Goal: Information Seeking & Learning: Learn about a topic

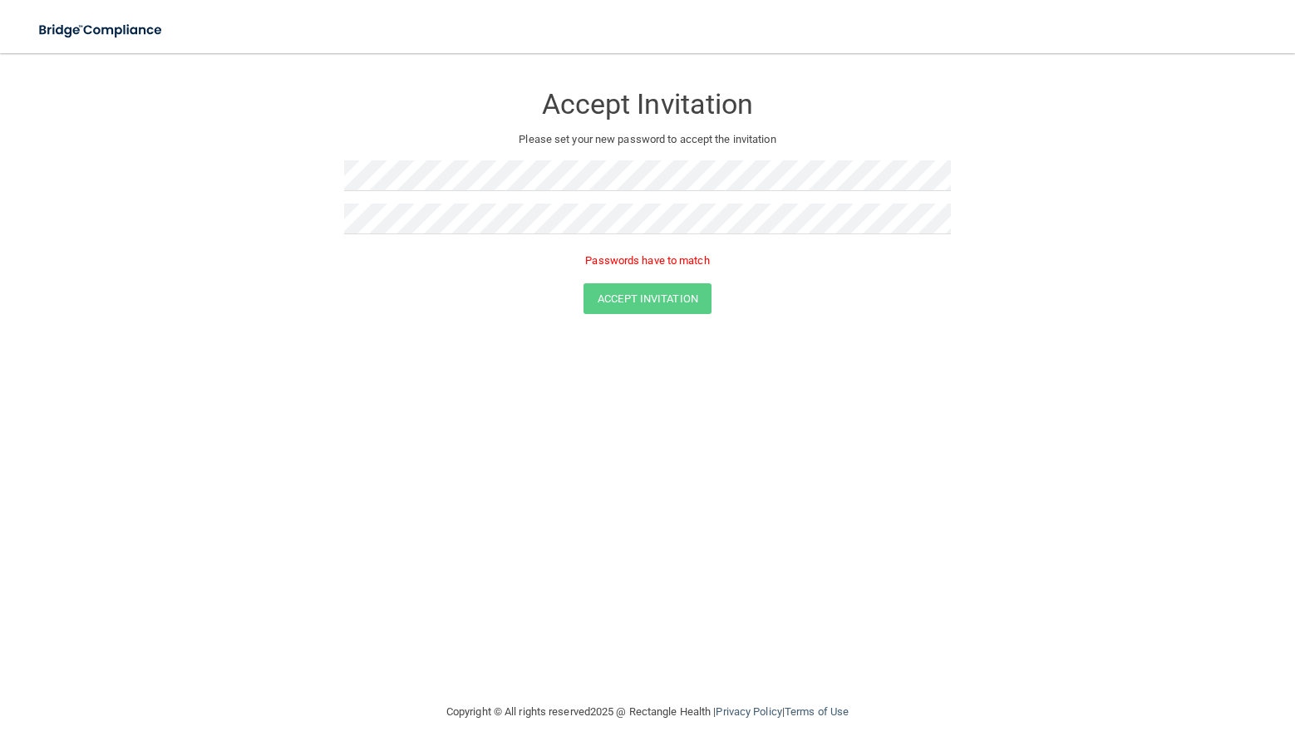
click at [879, 285] on div "Accept Invitation" at bounding box center [647, 298] width 1253 height 31
click at [217, 228] on form "Accept Invitation Please set your new password to accept the invitation Passwor…" at bounding box center [647, 202] width 1228 height 264
click at [715, 300] on form "Accept Invitation Please set your new password to accept the invitation Accept …" at bounding box center [647, 190] width 1228 height 240
click at [697, 286] on button "Accept Invitation" at bounding box center [647, 274] width 128 height 31
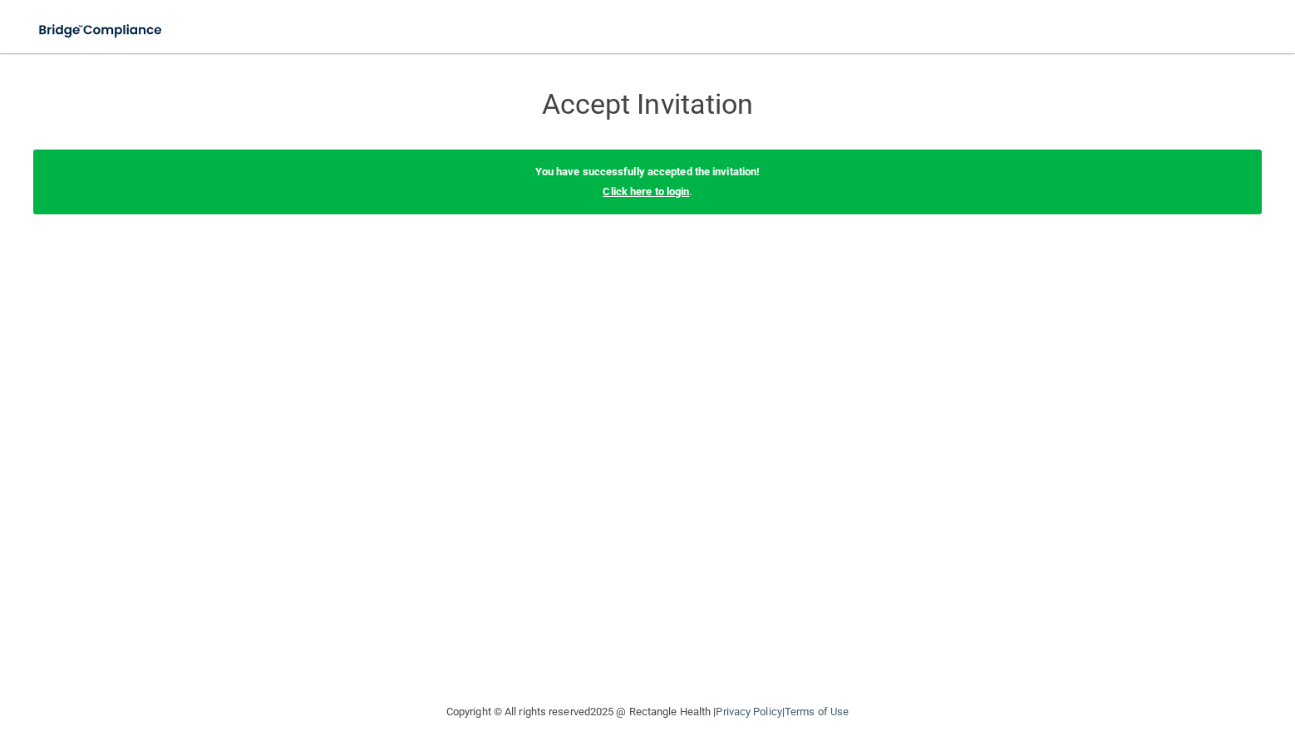
click at [667, 194] on link "Click here to login" at bounding box center [646, 191] width 86 height 12
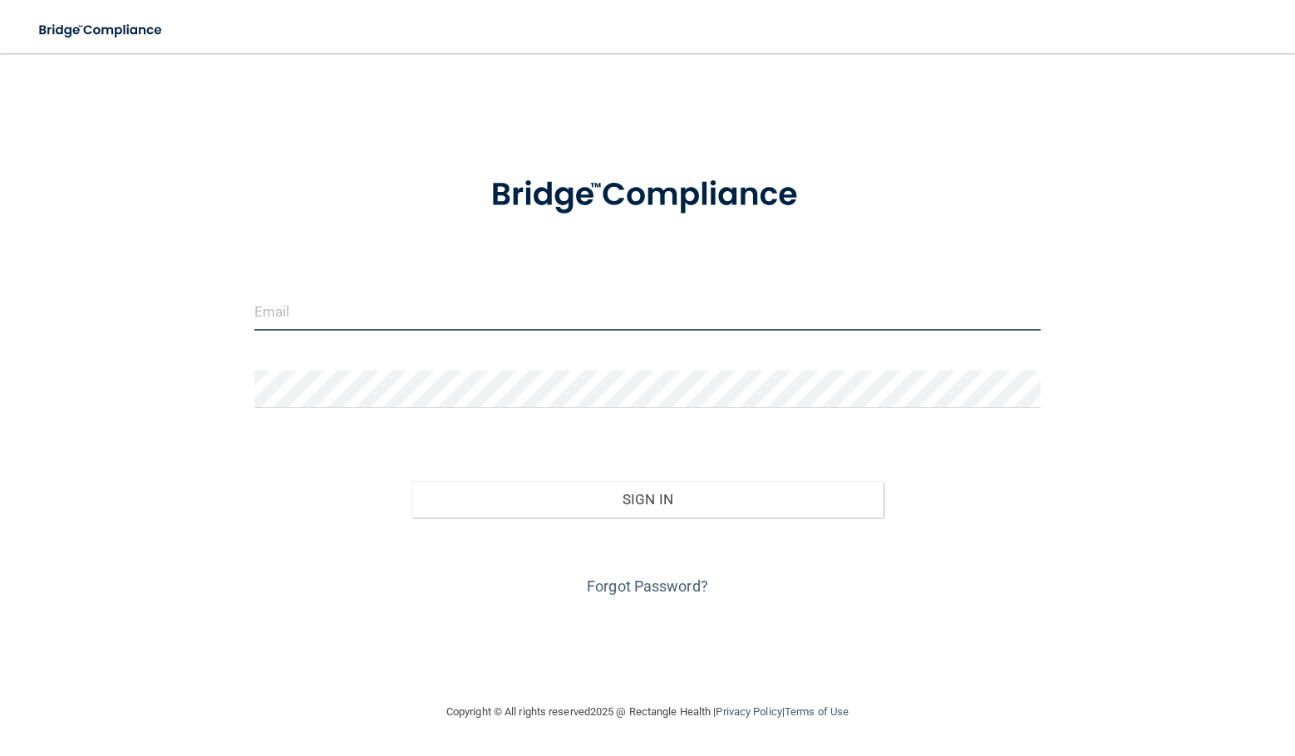
type input "madielkinton@gmail.com"
click at [484, 308] on input "madielkinton@gmail.com" at bounding box center [647, 311] width 786 height 37
type input "[EMAIL_ADDRESS][DOMAIN_NAME]"
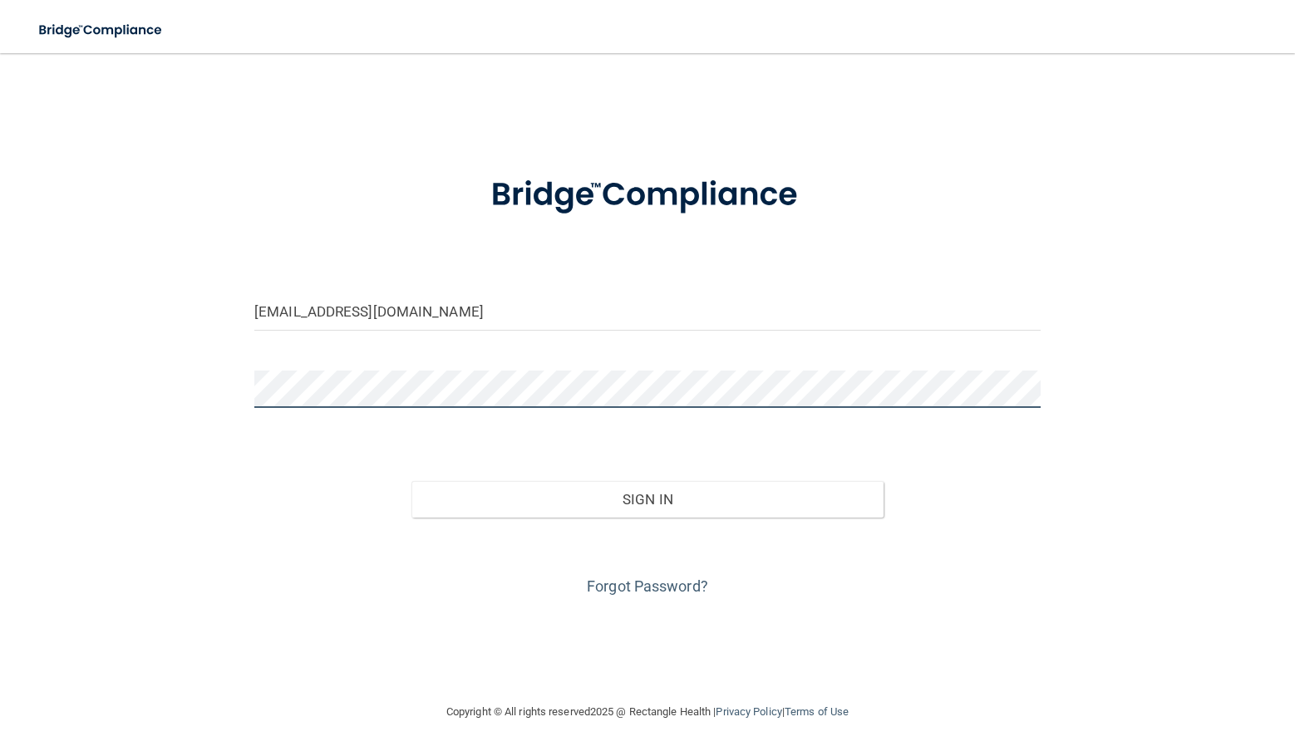
click at [411, 481] on button "Sign In" at bounding box center [647, 499] width 472 height 37
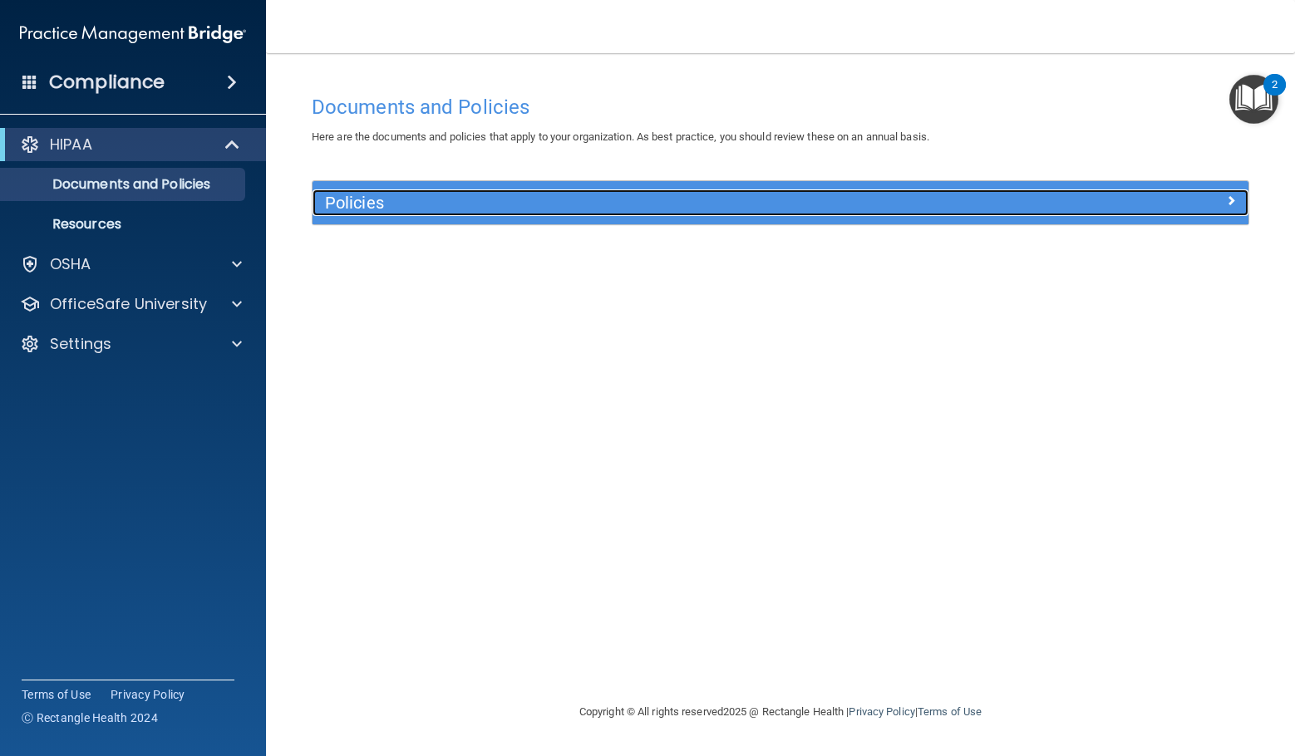
click at [458, 209] on h5 "Policies" at bounding box center [663, 203] width 677 height 18
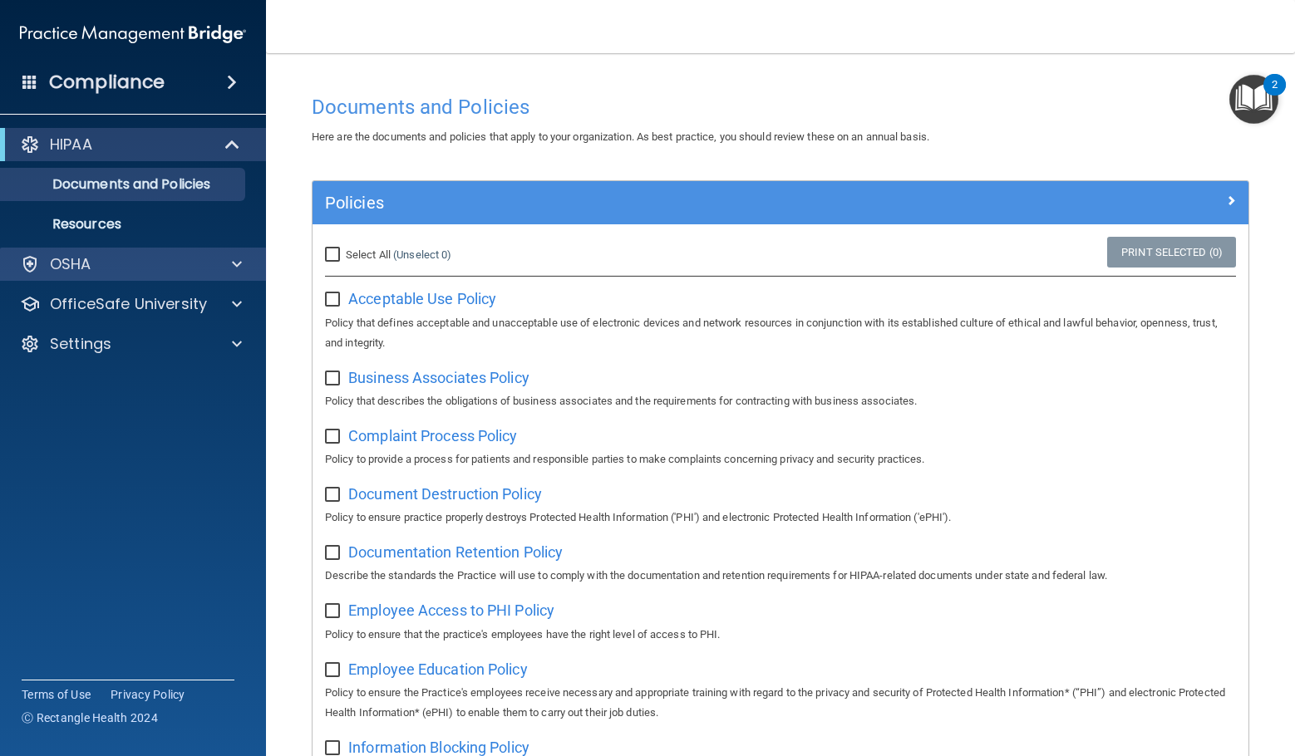
click at [224, 253] on div "OSHA" at bounding box center [133, 264] width 267 height 33
click at [241, 268] on span at bounding box center [237, 264] width 10 height 20
click at [231, 263] on div at bounding box center [235, 264] width 42 height 20
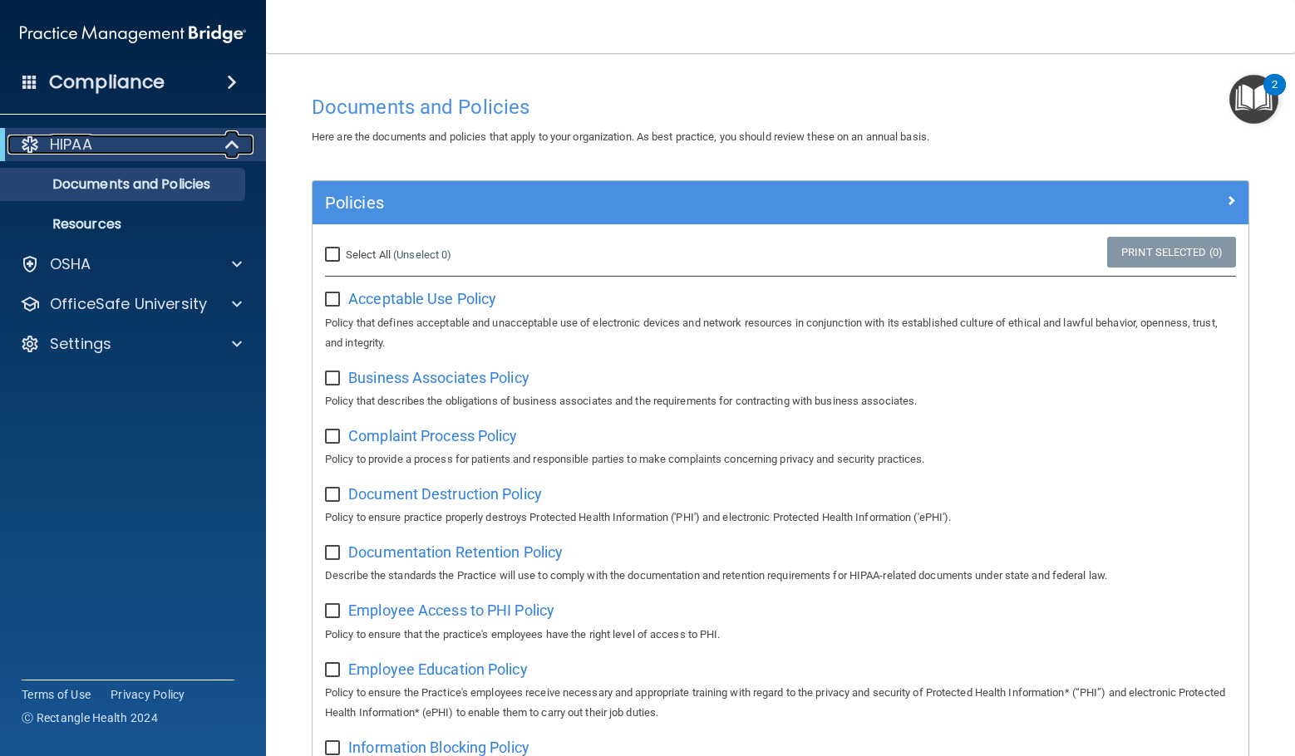
click at [237, 150] on span at bounding box center [234, 145] width 14 height 20
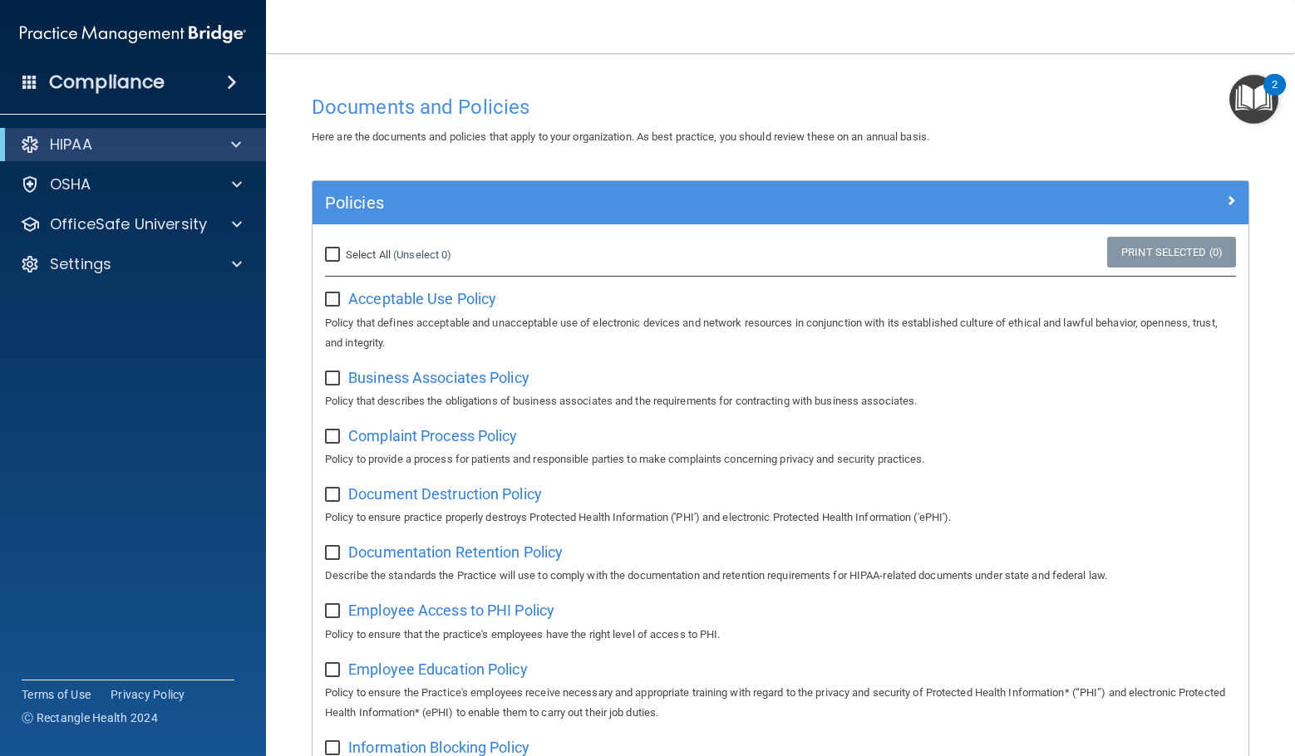
click at [239, 91] on div "Compliance" at bounding box center [133, 82] width 266 height 37
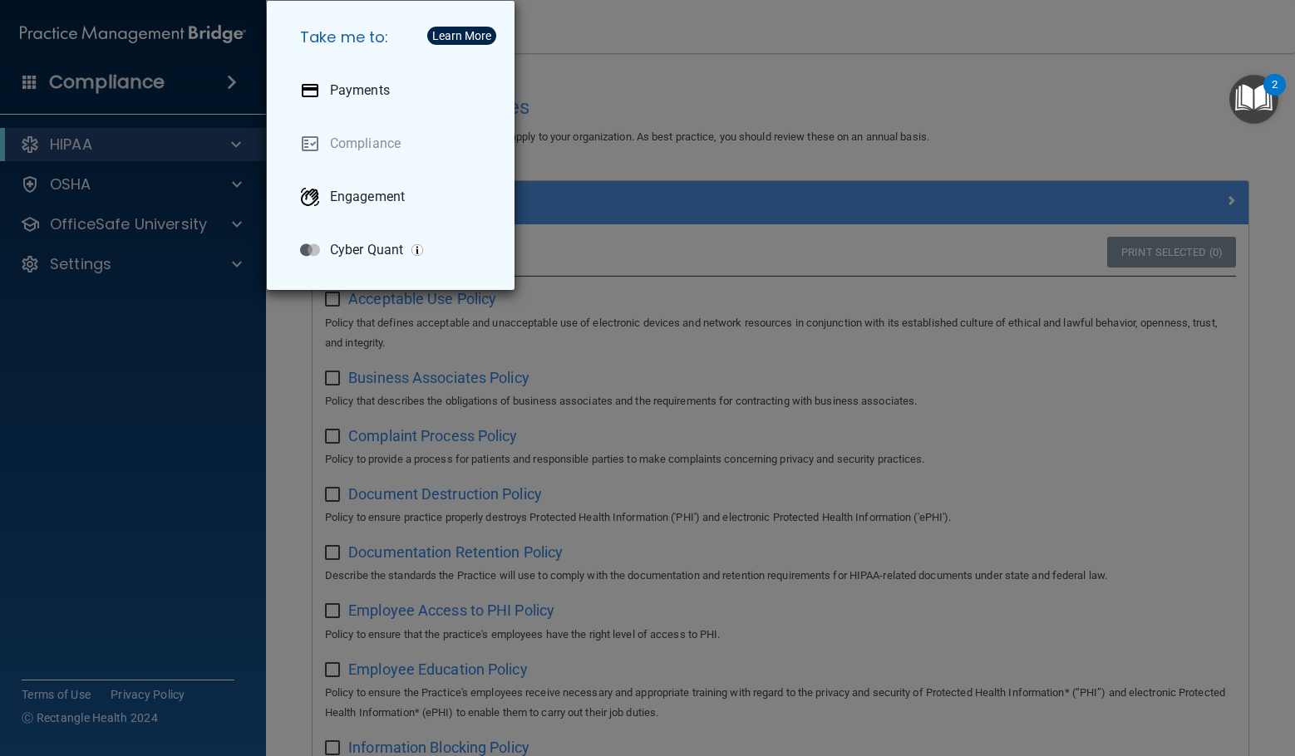
click at [233, 96] on div "Take me to: Payments Compliance Engagement Cyber Quant" at bounding box center [647, 378] width 1295 height 756
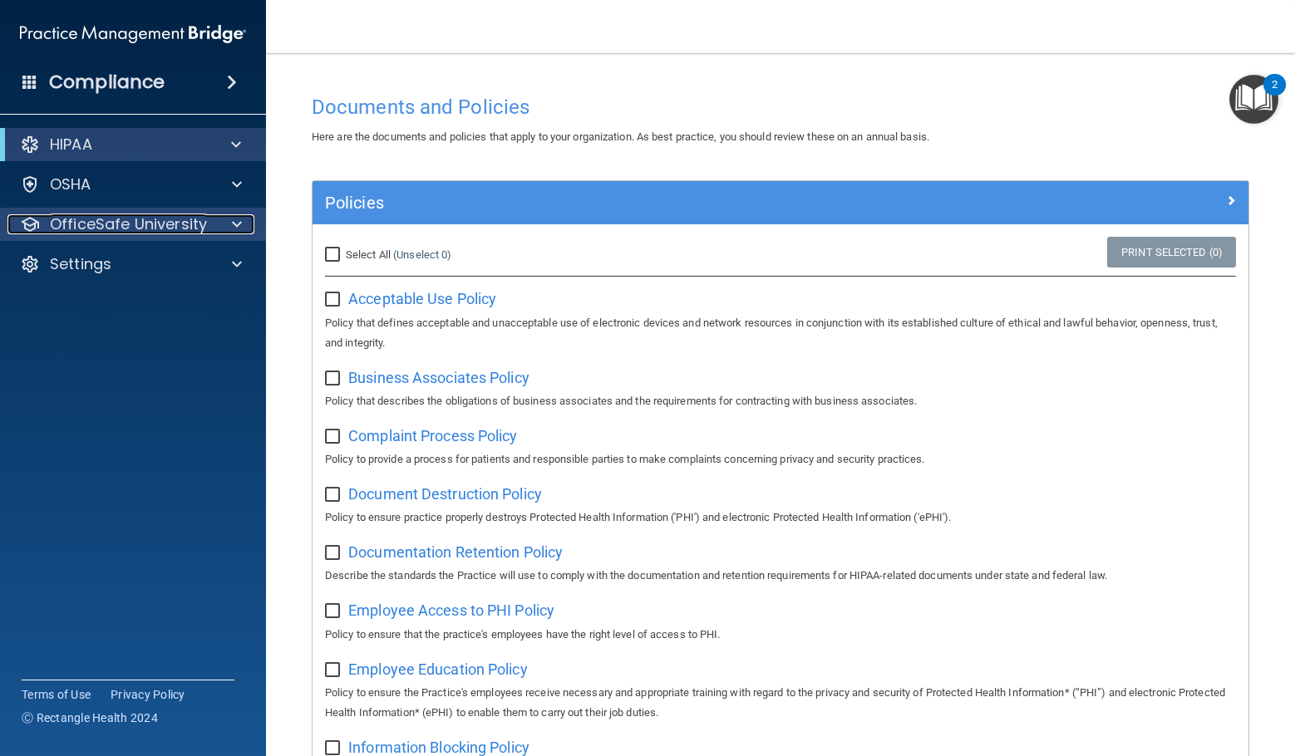
click at [165, 222] on p "OfficeSafe University" at bounding box center [128, 224] width 157 height 20
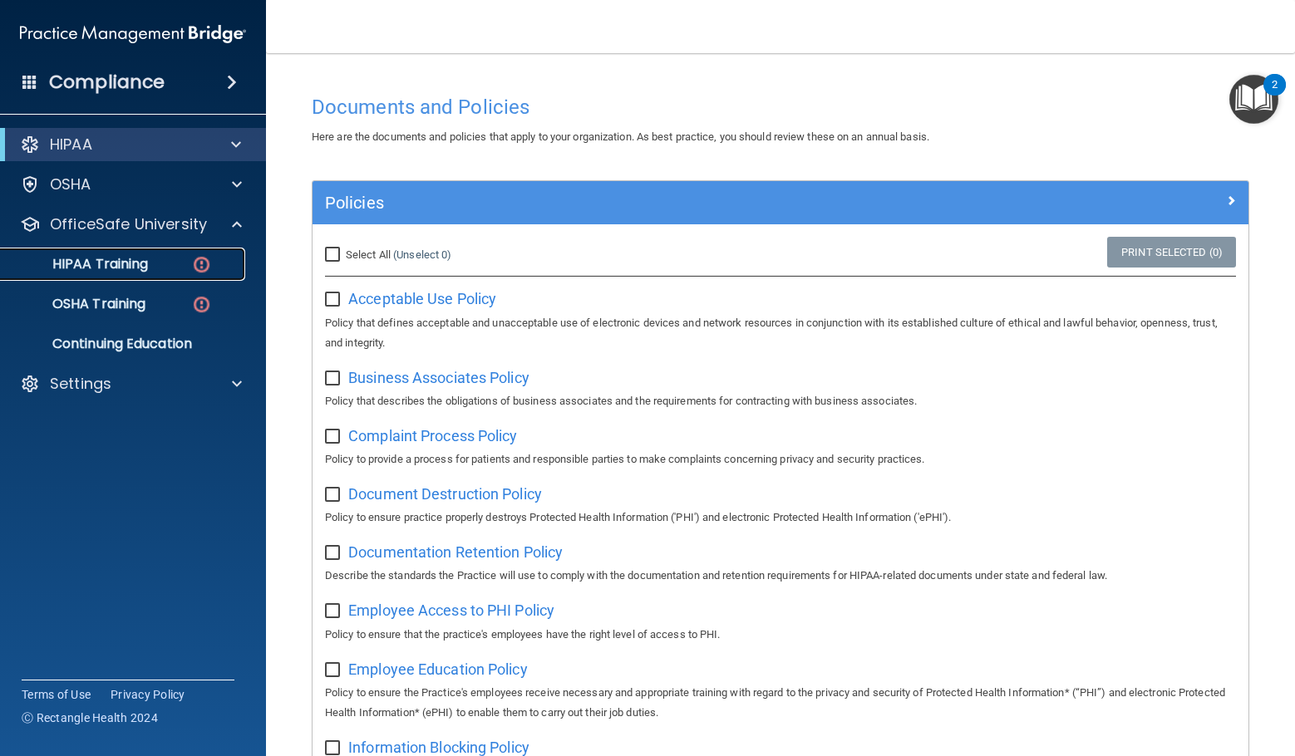
click at [129, 265] on p "HIPAA Training" at bounding box center [79, 264] width 137 height 17
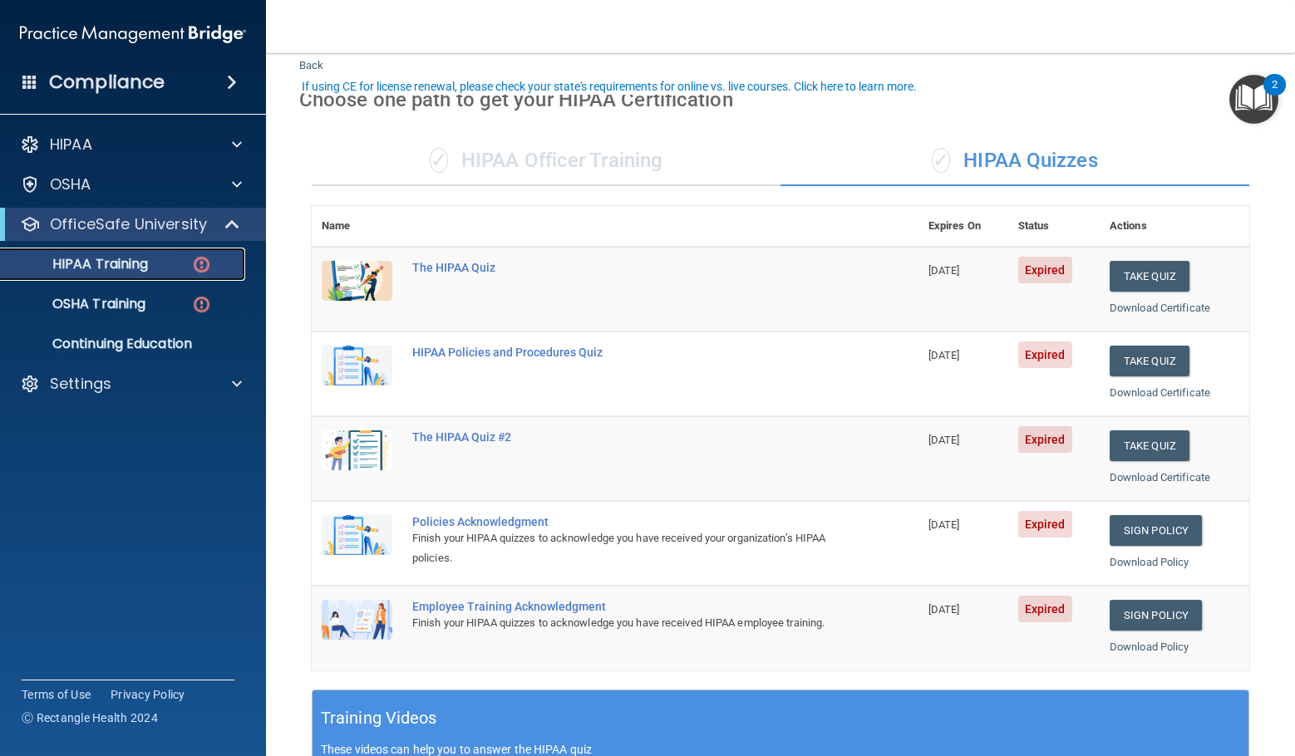
scroll to position [83, 0]
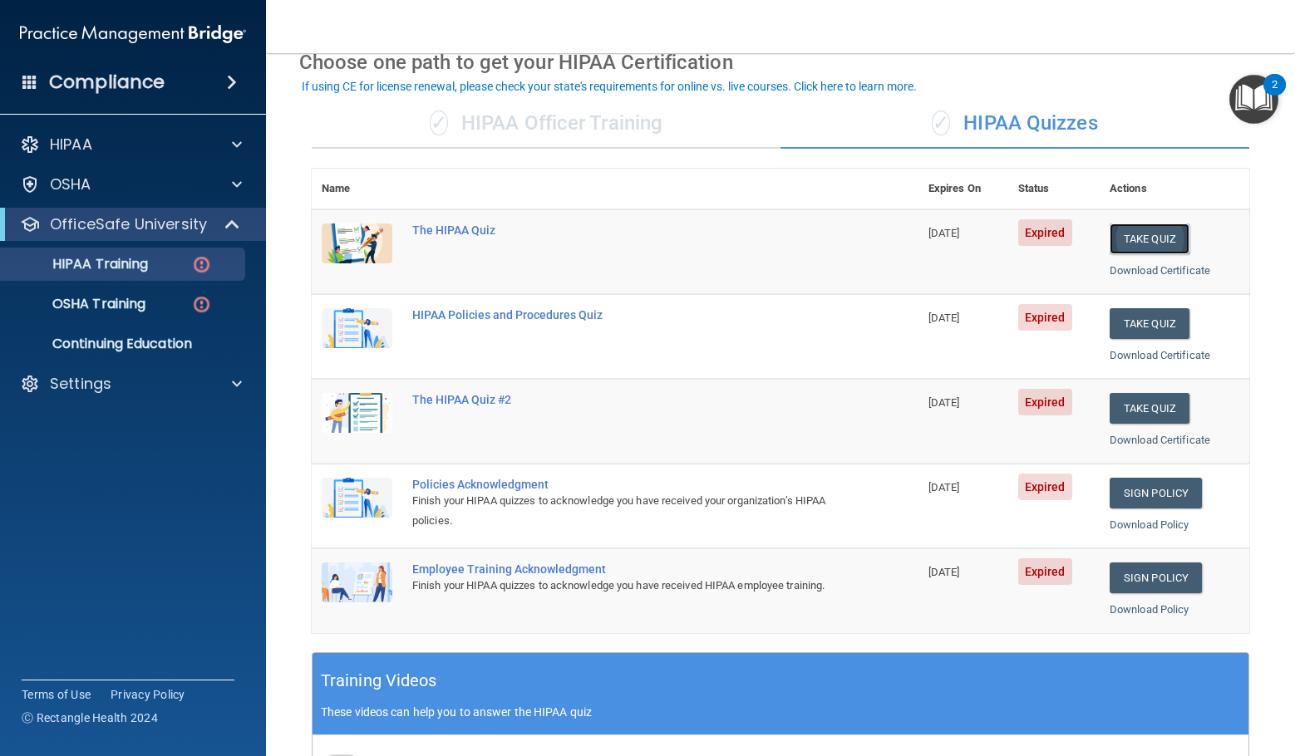
click at [1152, 232] on button "Take Quiz" at bounding box center [1150, 239] width 80 height 31
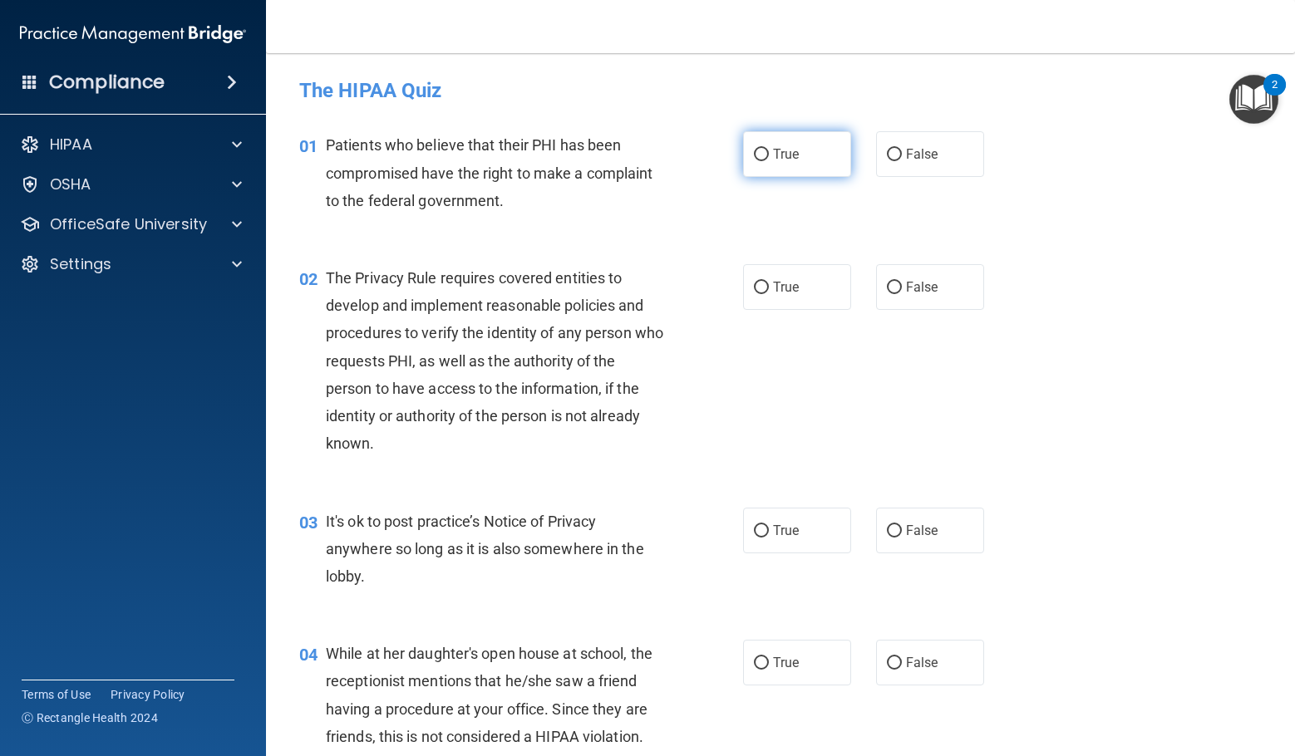
click at [761, 156] on input "True" at bounding box center [761, 155] width 15 height 12
radio input "true"
click at [771, 207] on div "01 Patients who believe that their PHI has been compromised have the right to m…" at bounding box center [780, 177] width 987 height 133
click at [794, 293] on label "True" at bounding box center [797, 287] width 108 height 46
click at [769, 293] on input "True" at bounding box center [761, 288] width 15 height 12
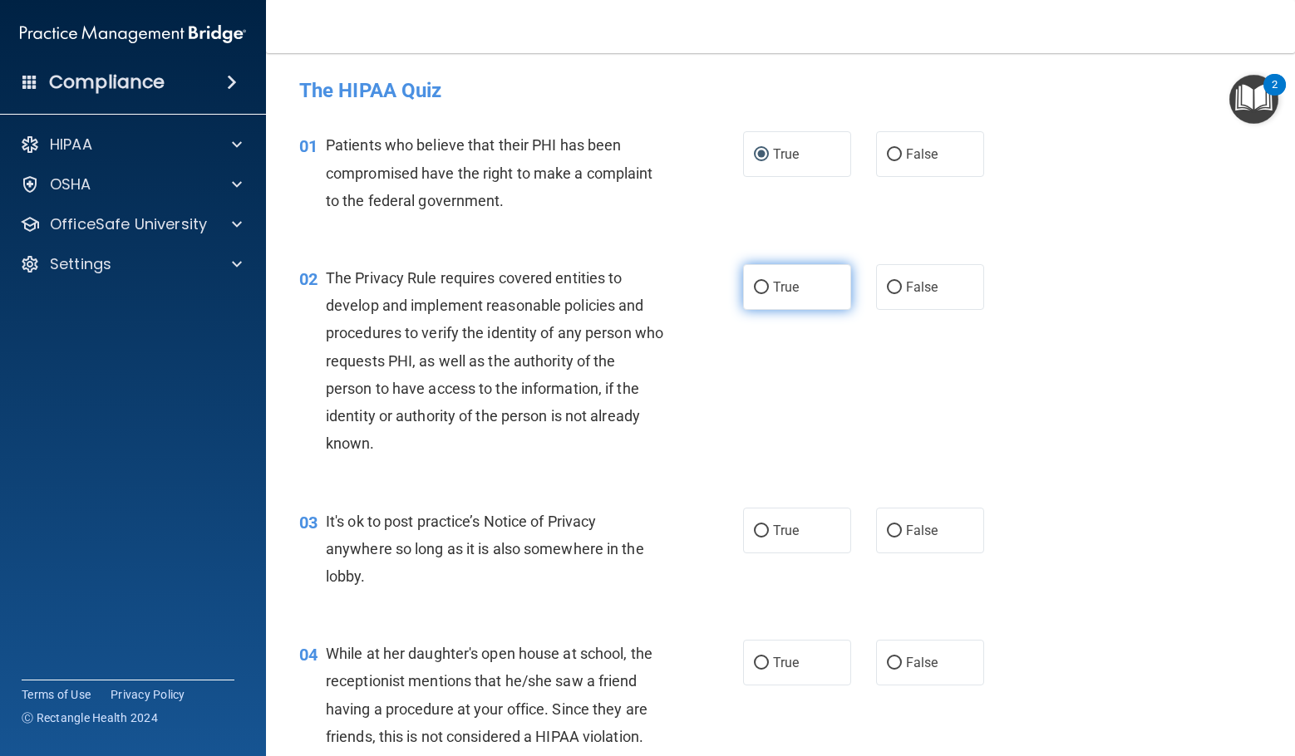
radio input "true"
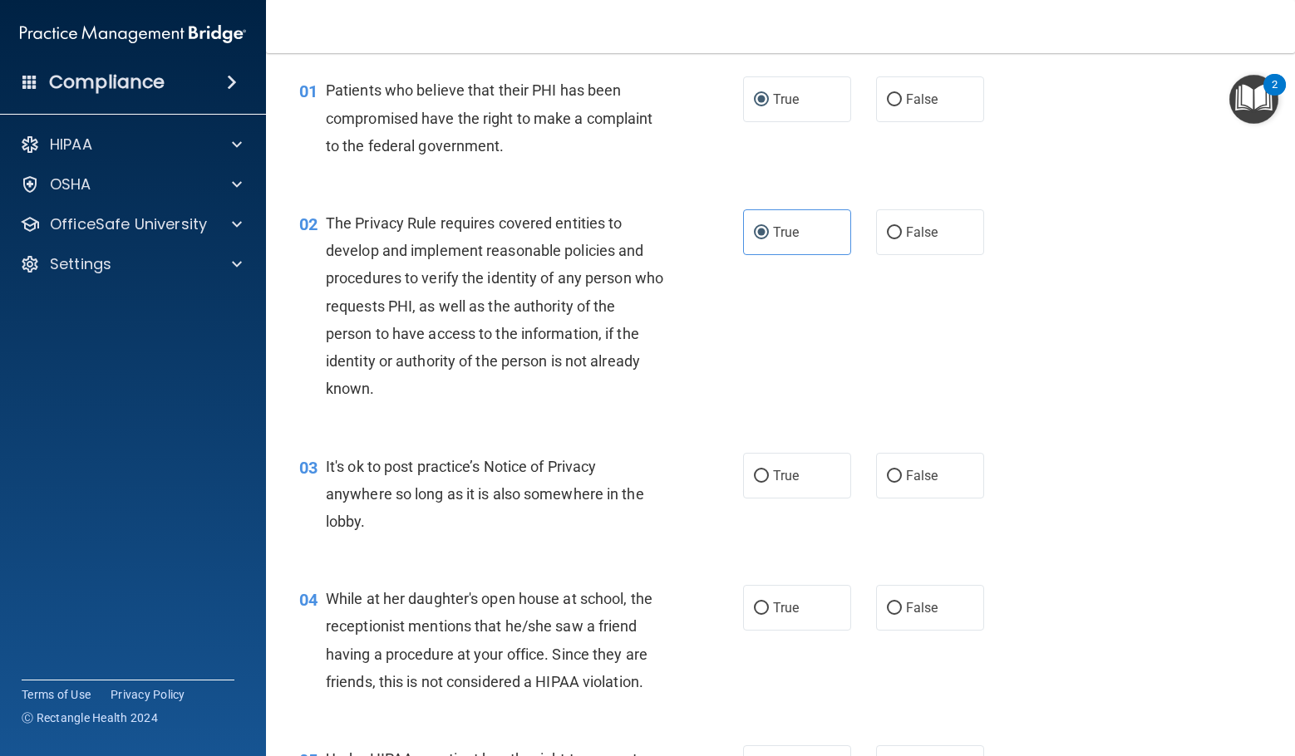
scroll to position [83, 0]
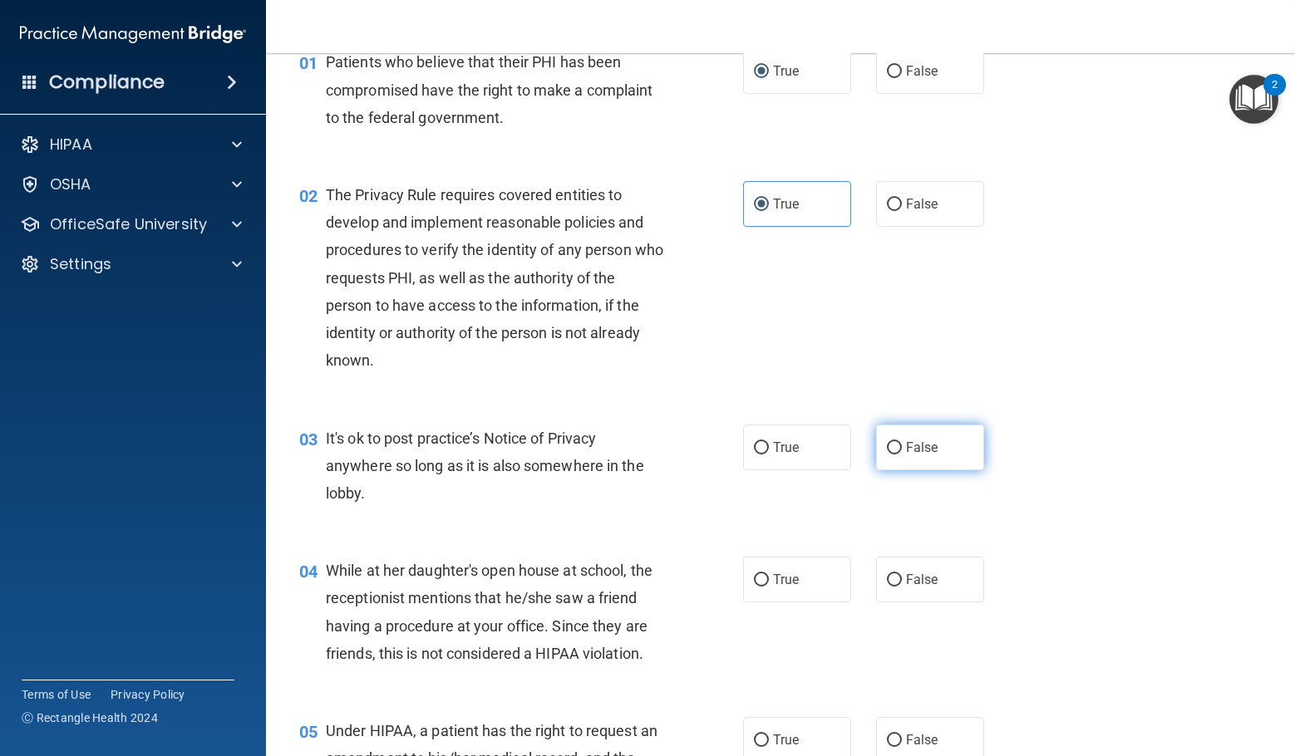
click at [923, 444] on span "False" at bounding box center [922, 448] width 32 height 16
click at [902, 444] on input "False" at bounding box center [894, 448] width 15 height 12
radio input "true"
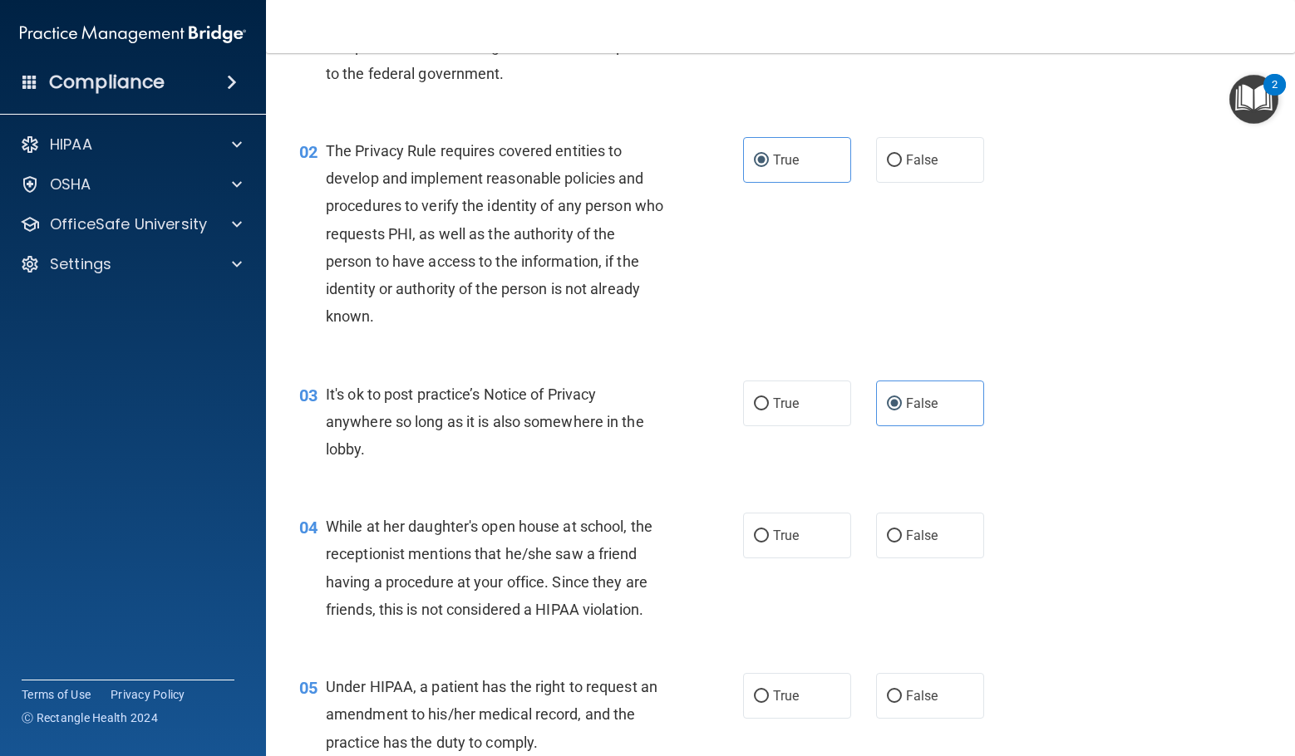
scroll to position [166, 0]
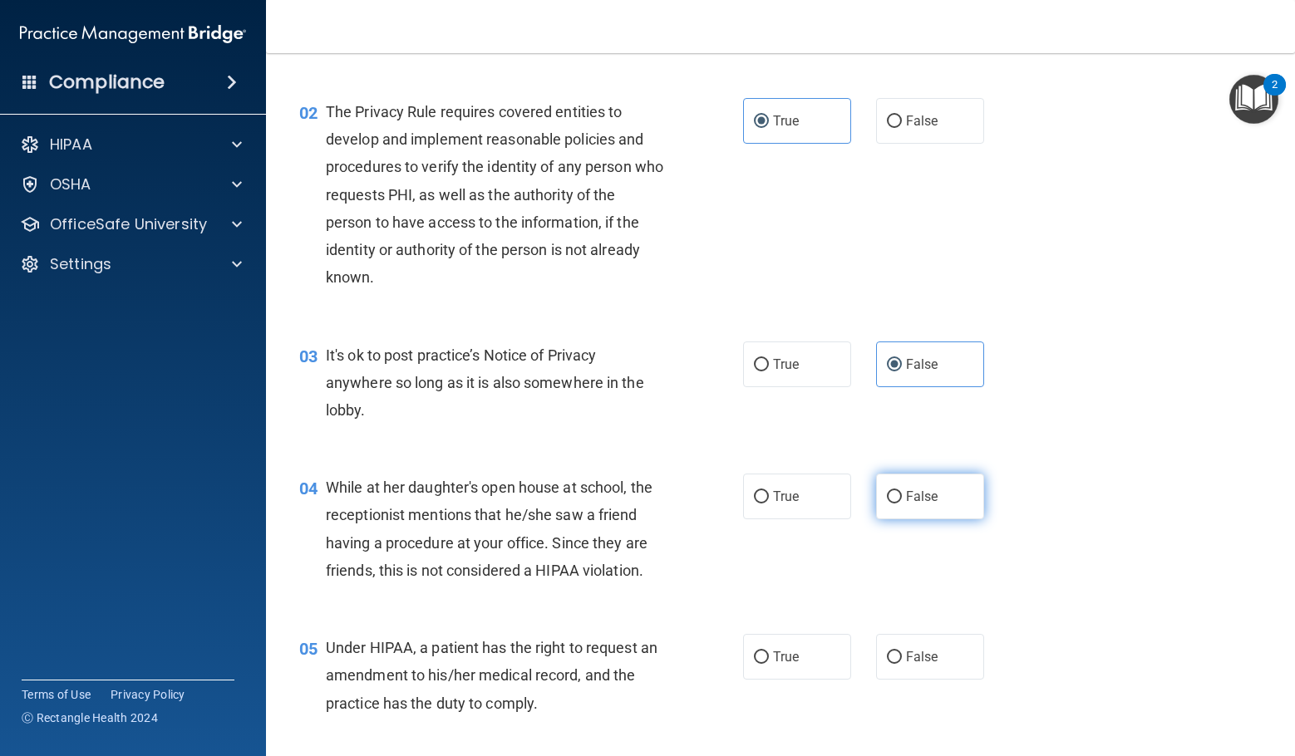
click at [887, 501] on input "False" at bounding box center [894, 497] width 15 height 12
radio input "true"
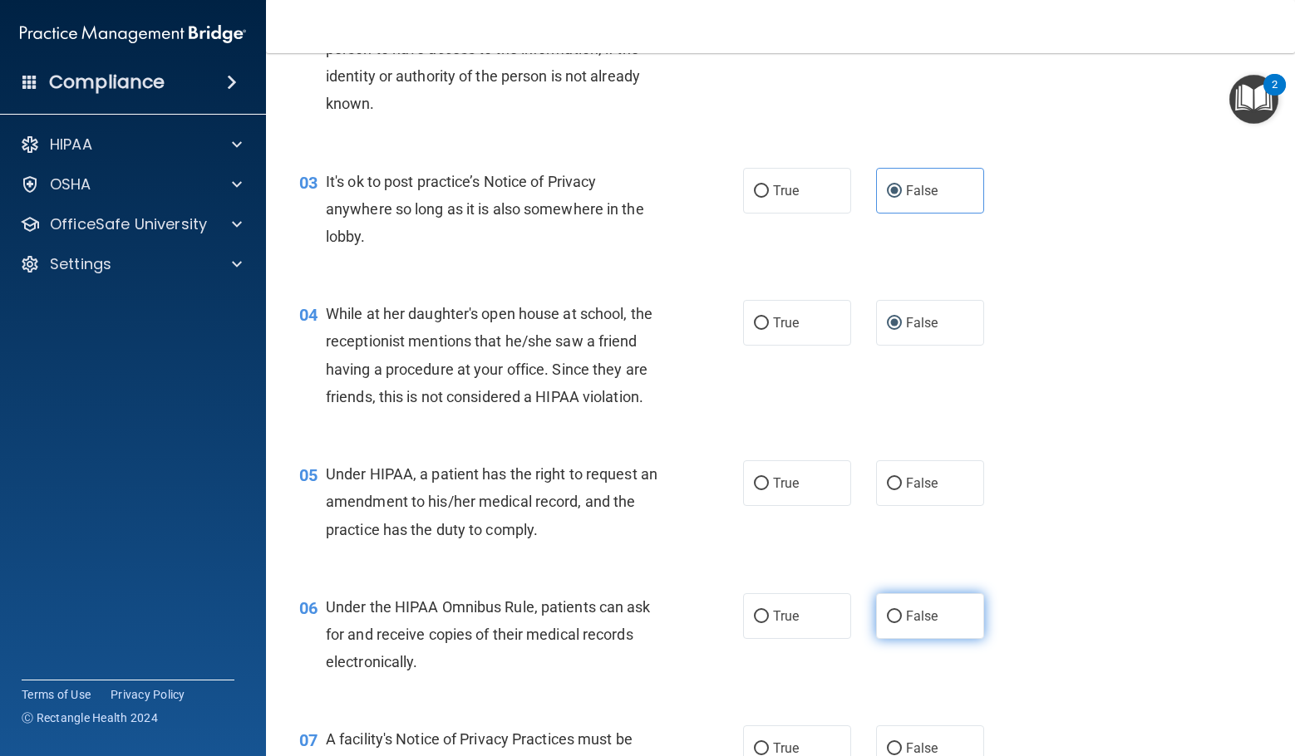
scroll to position [416, 0]
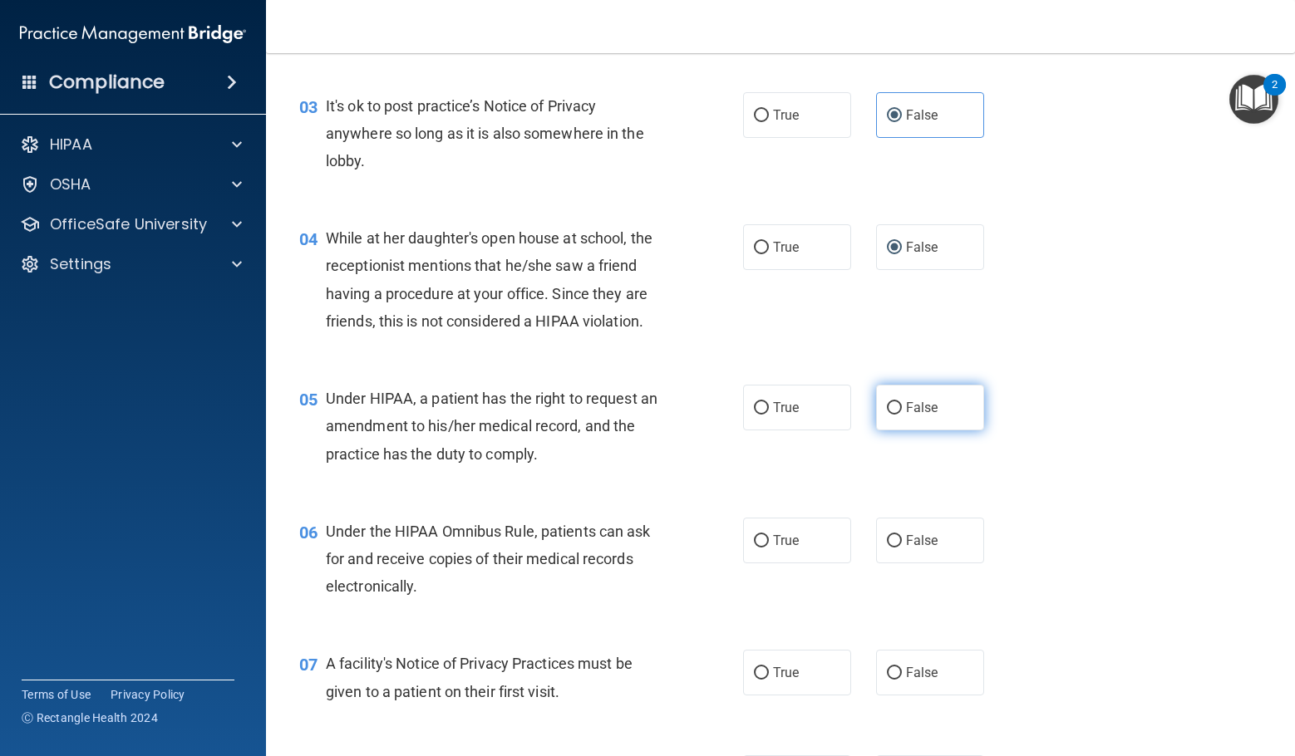
click at [897, 420] on label "False" at bounding box center [930, 408] width 108 height 46
click at [897, 415] on input "False" at bounding box center [894, 408] width 15 height 12
radio input "true"
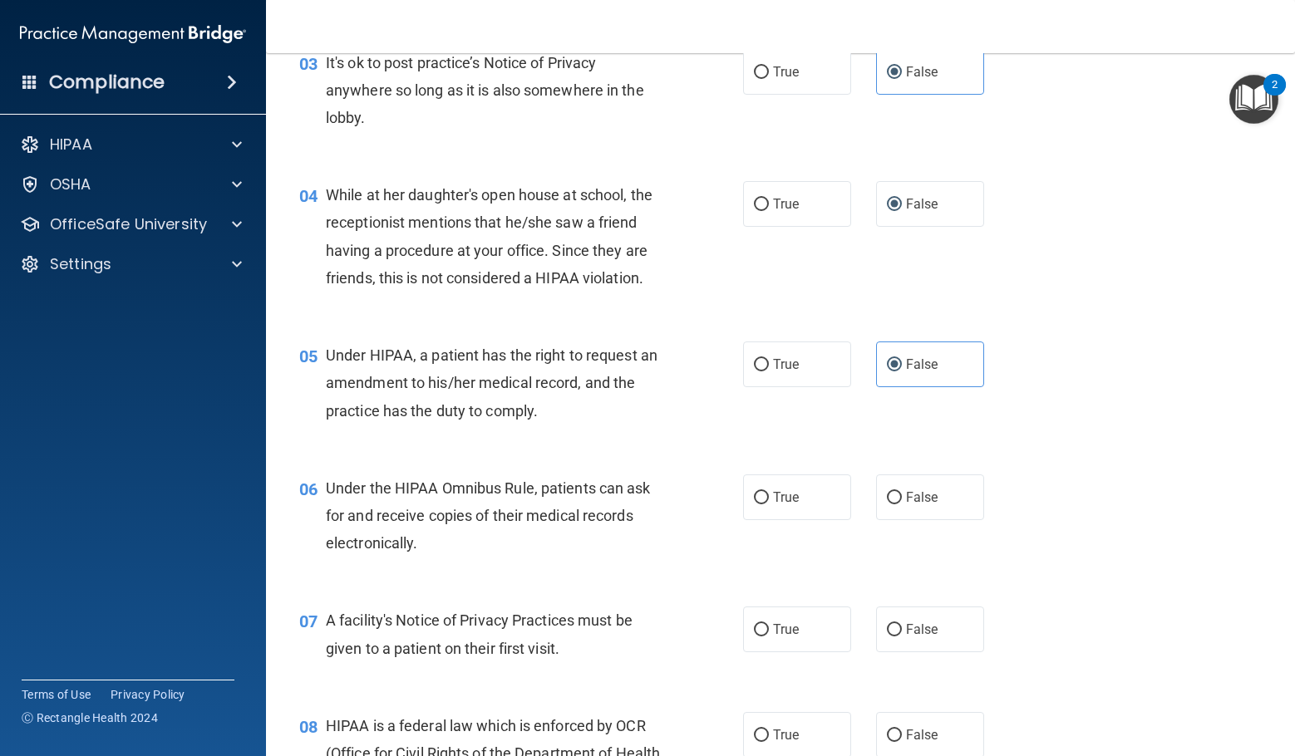
scroll to position [499, 0]
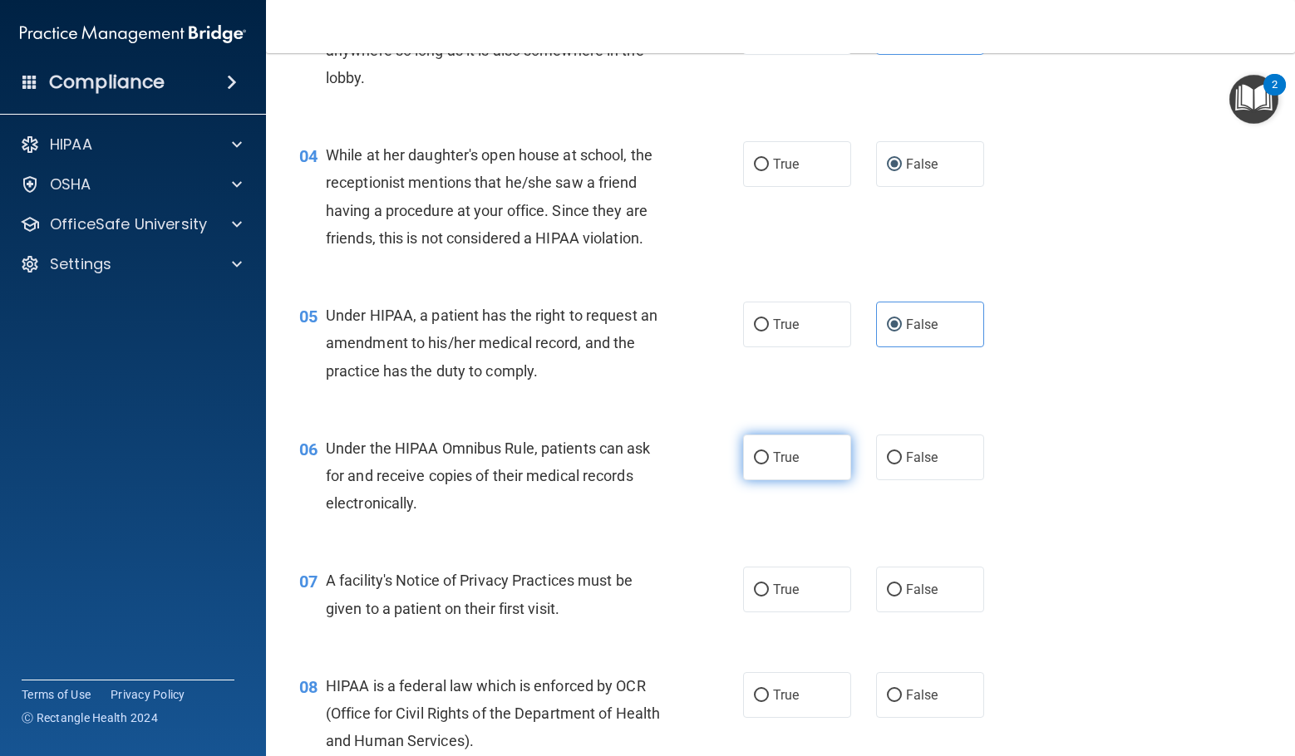
click at [762, 460] on input "True" at bounding box center [761, 458] width 15 height 12
radio input "true"
click at [776, 590] on span "True" at bounding box center [786, 590] width 26 height 16
click at [769, 590] on input "True" at bounding box center [761, 590] width 15 height 12
radio input "true"
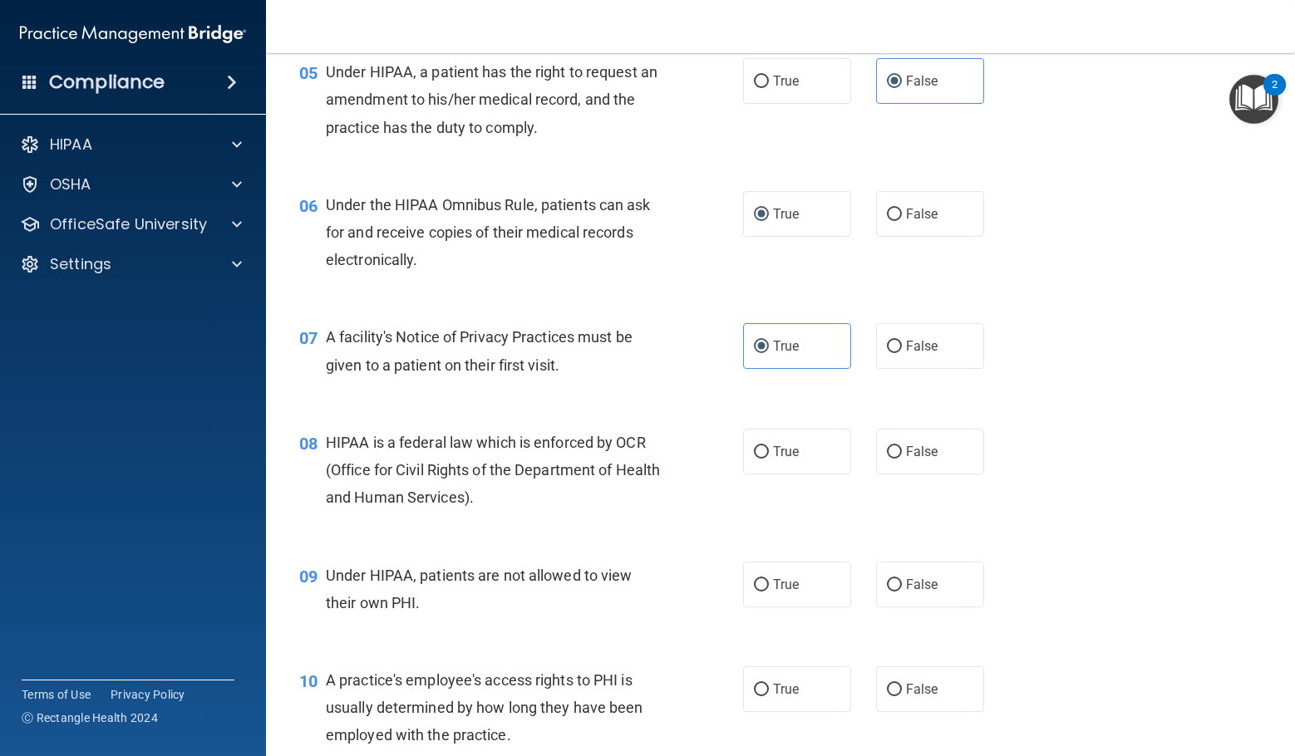
scroll to position [748, 0]
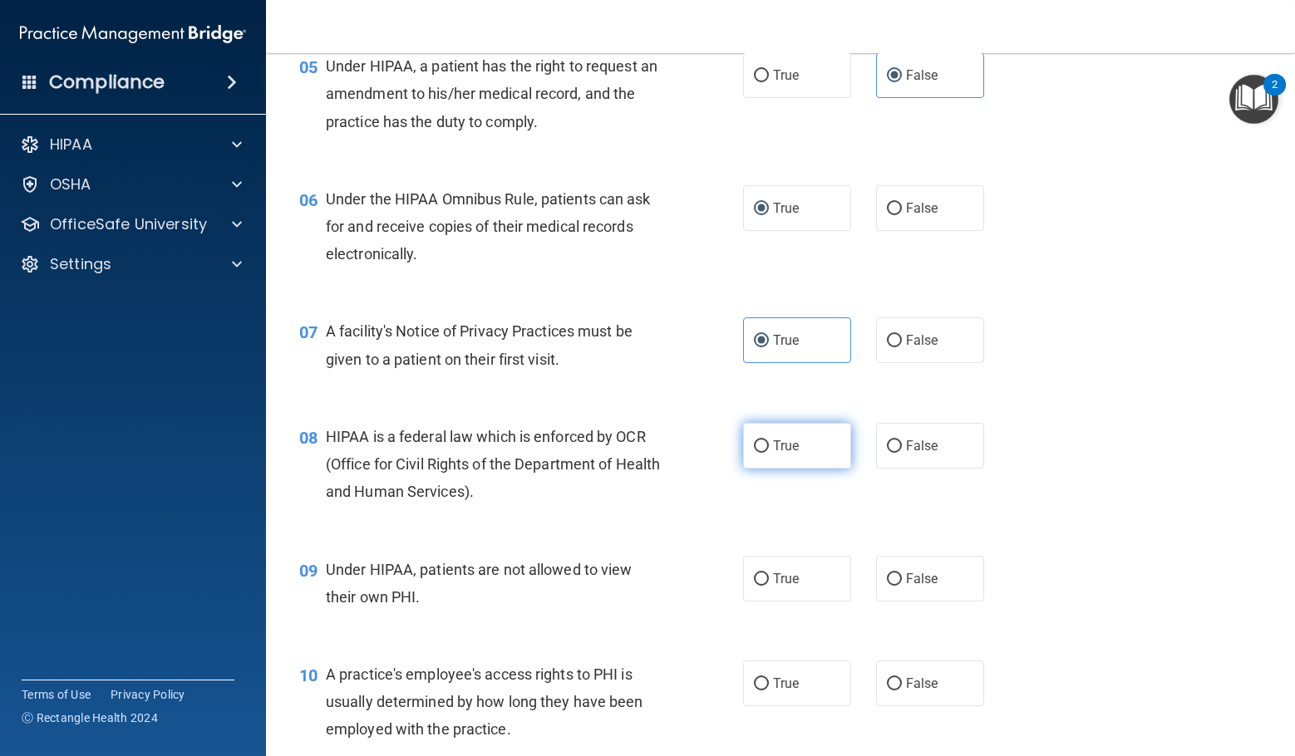
click at [756, 450] on input "True" at bounding box center [761, 447] width 15 height 12
radio input "true"
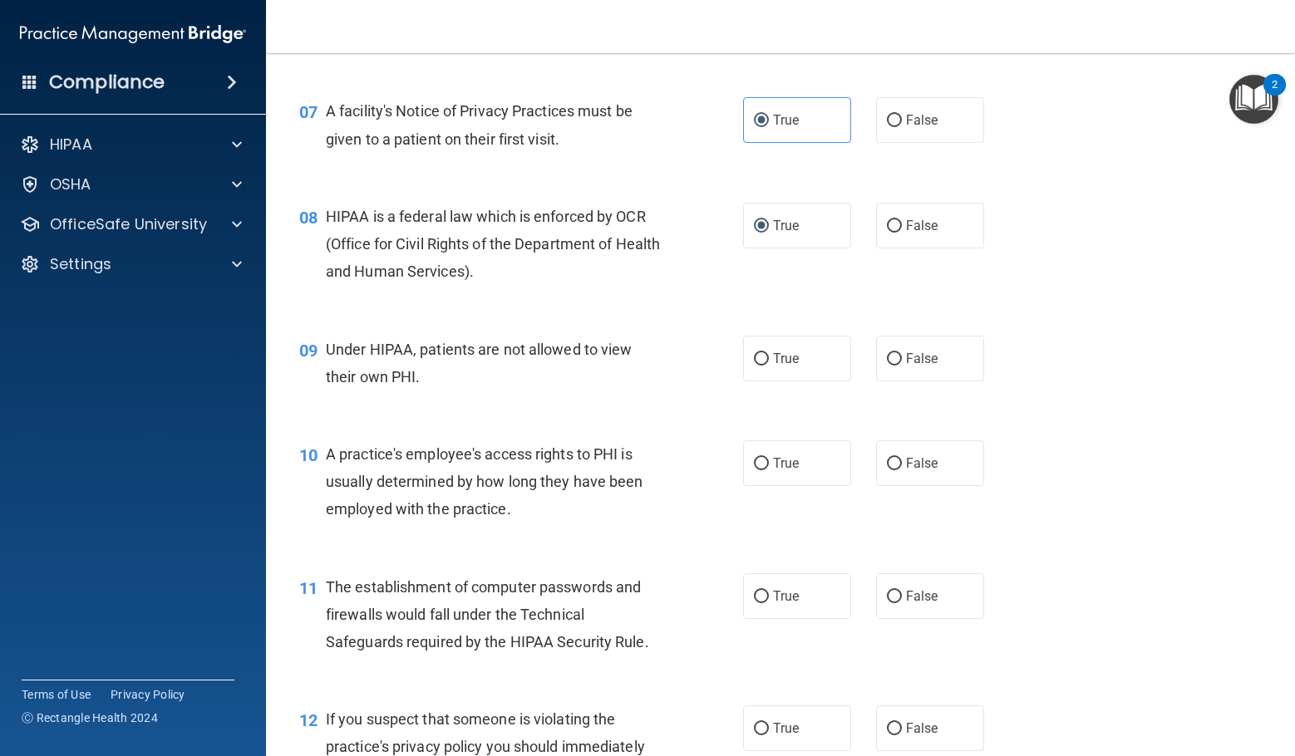
scroll to position [997, 0]
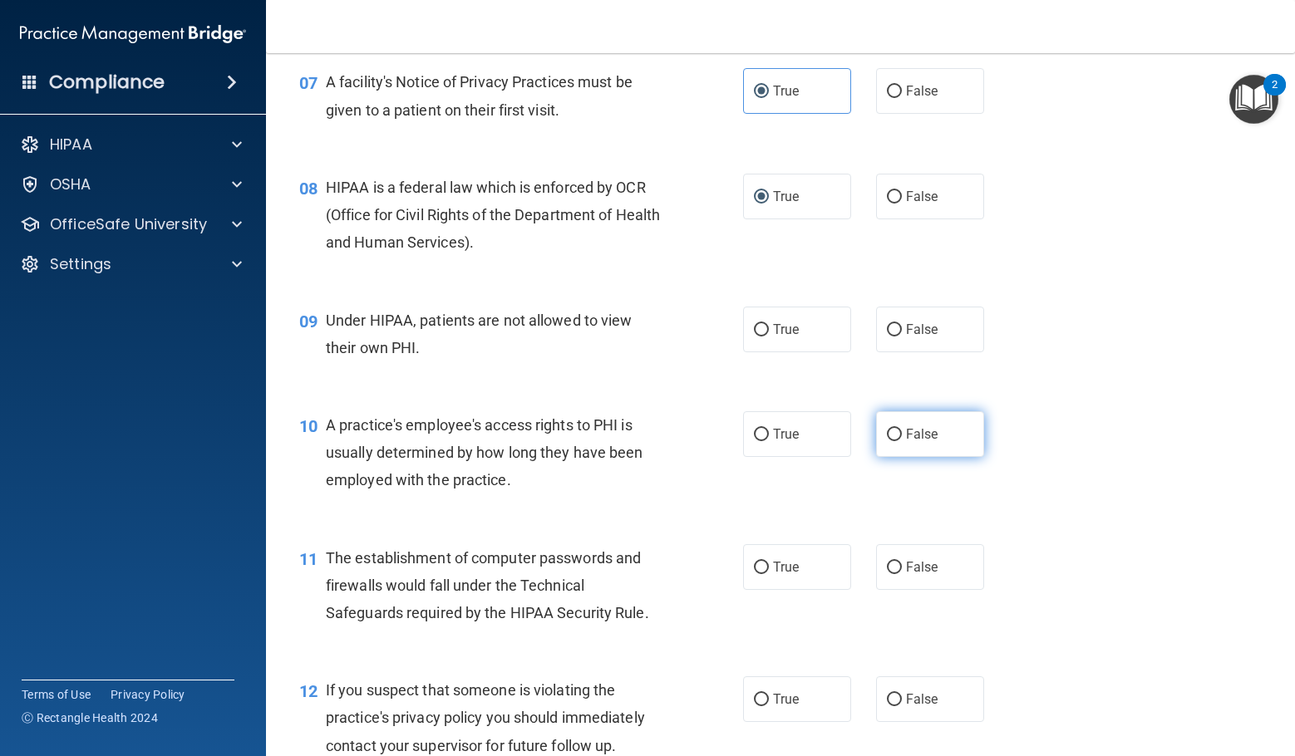
click at [887, 429] on input "False" at bounding box center [894, 435] width 15 height 12
radio input "true"
click at [887, 429] on input "False" at bounding box center [894, 435] width 15 height 12
click at [884, 339] on label "False" at bounding box center [930, 330] width 108 height 46
click at [887, 337] on input "False" at bounding box center [894, 330] width 15 height 12
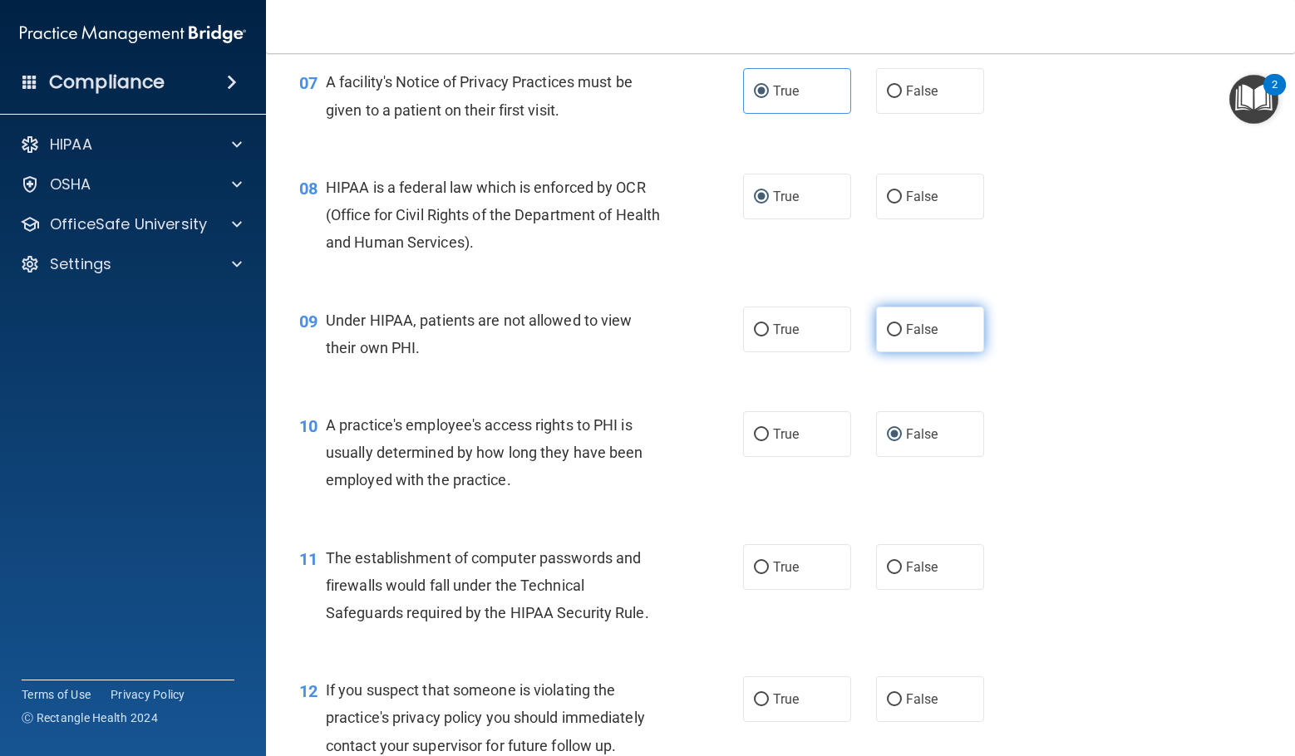
radio input "true"
click at [890, 431] on input "False" at bounding box center [894, 435] width 15 height 12
click at [787, 574] on span "True" at bounding box center [786, 567] width 26 height 16
click at [769, 574] on input "True" at bounding box center [761, 568] width 15 height 12
radio input "true"
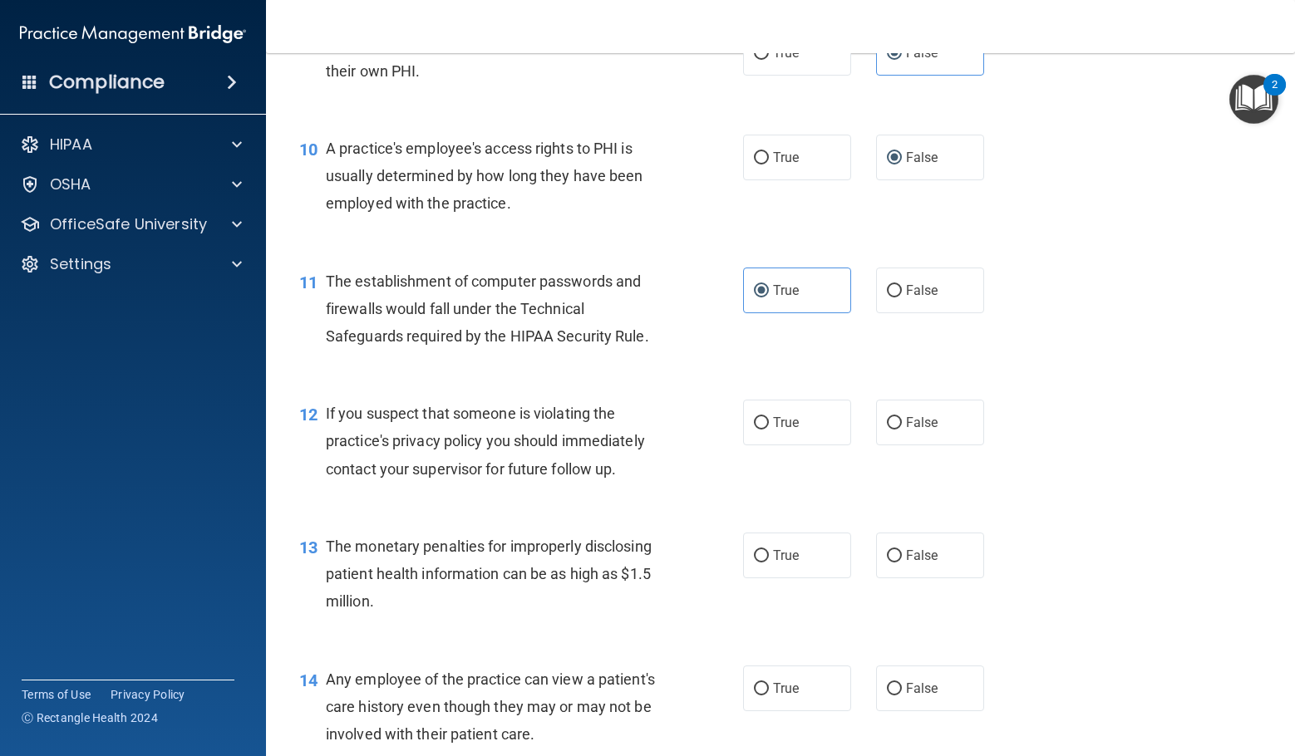
scroll to position [1330, 0]
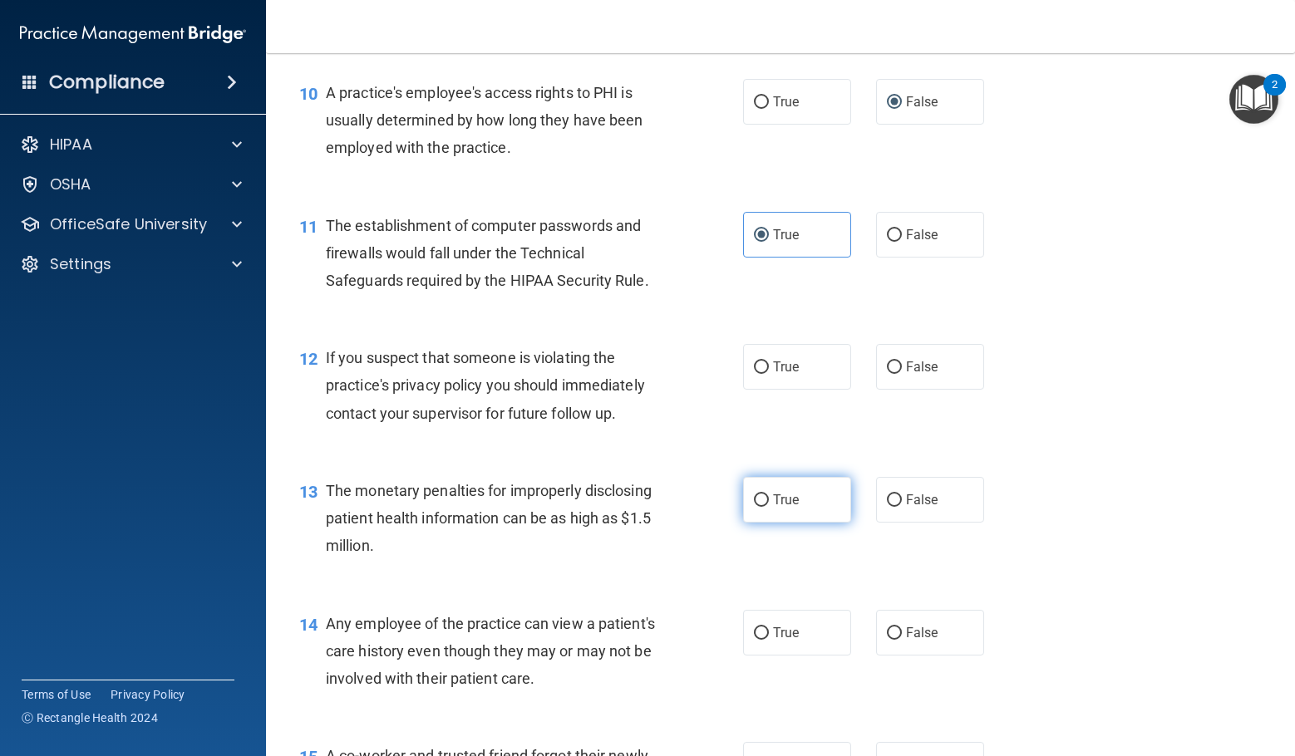
click at [789, 498] on span "True" at bounding box center [786, 500] width 26 height 16
click at [769, 498] on input "True" at bounding box center [761, 501] width 15 height 12
radio input "true"
click at [789, 498] on span "True" at bounding box center [786, 500] width 26 height 16
click at [769, 498] on input "True" at bounding box center [761, 501] width 15 height 12
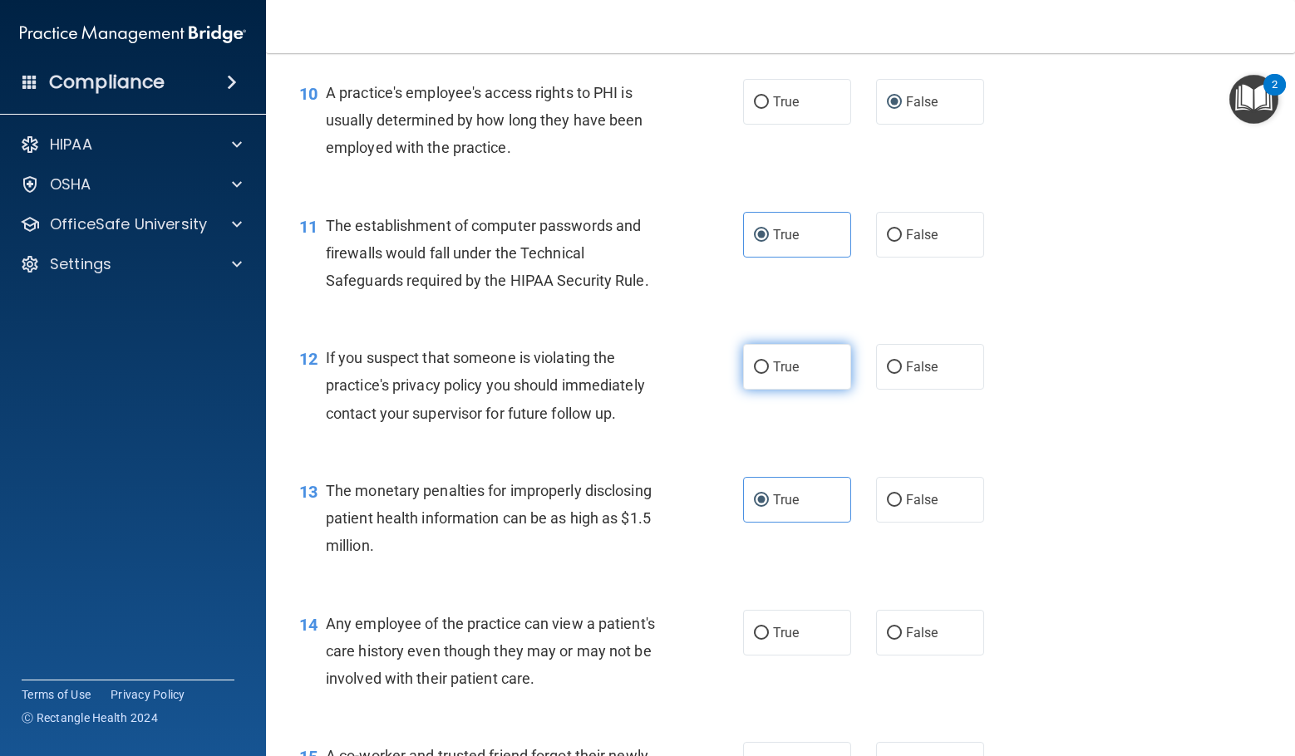
click at [790, 372] on span "True" at bounding box center [786, 367] width 26 height 16
click at [769, 372] on input "True" at bounding box center [761, 368] width 15 height 12
radio input "true"
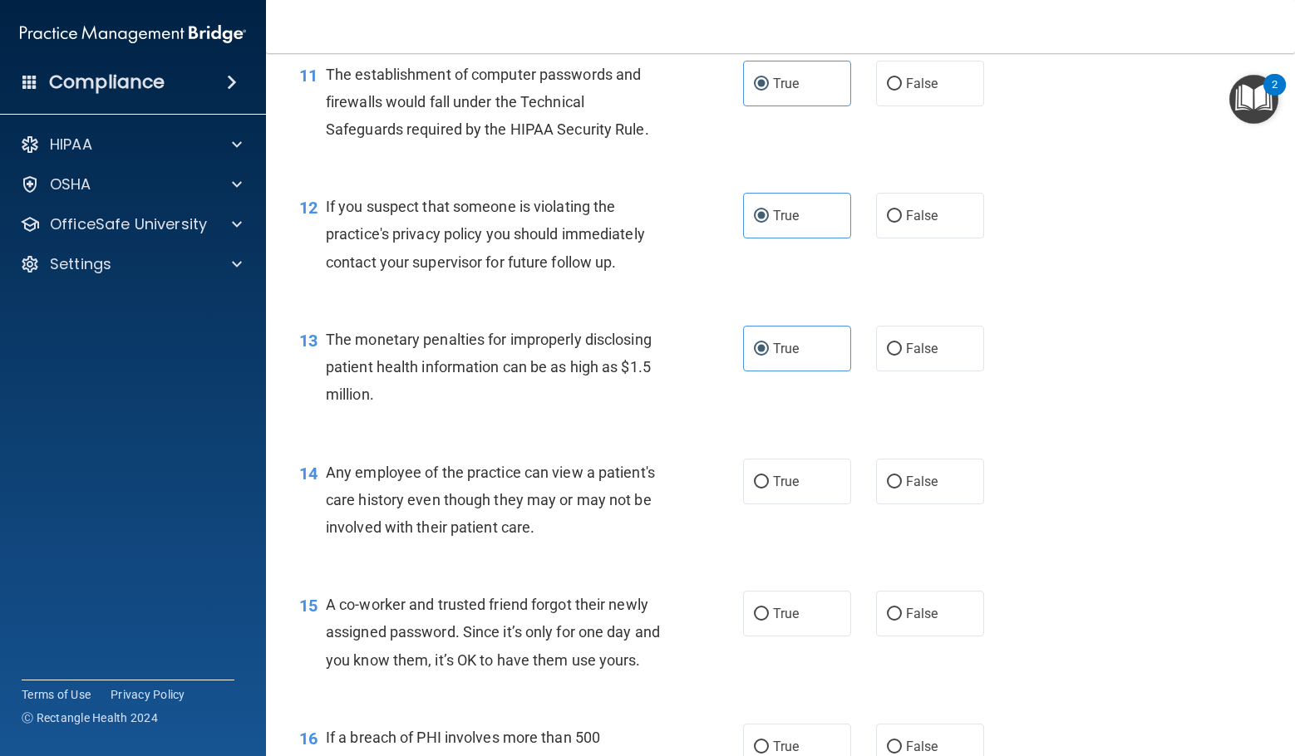
scroll to position [1496, 0]
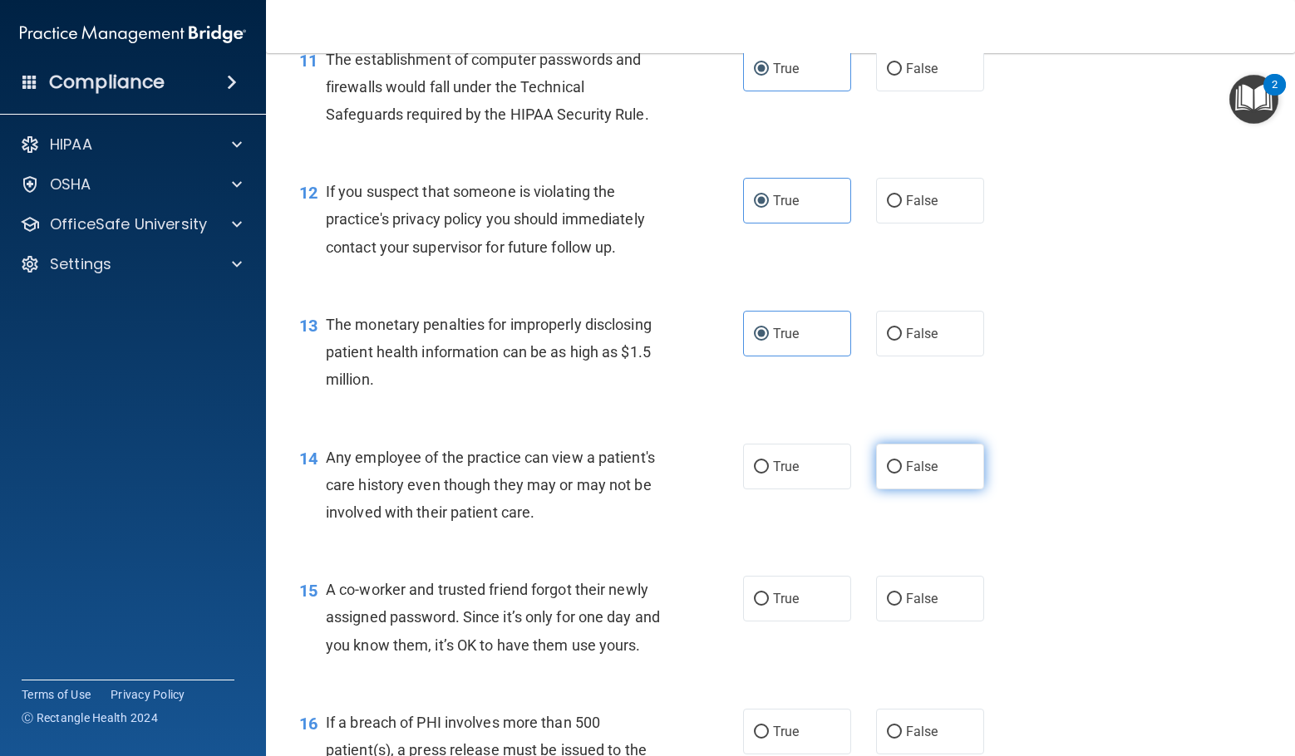
click at [906, 466] on span "False" at bounding box center [922, 467] width 32 height 16
click at [902, 466] on input "False" at bounding box center [894, 467] width 15 height 12
radio input "true"
click at [899, 608] on label "False" at bounding box center [930, 599] width 108 height 46
click at [899, 606] on input "False" at bounding box center [894, 599] width 15 height 12
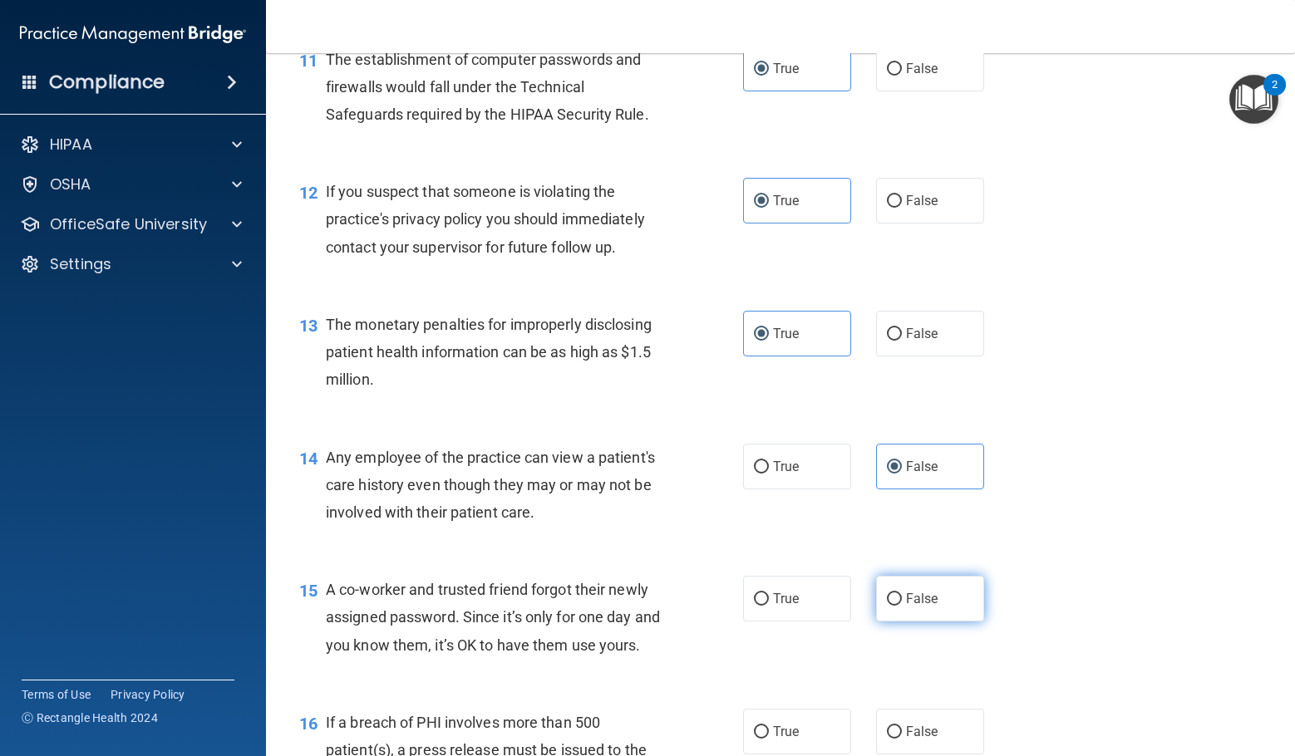
radio input "true"
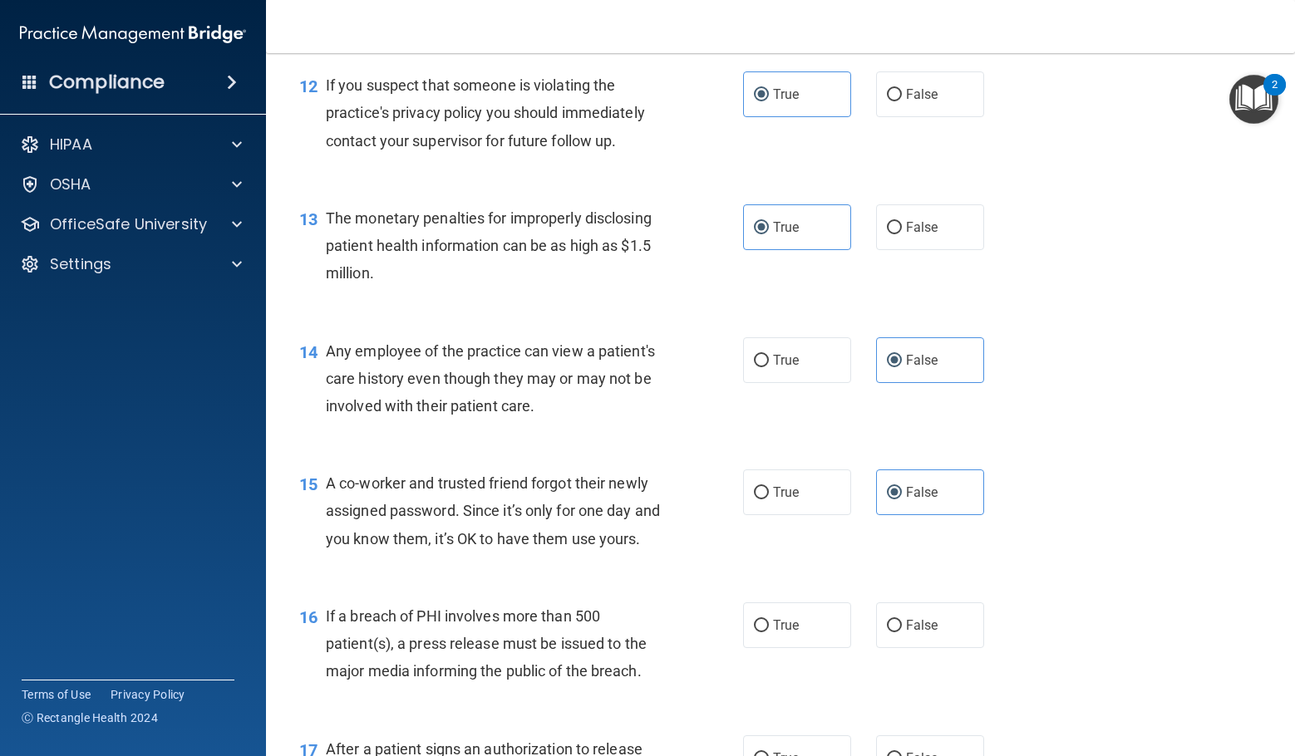
scroll to position [1829, 0]
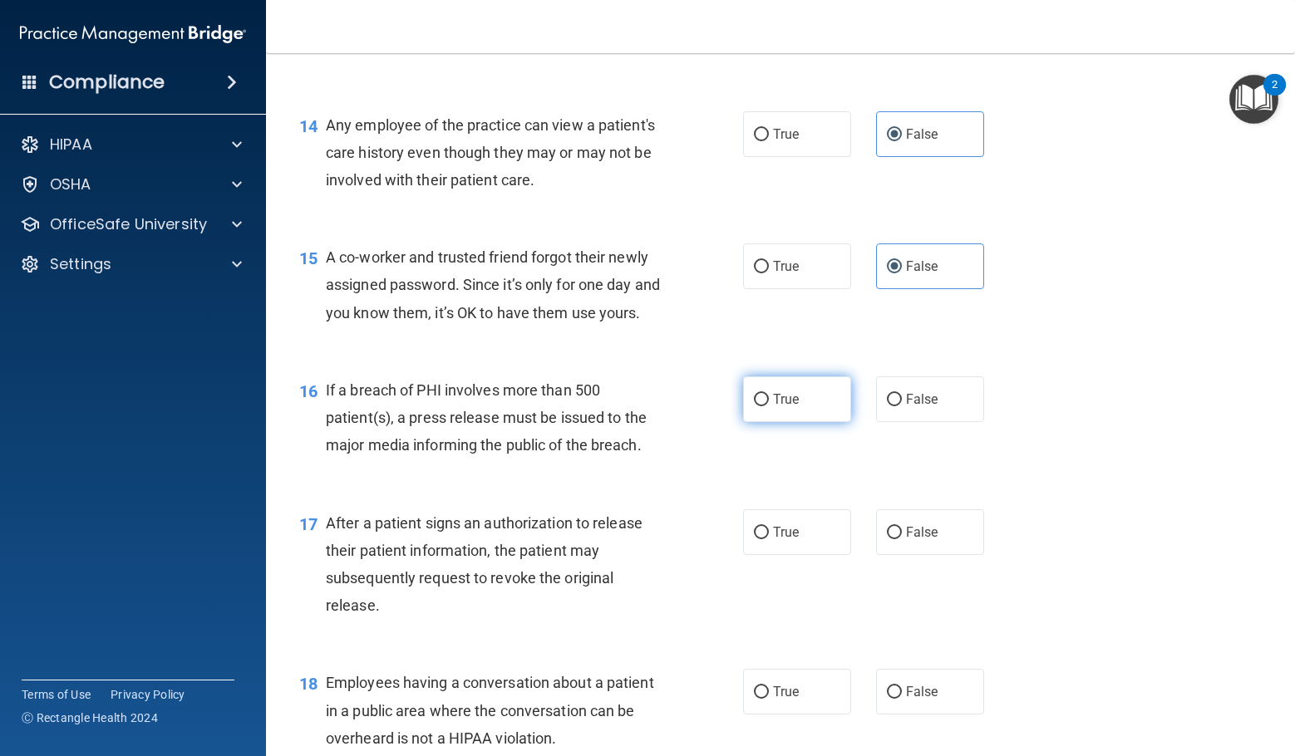
click at [771, 422] on label "True" at bounding box center [797, 400] width 108 height 46
click at [769, 406] on input "True" at bounding box center [761, 400] width 15 height 12
radio input "true"
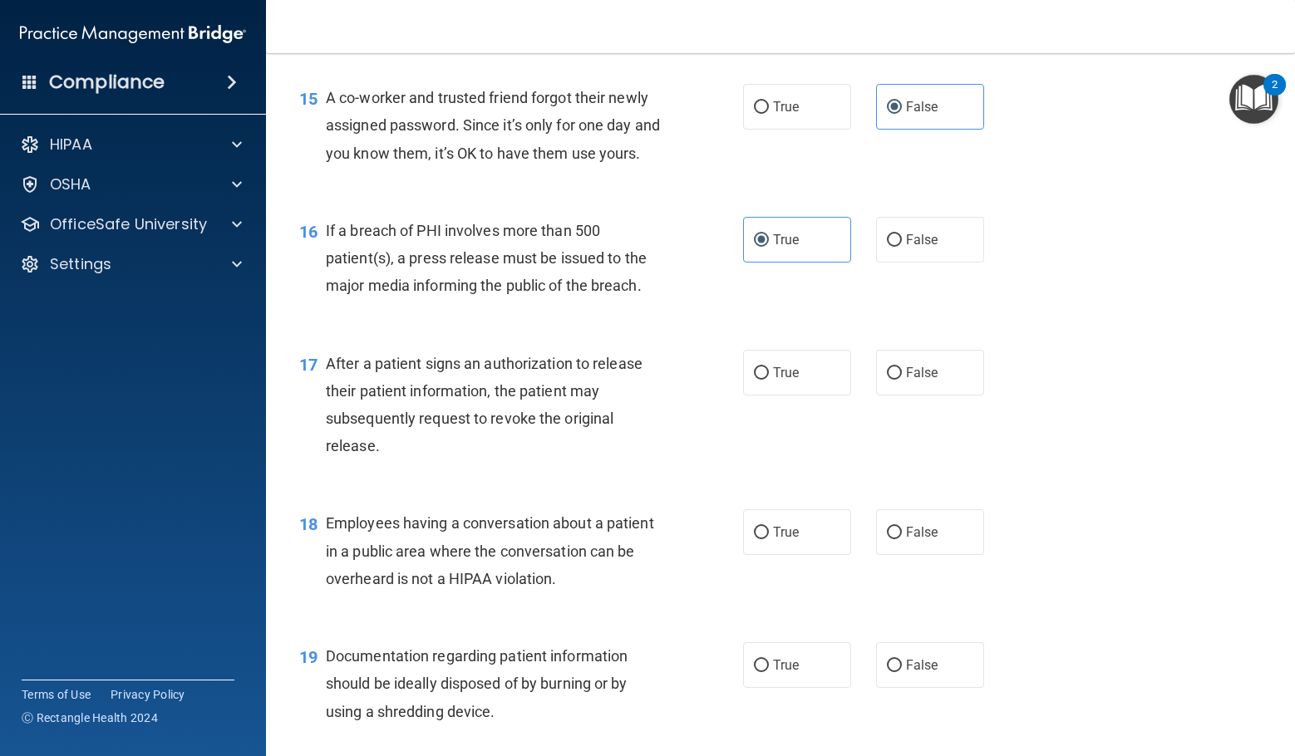
scroll to position [1995, 0]
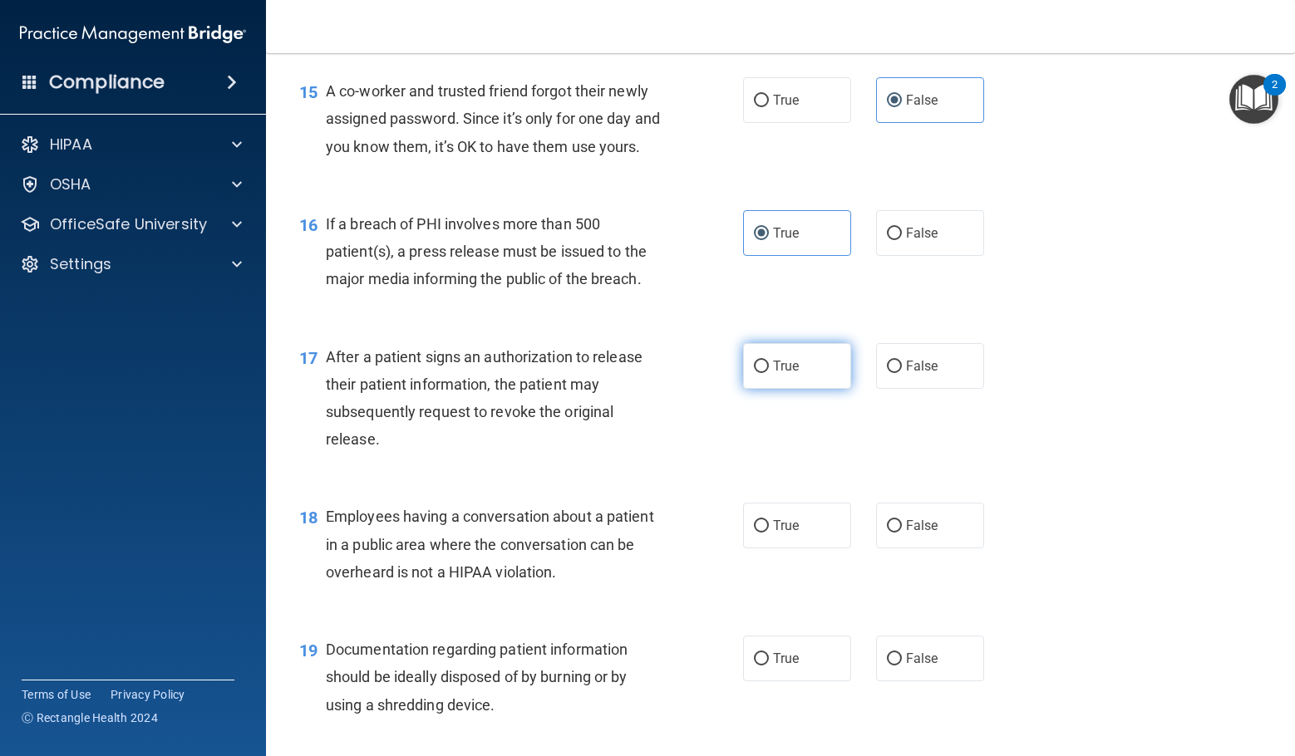
click at [795, 389] on label "True" at bounding box center [797, 366] width 108 height 46
click at [769, 373] on input "True" at bounding box center [761, 367] width 15 height 12
radio input "true"
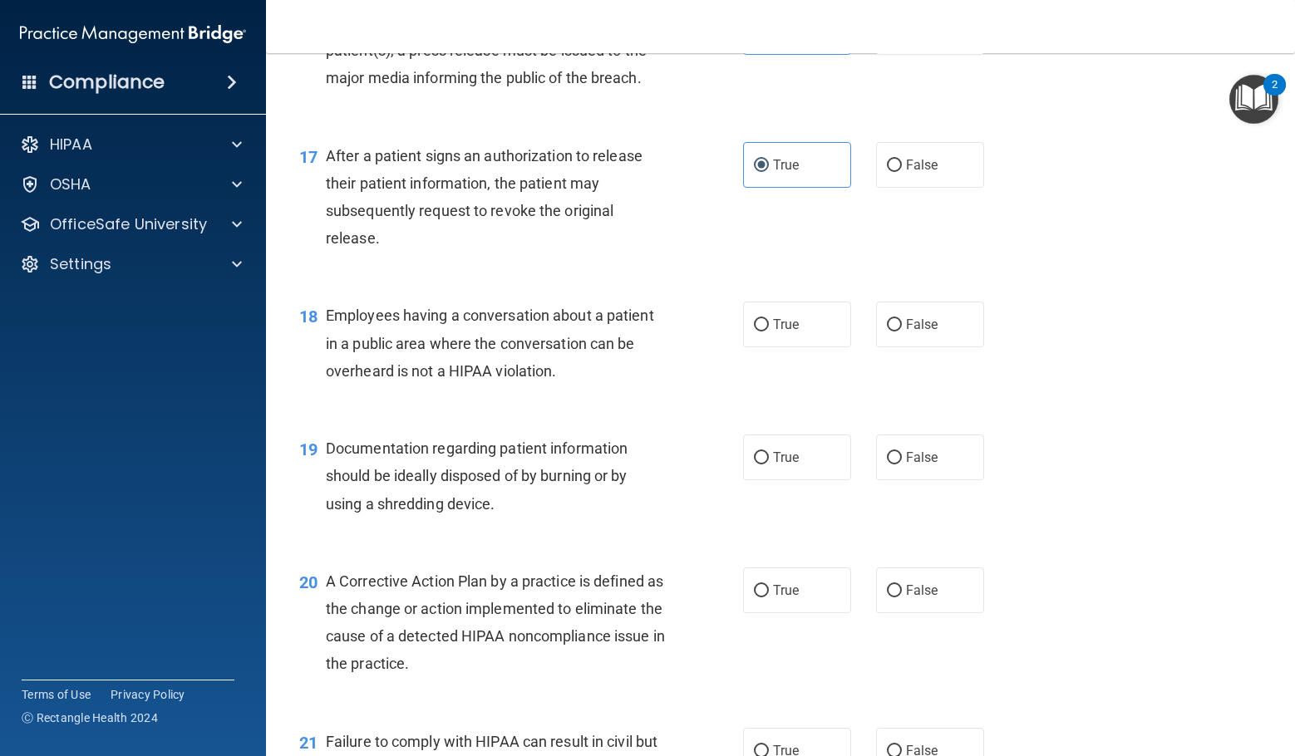
scroll to position [2244, 0]
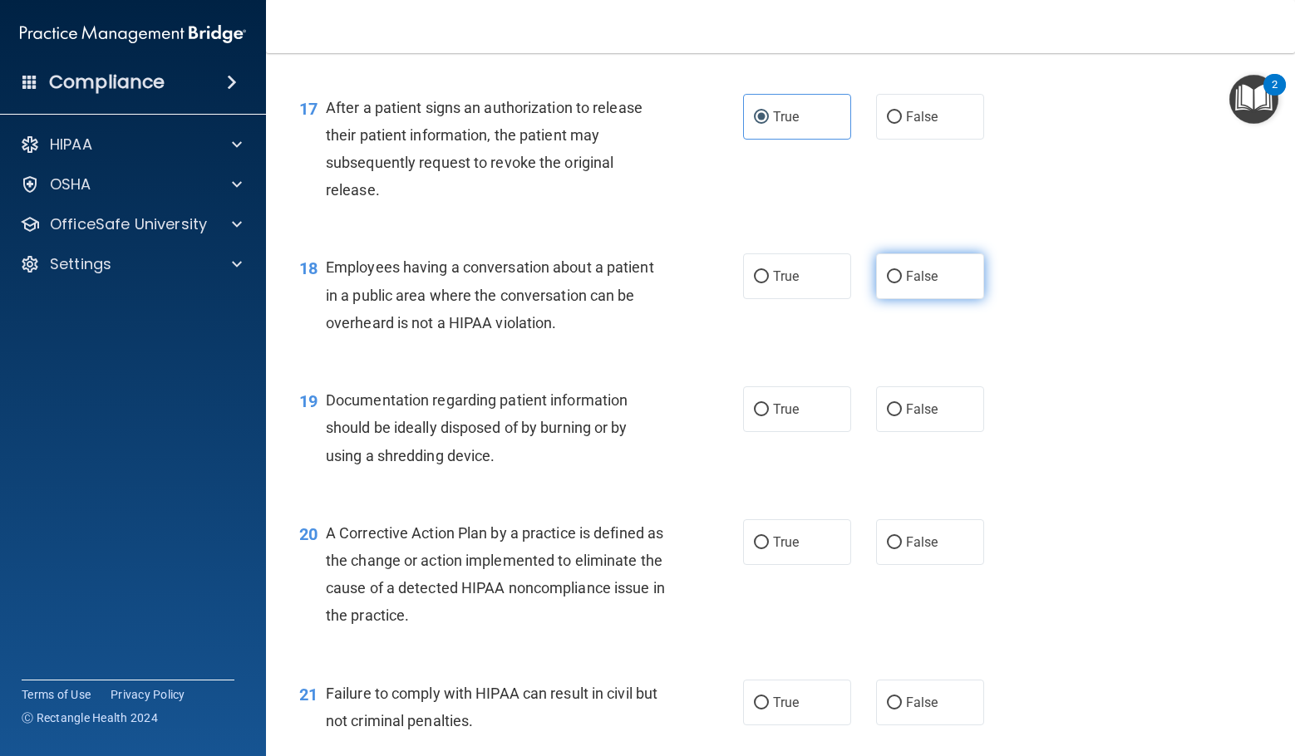
click at [906, 284] on span "False" at bounding box center [922, 276] width 32 height 16
click at [899, 283] on input "False" at bounding box center [894, 277] width 15 height 12
radio input "true"
click at [789, 417] on span "True" at bounding box center [786, 409] width 26 height 16
click at [769, 416] on input "True" at bounding box center [761, 410] width 15 height 12
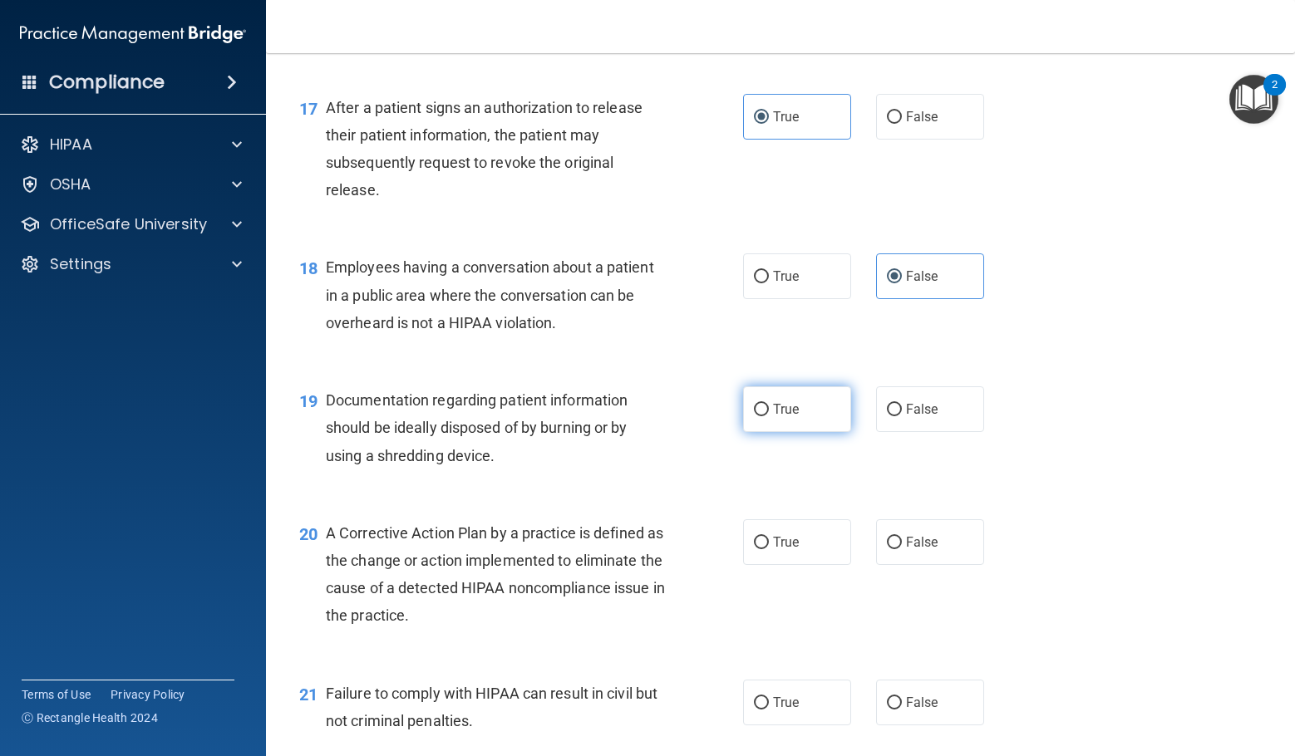
radio input "true"
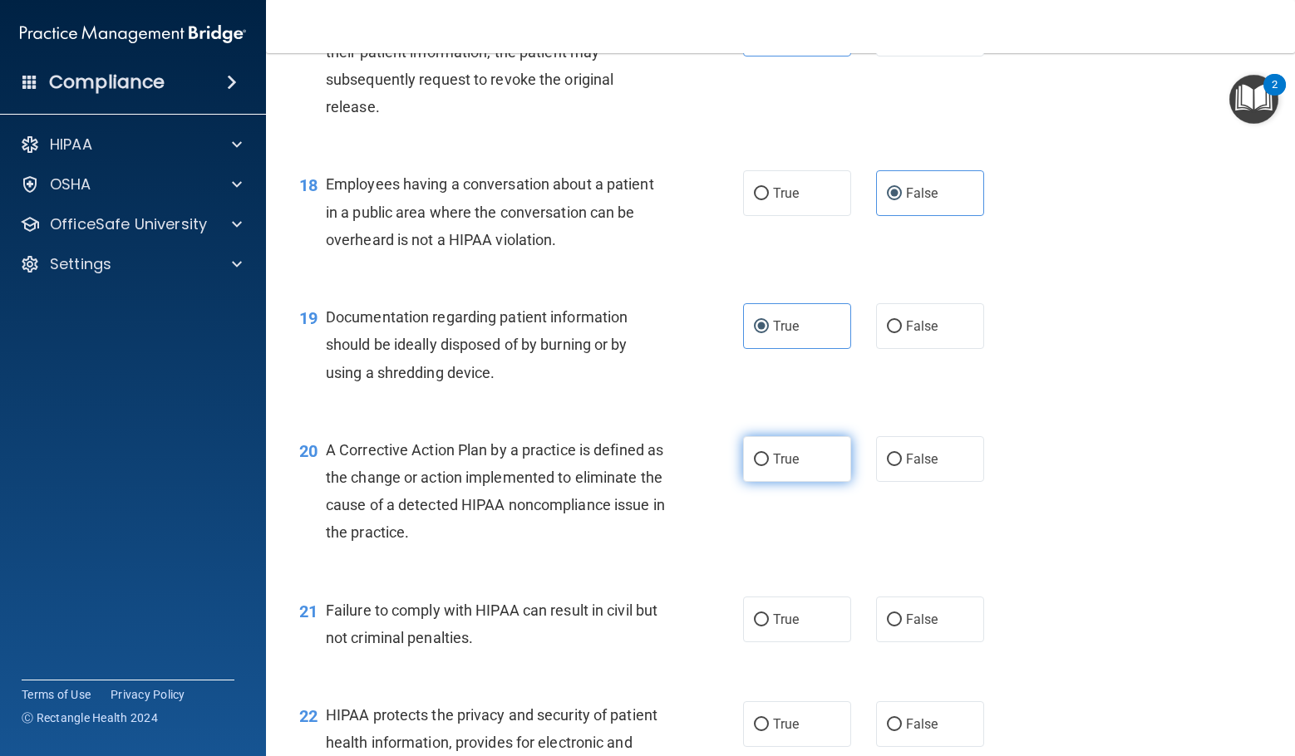
click at [823, 482] on label "True" at bounding box center [797, 459] width 108 height 46
click at [769, 466] on input "True" at bounding box center [761, 460] width 15 height 12
radio input "true"
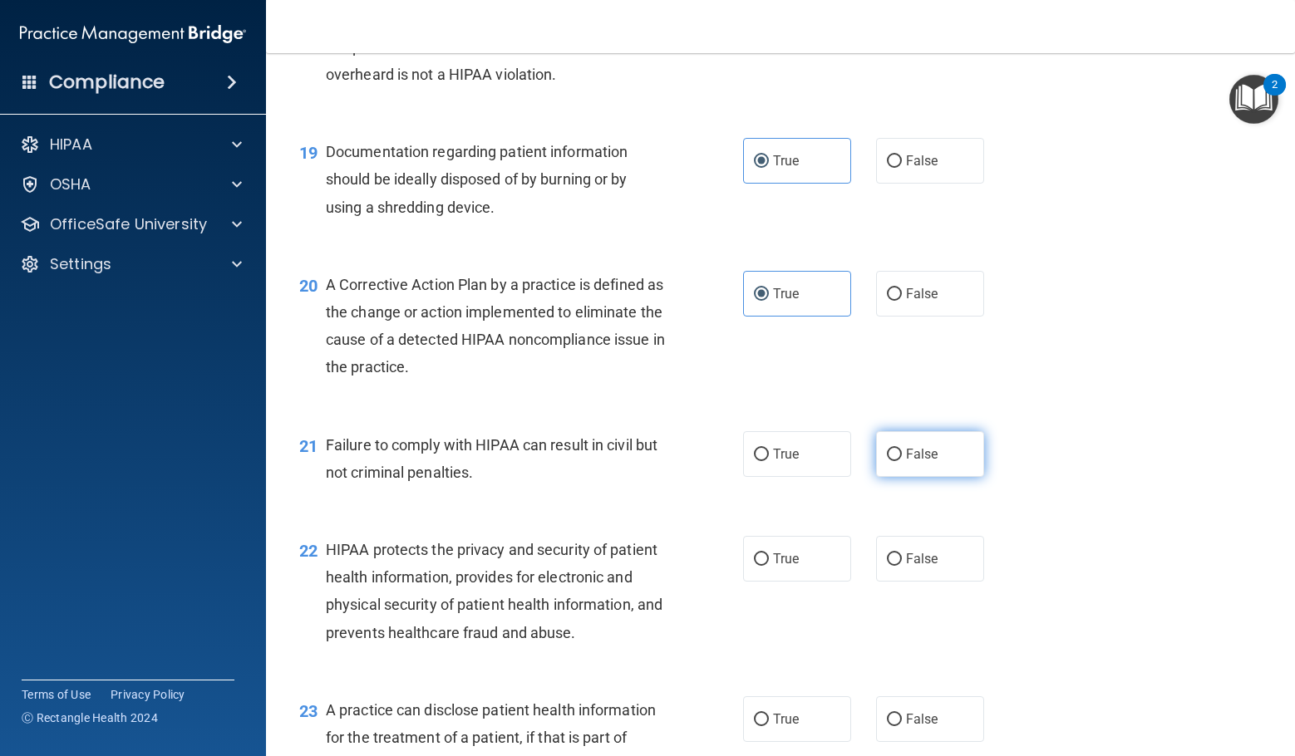
scroll to position [2494, 0]
click at [907, 461] on span "False" at bounding box center [922, 454] width 32 height 16
click at [902, 460] on input "False" at bounding box center [894, 454] width 15 height 12
radio input "true"
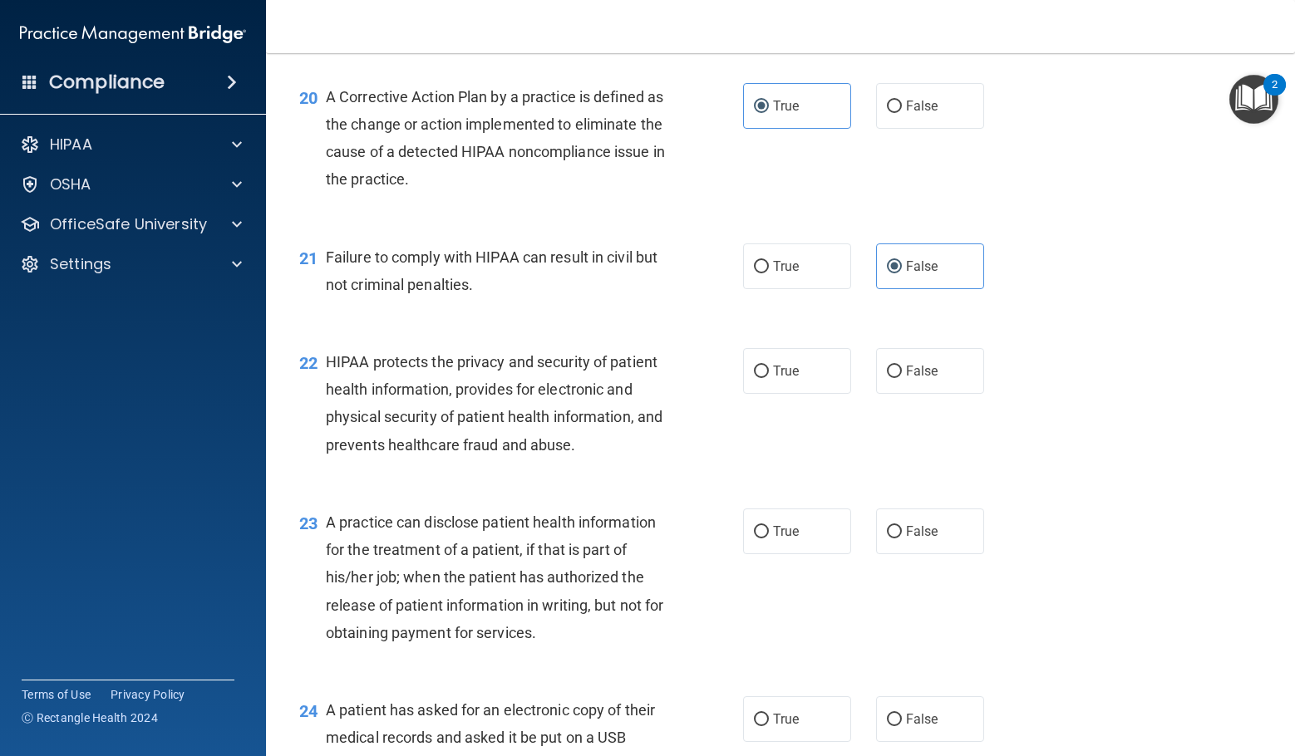
scroll to position [2743, 0]
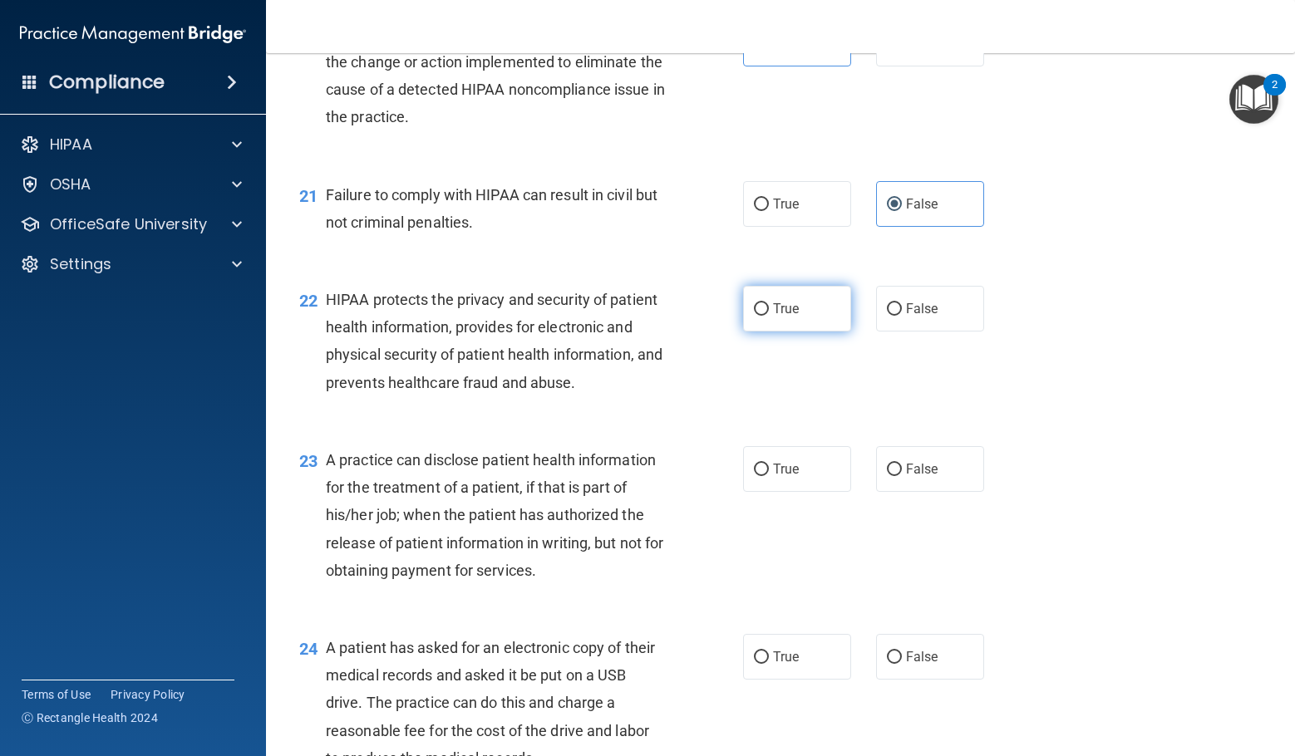
click at [769, 332] on label "True" at bounding box center [797, 309] width 108 height 46
click at [769, 316] on input "True" at bounding box center [761, 309] width 15 height 12
radio input "true"
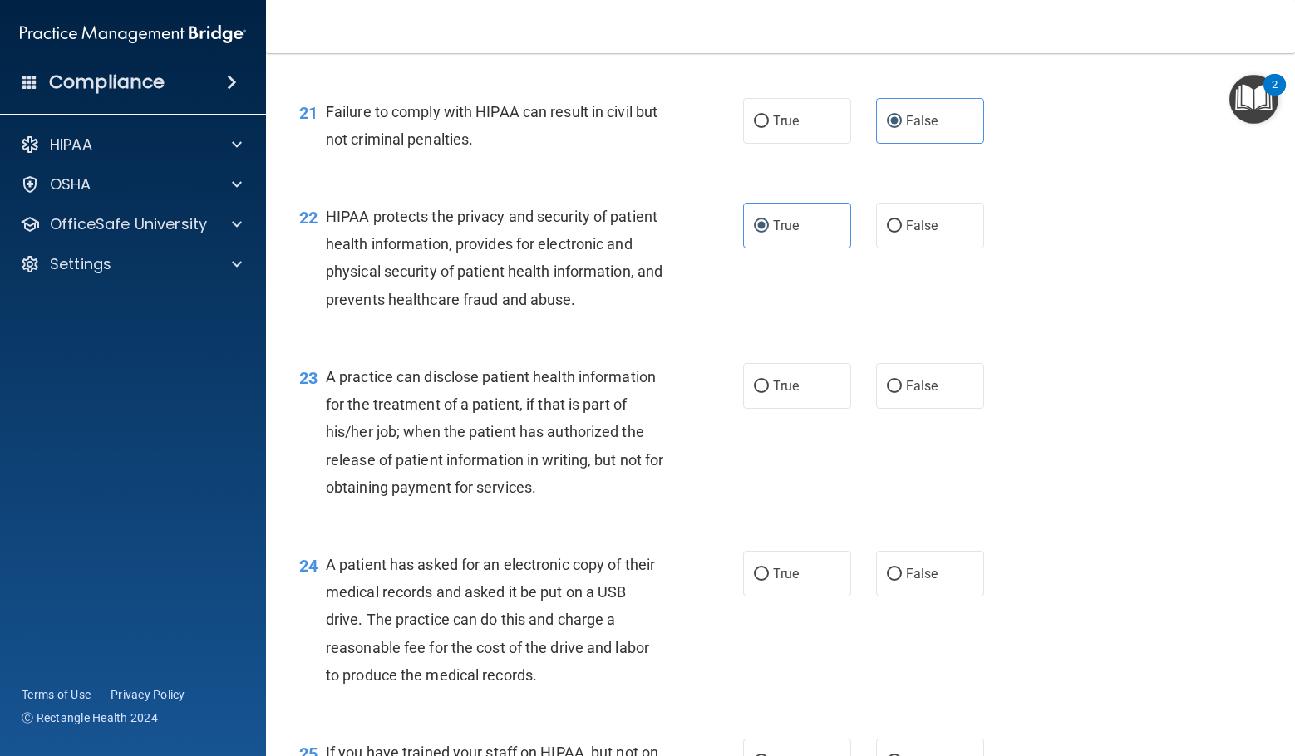
scroll to position [2909, 0]
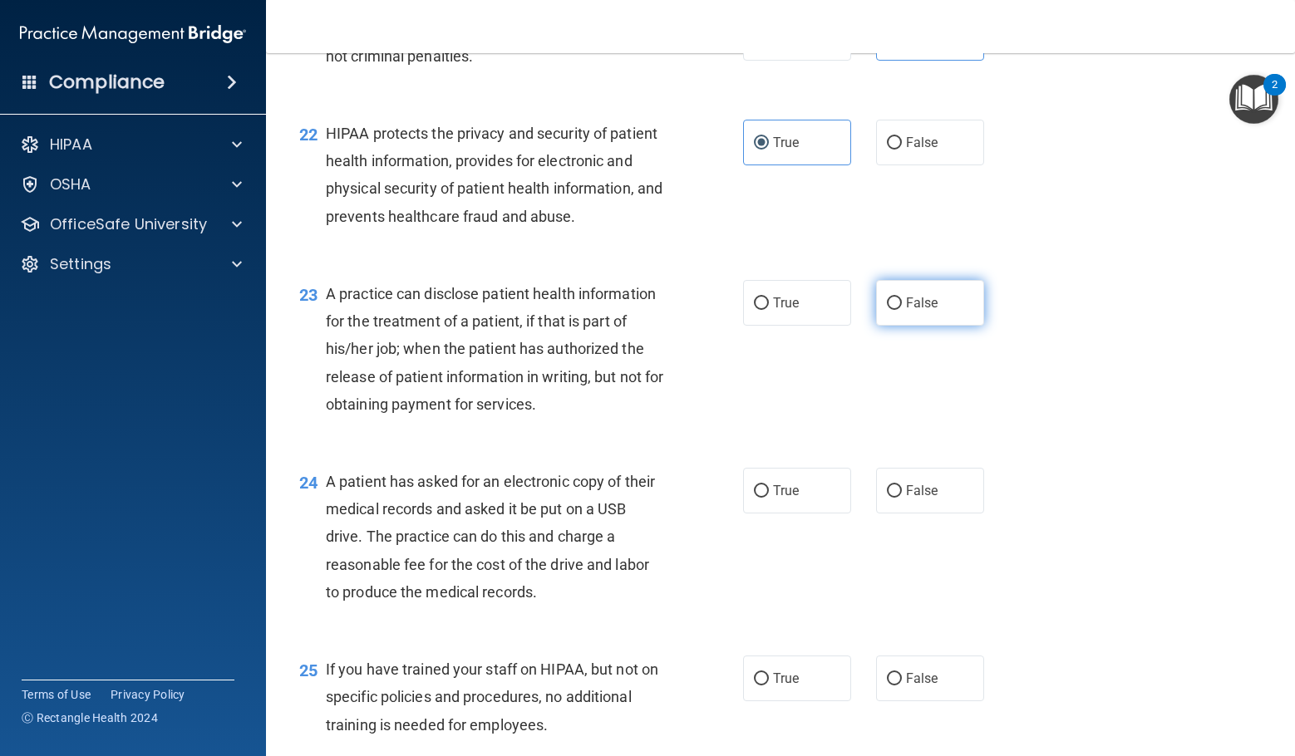
click at [922, 326] on label "False" at bounding box center [930, 303] width 108 height 46
click at [902, 310] on input "False" at bounding box center [894, 304] width 15 height 12
radio input "true"
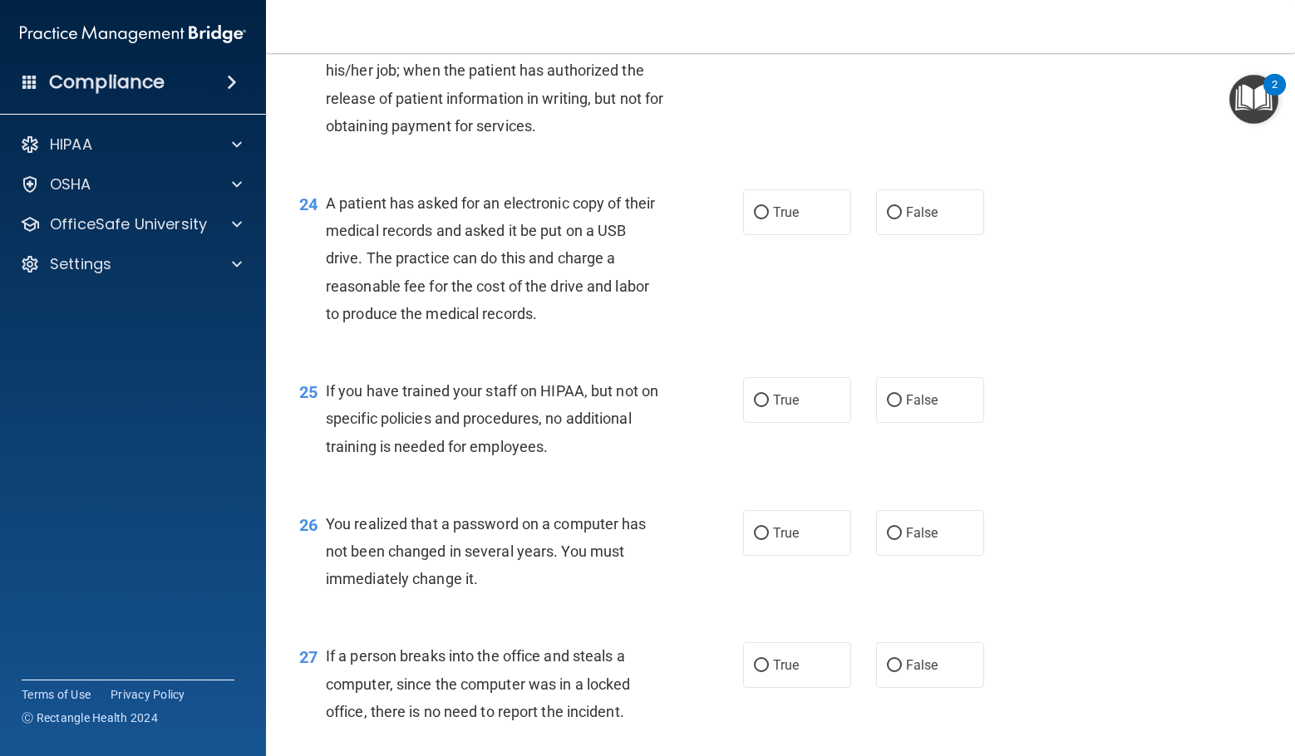
scroll to position [3158, 0]
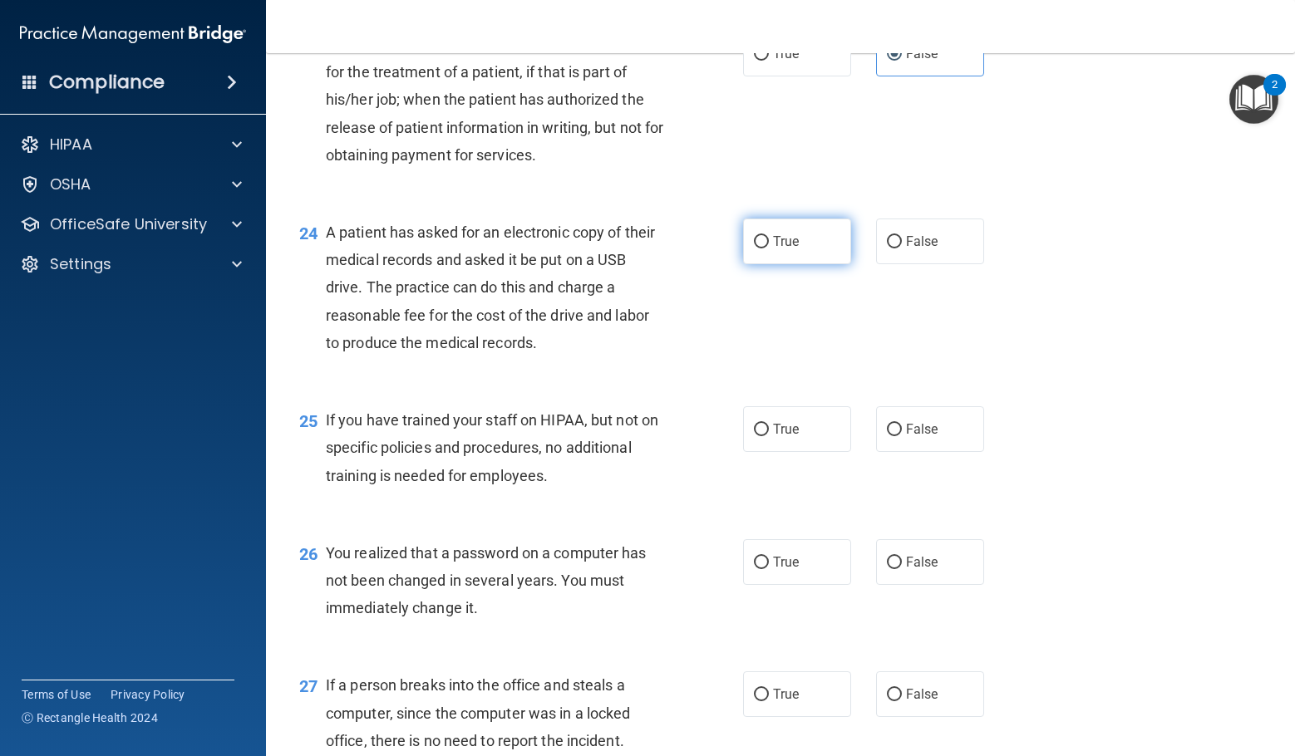
click at [819, 264] on label "True" at bounding box center [797, 242] width 108 height 46
click at [769, 249] on input "True" at bounding box center [761, 242] width 15 height 12
radio input "true"
click at [906, 437] on span "False" at bounding box center [922, 429] width 32 height 16
click at [899, 436] on input "False" at bounding box center [894, 430] width 15 height 12
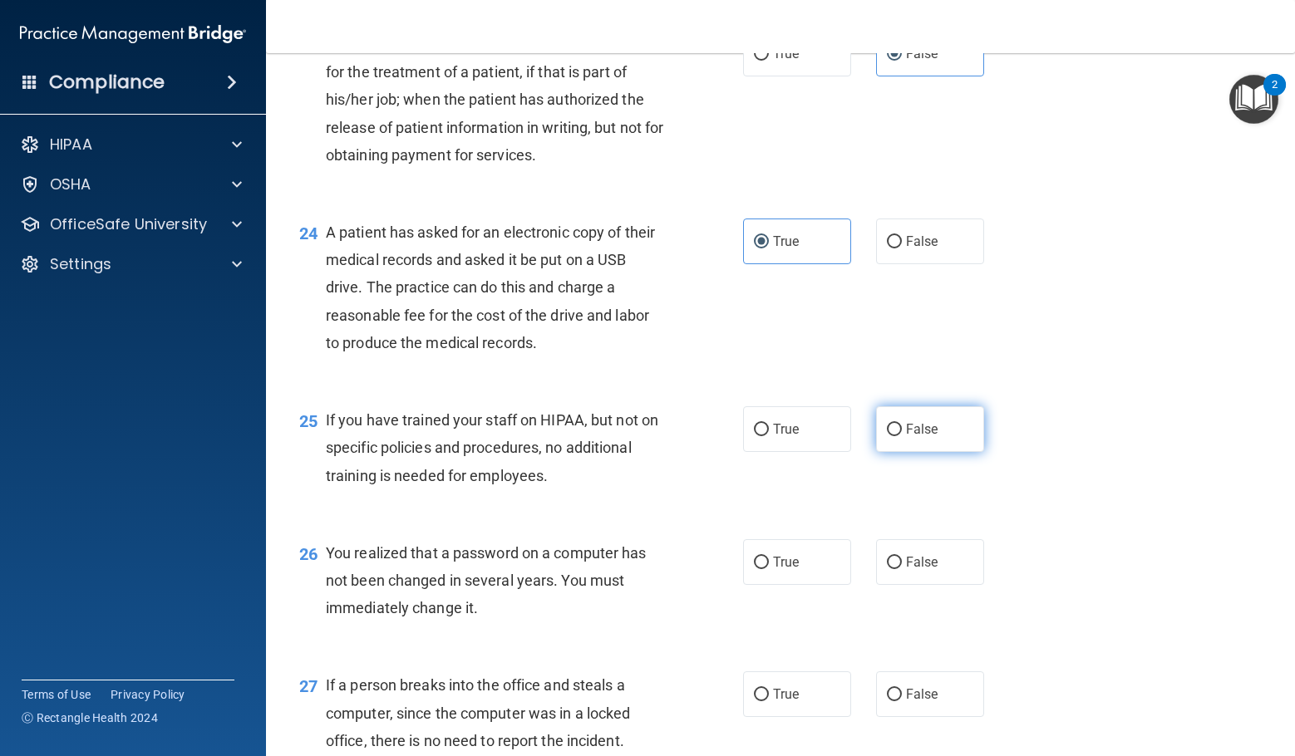
radio input "true"
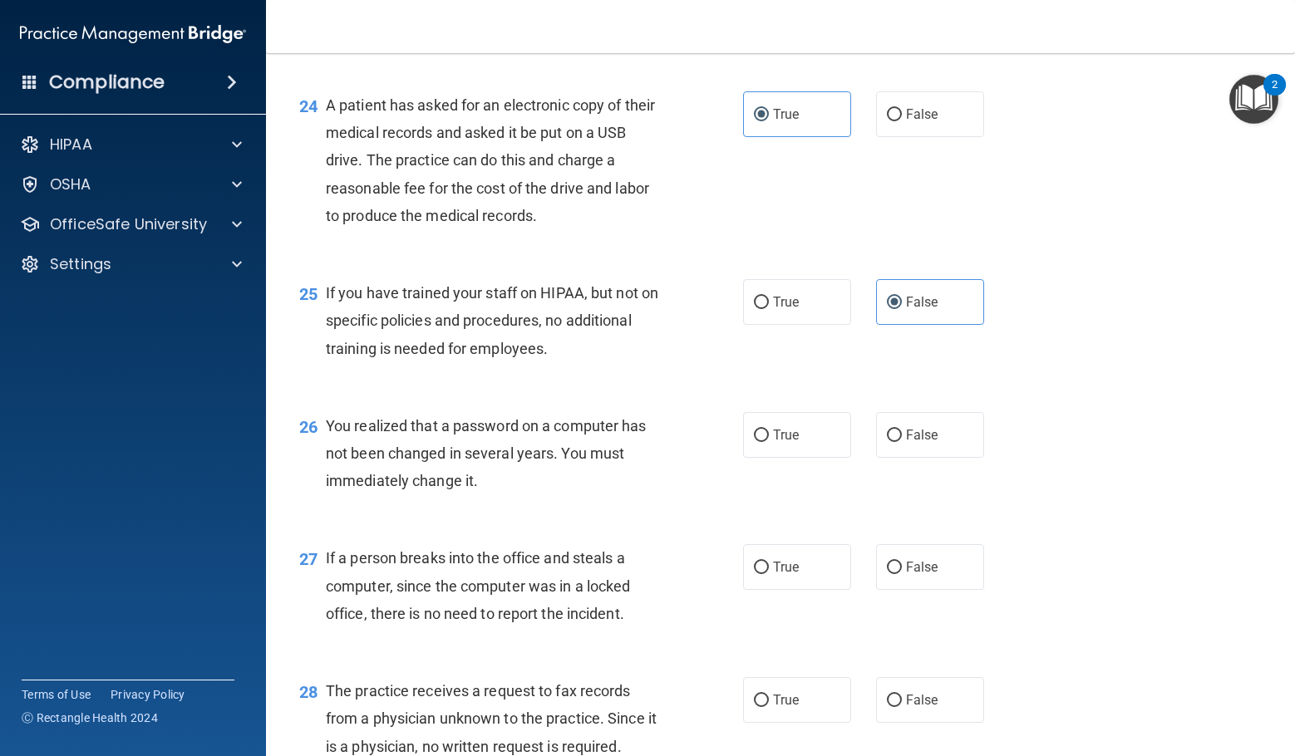
scroll to position [3325, 0]
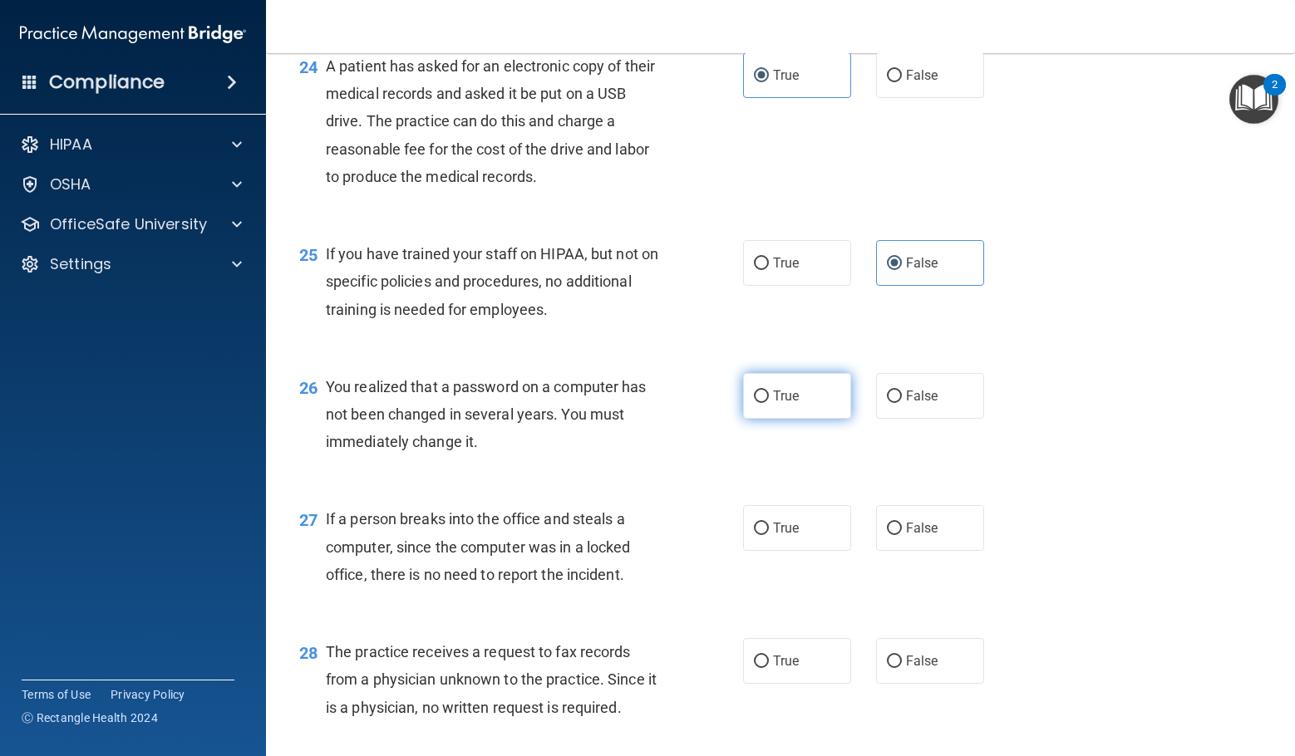
click at [796, 419] on label "True" at bounding box center [797, 396] width 108 height 46
click at [769, 403] on input "True" at bounding box center [761, 397] width 15 height 12
radio input "true"
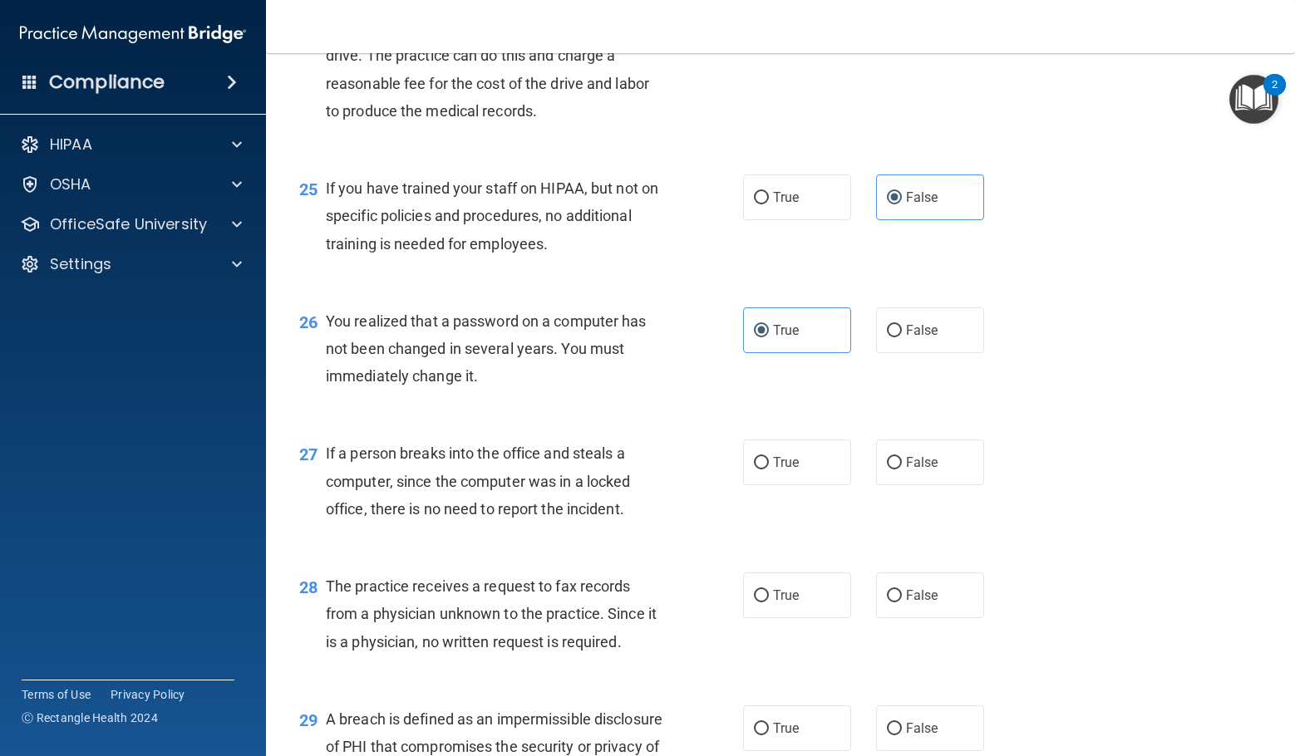
scroll to position [3491, 0]
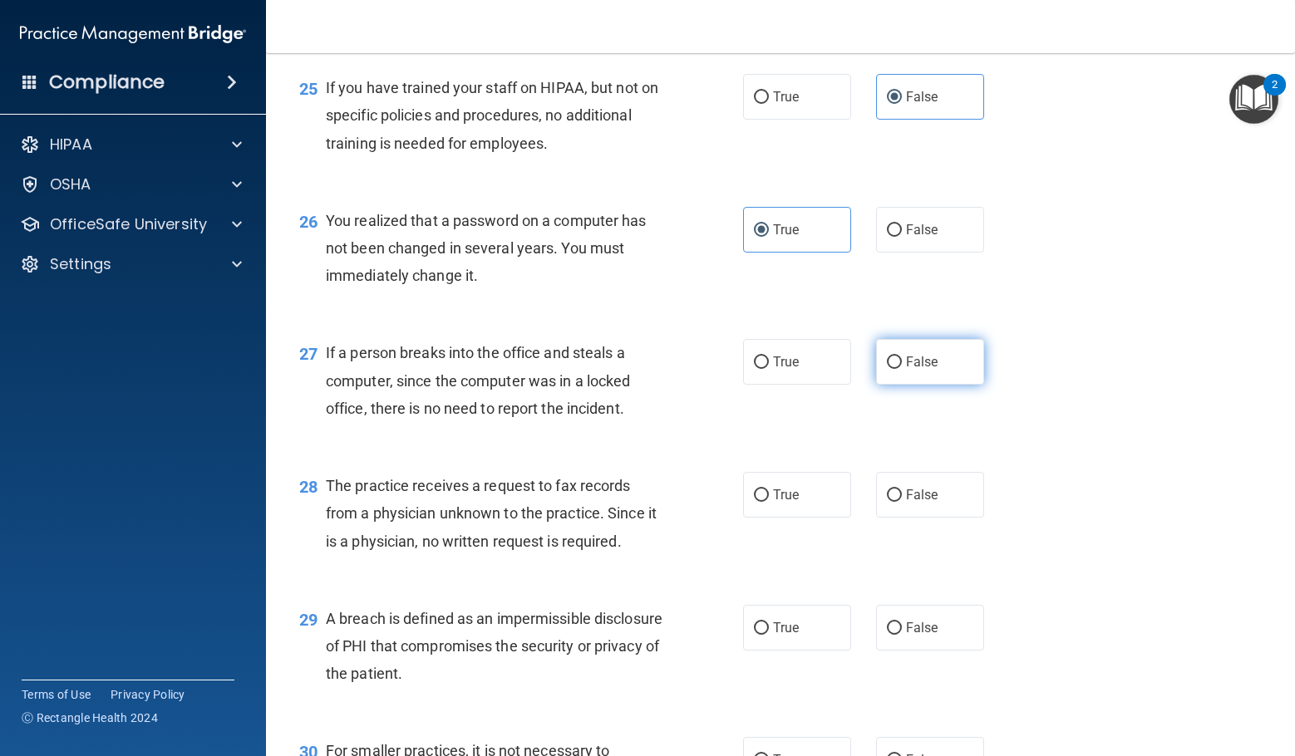
click at [893, 385] on label "False" at bounding box center [930, 362] width 108 height 46
click at [893, 369] on input "False" at bounding box center [894, 363] width 15 height 12
radio input "true"
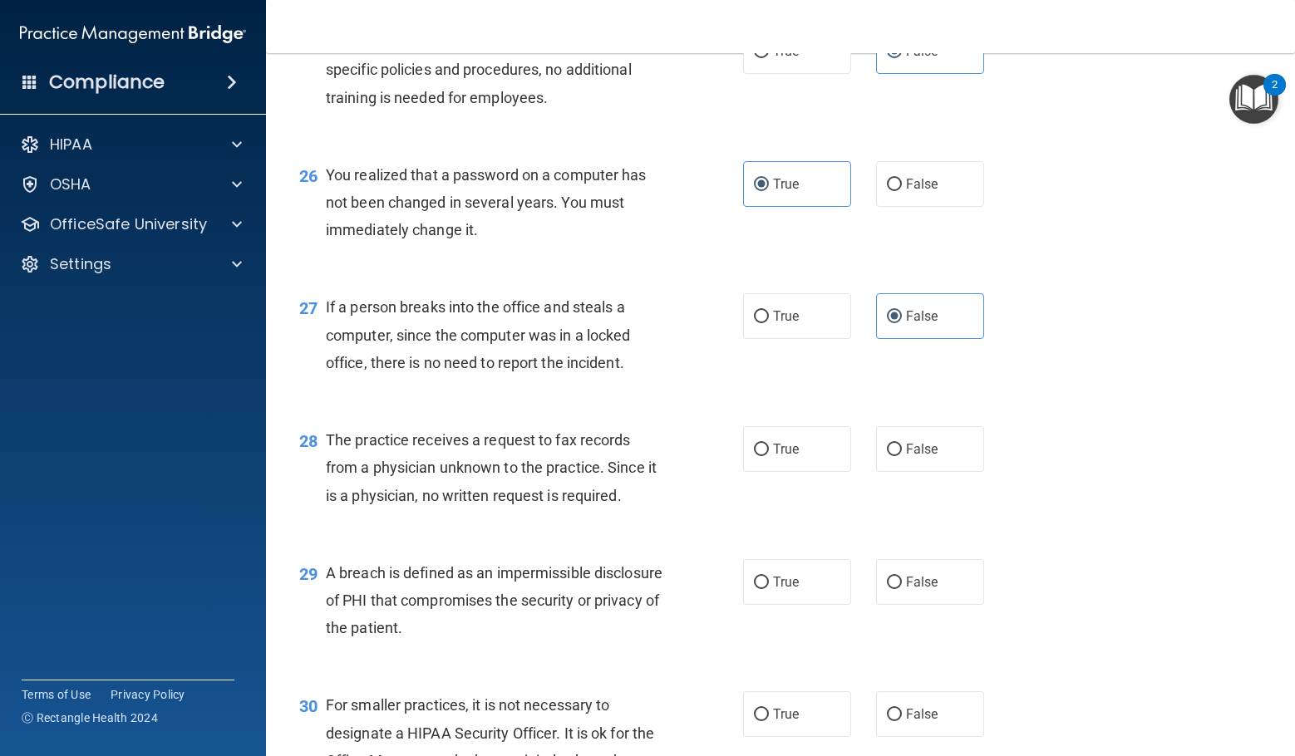
scroll to position [3574, 0]
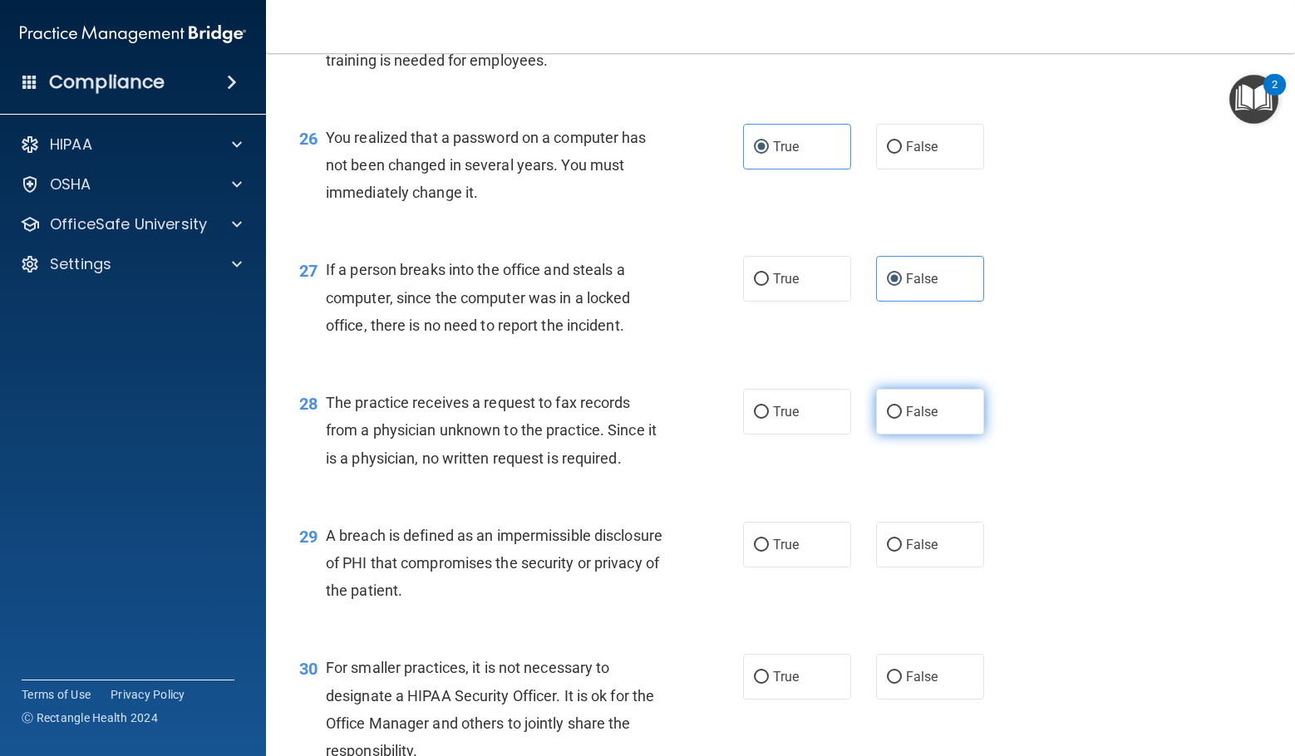
click at [914, 420] on span "False" at bounding box center [922, 412] width 32 height 16
click at [902, 419] on input "False" at bounding box center [894, 412] width 15 height 12
radio input "true"
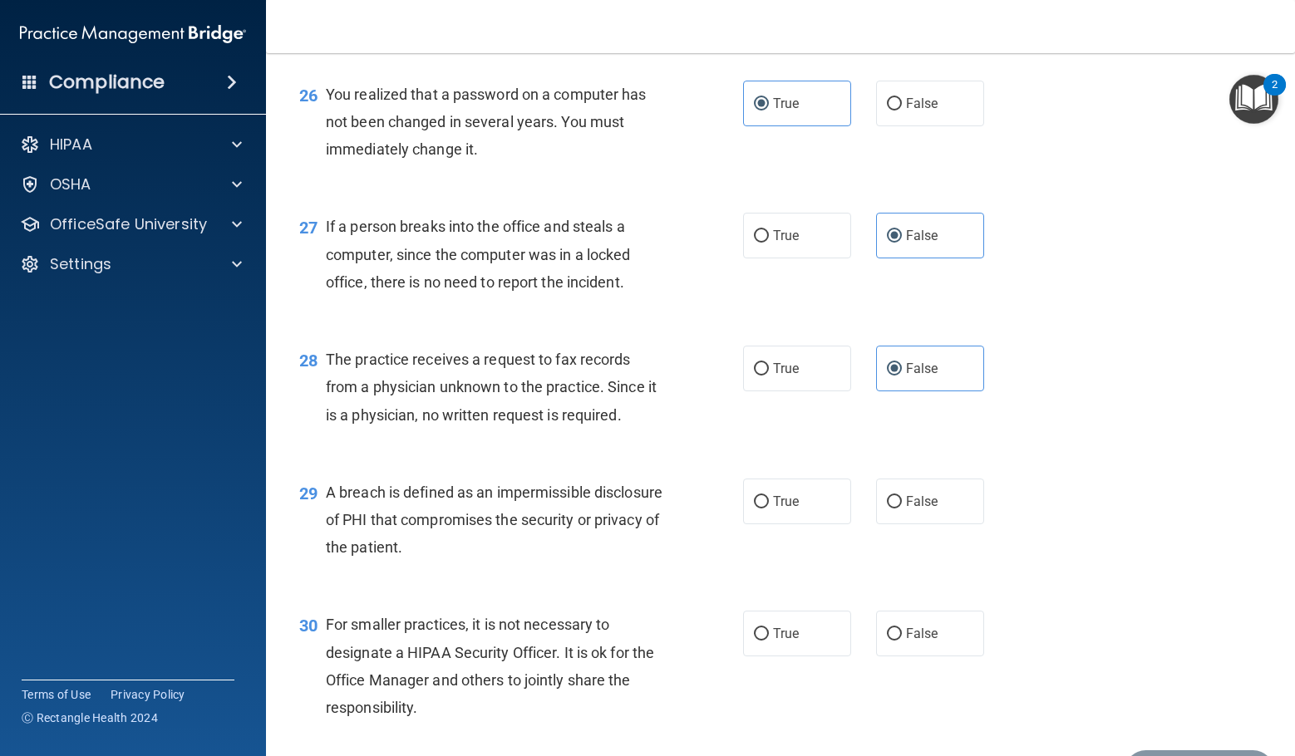
scroll to position [3657, 0]
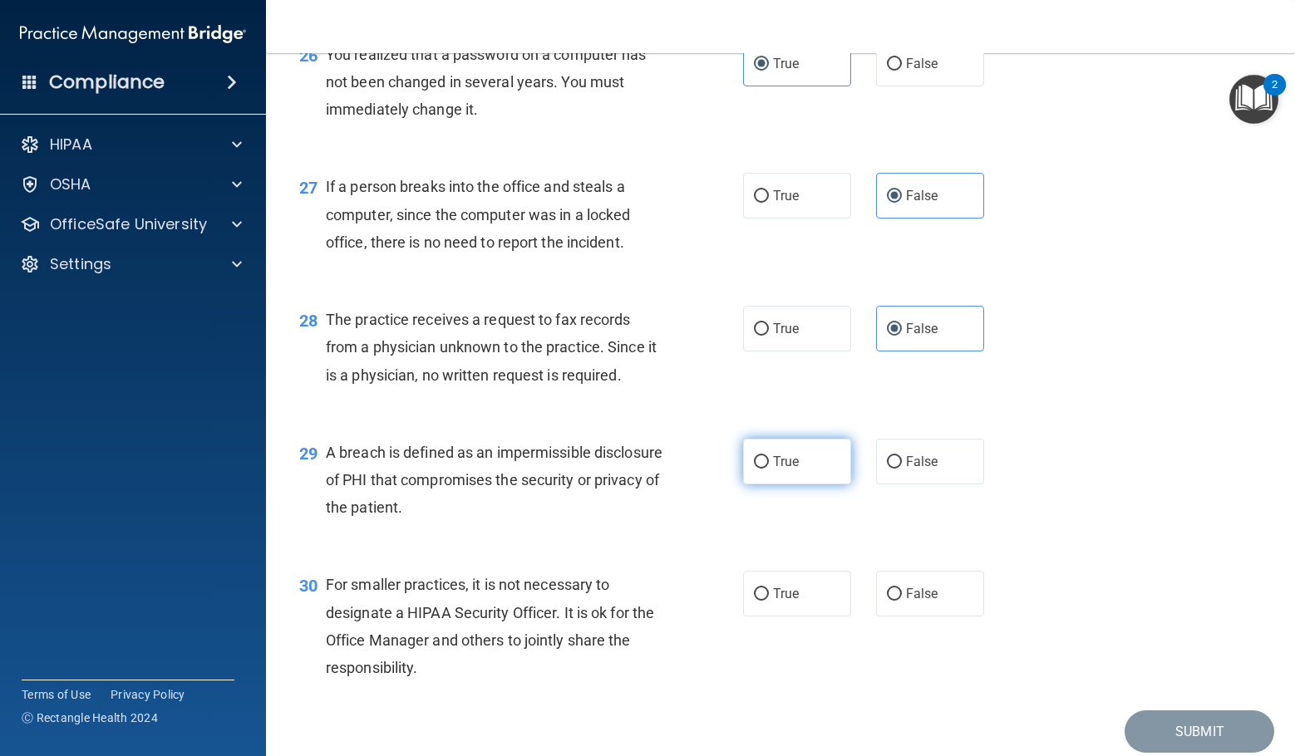
click at [783, 485] on label "True" at bounding box center [797, 462] width 108 height 46
click at [769, 469] on input "True" at bounding box center [761, 462] width 15 height 12
radio input "true"
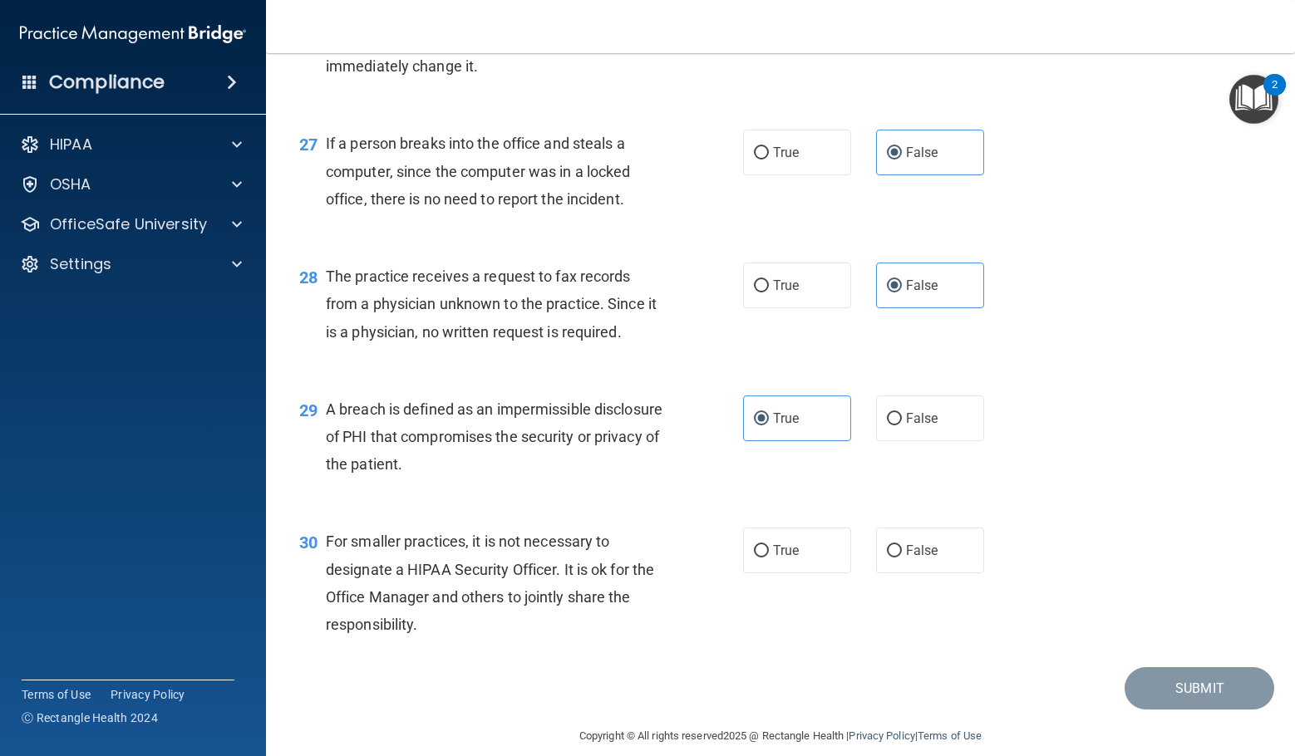
scroll to position [3740, 0]
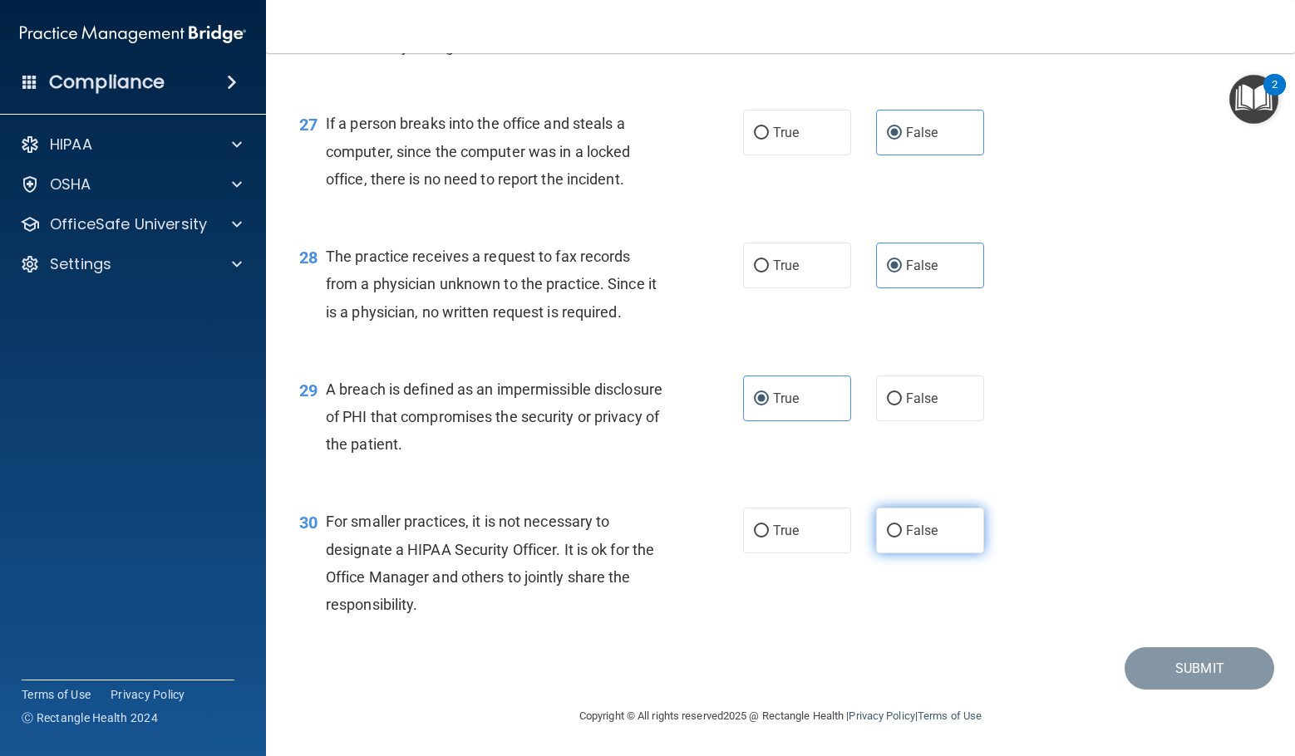
click at [912, 539] on span "False" at bounding box center [922, 531] width 32 height 16
click at [902, 538] on input "False" at bounding box center [894, 531] width 15 height 12
radio input "true"
click at [1205, 673] on button "Submit" at bounding box center [1200, 668] width 150 height 42
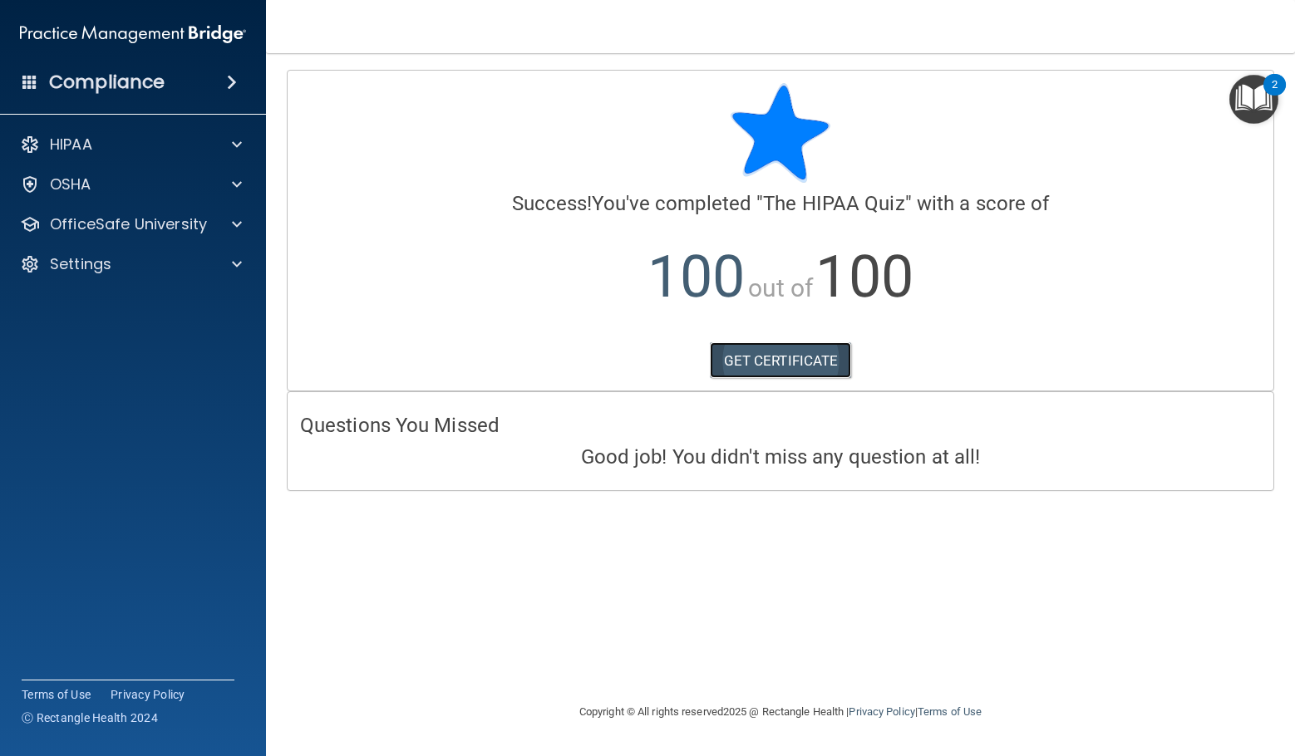
click at [812, 359] on link "GET CERTIFICATE" at bounding box center [781, 360] width 142 height 37
click at [234, 149] on span at bounding box center [237, 145] width 10 height 20
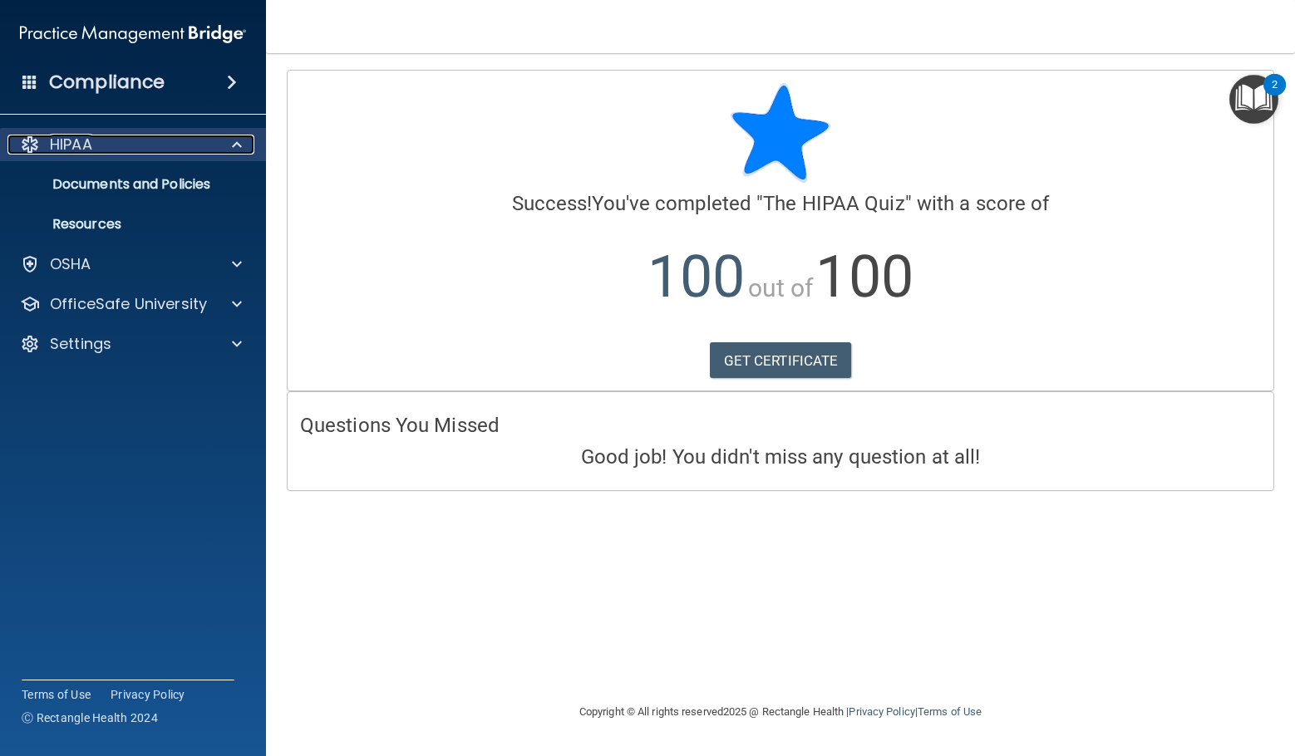
click at [234, 149] on span at bounding box center [237, 145] width 10 height 20
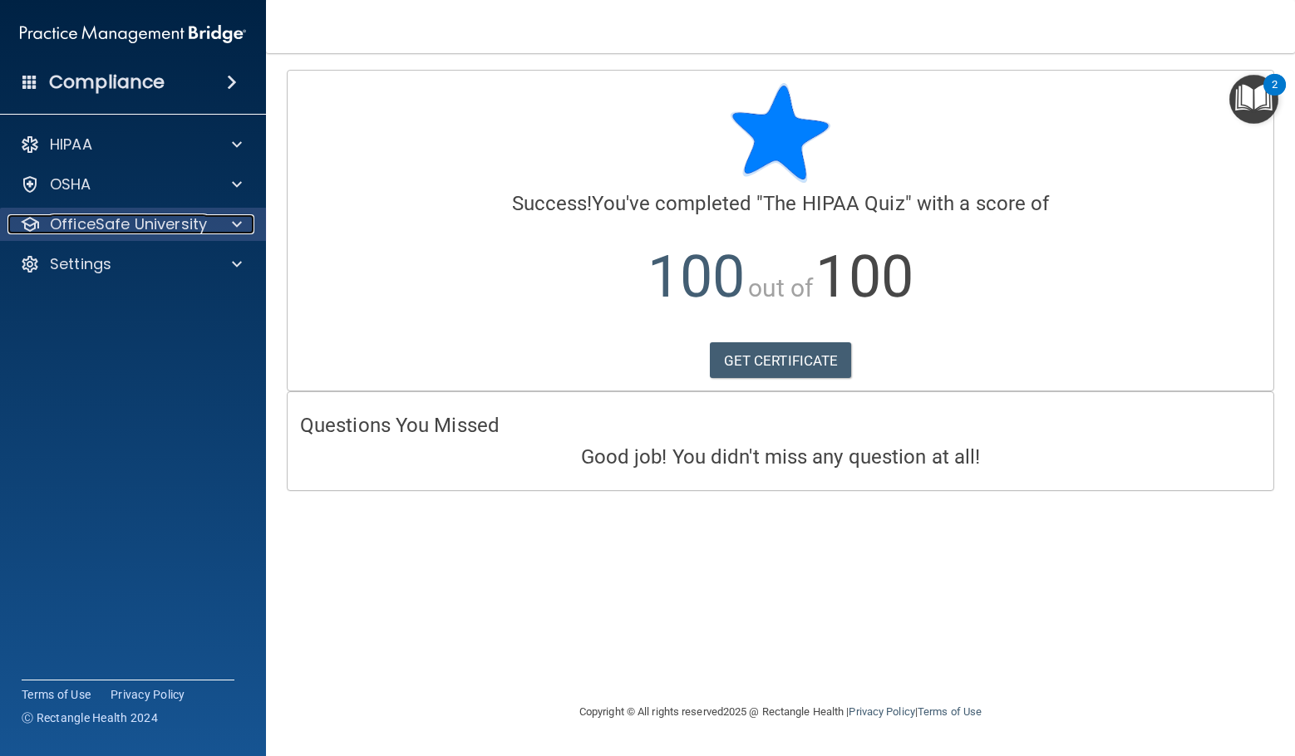
click at [229, 234] on div at bounding box center [235, 224] width 42 height 20
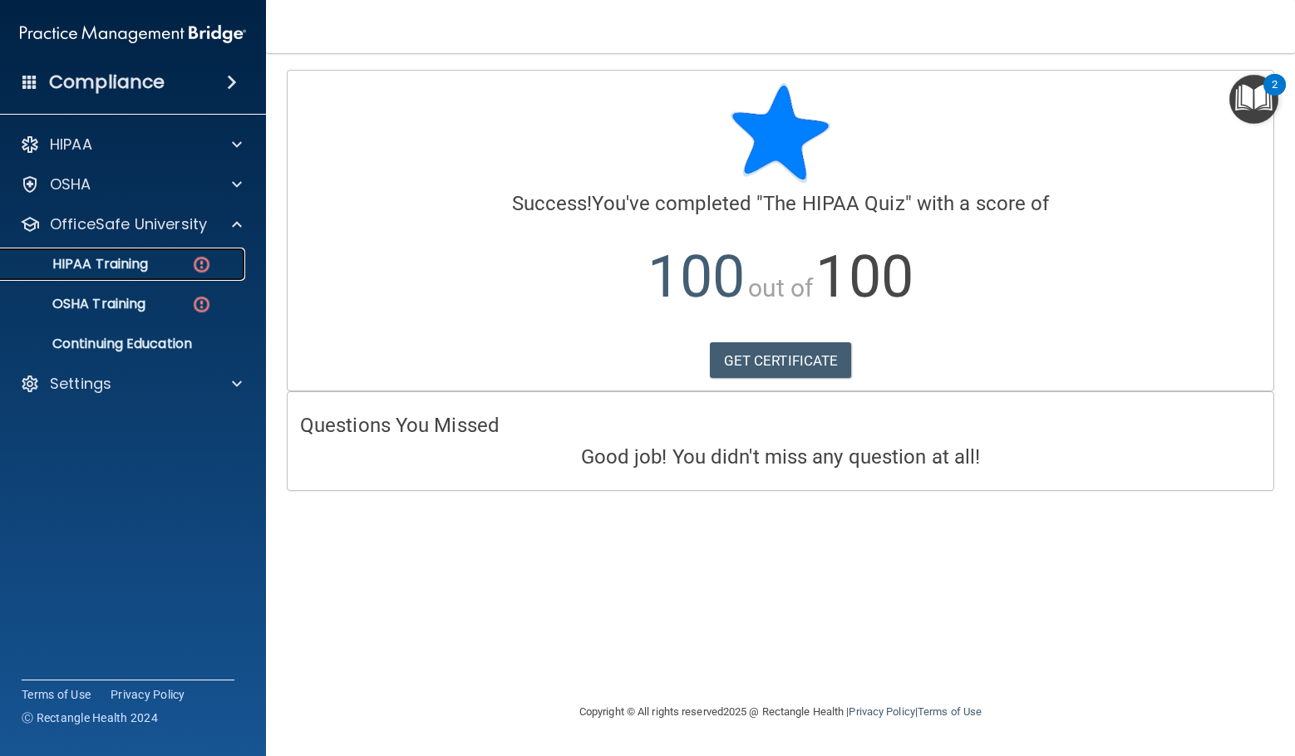
click at [159, 266] on div "HIPAA Training" at bounding box center [124, 264] width 227 height 17
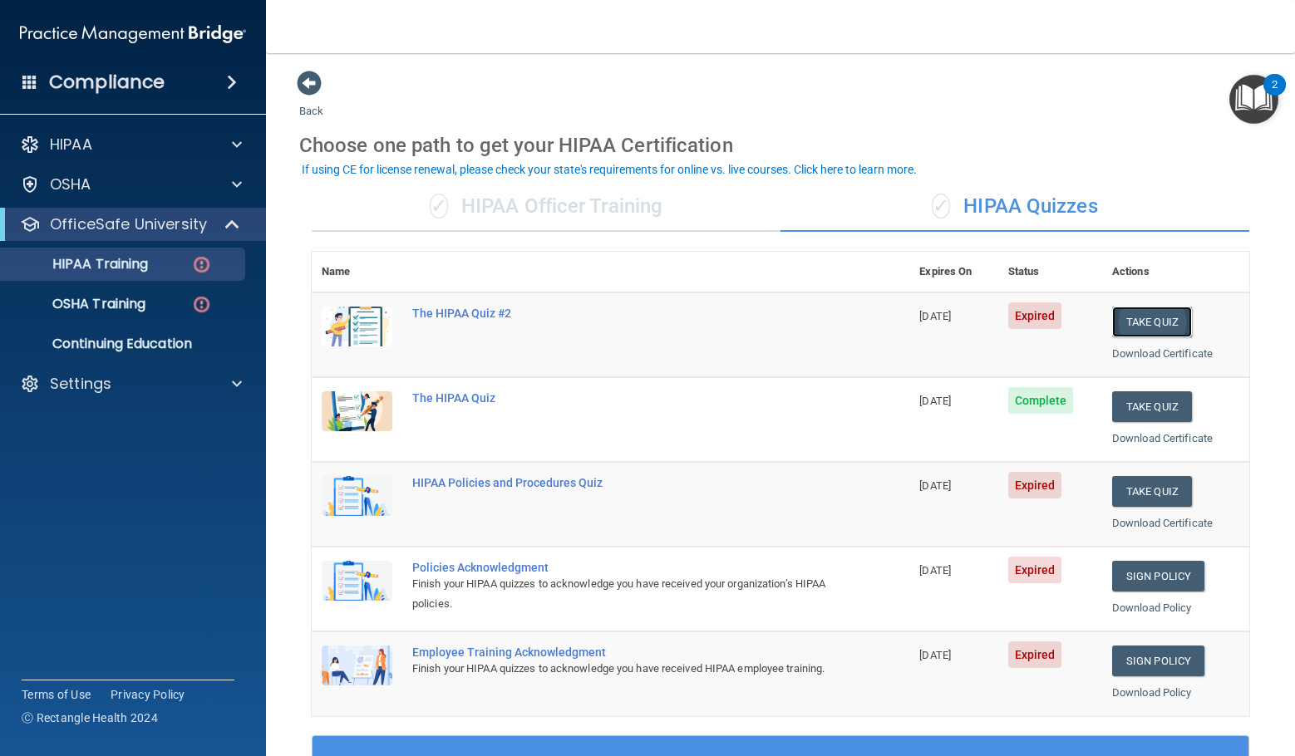
click at [1154, 326] on button "Take Quiz" at bounding box center [1152, 322] width 80 height 31
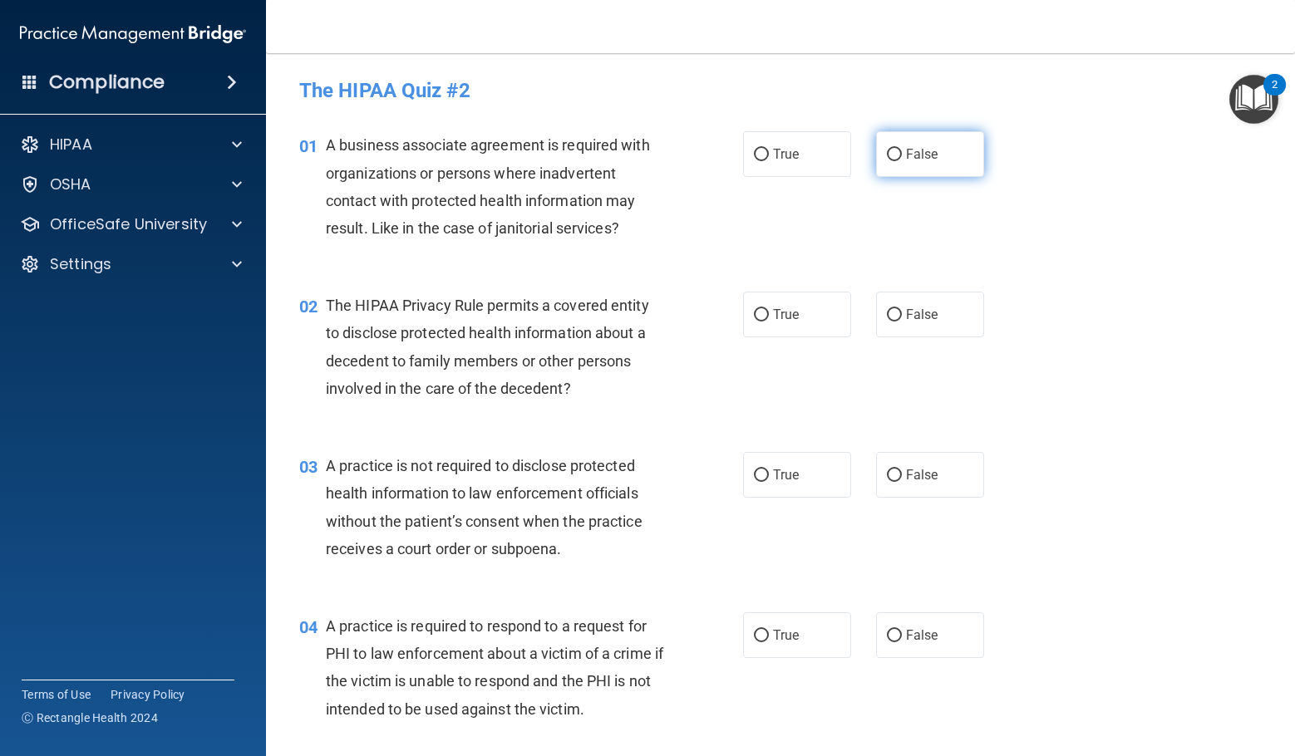
click at [891, 151] on input "False" at bounding box center [894, 155] width 15 height 12
radio input "true"
click at [792, 303] on label "True" at bounding box center [797, 315] width 108 height 46
click at [769, 309] on input "True" at bounding box center [761, 315] width 15 height 12
radio input "true"
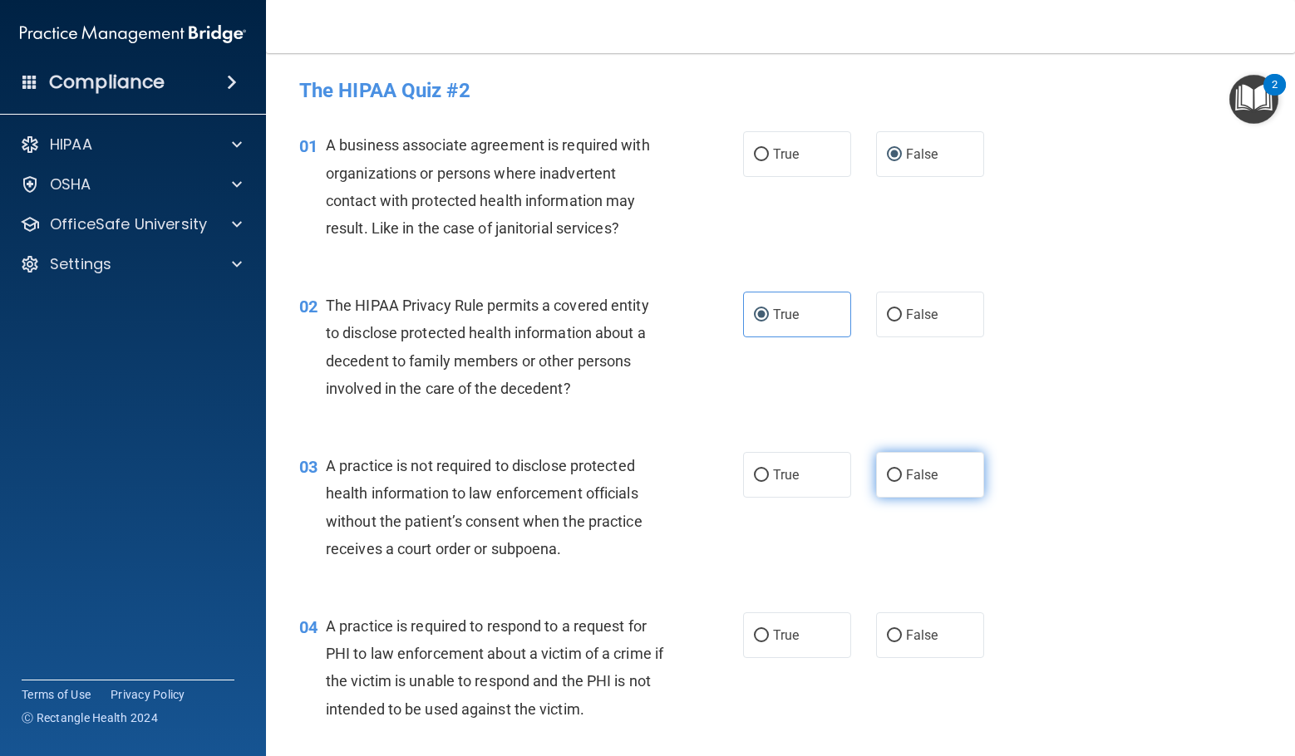
click at [908, 481] on span "False" at bounding box center [922, 475] width 32 height 16
click at [902, 481] on input "False" at bounding box center [894, 476] width 15 height 12
radio input "true"
click at [798, 643] on label "True" at bounding box center [797, 636] width 108 height 46
click at [769, 643] on input "True" at bounding box center [761, 636] width 15 height 12
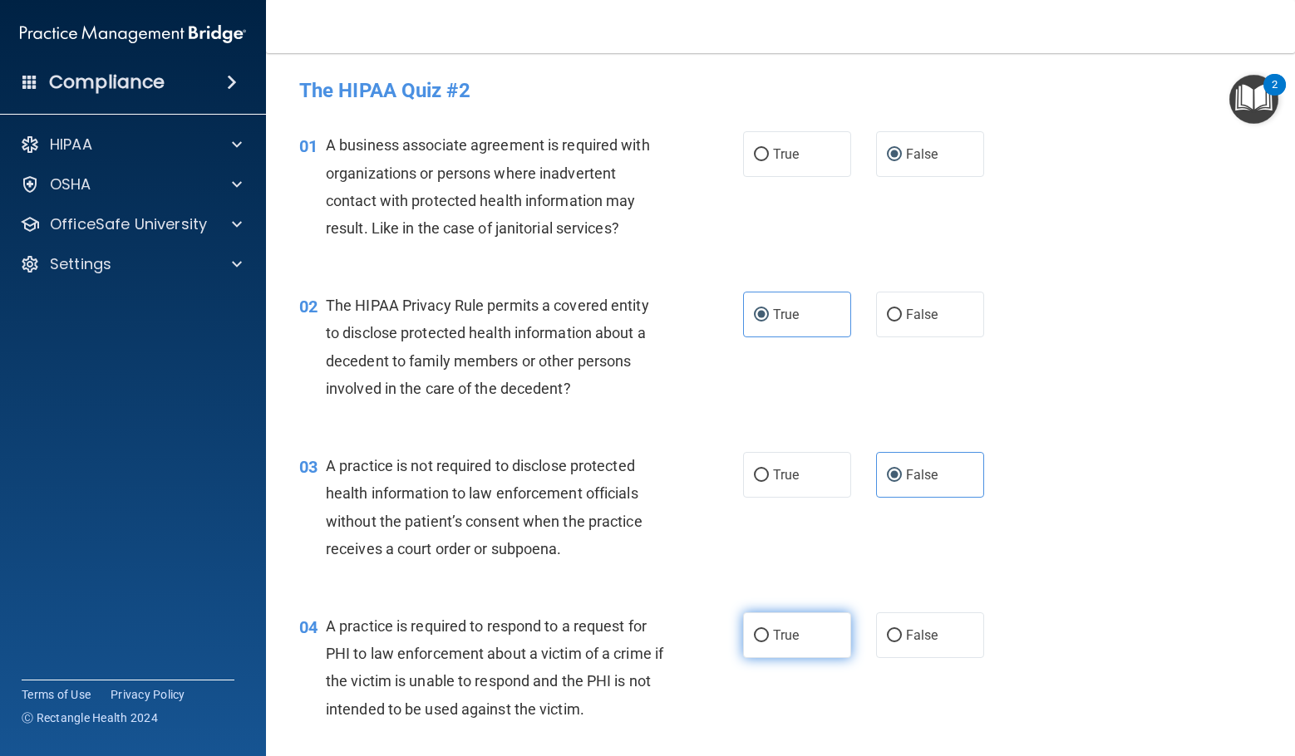
radio input "true"
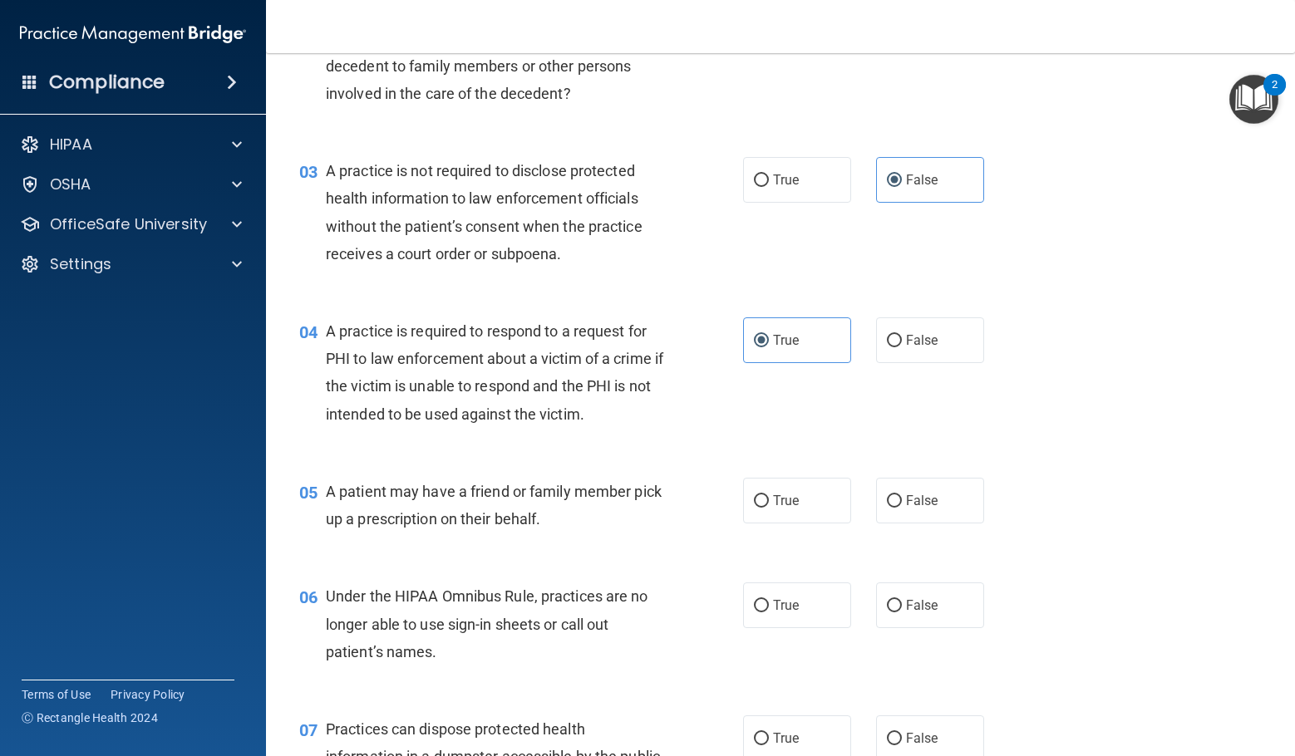
scroll to position [332, 0]
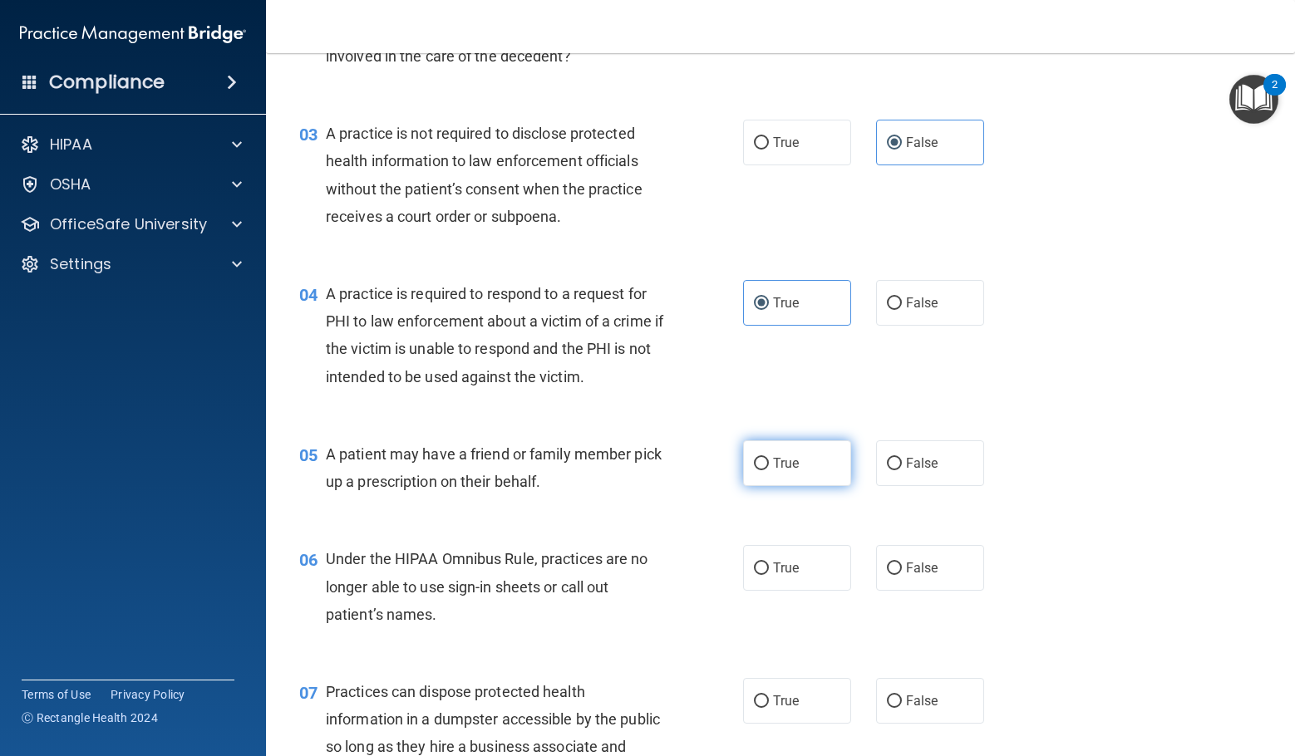
click at [767, 454] on label "True" at bounding box center [797, 464] width 108 height 46
click at [767, 458] on input "True" at bounding box center [761, 464] width 15 height 12
radio input "true"
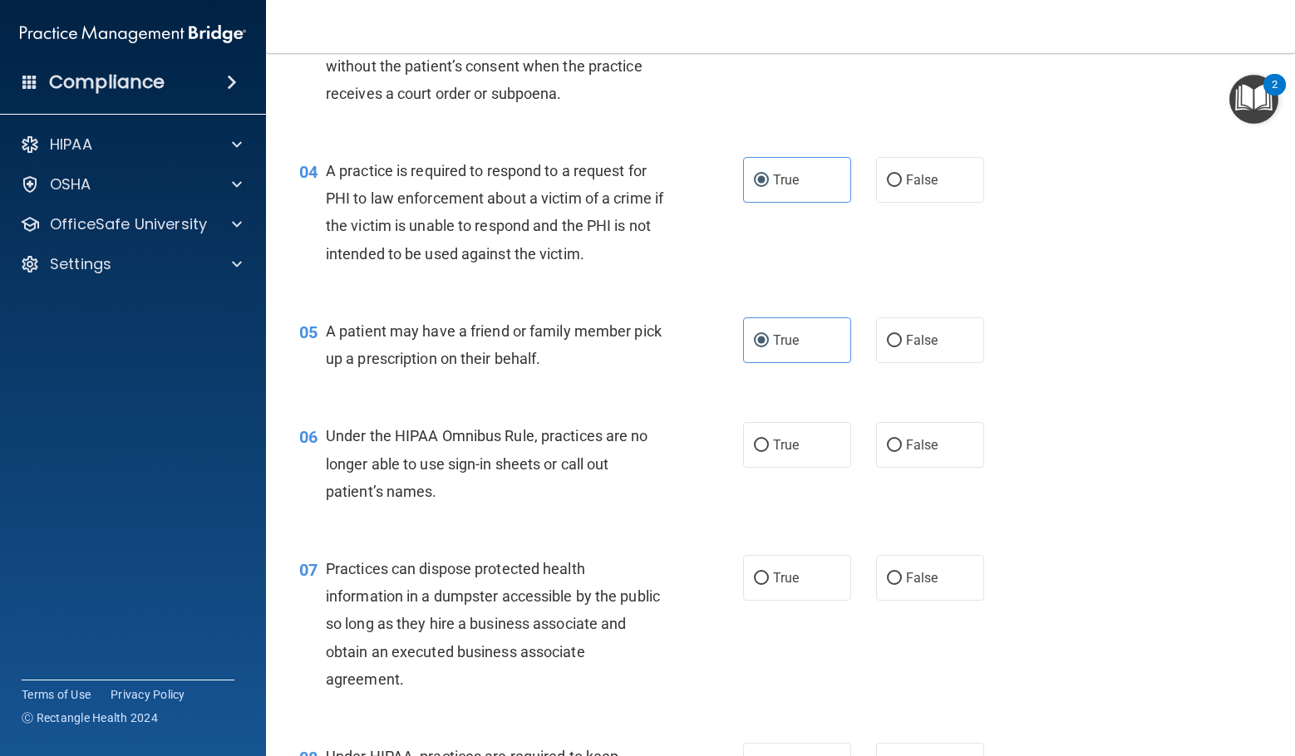
scroll to position [499, 0]
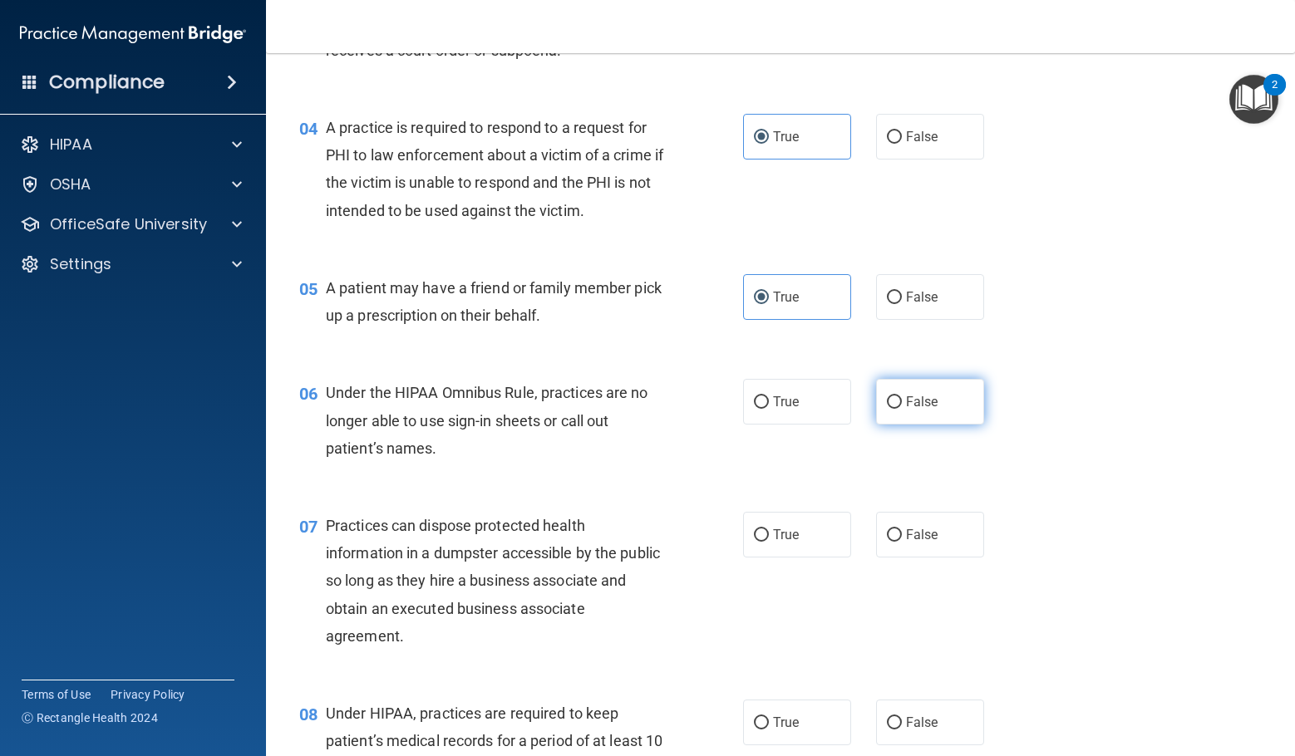
click at [889, 414] on label "False" at bounding box center [930, 402] width 108 height 46
click at [889, 409] on input "False" at bounding box center [894, 402] width 15 height 12
radio input "true"
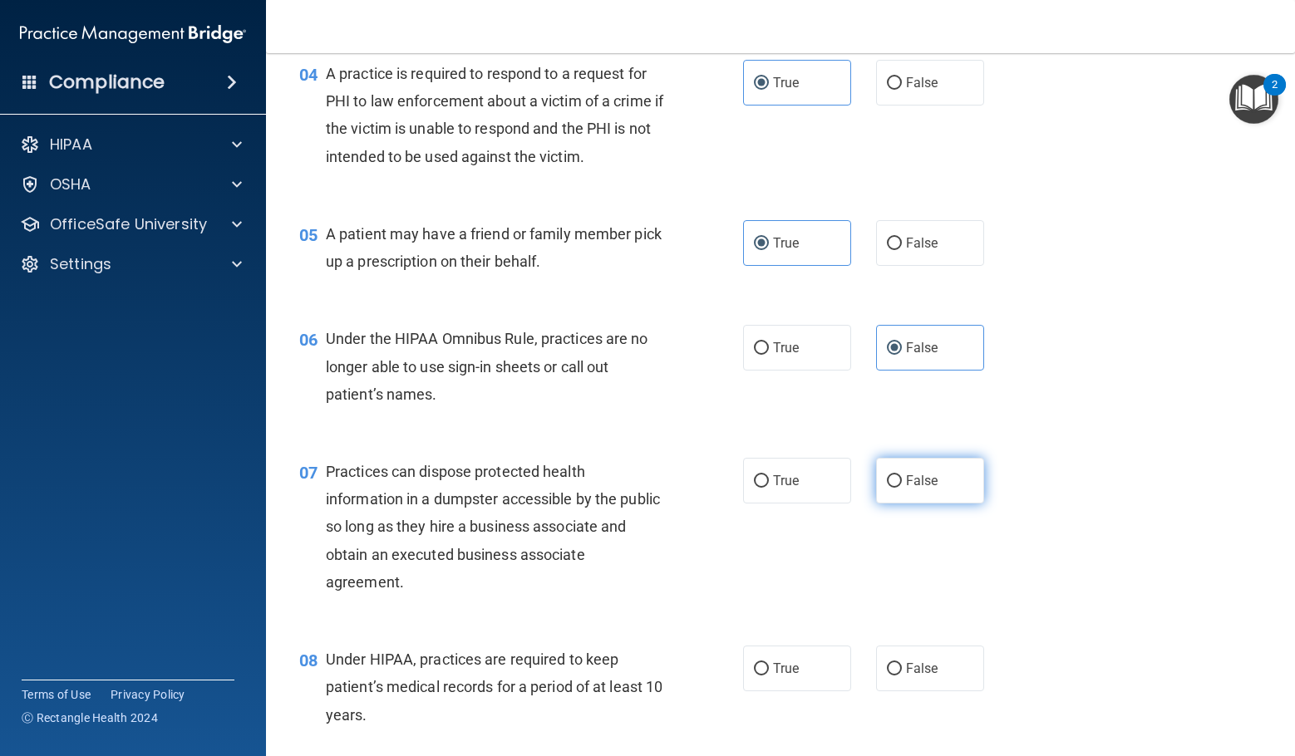
scroll to position [582, 0]
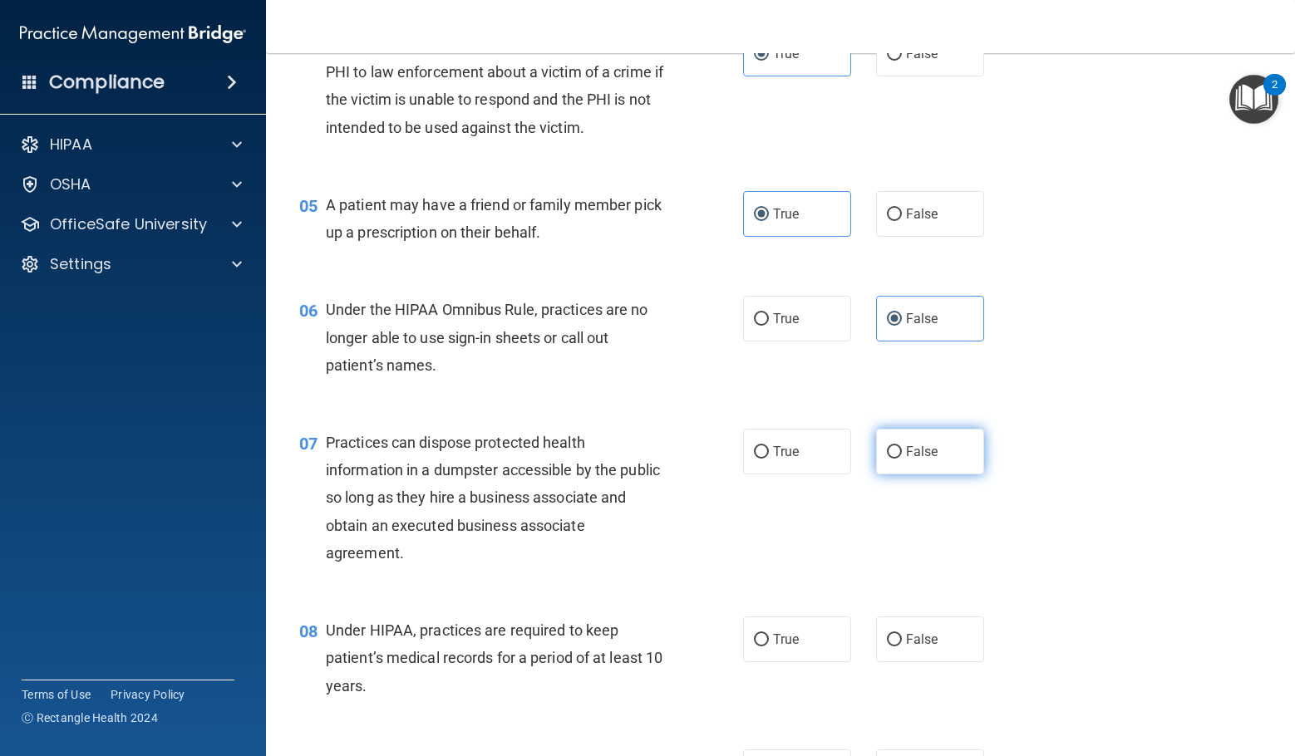
click at [887, 458] on input "False" at bounding box center [894, 452] width 15 height 12
radio input "true"
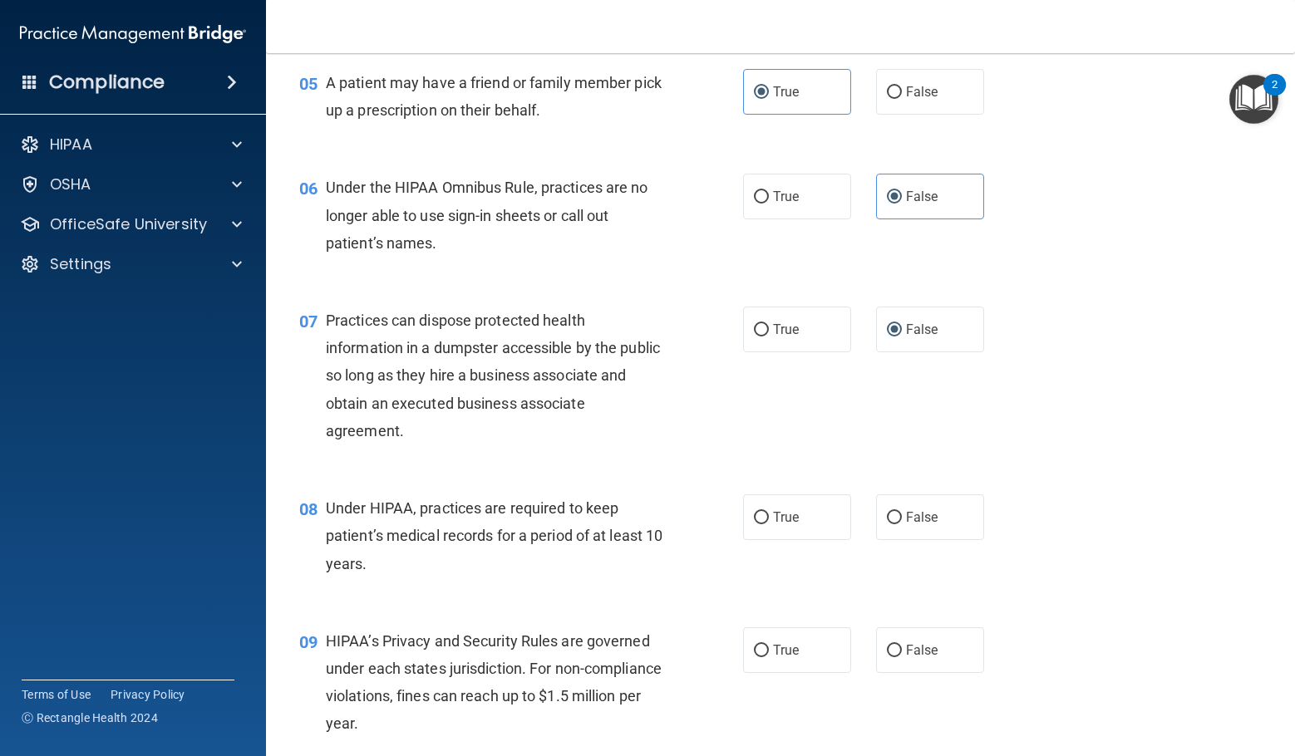
scroll to position [748, 0]
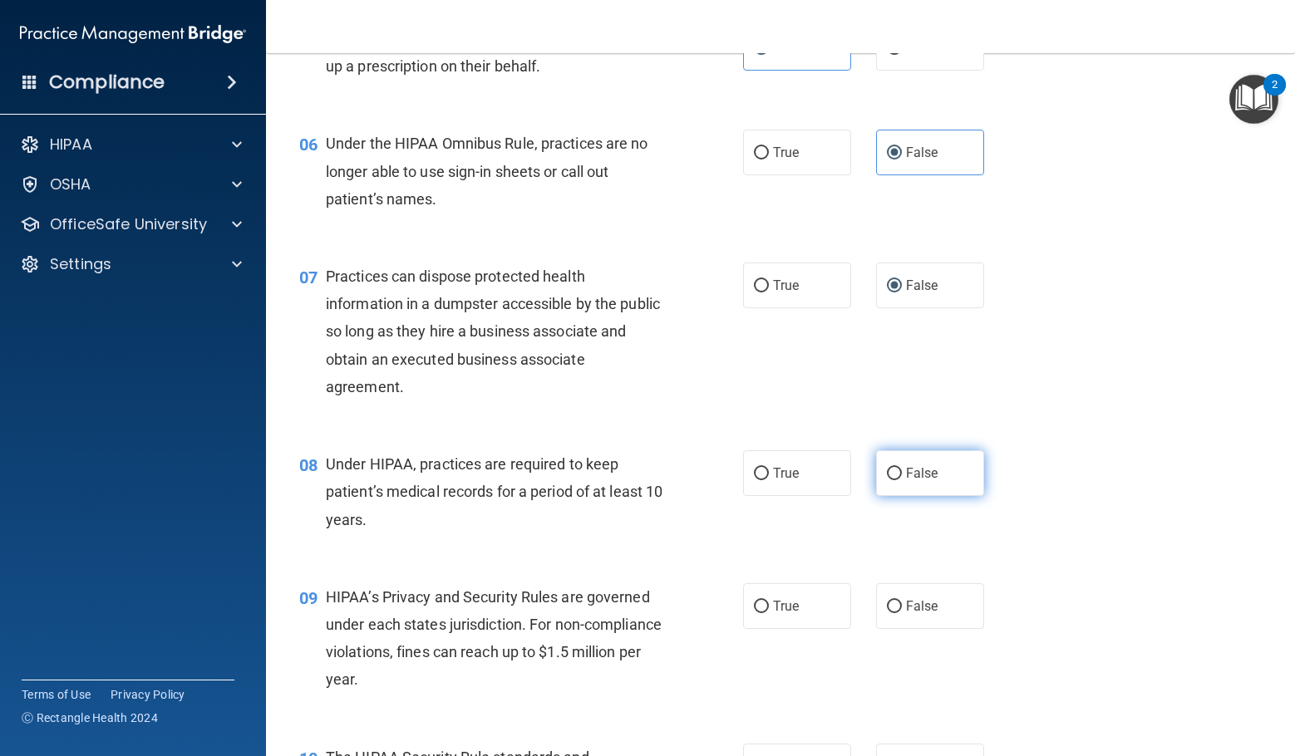
click at [896, 490] on label "False" at bounding box center [930, 473] width 108 height 46
click at [896, 480] on input "False" at bounding box center [894, 474] width 15 height 12
radio input "true"
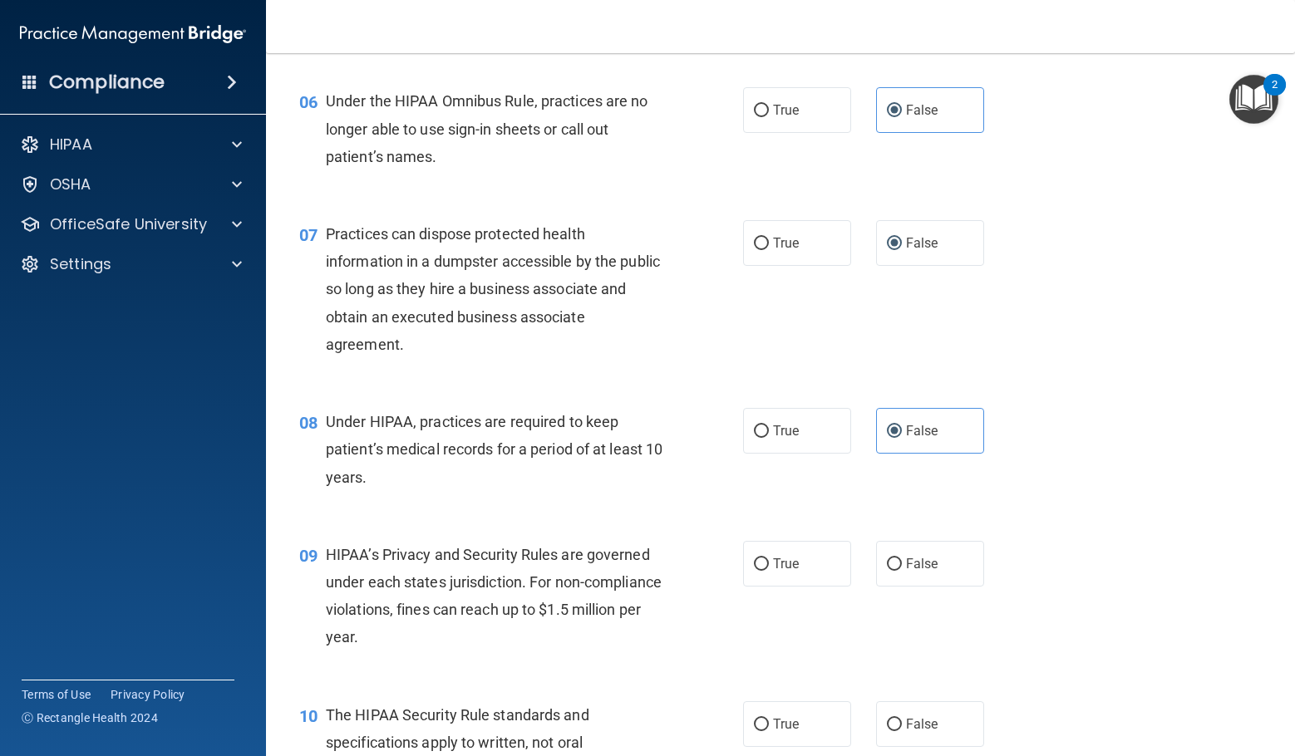
scroll to position [831, 0]
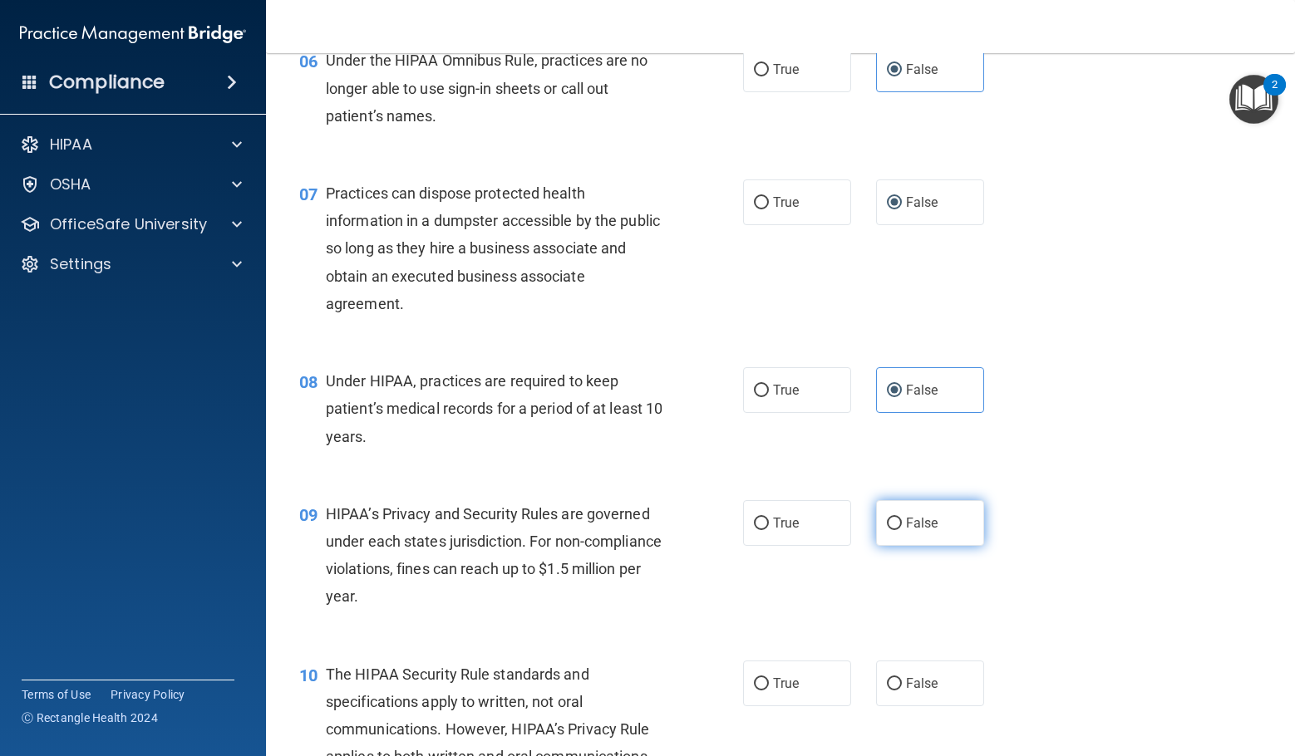
click at [923, 526] on span "False" at bounding box center [922, 523] width 32 height 16
click at [902, 526] on input "False" at bounding box center [894, 524] width 15 height 12
radio input "true"
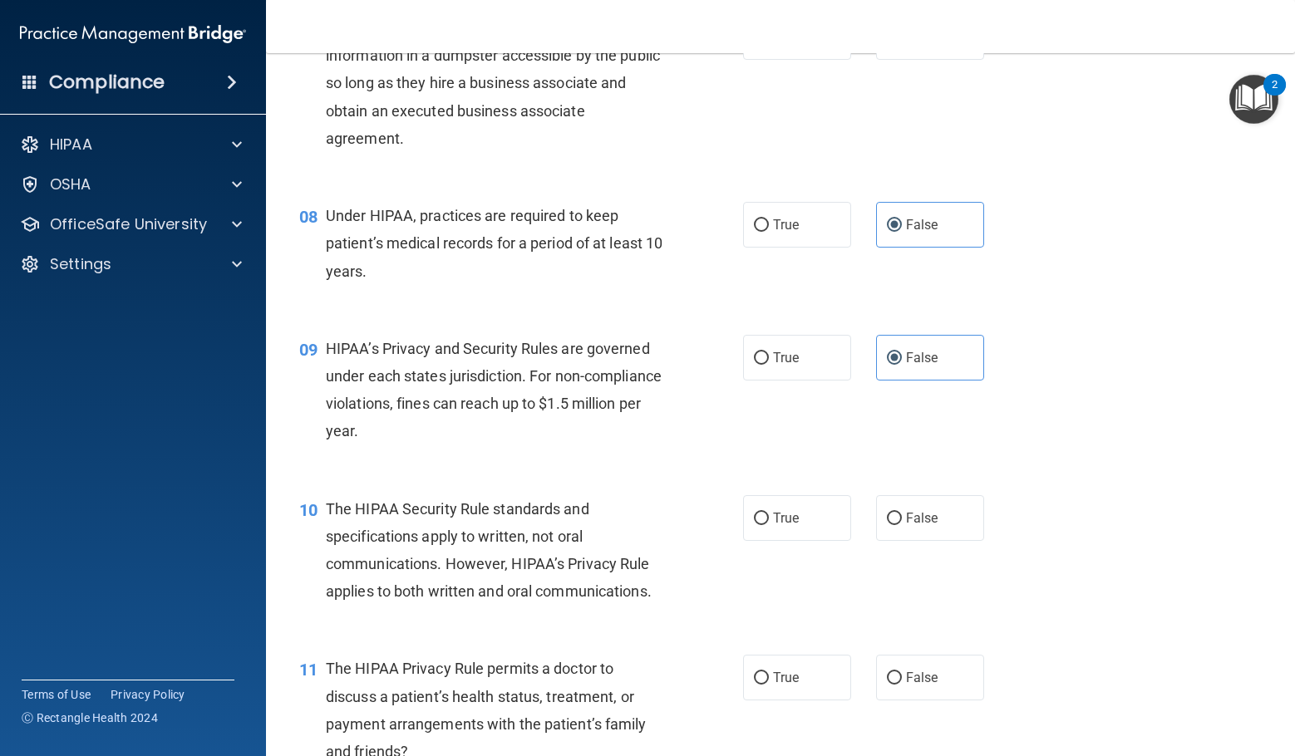
scroll to position [997, 0]
click at [777, 511] on span "True" at bounding box center [786, 518] width 26 height 16
click at [769, 512] on input "True" at bounding box center [761, 518] width 15 height 12
radio input "true"
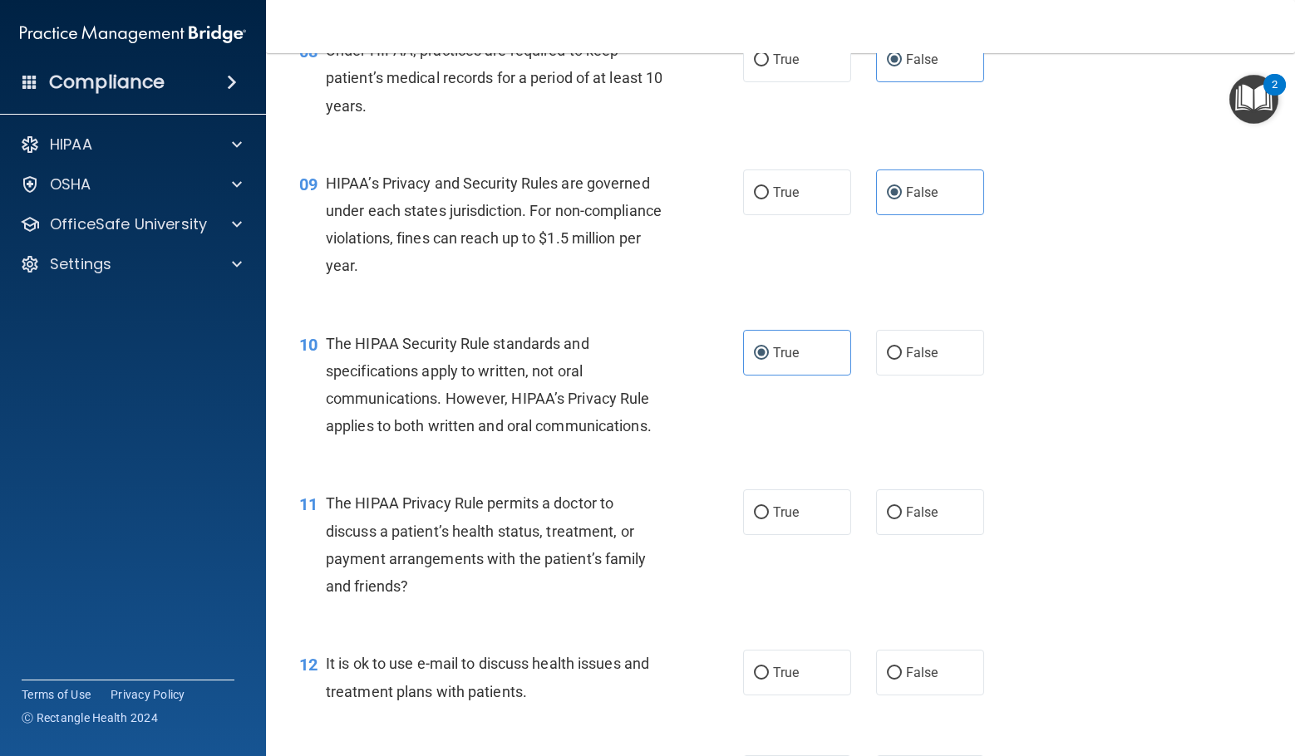
scroll to position [1164, 0]
click at [775, 530] on label "True" at bounding box center [797, 511] width 108 height 46
click at [769, 518] on input "True" at bounding box center [761, 511] width 15 height 12
radio input "true"
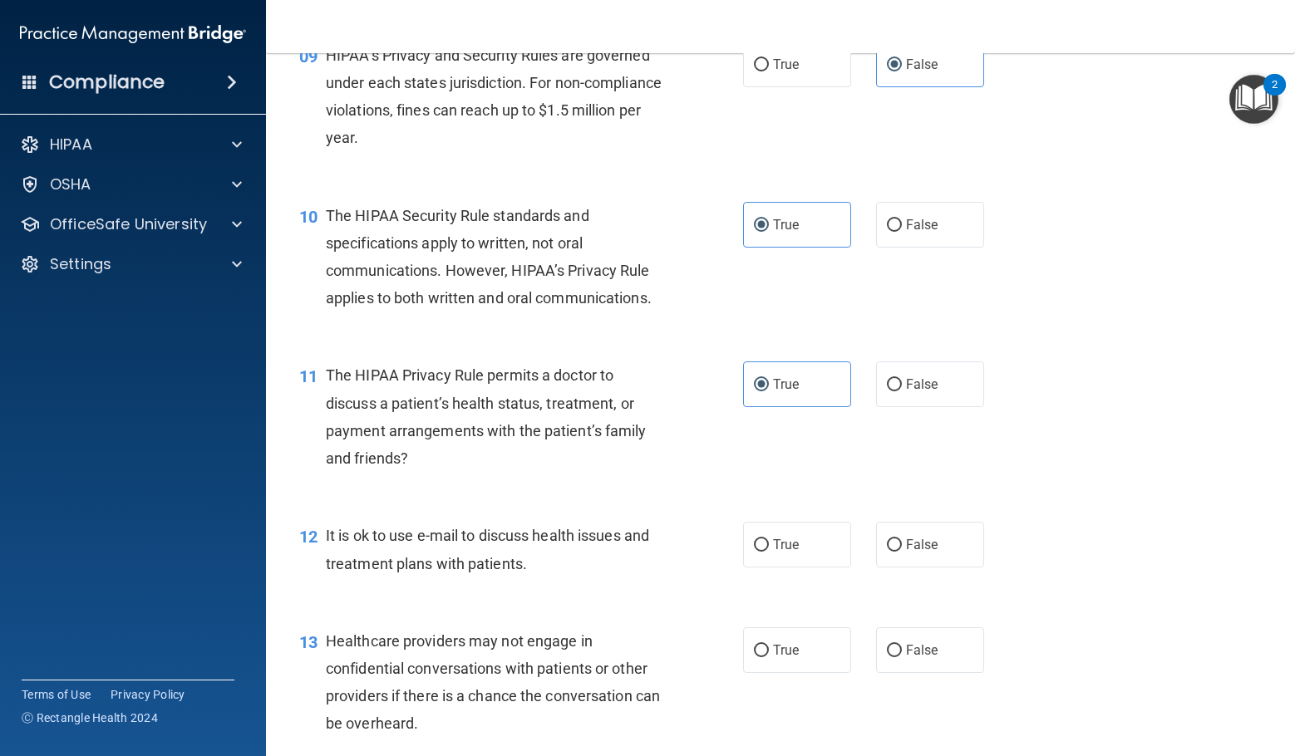
scroll to position [1330, 0]
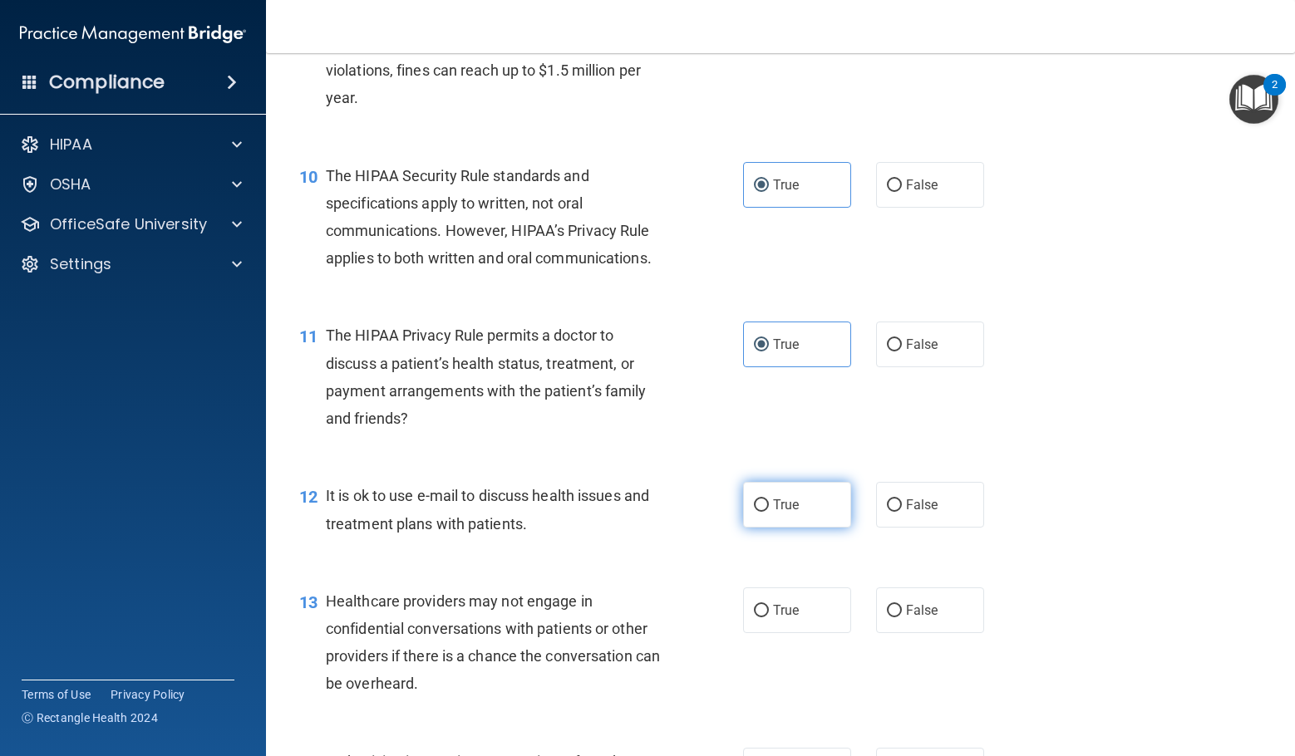
click at [809, 499] on label "True" at bounding box center [797, 505] width 108 height 46
click at [769, 500] on input "True" at bounding box center [761, 506] width 15 height 12
radio input "true"
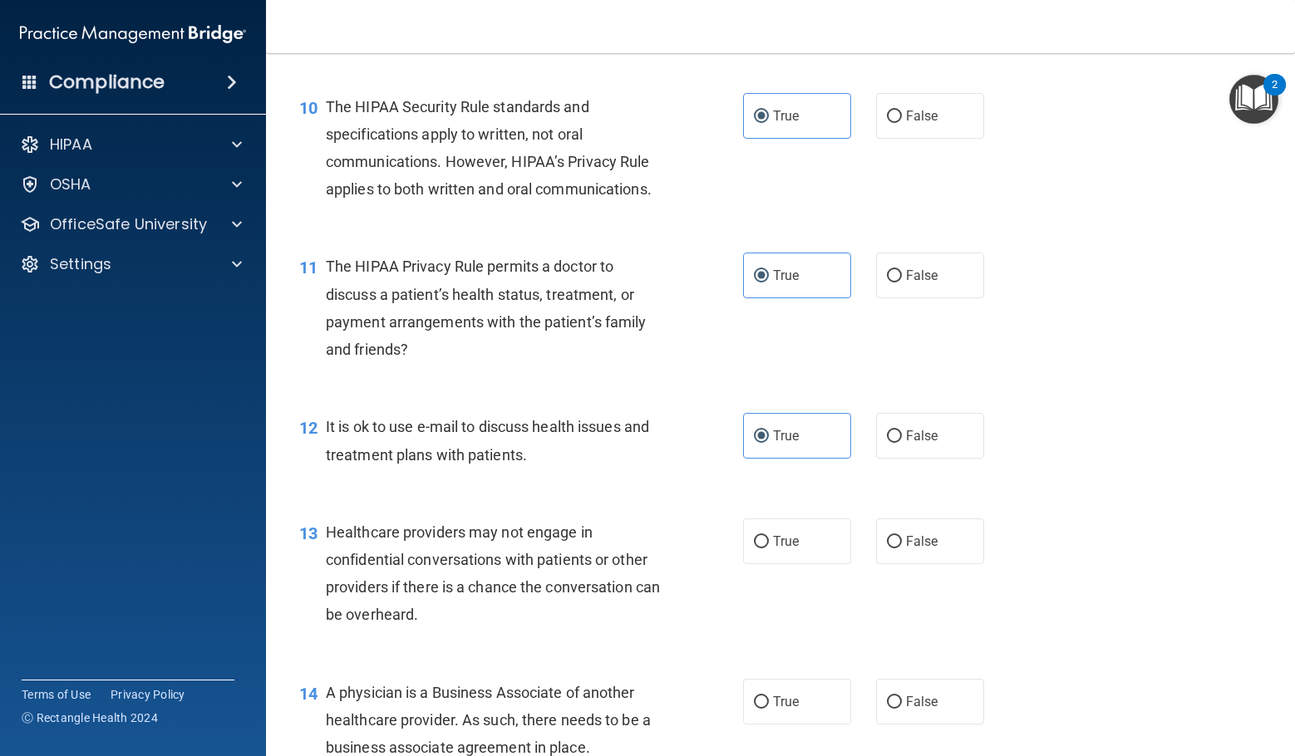
scroll to position [1496, 0]
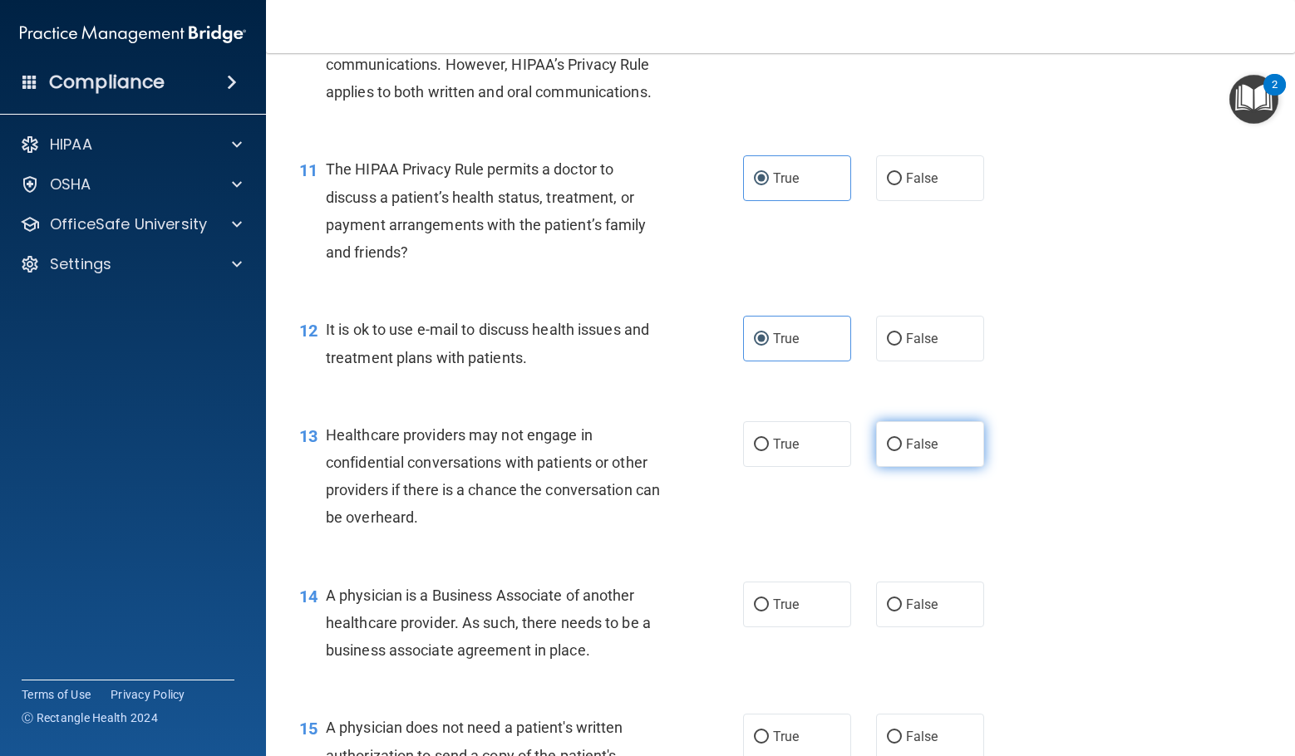
click at [922, 460] on label "False" at bounding box center [930, 444] width 108 height 46
click at [902, 451] on input "False" at bounding box center [894, 445] width 15 height 12
radio input "true"
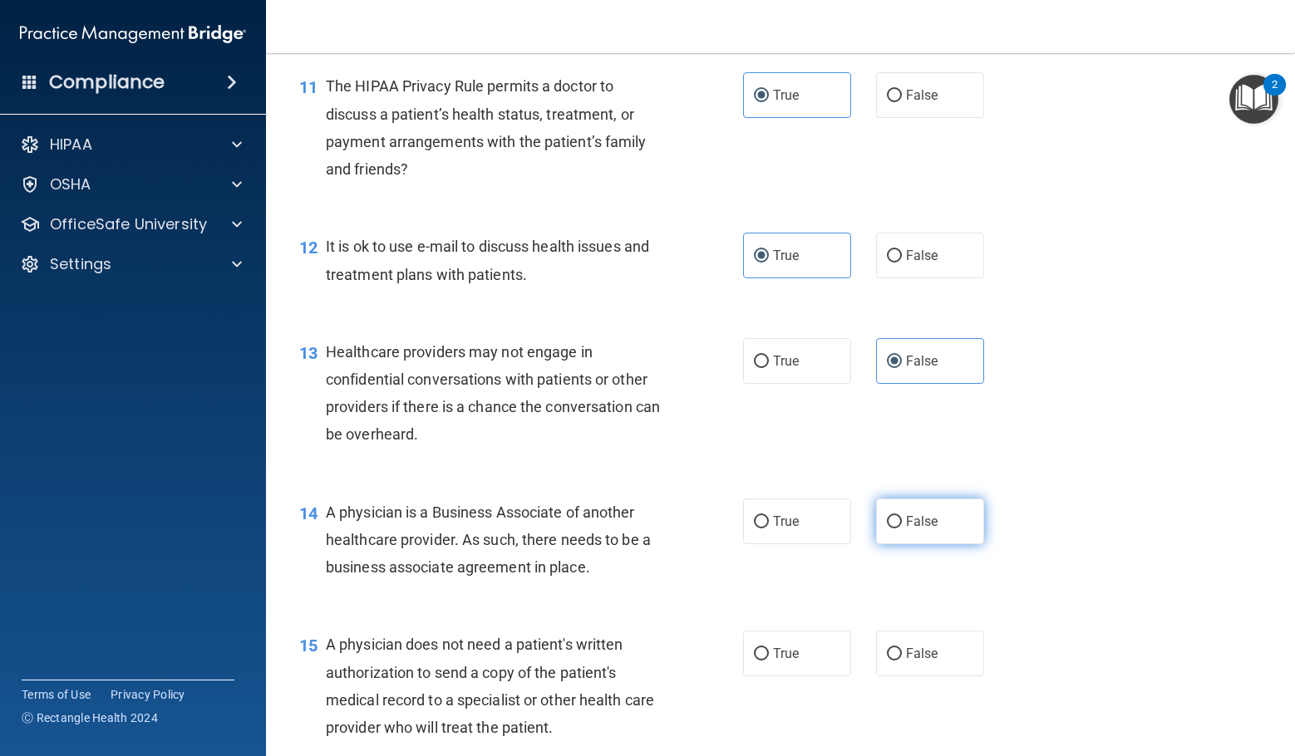
click at [920, 528] on span "False" at bounding box center [922, 522] width 32 height 16
click at [902, 528] on input "False" at bounding box center [894, 522] width 15 height 12
radio input "true"
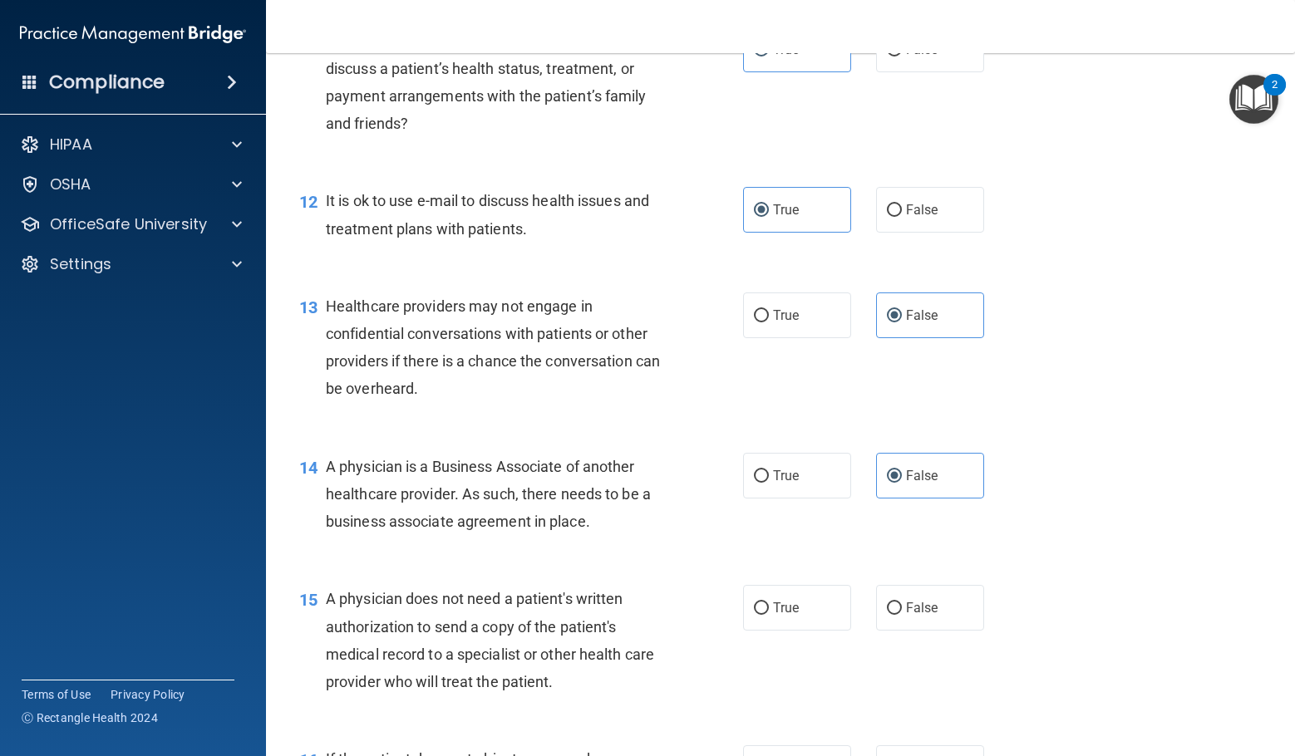
scroll to position [1662, 0]
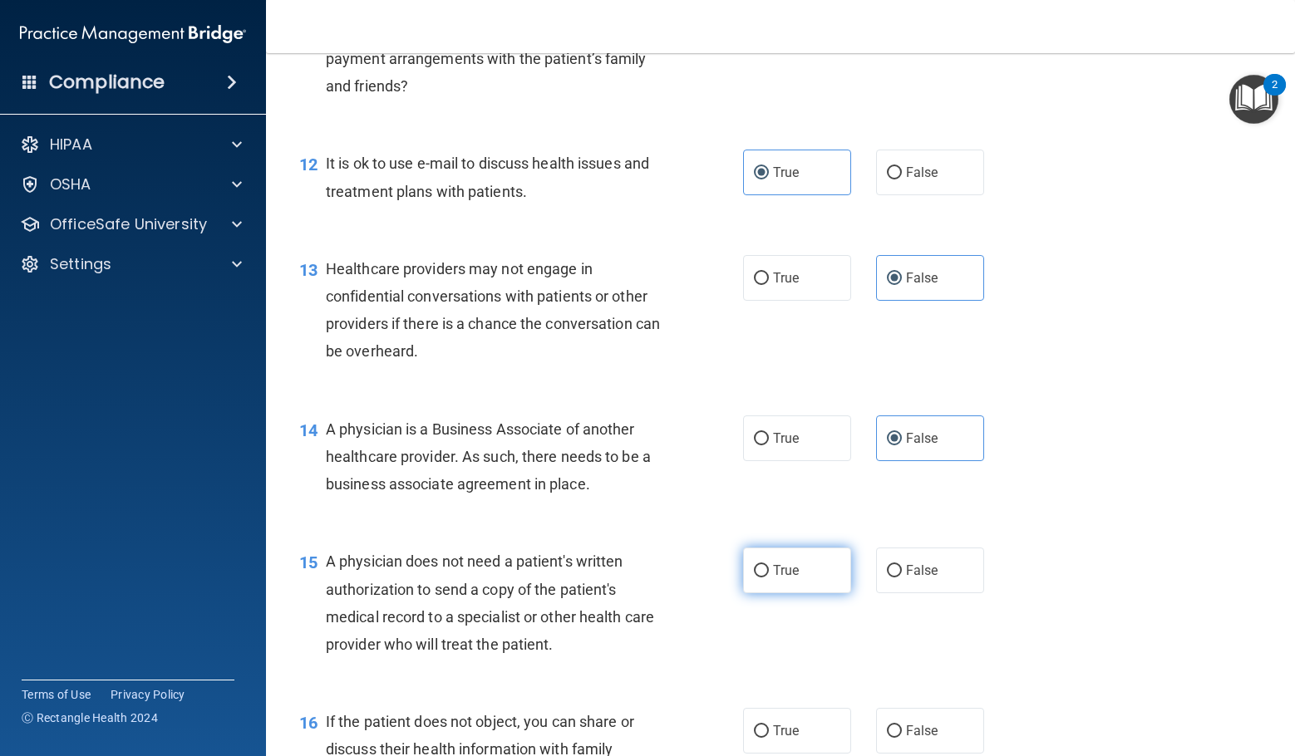
click at [803, 575] on label "True" at bounding box center [797, 571] width 108 height 46
click at [769, 575] on input "True" at bounding box center [761, 571] width 15 height 12
radio input "true"
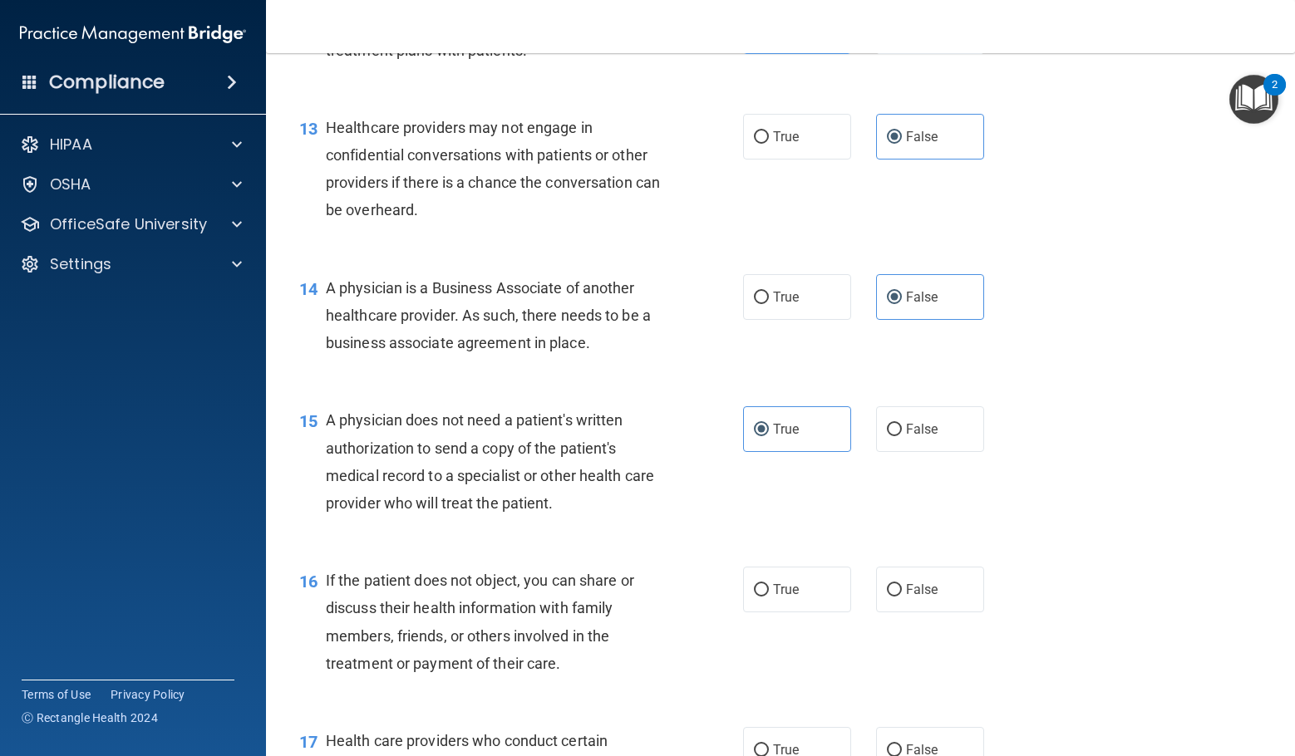
scroll to position [1829, 0]
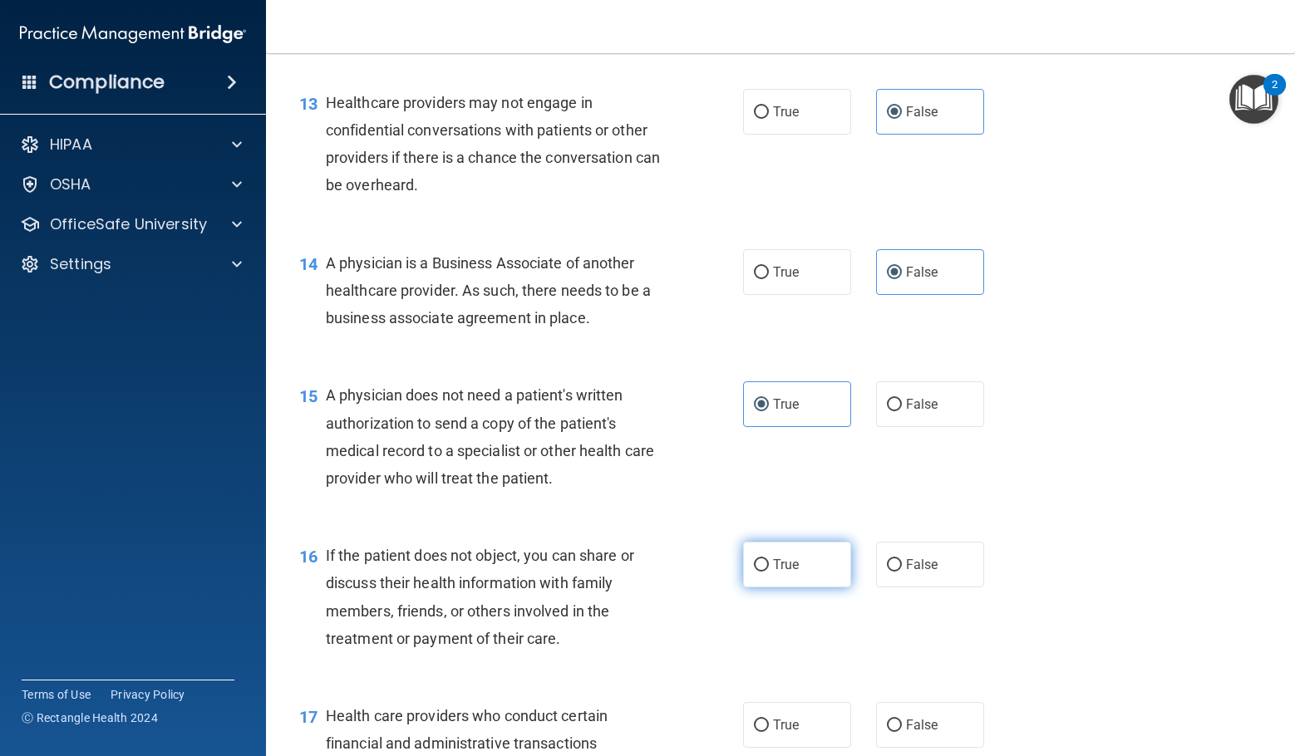
click at [794, 579] on label "True" at bounding box center [797, 565] width 108 height 46
click at [769, 572] on input "True" at bounding box center [761, 565] width 15 height 12
radio input "true"
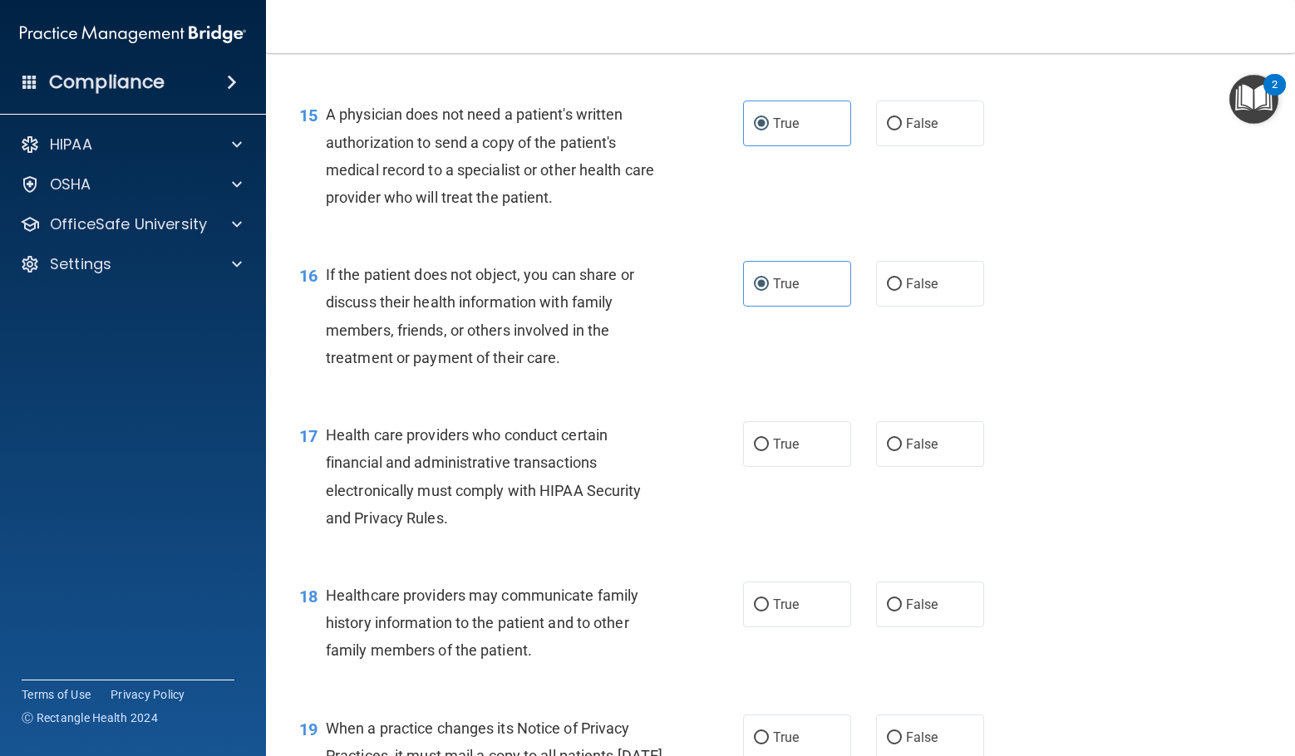
scroll to position [2161, 0]
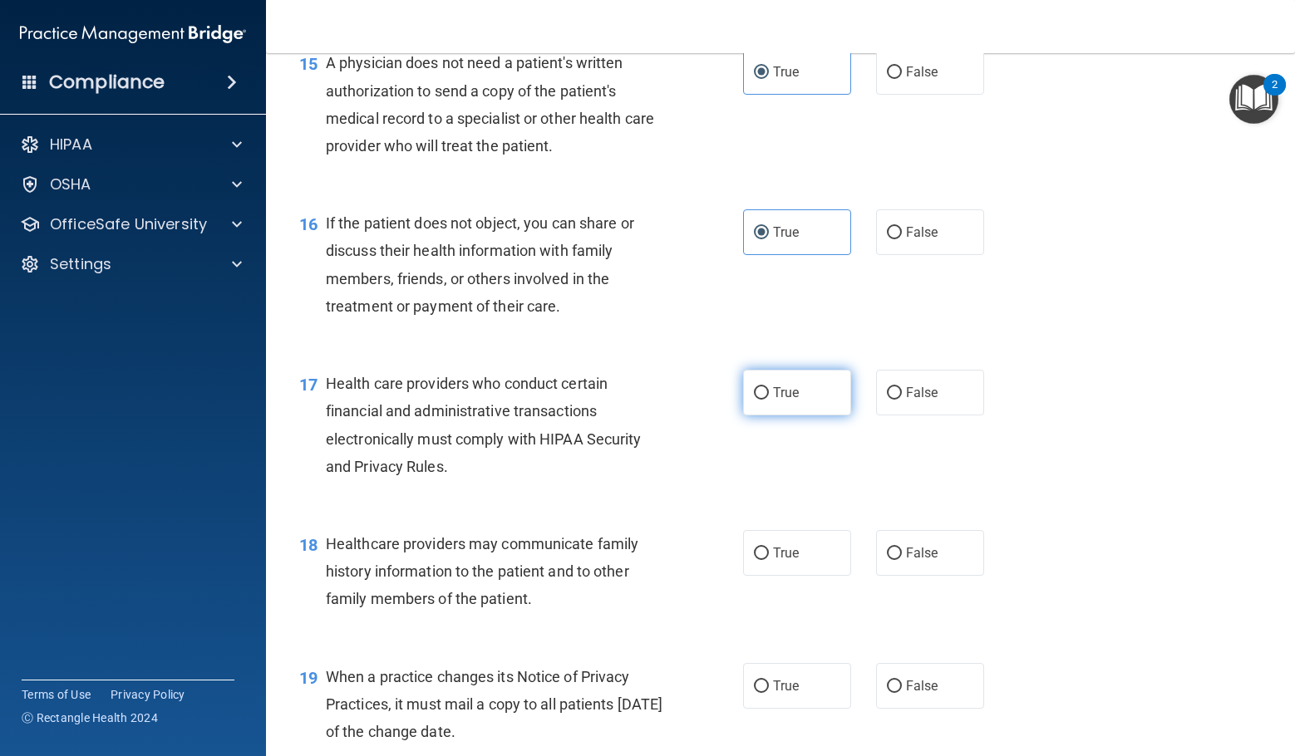
click at [811, 409] on label "True" at bounding box center [797, 393] width 108 height 46
click at [769, 400] on input "True" at bounding box center [761, 393] width 15 height 12
radio input "true"
click at [926, 558] on span "False" at bounding box center [922, 553] width 32 height 16
click at [902, 558] on input "False" at bounding box center [894, 554] width 15 height 12
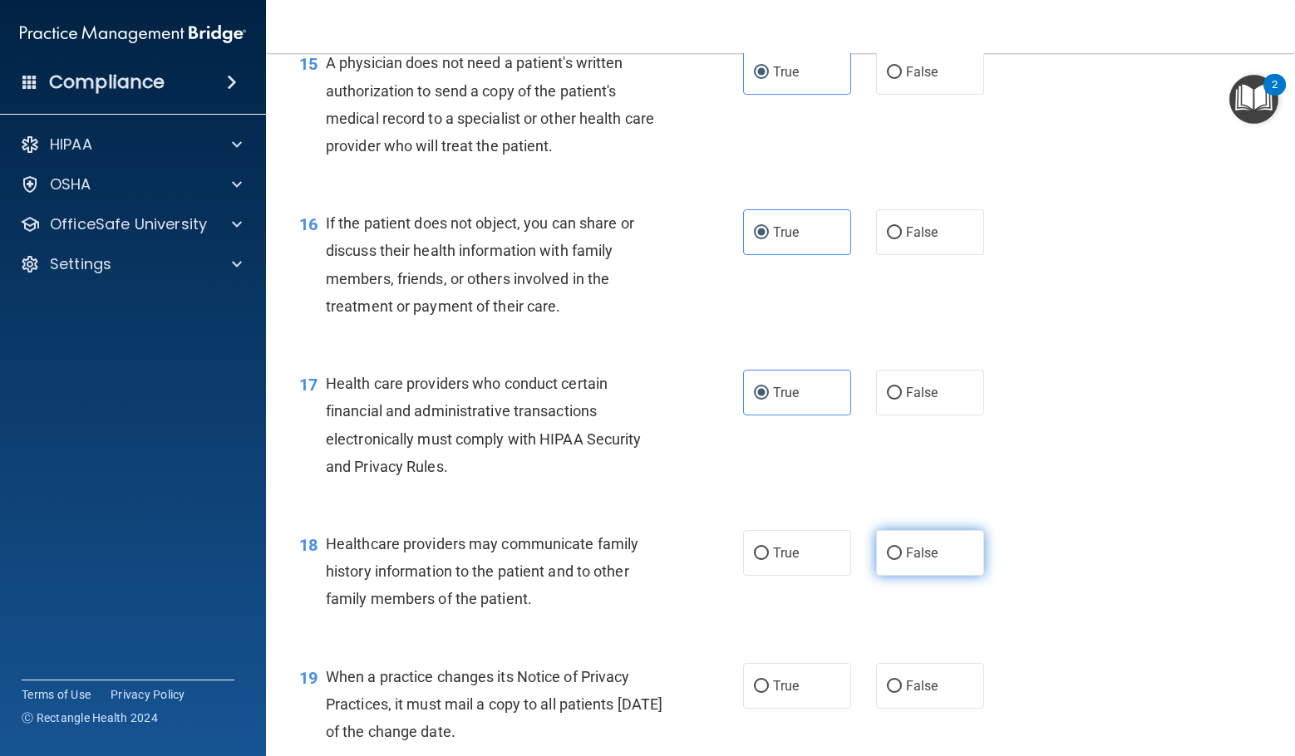
radio input "true"
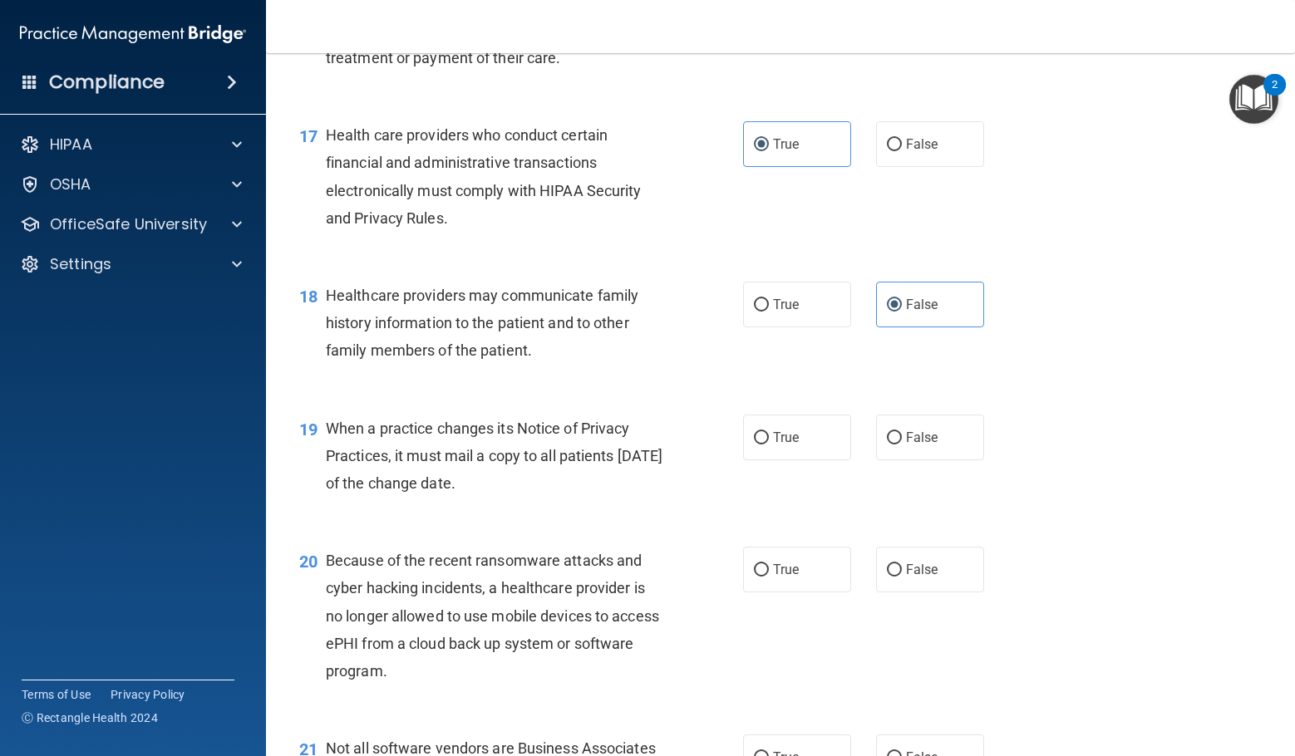
scroll to position [2410, 0]
click at [911, 449] on label "False" at bounding box center [930, 437] width 108 height 46
click at [902, 444] on input "False" at bounding box center [894, 437] width 15 height 12
radio input "true"
click at [923, 590] on label "False" at bounding box center [930, 569] width 108 height 46
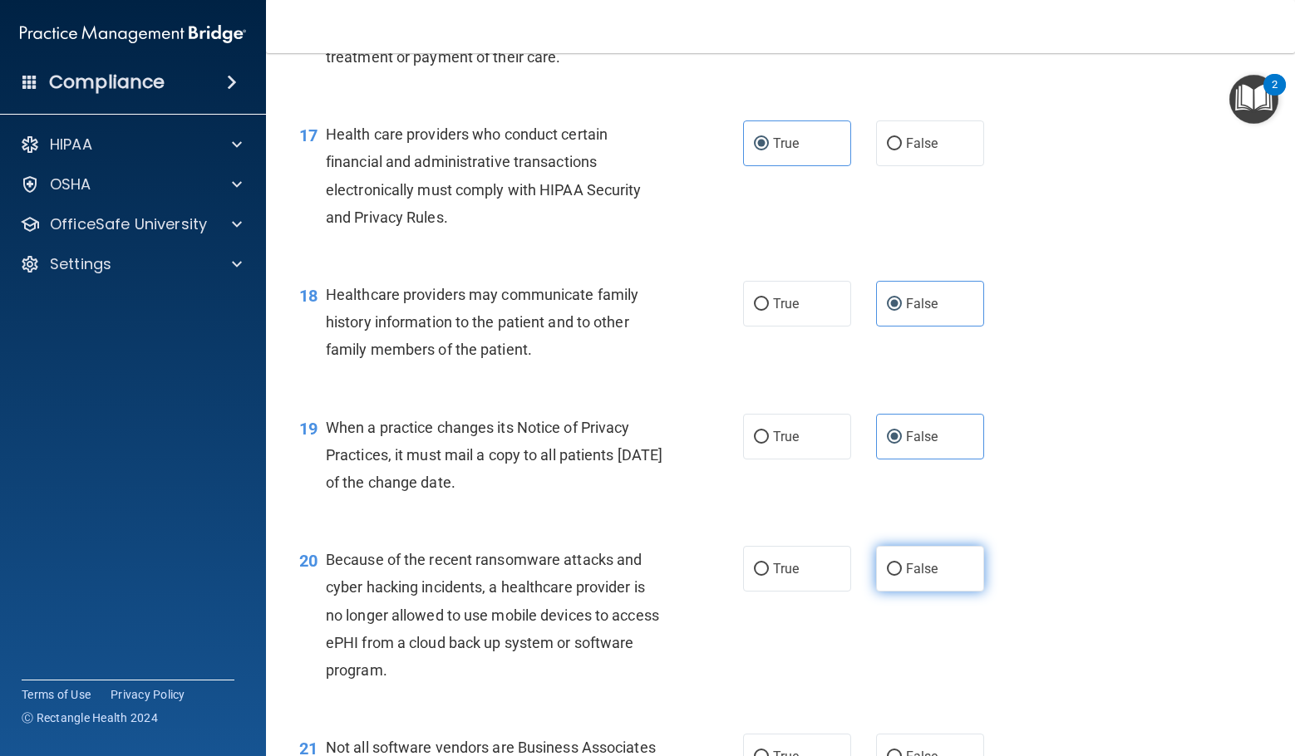
click at [902, 576] on input "False" at bounding box center [894, 570] width 15 height 12
radio input "true"
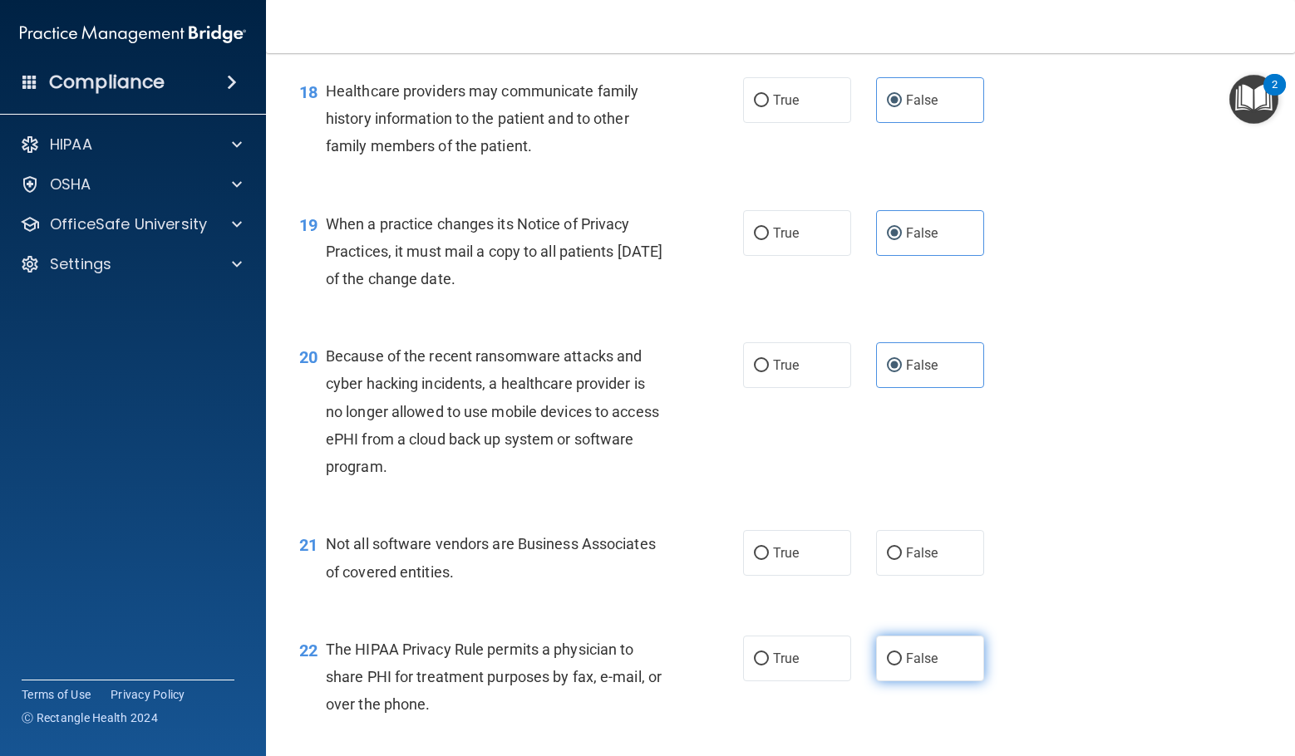
scroll to position [2660, 0]
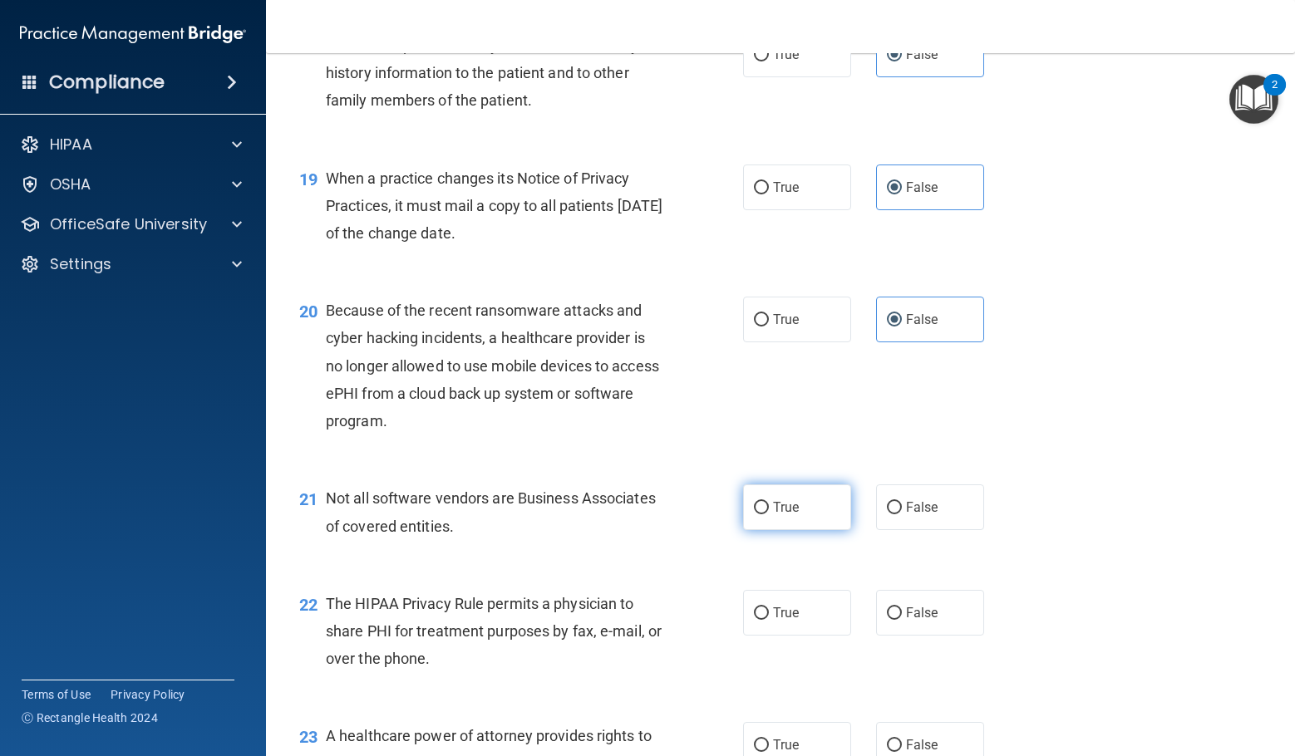
click at [816, 507] on label "True" at bounding box center [797, 508] width 108 height 46
click at [769, 507] on input "True" at bounding box center [761, 508] width 15 height 12
radio input "true"
click at [756, 616] on input "True" at bounding box center [761, 614] width 15 height 12
radio input "true"
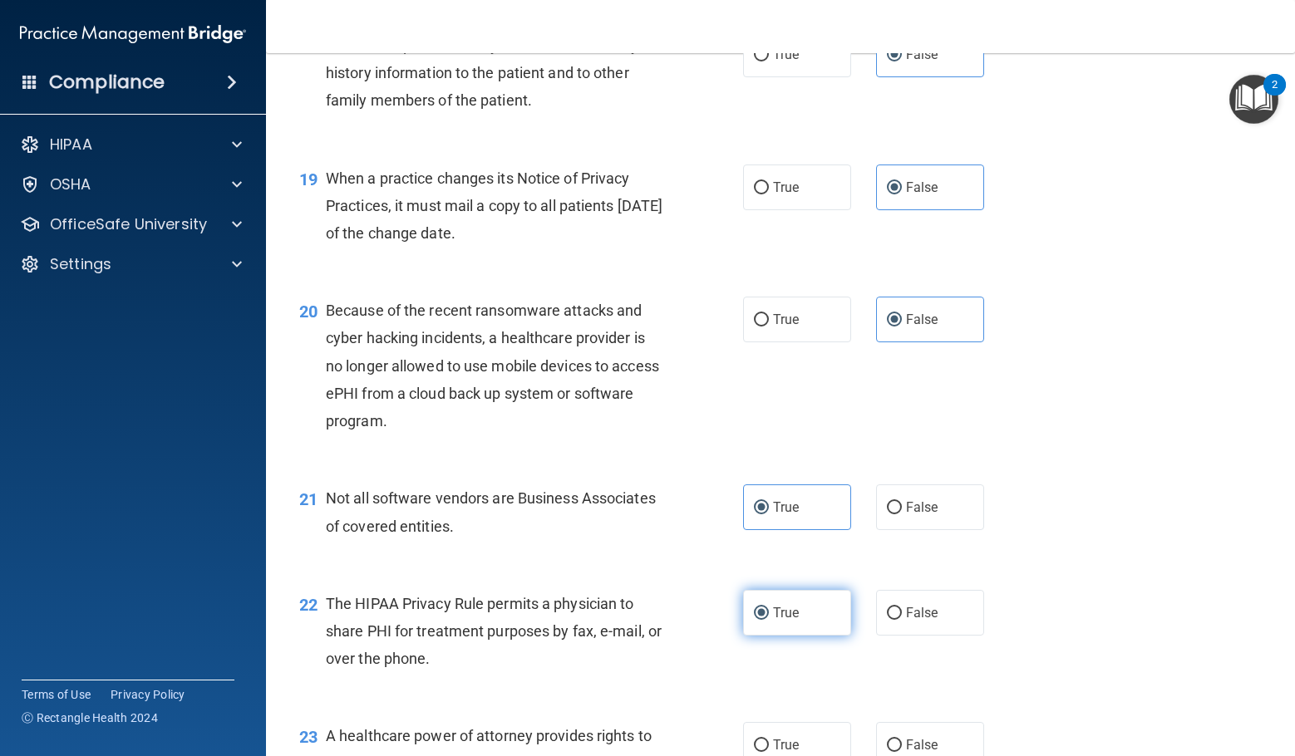
scroll to position [2743, 0]
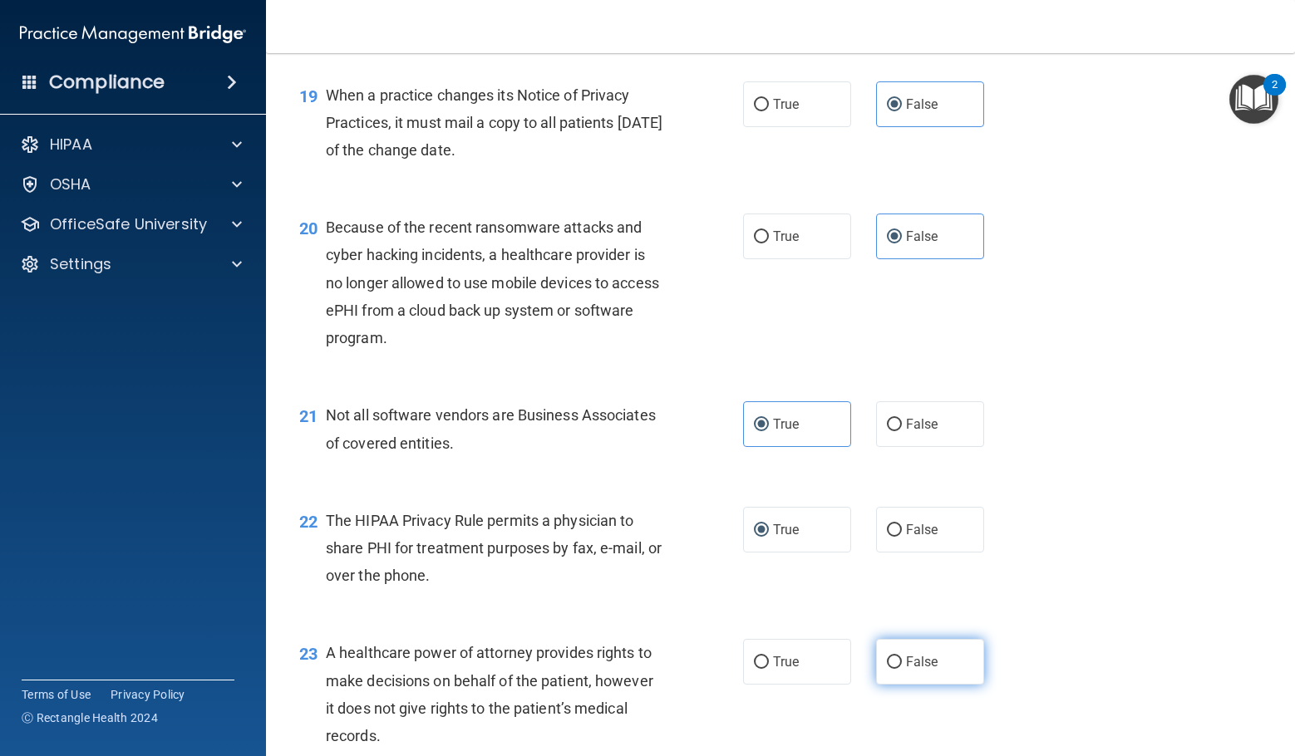
click at [894, 675] on label "False" at bounding box center [930, 662] width 108 height 46
click at [894, 669] on input "False" at bounding box center [894, 663] width 15 height 12
radio input "true"
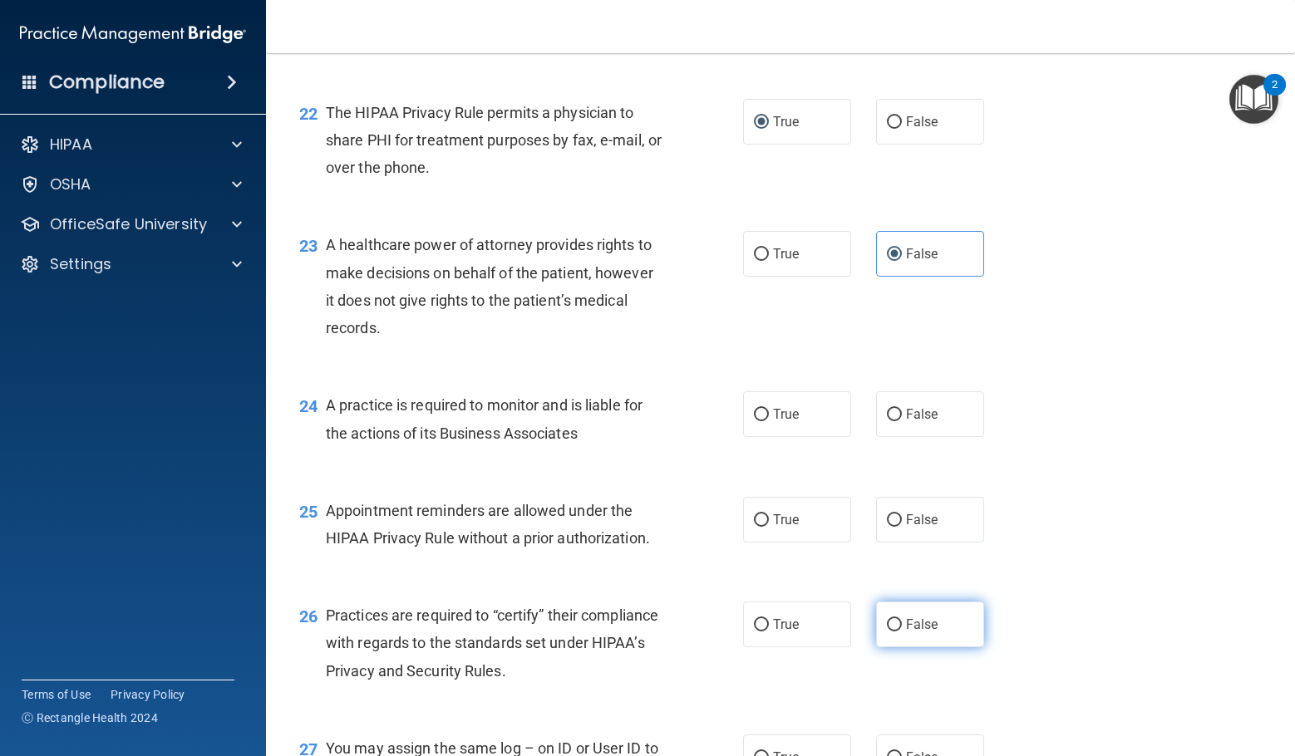
scroll to position [3158, 0]
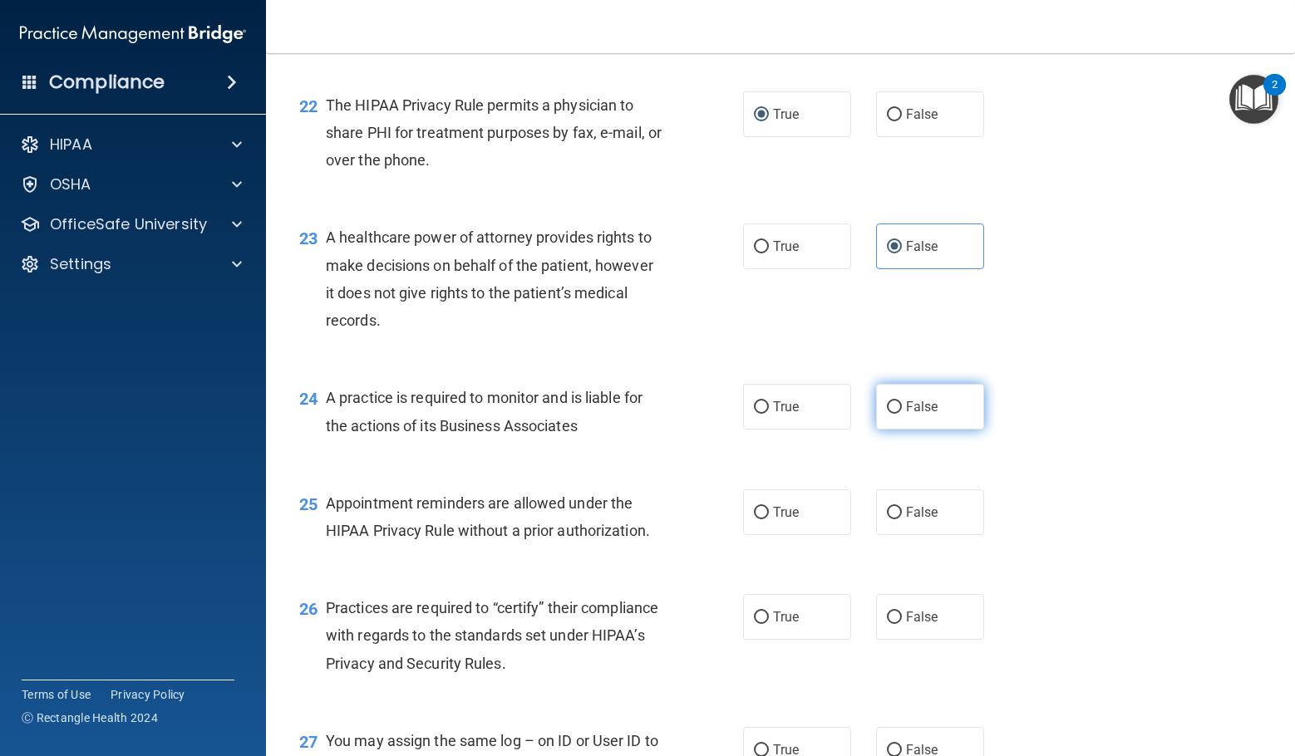
click at [927, 412] on span "False" at bounding box center [922, 407] width 32 height 16
click at [902, 412] on input "False" at bounding box center [894, 407] width 15 height 12
radio input "true"
click at [778, 516] on span "True" at bounding box center [786, 513] width 26 height 16
click at [769, 516] on input "True" at bounding box center [761, 513] width 15 height 12
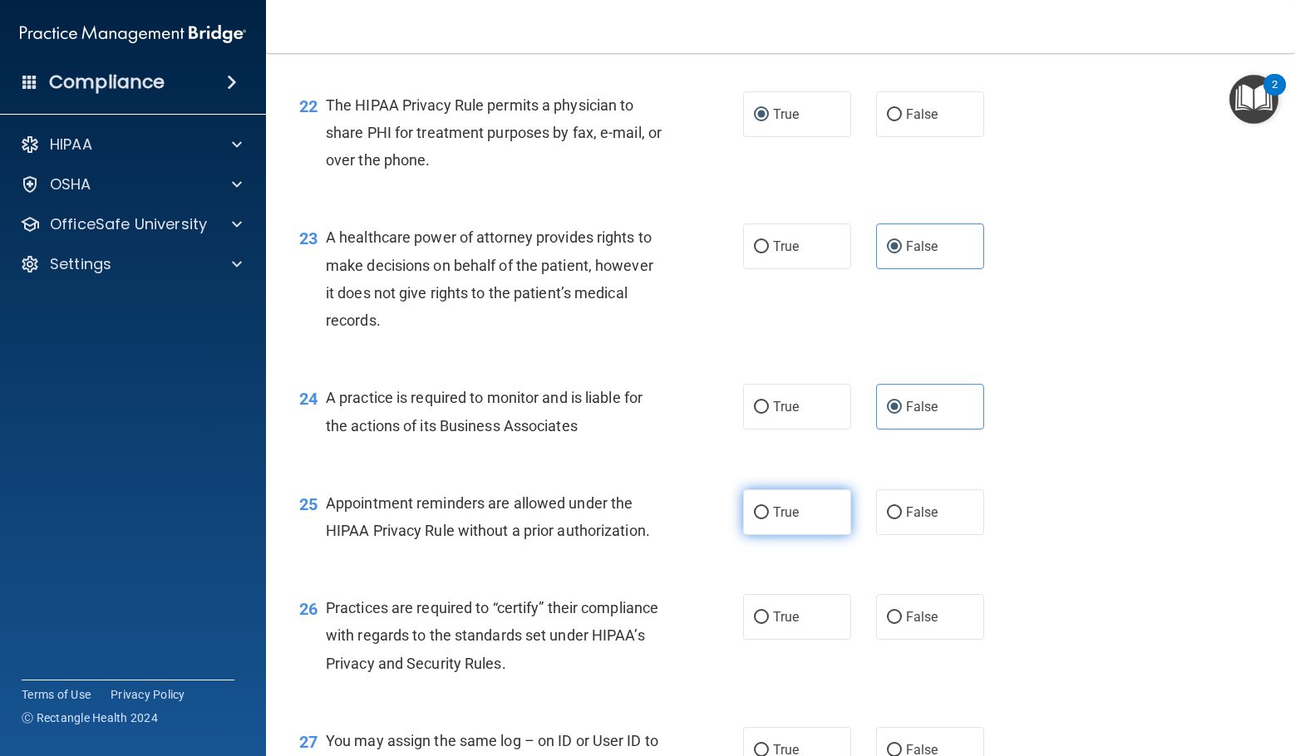
radio input "true"
click at [914, 627] on label "False" at bounding box center [930, 617] width 108 height 46
click at [902, 624] on input "False" at bounding box center [894, 618] width 15 height 12
radio input "true"
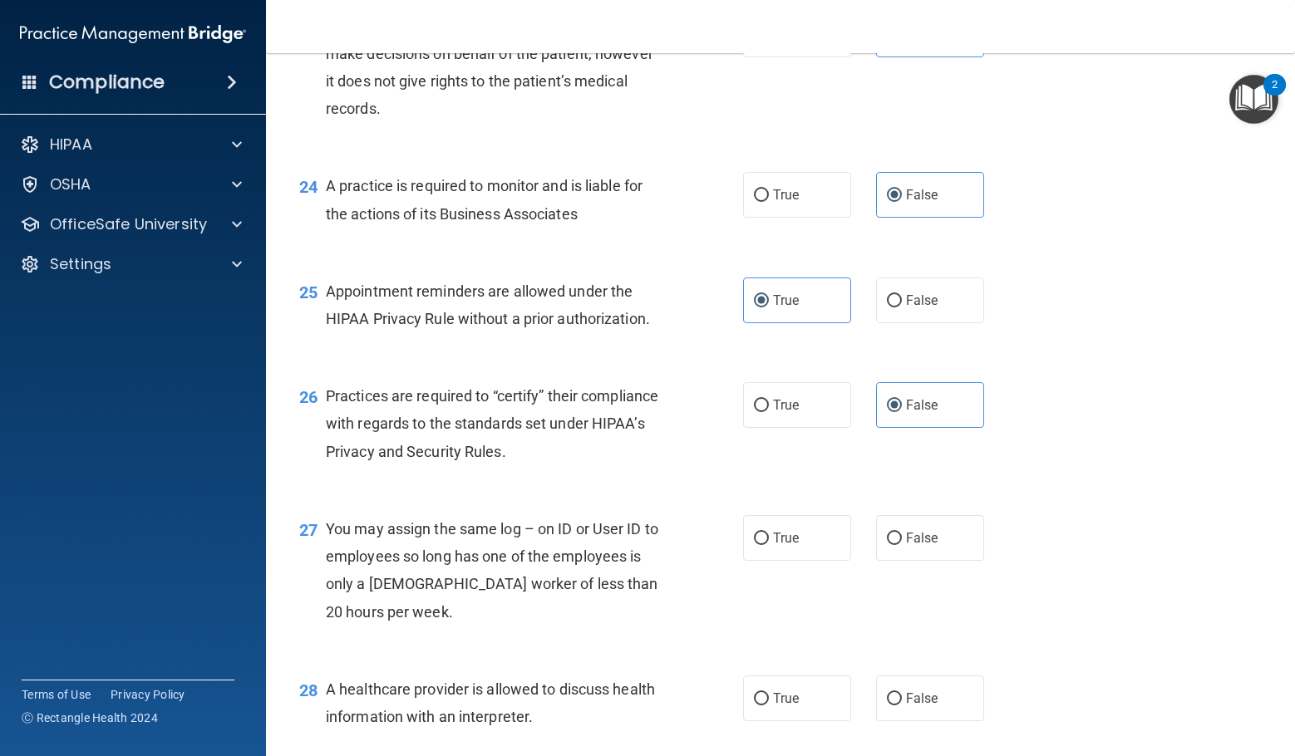
scroll to position [3408, 0]
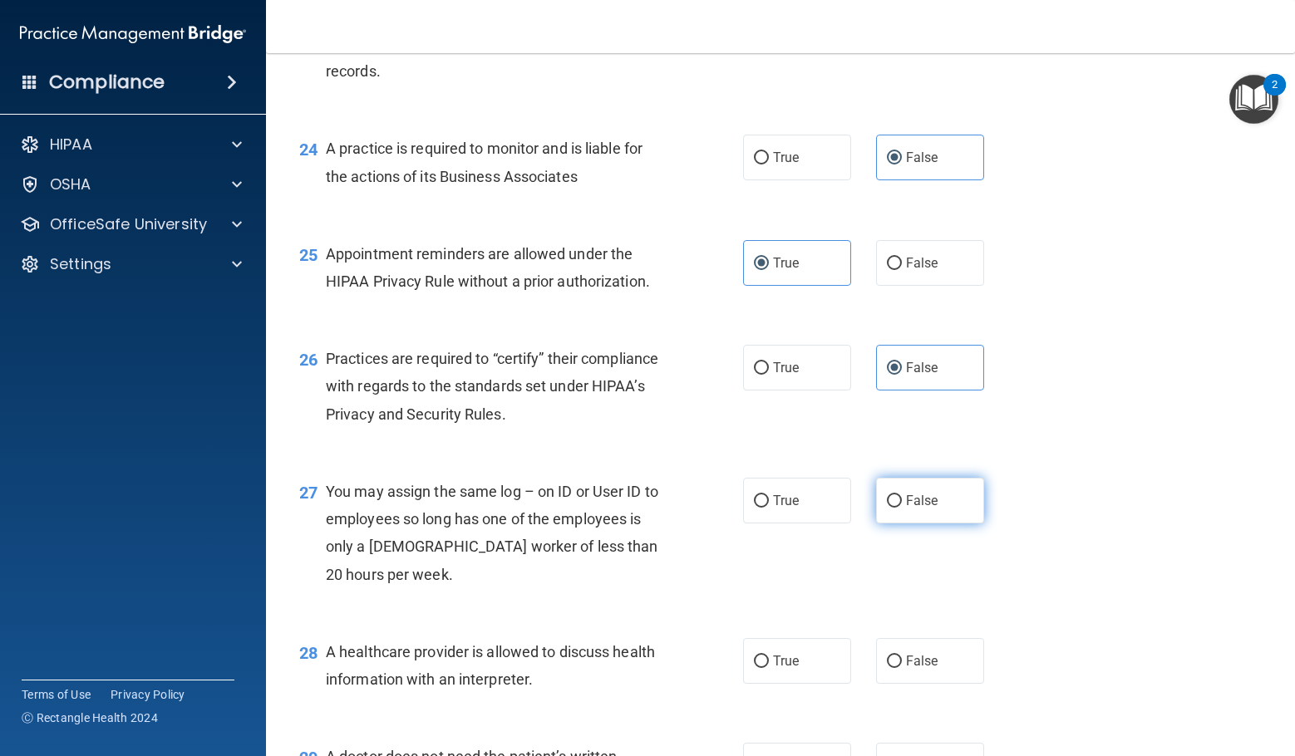
click at [923, 510] on label "False" at bounding box center [930, 501] width 108 height 46
click at [902, 508] on input "False" at bounding box center [894, 501] width 15 height 12
radio input "true"
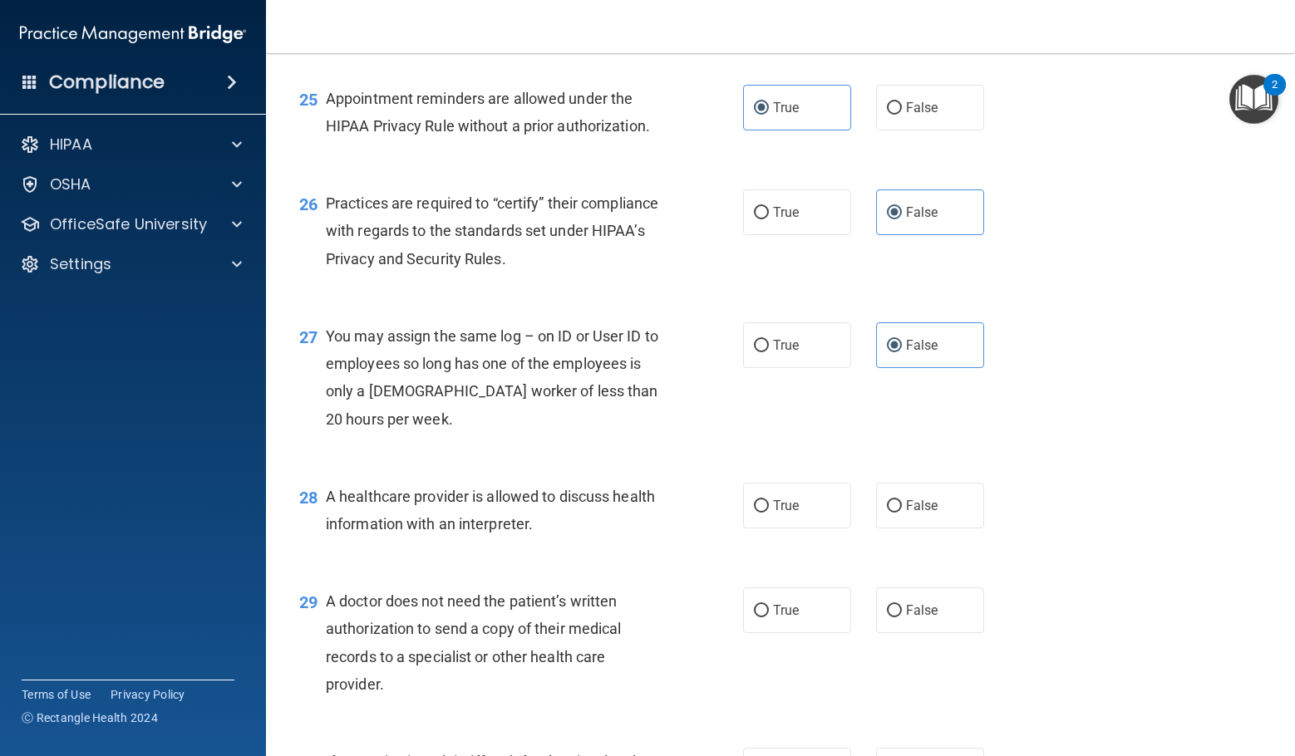
scroll to position [3574, 0]
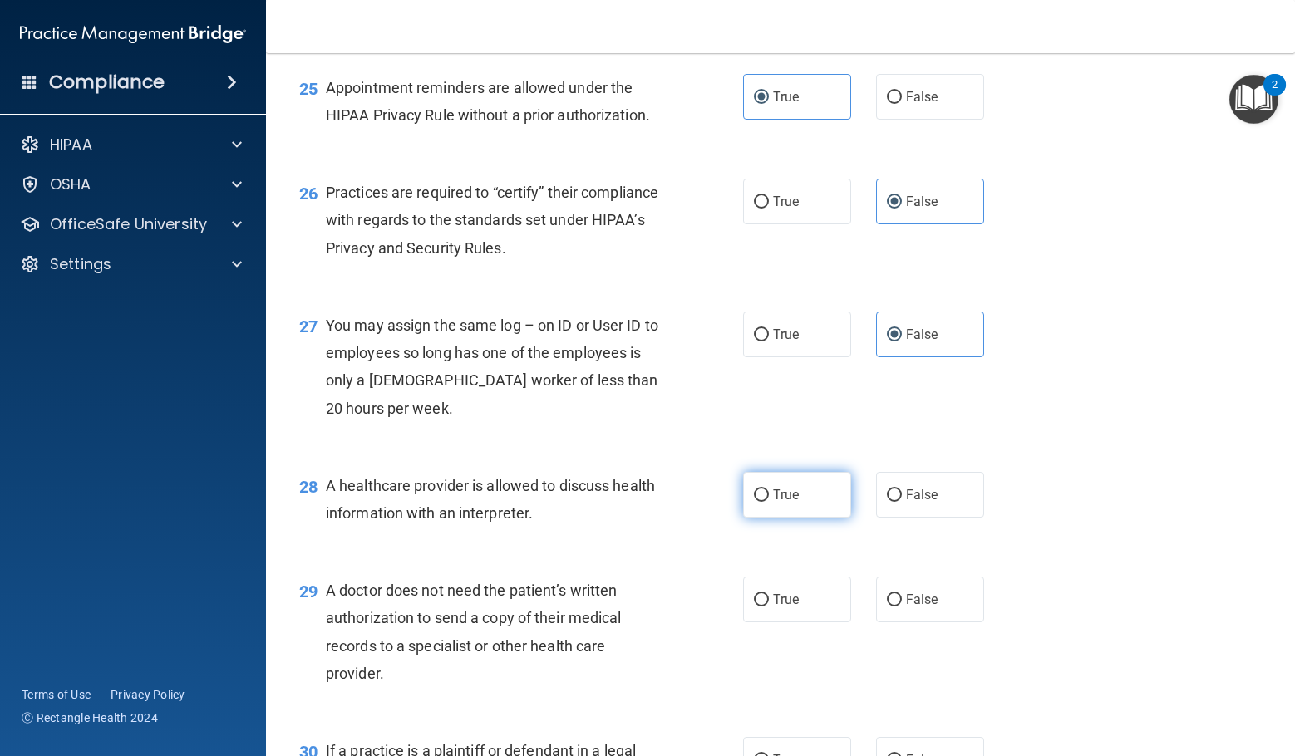
click at [802, 493] on label "True" at bounding box center [797, 495] width 108 height 46
click at [769, 493] on input "True" at bounding box center [761, 496] width 15 height 12
radio input "true"
click at [785, 619] on label "True" at bounding box center [797, 600] width 108 height 46
click at [769, 607] on input "True" at bounding box center [761, 600] width 15 height 12
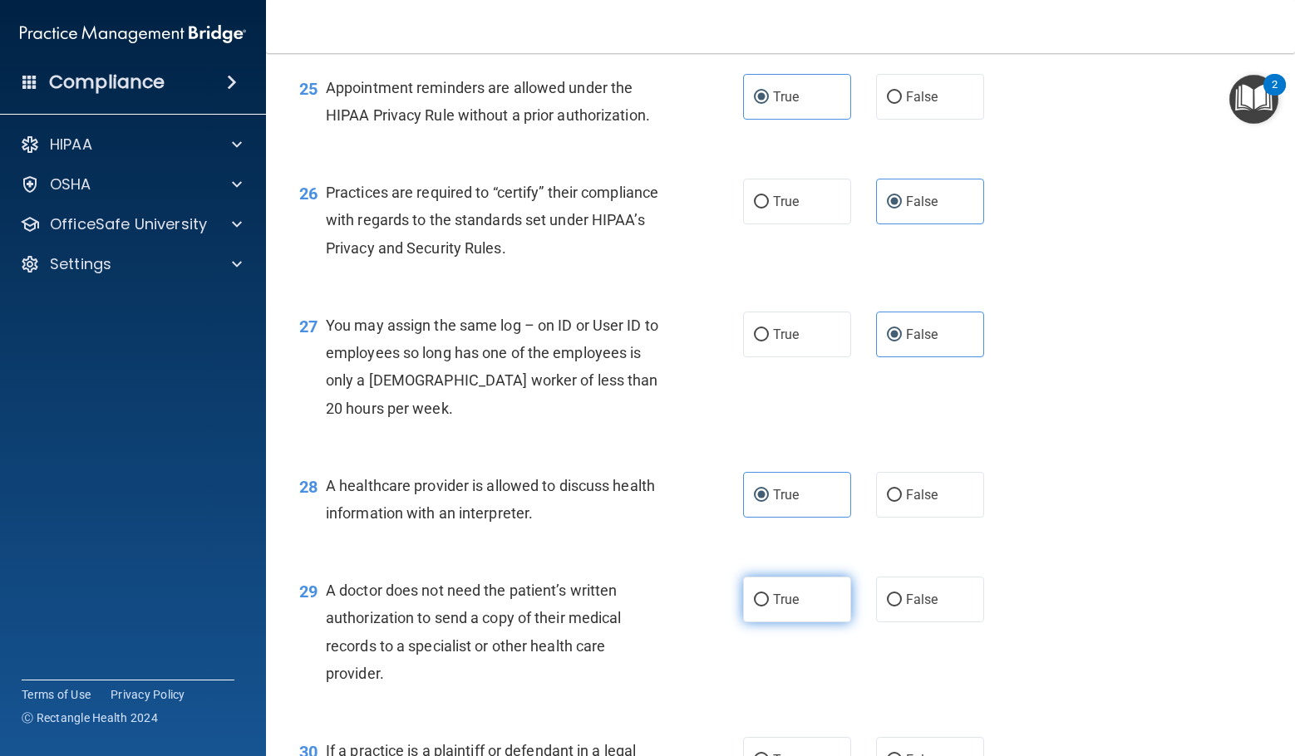
radio input "true"
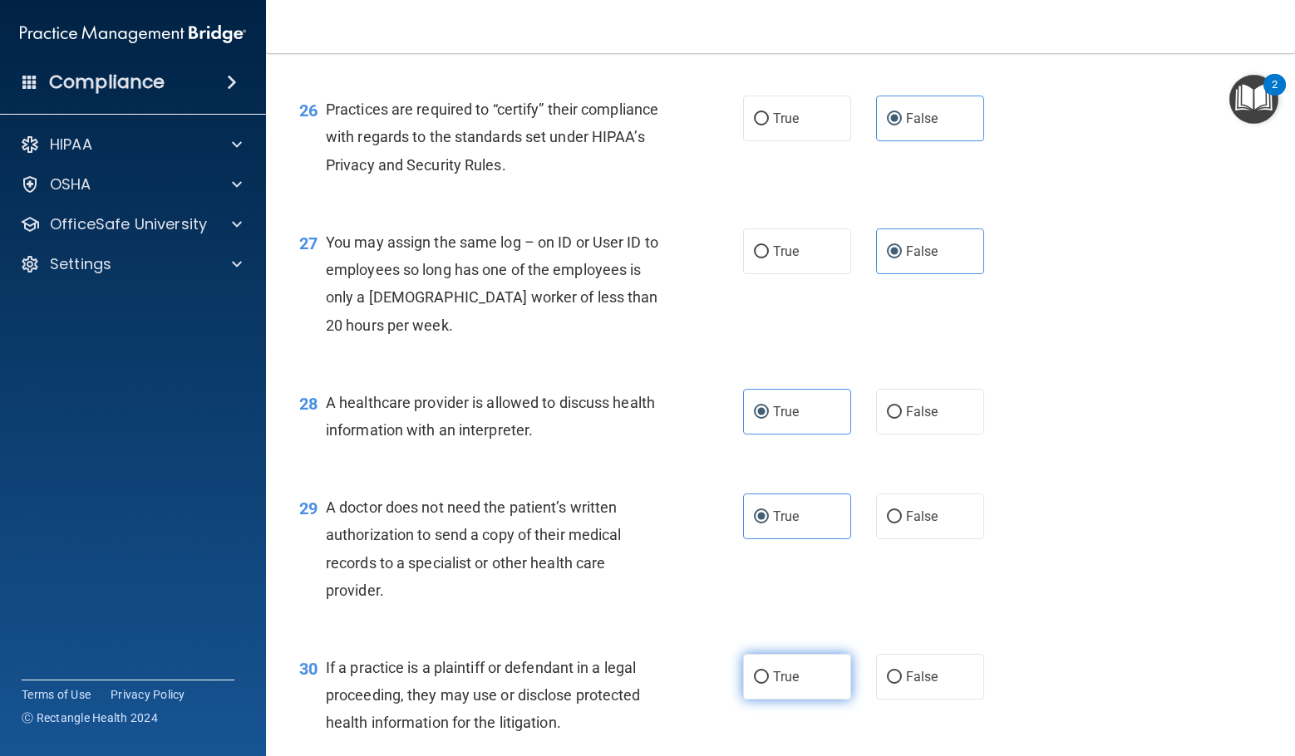
click at [799, 690] on label "True" at bounding box center [797, 677] width 108 height 46
click at [769, 684] on input "True" at bounding box center [761, 678] width 15 height 12
radio input "true"
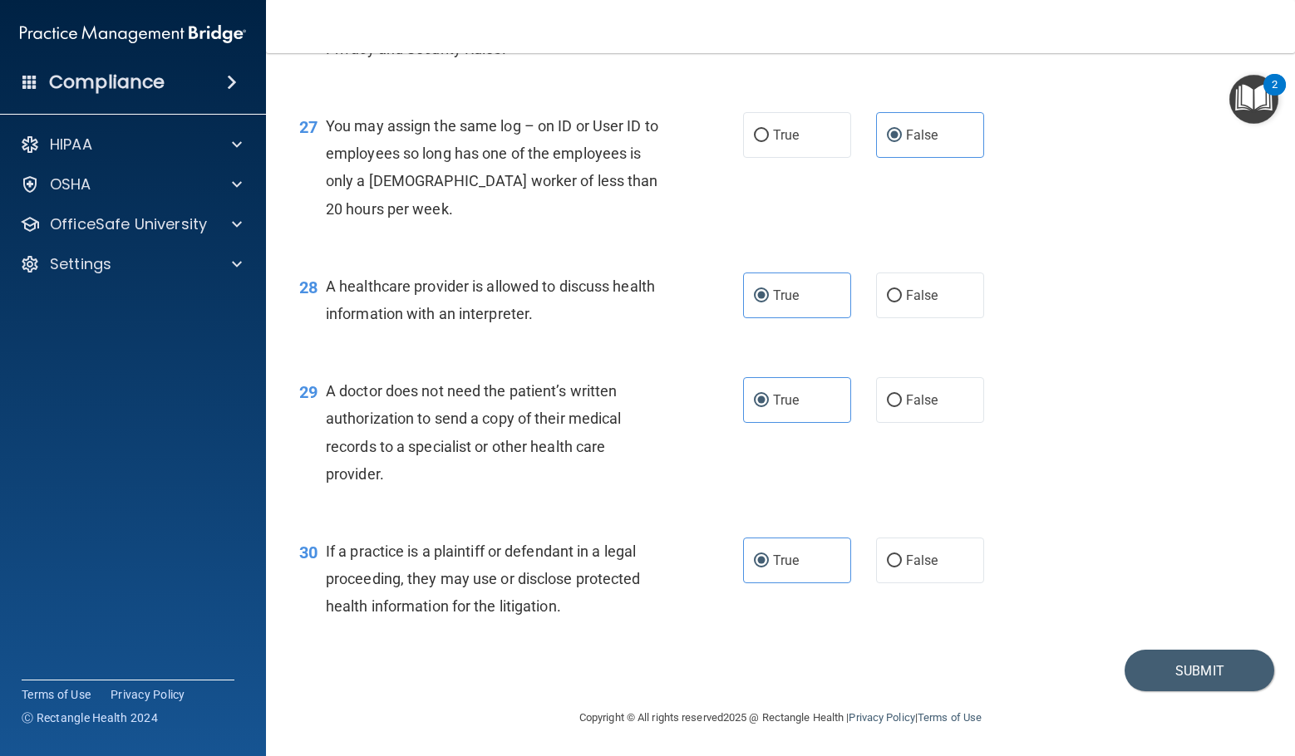
scroll to position [3775, 0]
click at [1196, 679] on button "Submit" at bounding box center [1200, 669] width 150 height 42
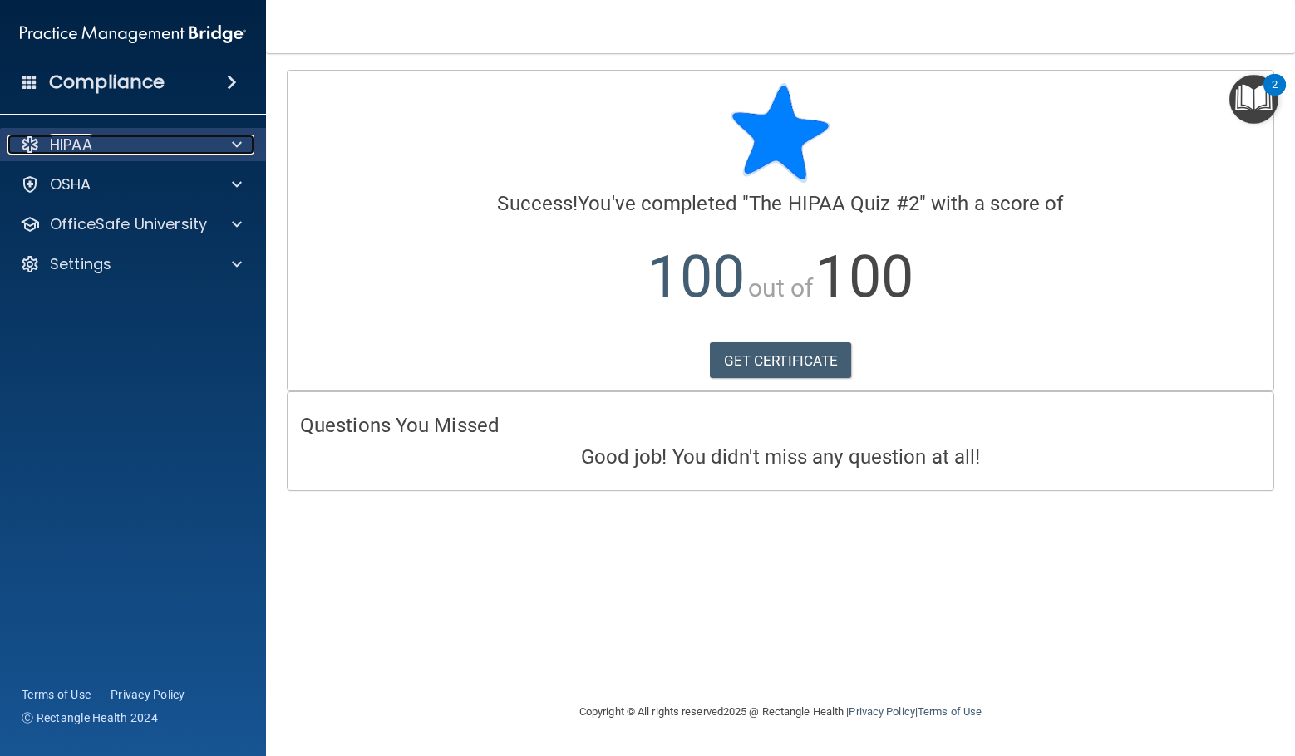
click at [183, 150] on div "HIPAA" at bounding box center [110, 145] width 206 height 20
click at [246, 145] on div at bounding box center [235, 145] width 42 height 20
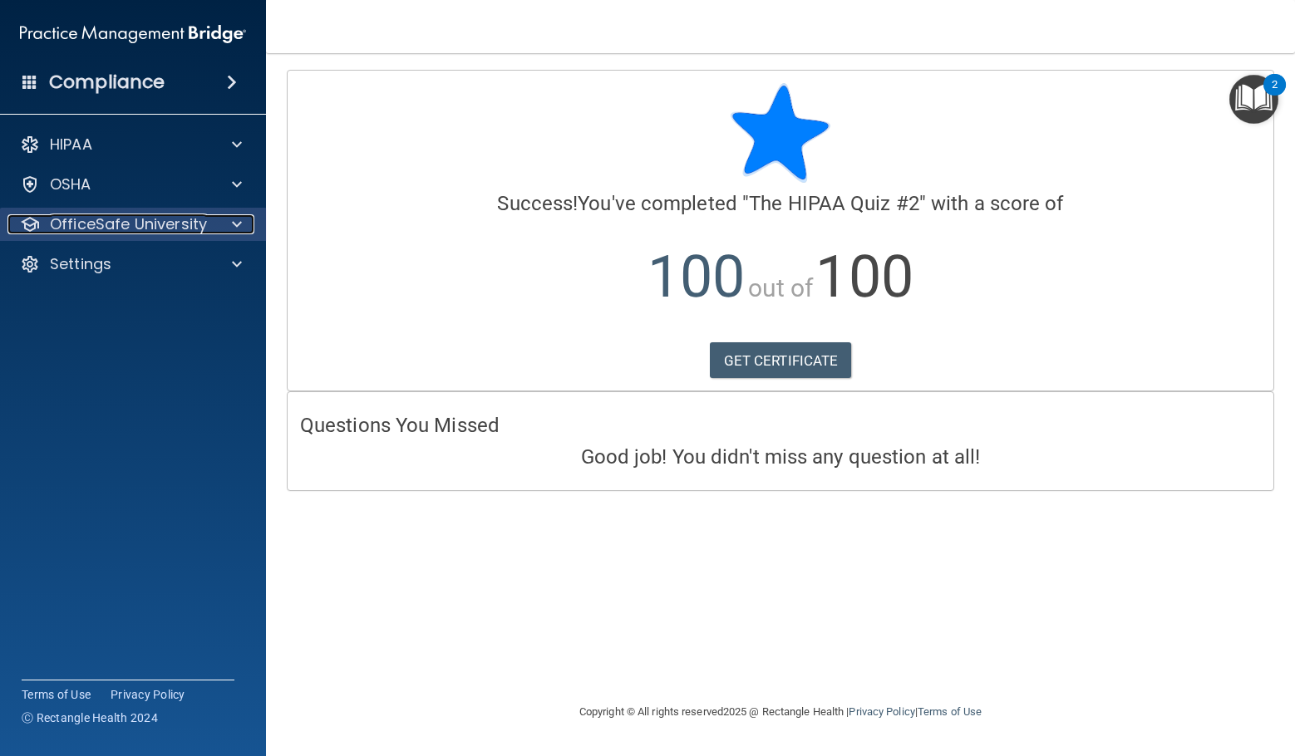
click at [249, 230] on div at bounding box center [235, 224] width 42 height 20
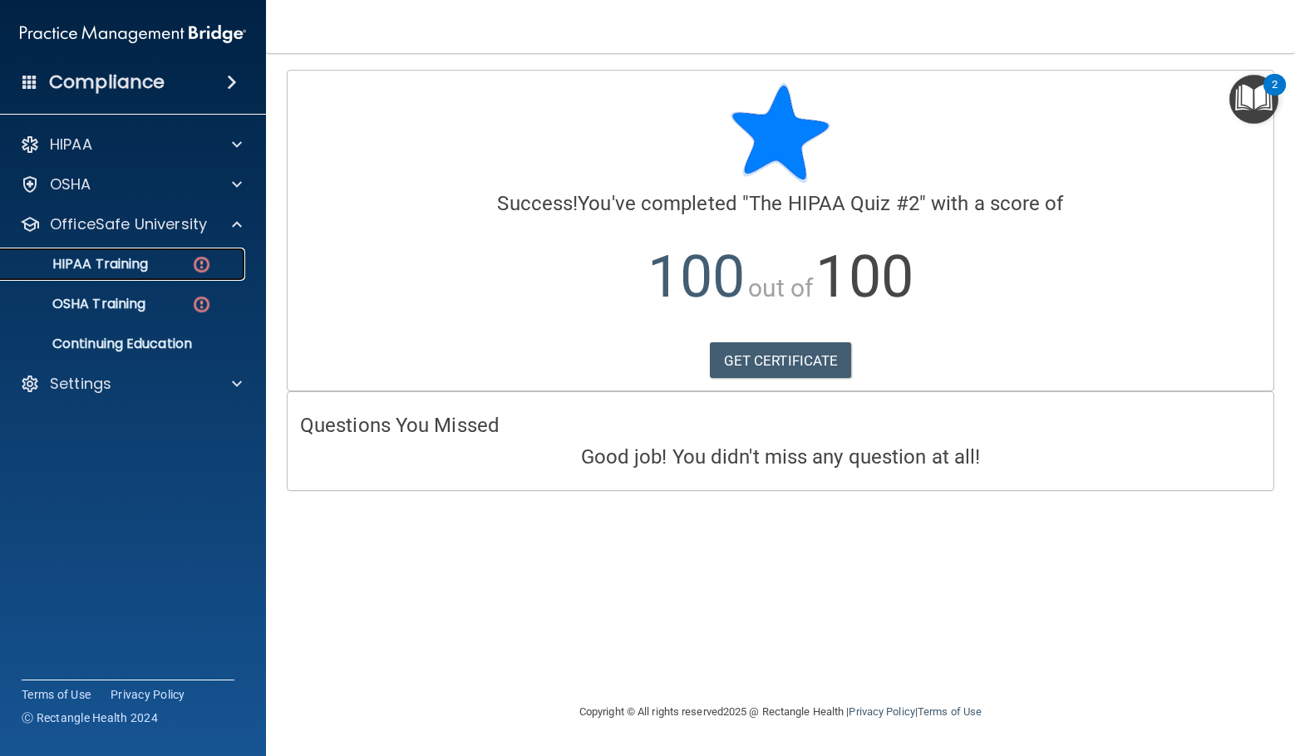
click at [154, 260] on div "HIPAA Training" at bounding box center [124, 264] width 227 height 17
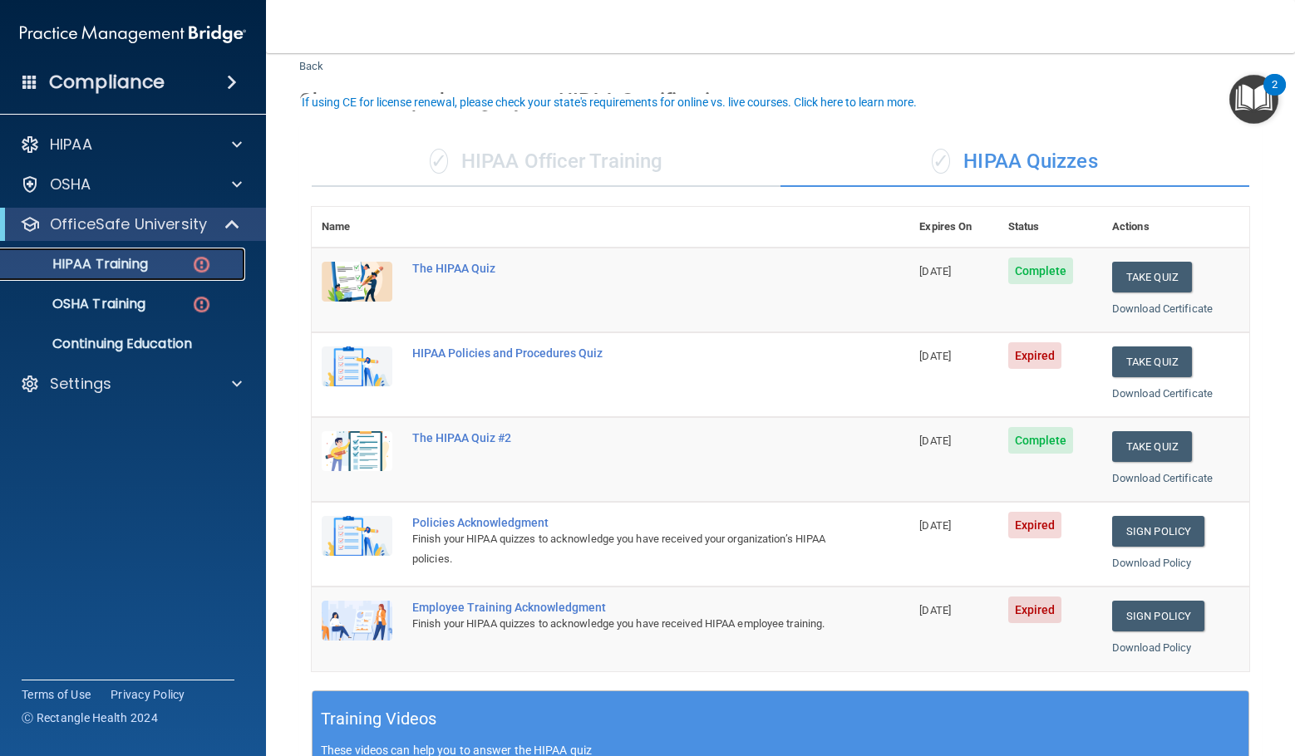
scroll to position [83, 0]
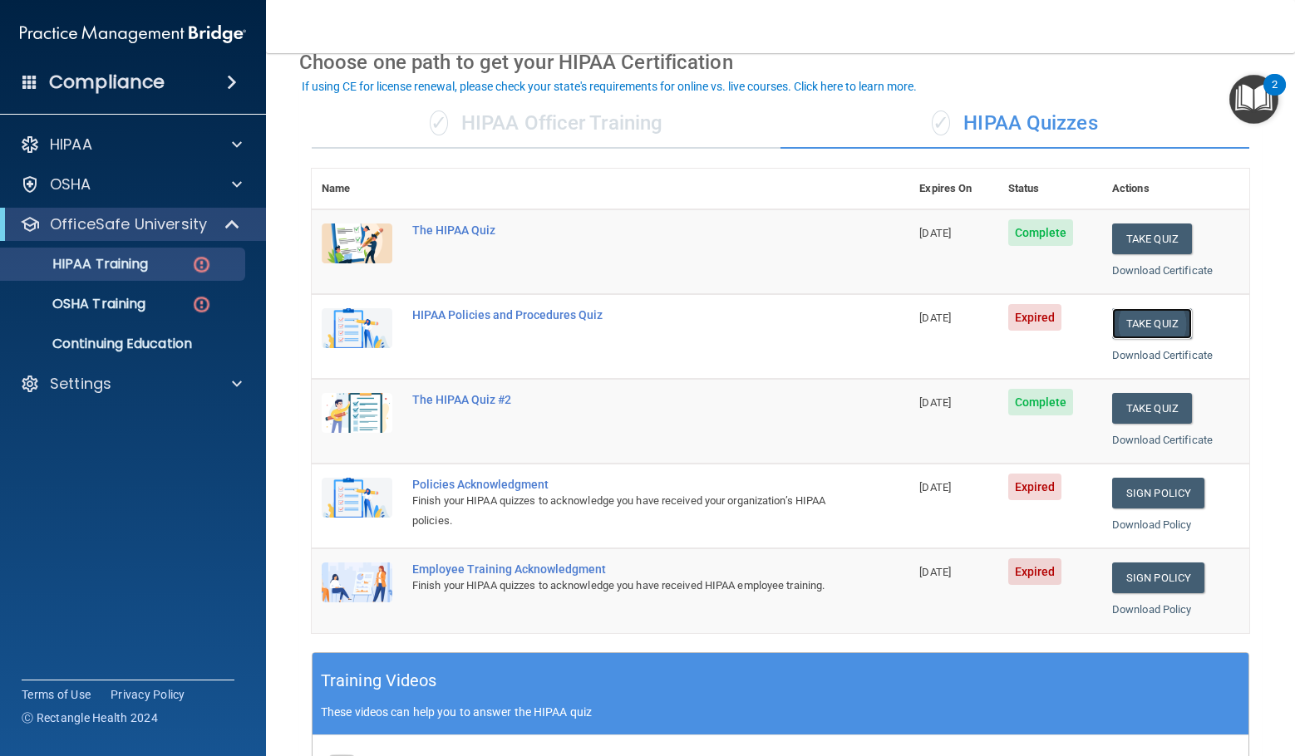
click at [1122, 327] on button "Take Quiz" at bounding box center [1152, 323] width 80 height 31
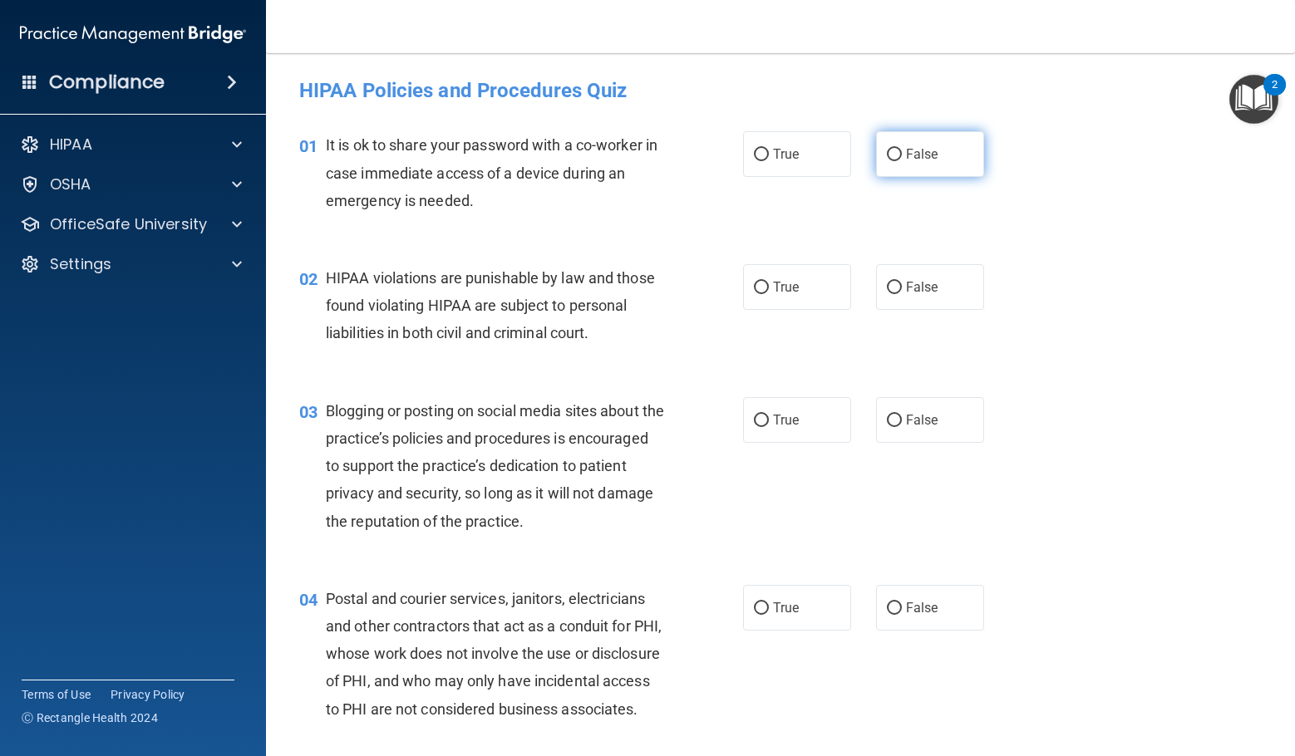
click at [891, 145] on label "False" at bounding box center [930, 154] width 108 height 46
click at [891, 149] on input "False" at bounding box center [894, 155] width 15 height 12
radio input "true"
click at [800, 290] on label "True" at bounding box center [797, 287] width 108 height 46
click at [769, 290] on input "True" at bounding box center [761, 288] width 15 height 12
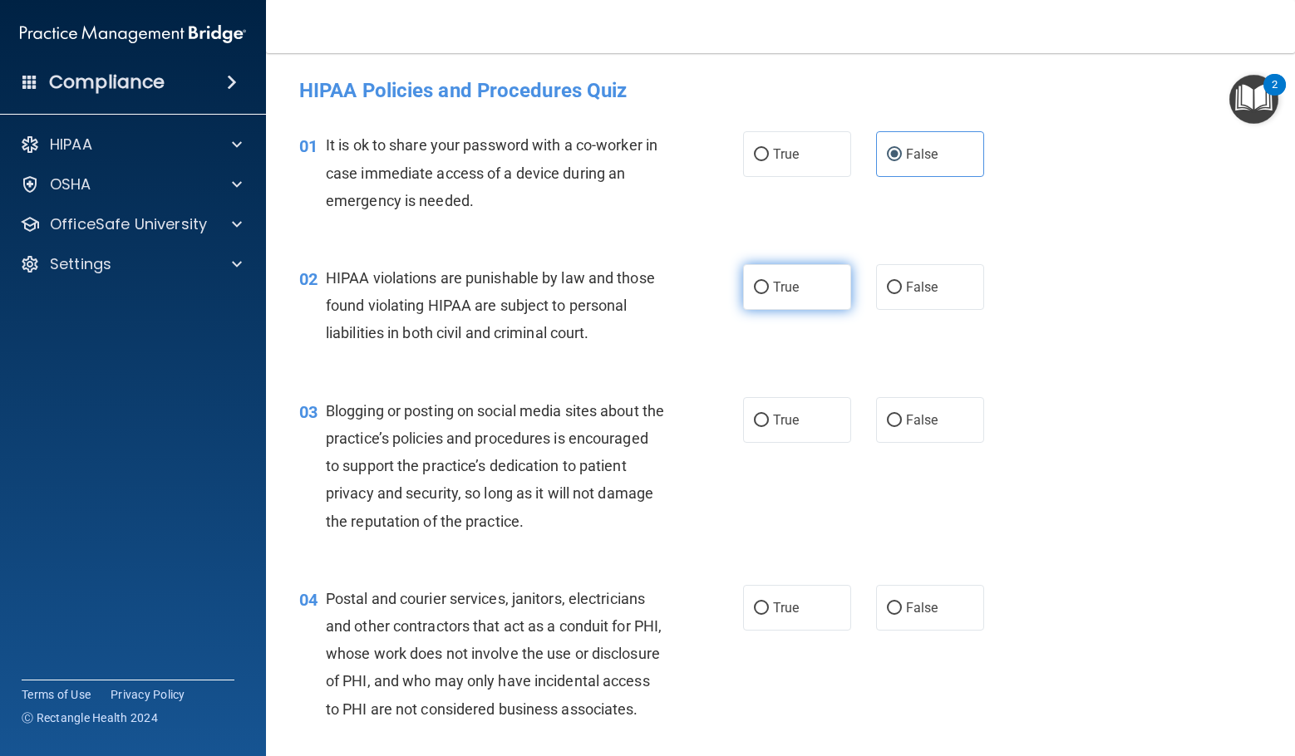
radio input "true"
click at [908, 426] on span "False" at bounding box center [922, 420] width 32 height 16
click at [902, 426] on input "False" at bounding box center [894, 421] width 15 height 12
radio input "true"
click at [780, 625] on label "True" at bounding box center [797, 608] width 108 height 46
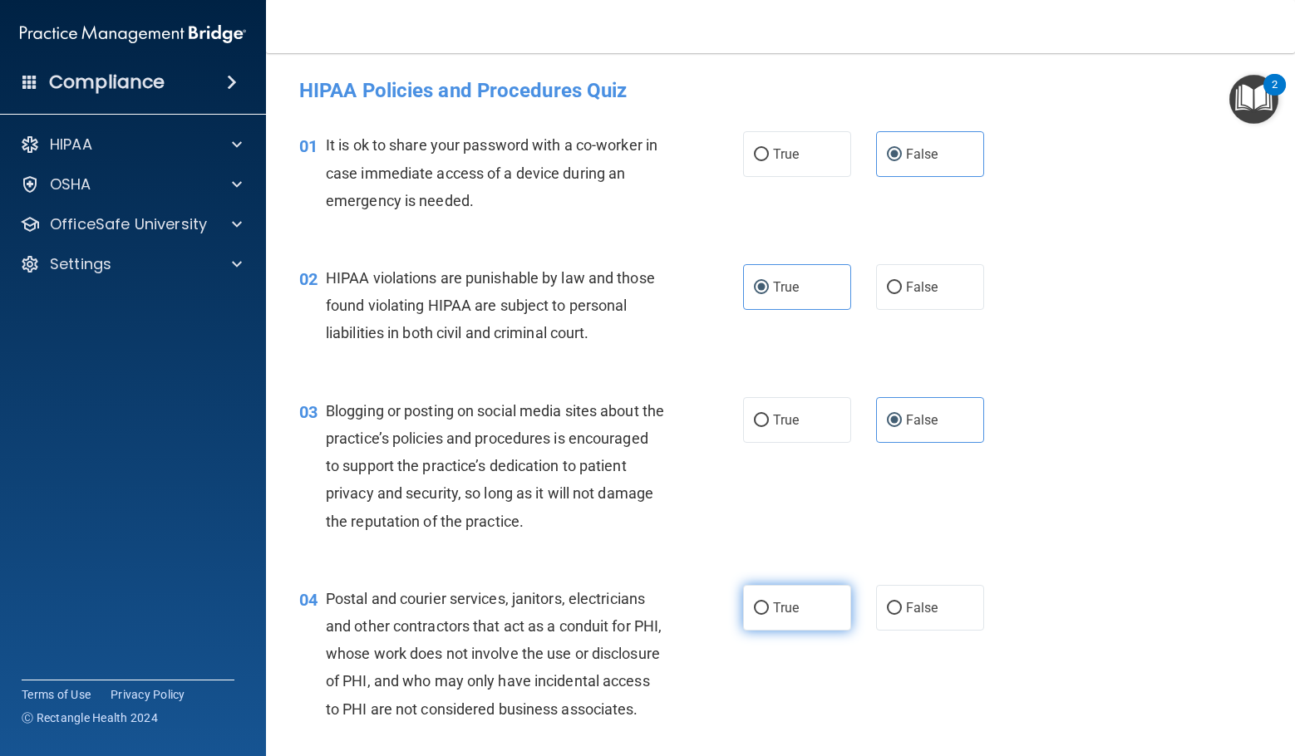
click at [769, 615] on input "True" at bounding box center [761, 609] width 15 height 12
radio input "true"
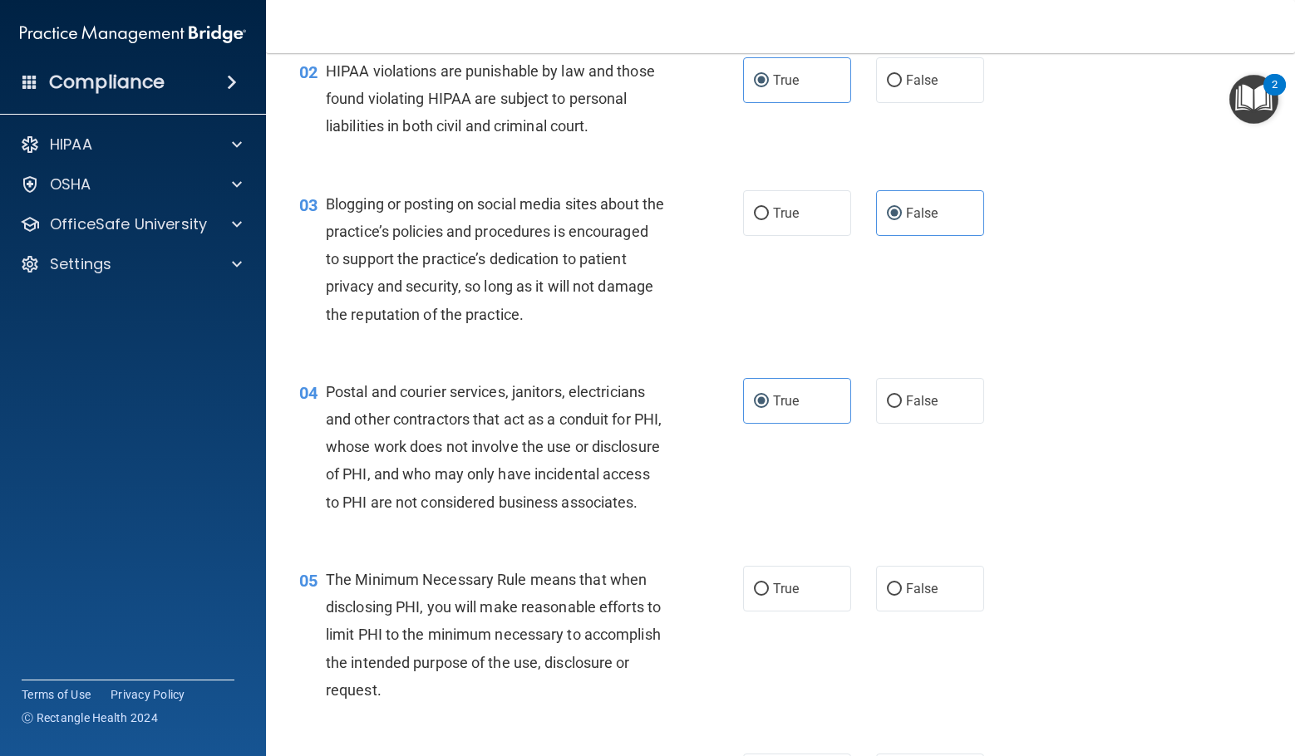
scroll to position [249, 0]
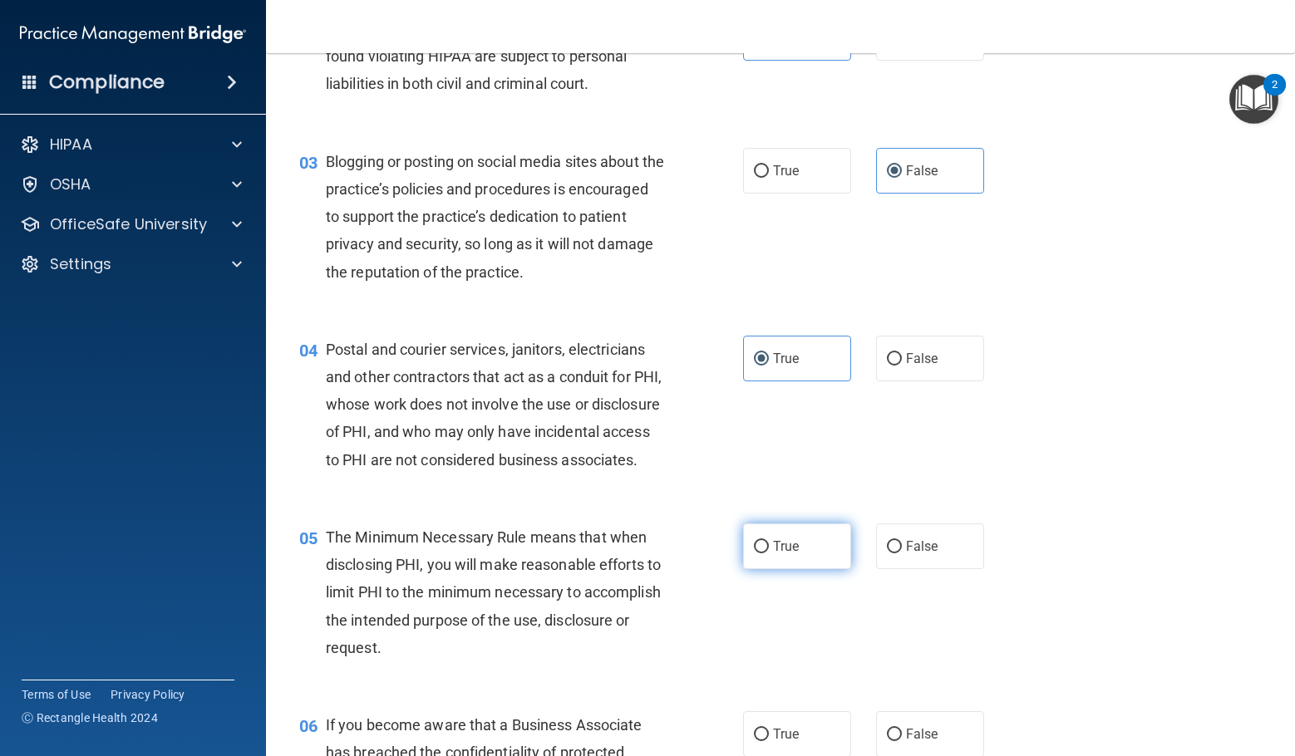
click at [790, 569] on label "True" at bounding box center [797, 547] width 108 height 46
click at [769, 554] on input "True" at bounding box center [761, 547] width 15 height 12
radio input "true"
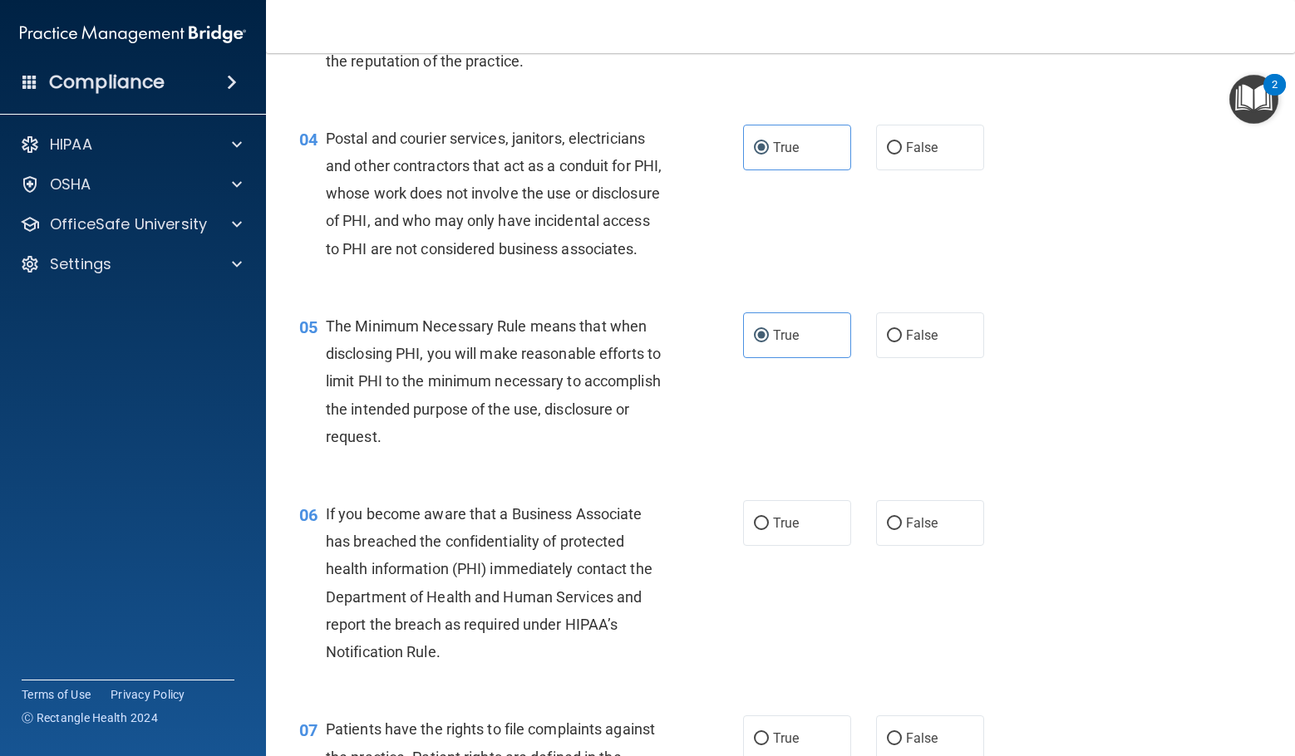
scroll to position [499, 0]
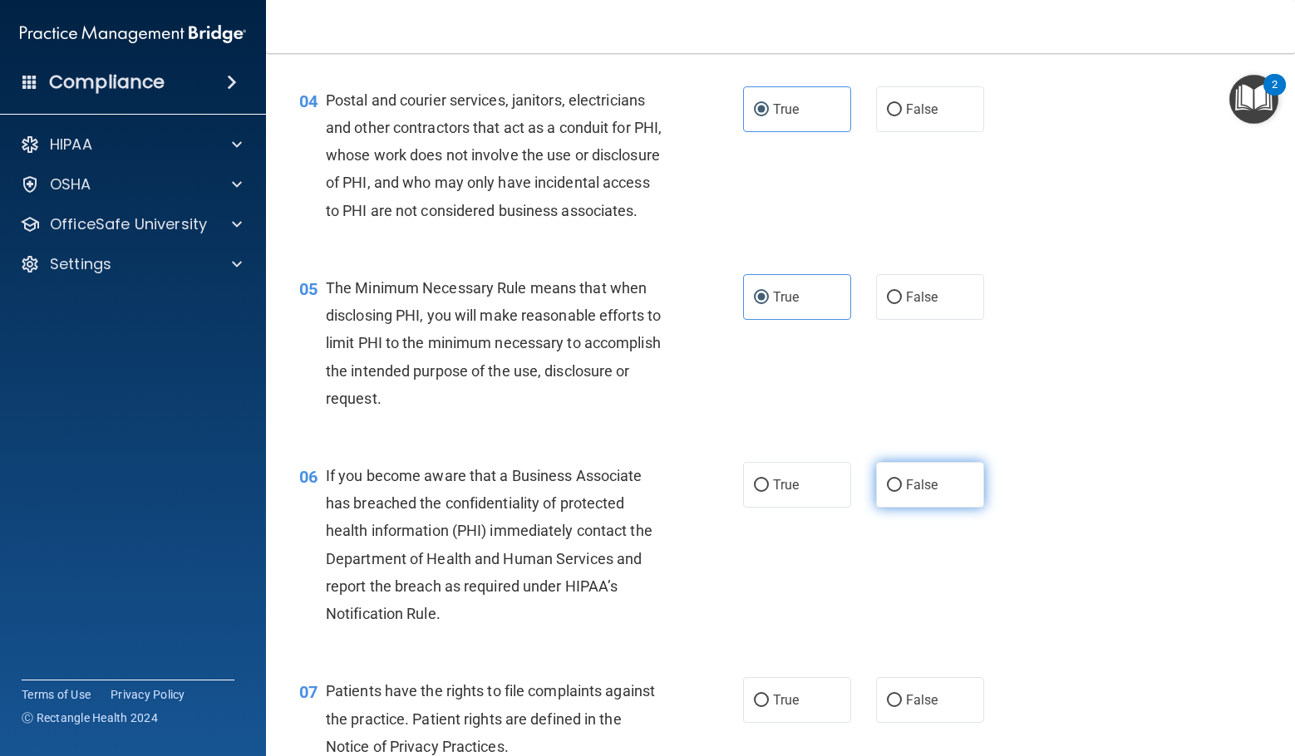
click at [940, 508] on label "False" at bounding box center [930, 485] width 108 height 46
click at [902, 492] on input "False" at bounding box center [894, 486] width 15 height 12
radio input "true"
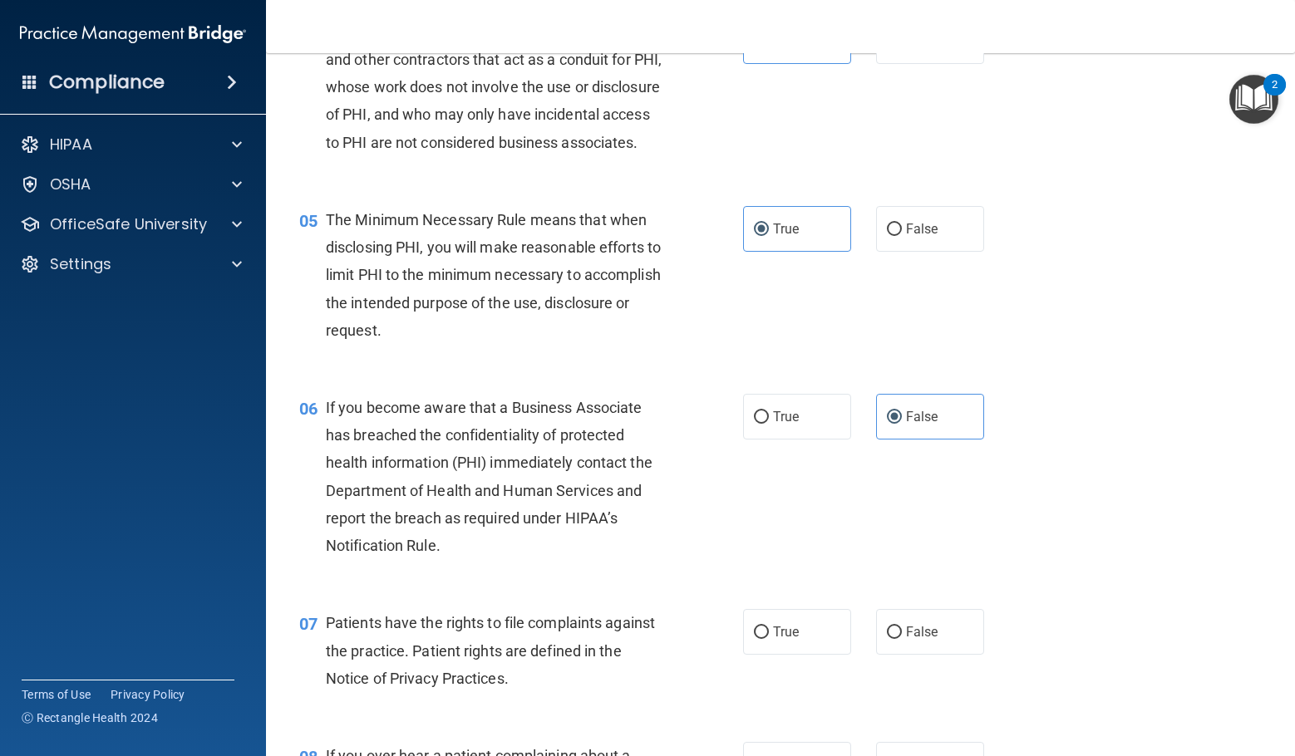
scroll to position [748, 0]
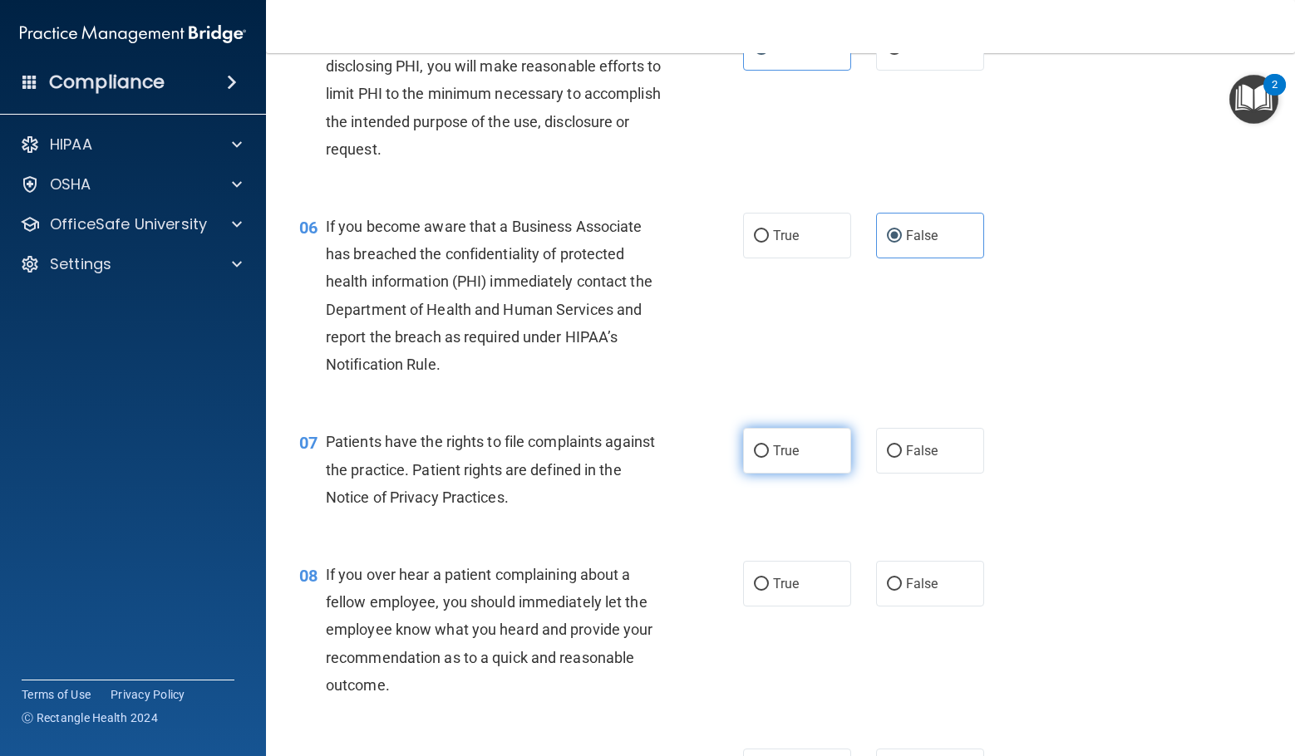
click at [794, 474] on label "True" at bounding box center [797, 451] width 108 height 46
click at [769, 458] on input "True" at bounding box center [761, 452] width 15 height 12
radio input "true"
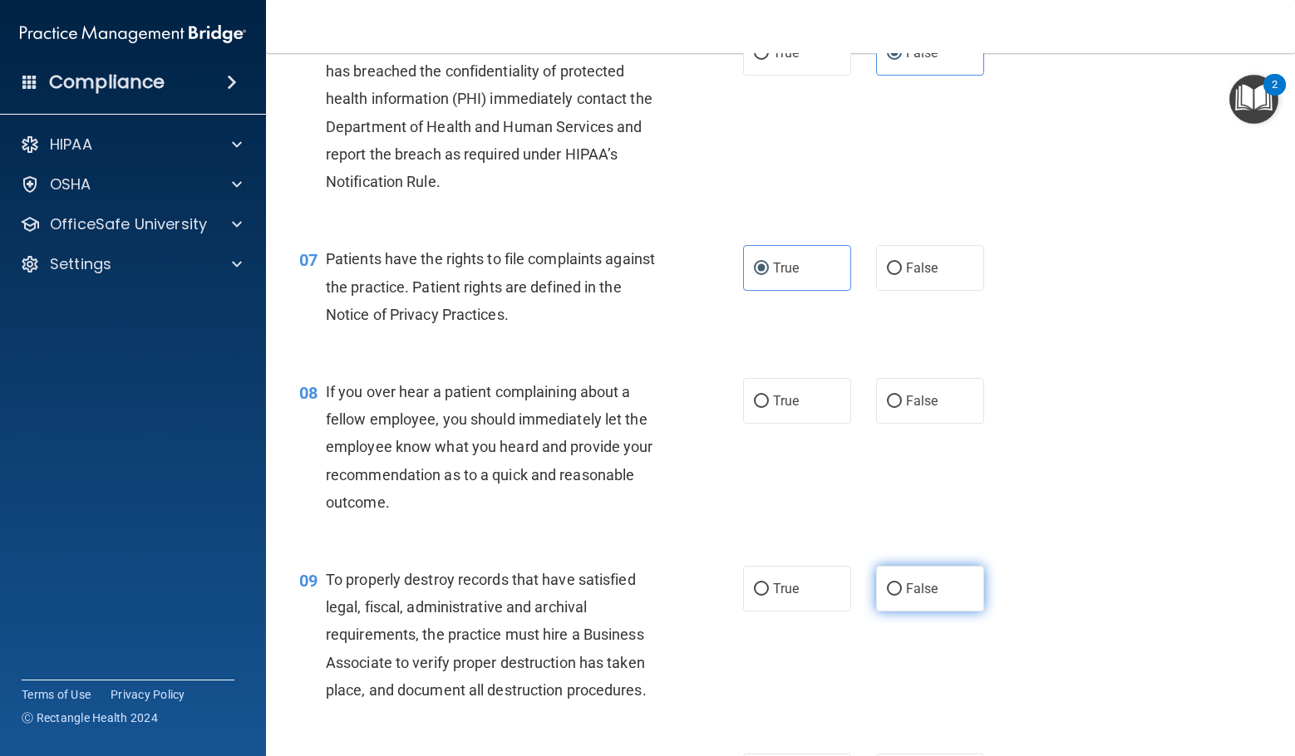
scroll to position [997, 0]
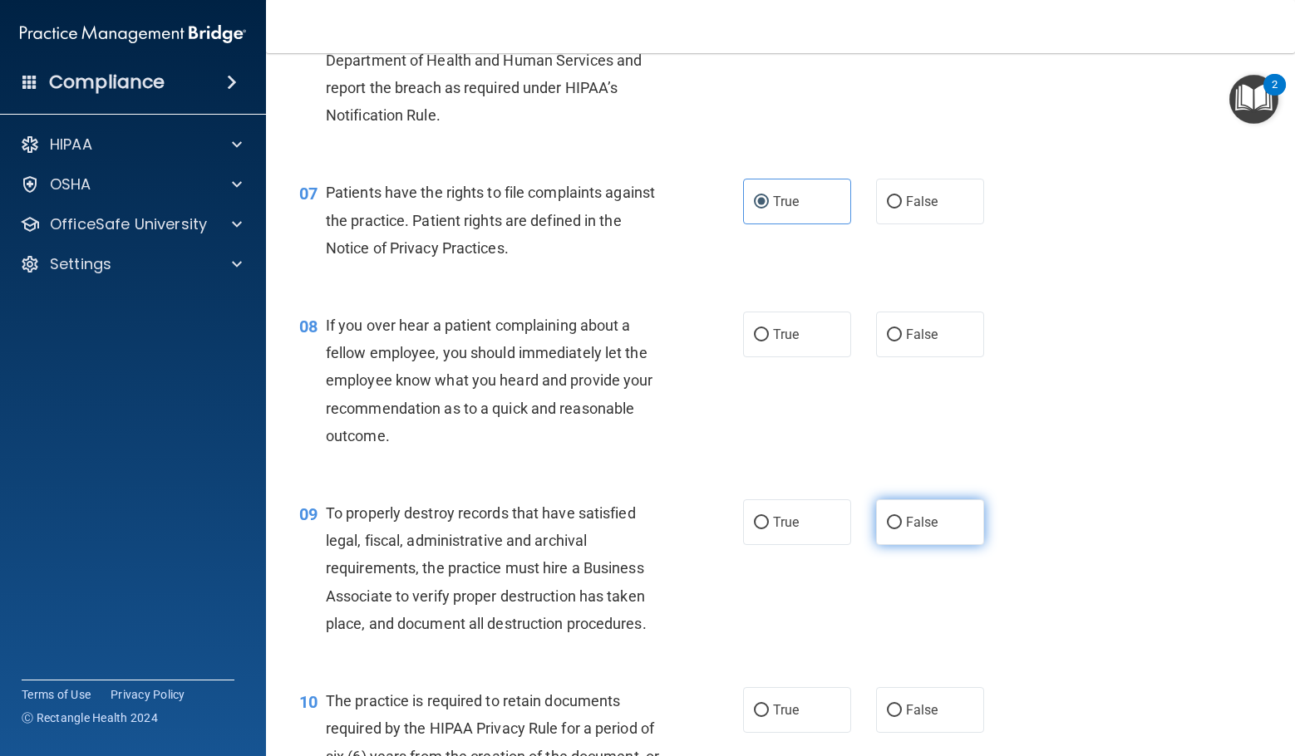
click at [922, 530] on span "False" at bounding box center [922, 523] width 32 height 16
click at [902, 529] on input "False" at bounding box center [894, 523] width 15 height 12
radio input "true"
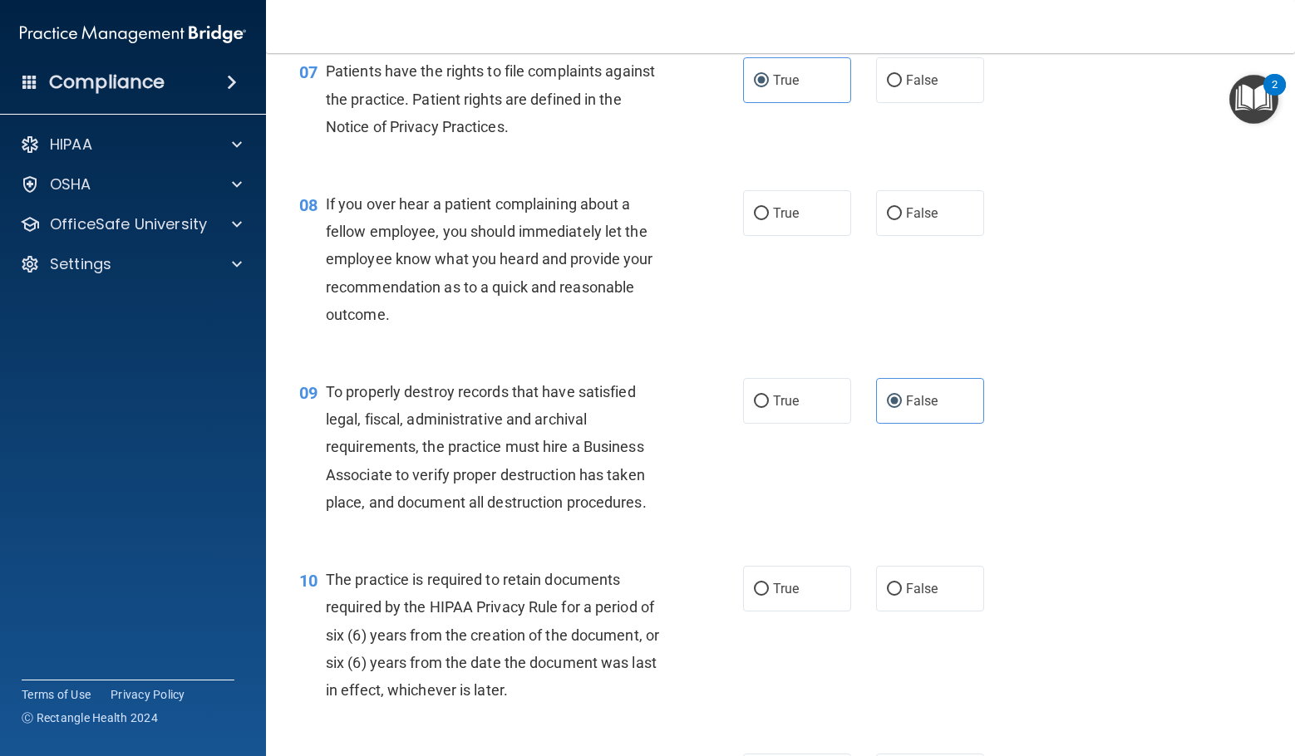
scroll to position [1081, 0]
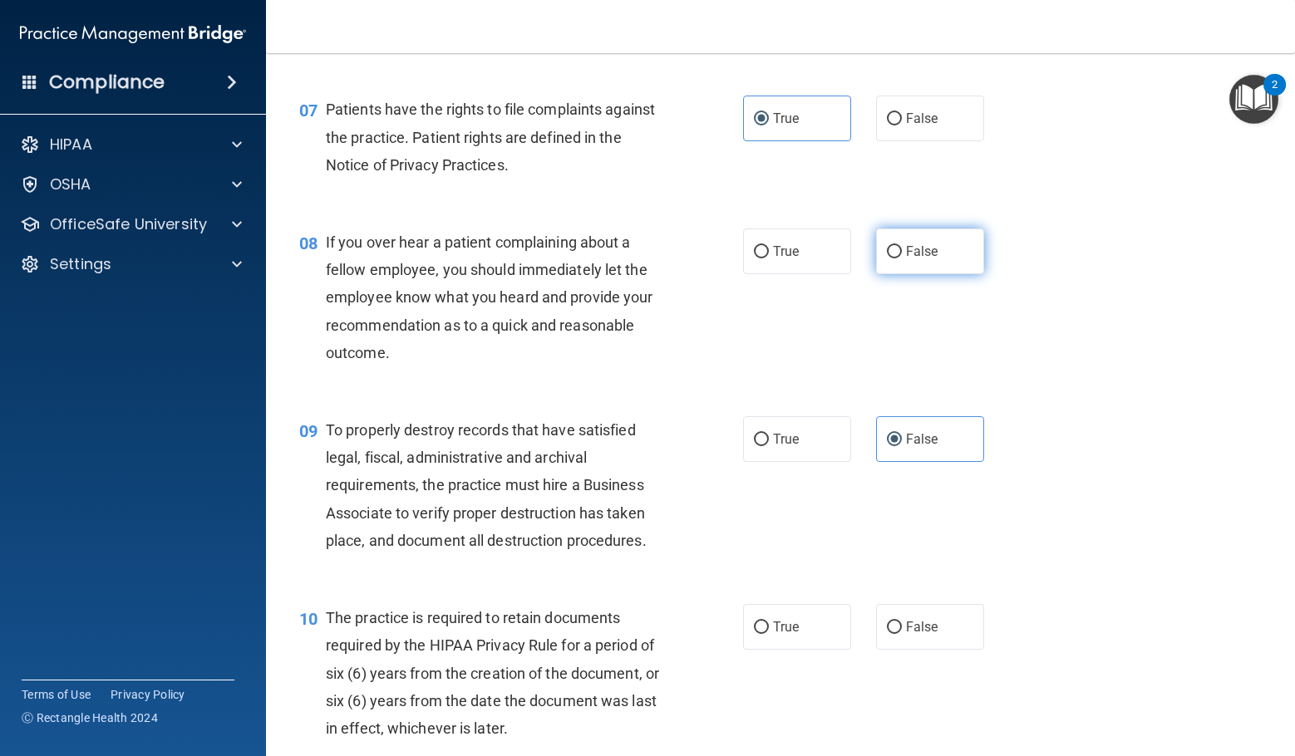
click at [906, 259] on span "False" at bounding box center [922, 252] width 32 height 16
click at [902, 258] on input "False" at bounding box center [894, 252] width 15 height 12
radio input "true"
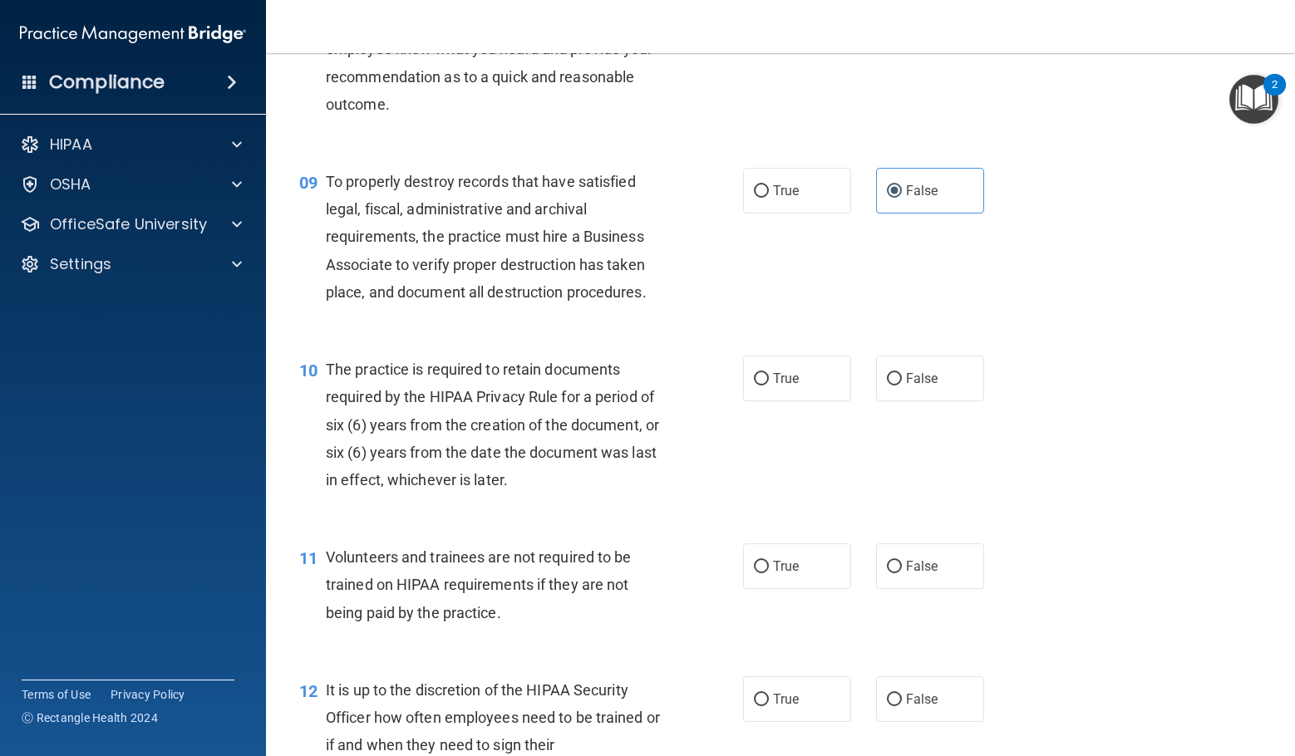
scroll to position [1330, 0]
click at [791, 386] on span "True" at bounding box center [786, 378] width 26 height 16
click at [769, 385] on input "True" at bounding box center [761, 378] width 15 height 12
radio input "true"
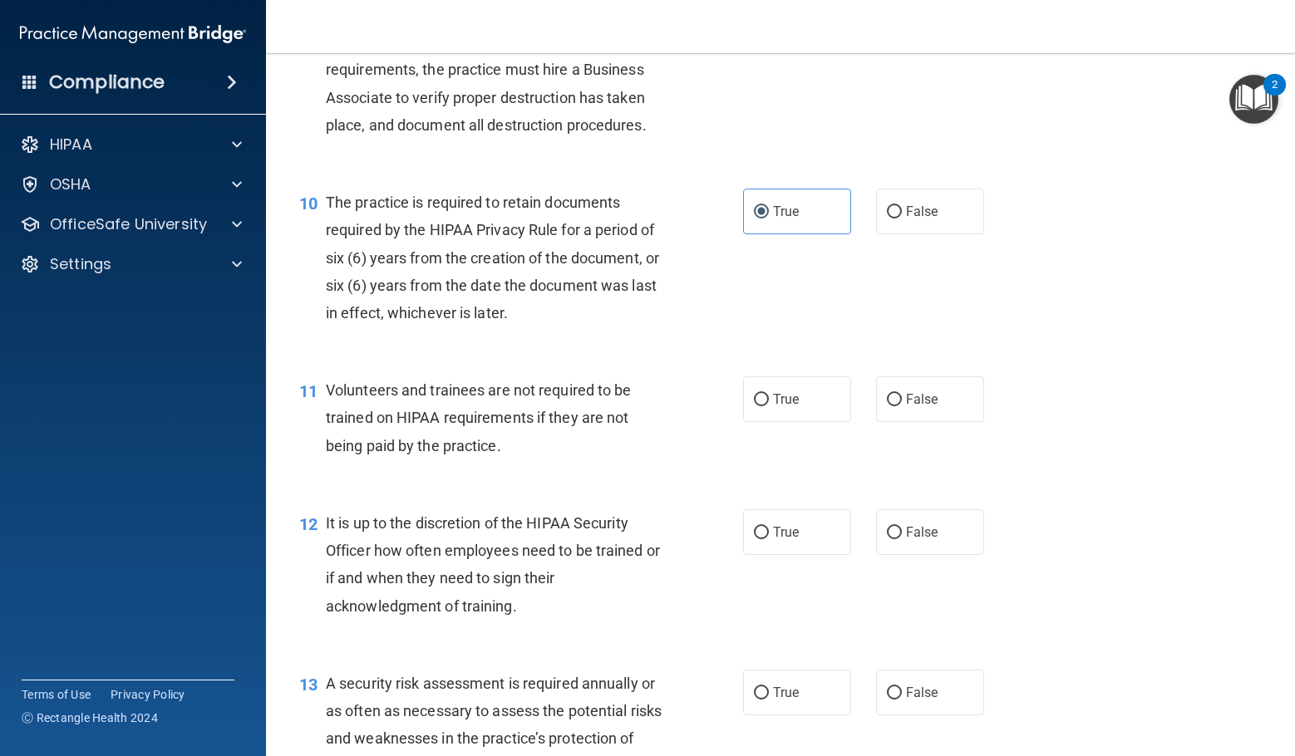
scroll to position [1579, 0]
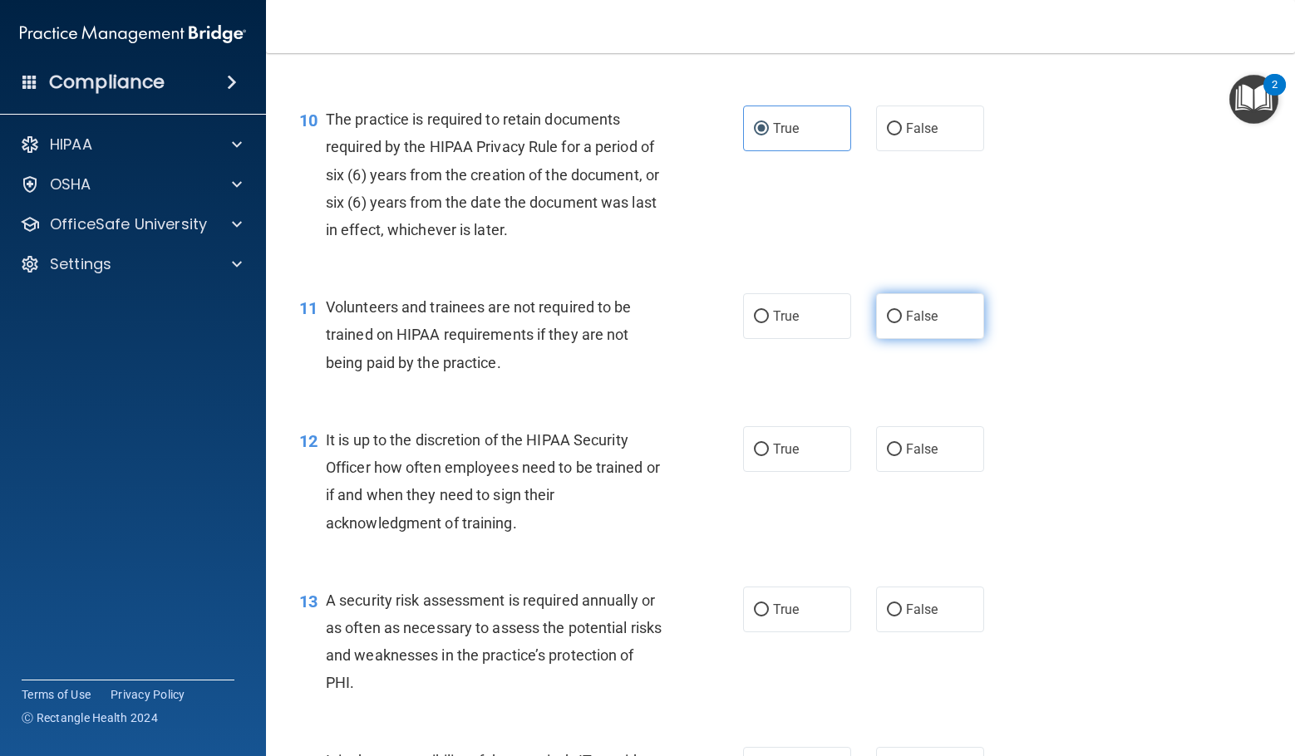
click at [876, 339] on label "False" at bounding box center [930, 316] width 108 height 46
click at [887, 323] on input "False" at bounding box center [894, 317] width 15 height 12
radio input "true"
click at [908, 472] on label "False" at bounding box center [930, 449] width 108 height 46
click at [902, 456] on input "False" at bounding box center [894, 450] width 15 height 12
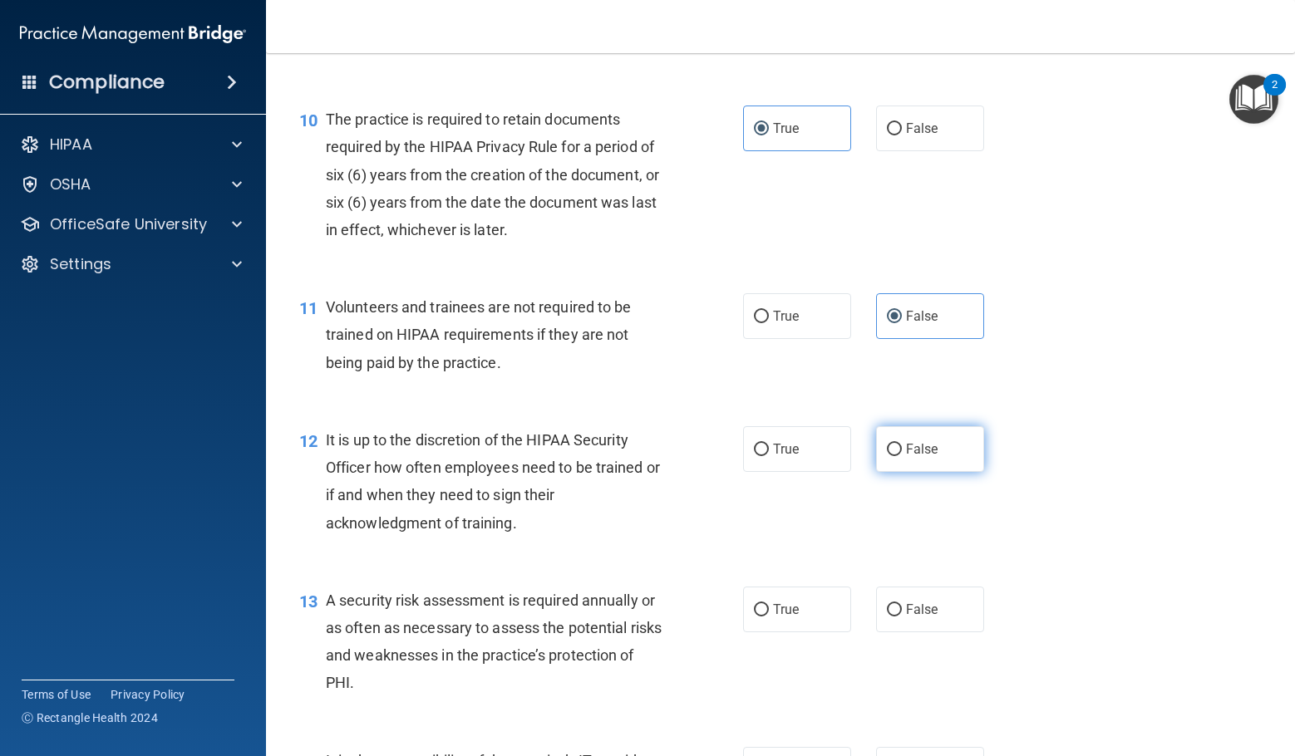
radio input "true"
click at [806, 633] on label "True" at bounding box center [797, 610] width 108 height 46
click at [769, 617] on input "True" at bounding box center [761, 610] width 15 height 12
radio input "true"
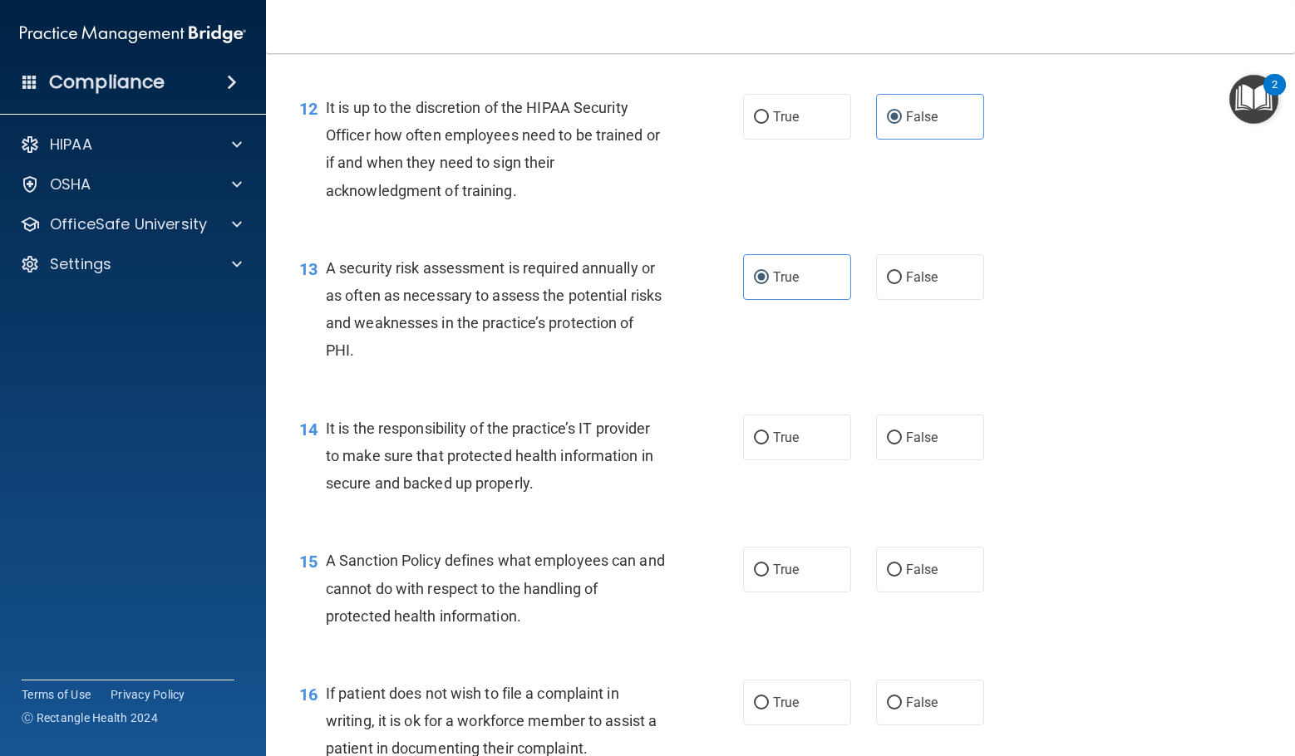
scroll to position [1995, 0]
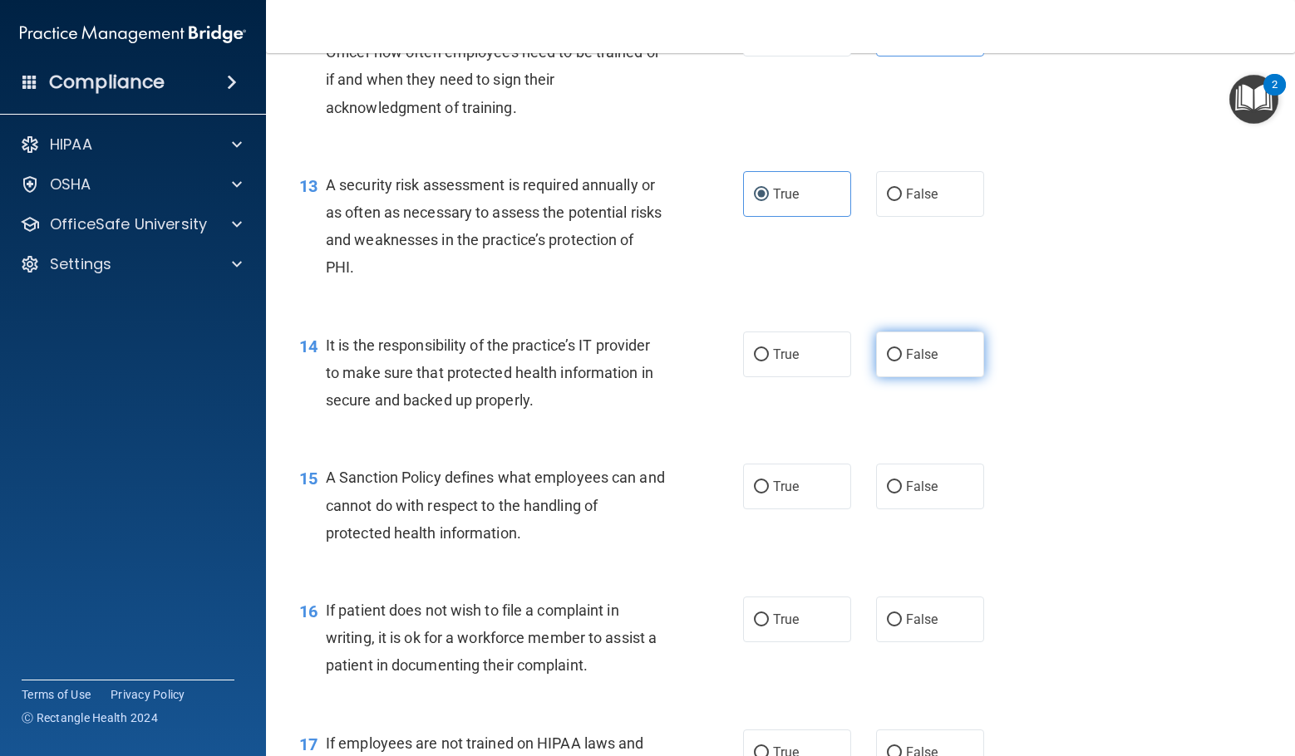
click at [895, 377] on label "False" at bounding box center [930, 355] width 108 height 46
click at [895, 362] on input "False" at bounding box center [894, 355] width 15 height 12
radio input "true"
click at [892, 494] on input "False" at bounding box center [894, 487] width 15 height 12
radio input "true"
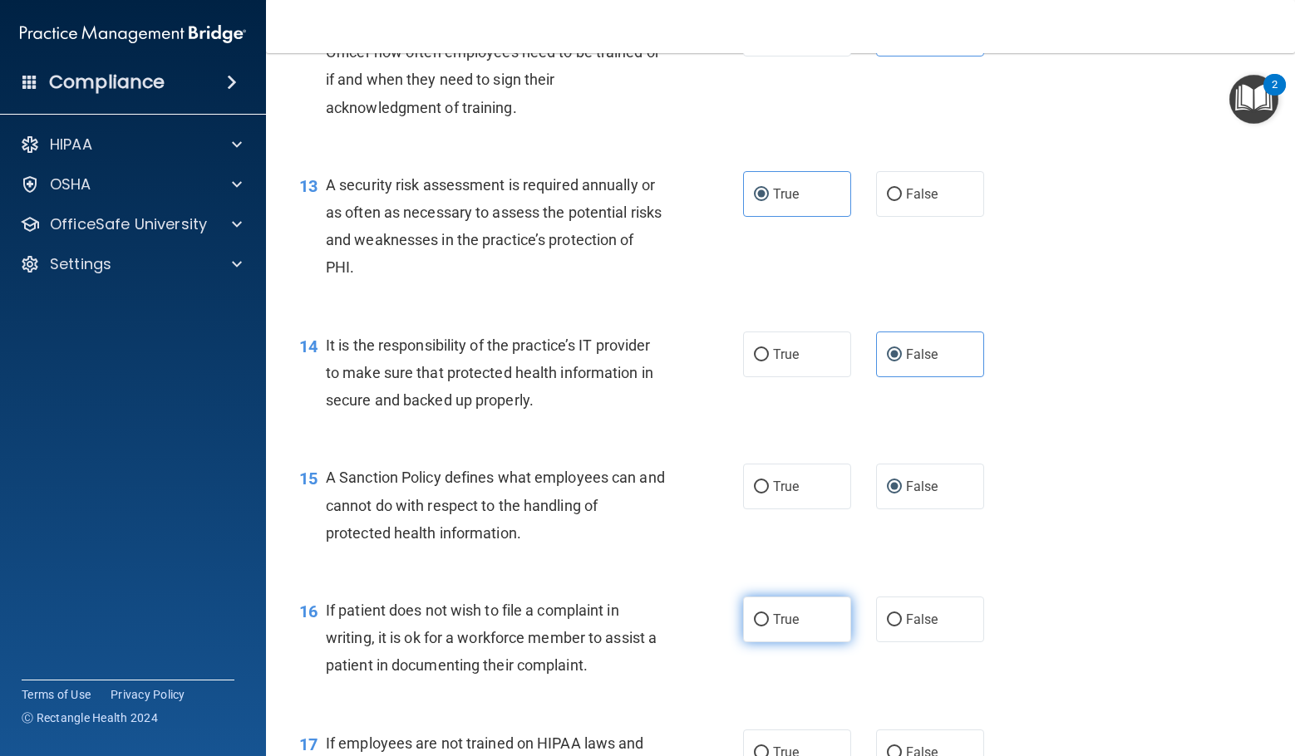
click at [806, 643] on label "True" at bounding box center [797, 620] width 108 height 46
click at [769, 627] on input "True" at bounding box center [761, 620] width 15 height 12
radio input "true"
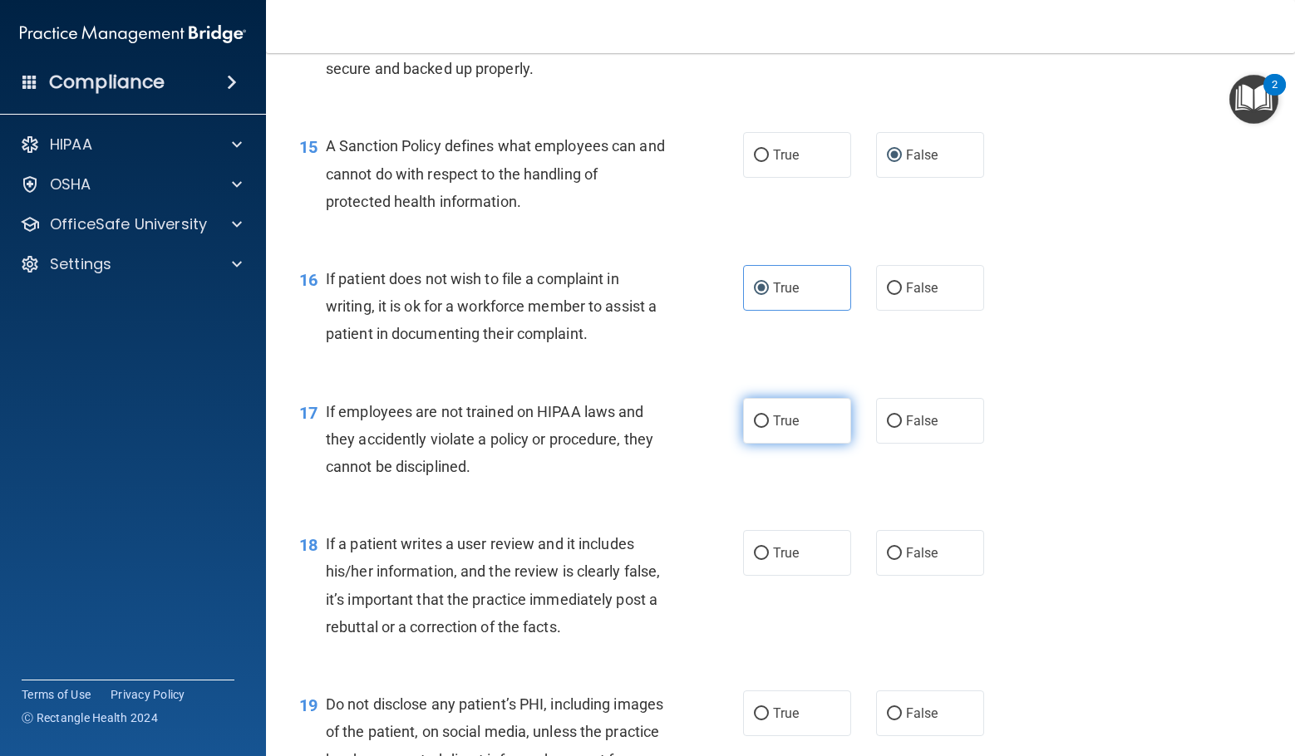
scroll to position [2327, 0]
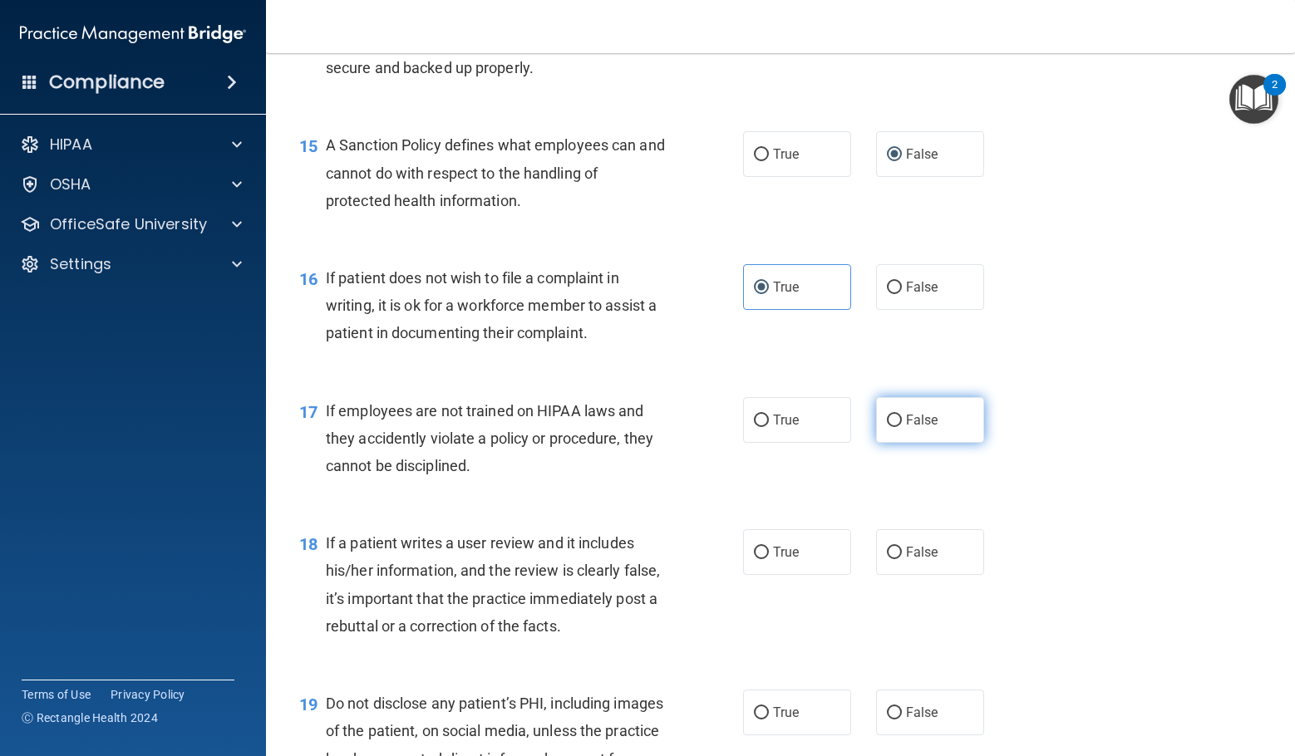
click at [903, 443] on label "False" at bounding box center [930, 420] width 108 height 46
click at [902, 427] on input "False" at bounding box center [894, 421] width 15 height 12
radio input "true"
click at [898, 575] on label "False" at bounding box center [930, 552] width 108 height 46
click at [898, 559] on input "False" at bounding box center [894, 553] width 15 height 12
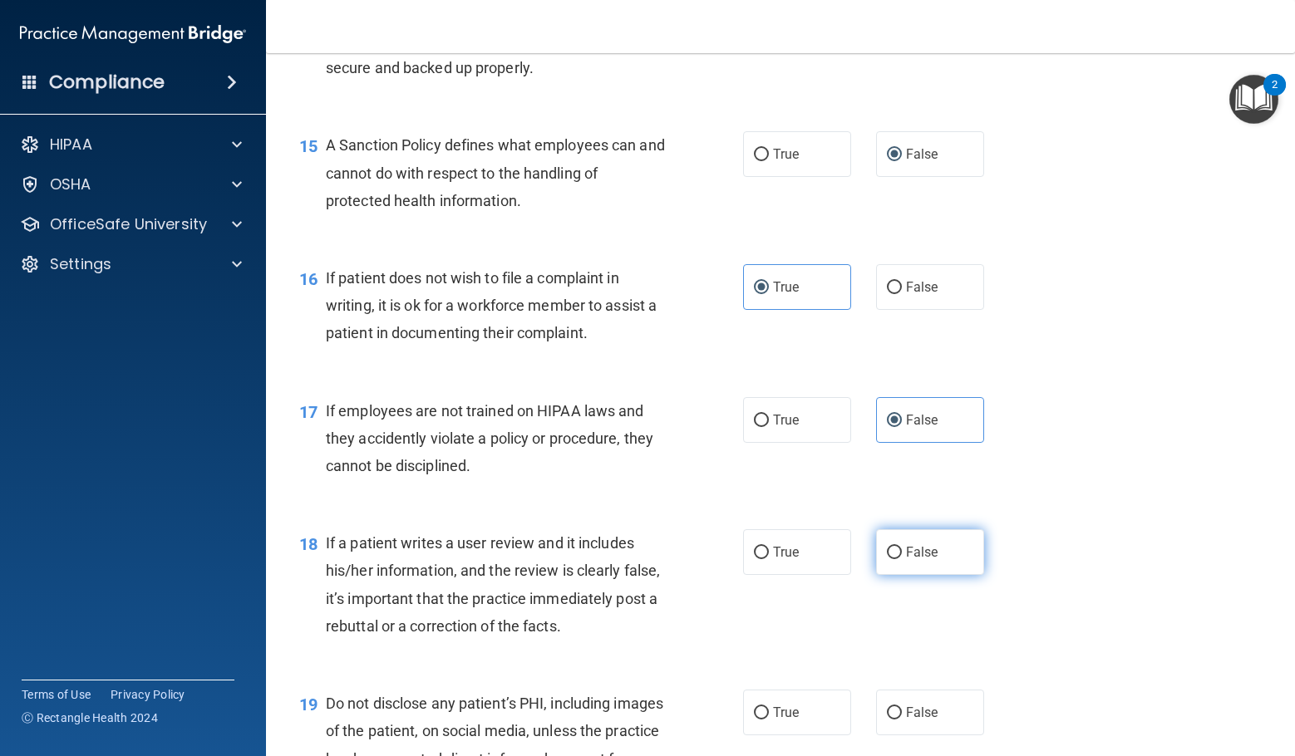
radio input "true"
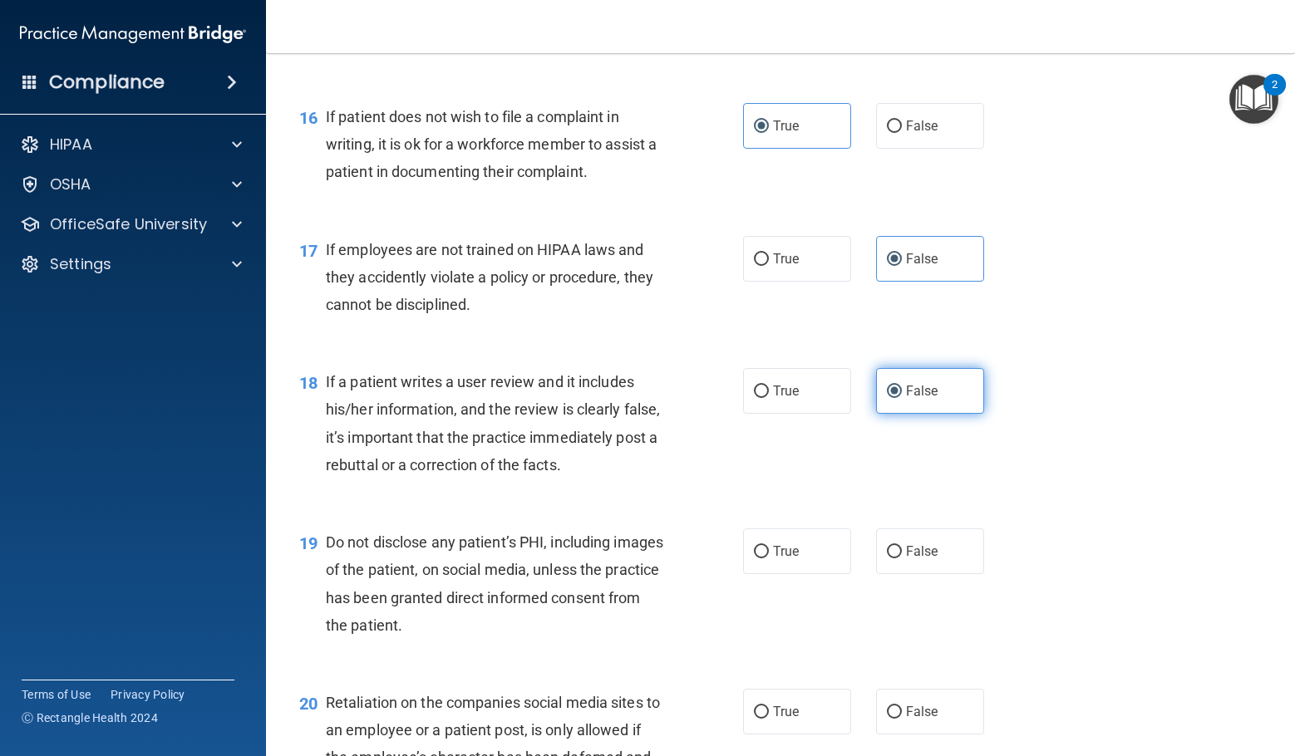
scroll to position [2577, 0]
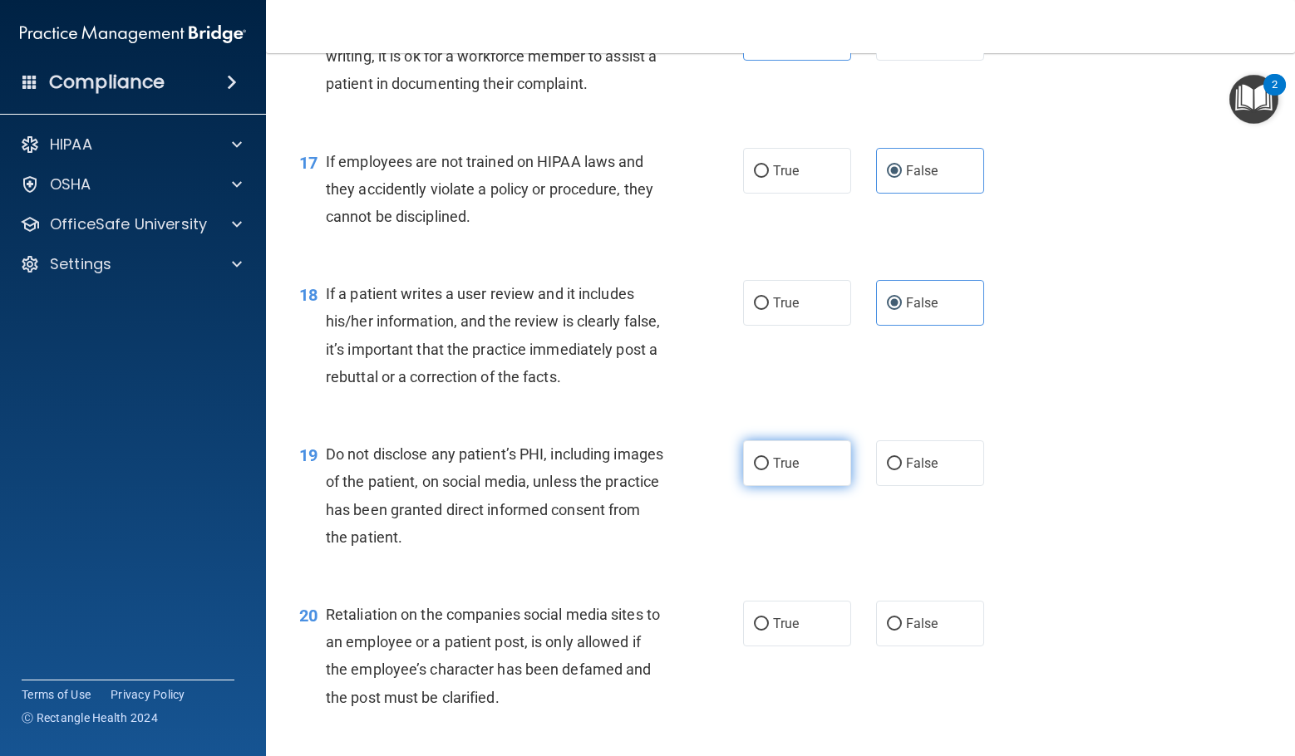
click at [795, 484] on label "True" at bounding box center [797, 464] width 108 height 46
click at [769, 470] on input "True" at bounding box center [761, 464] width 15 height 12
radio input "true"
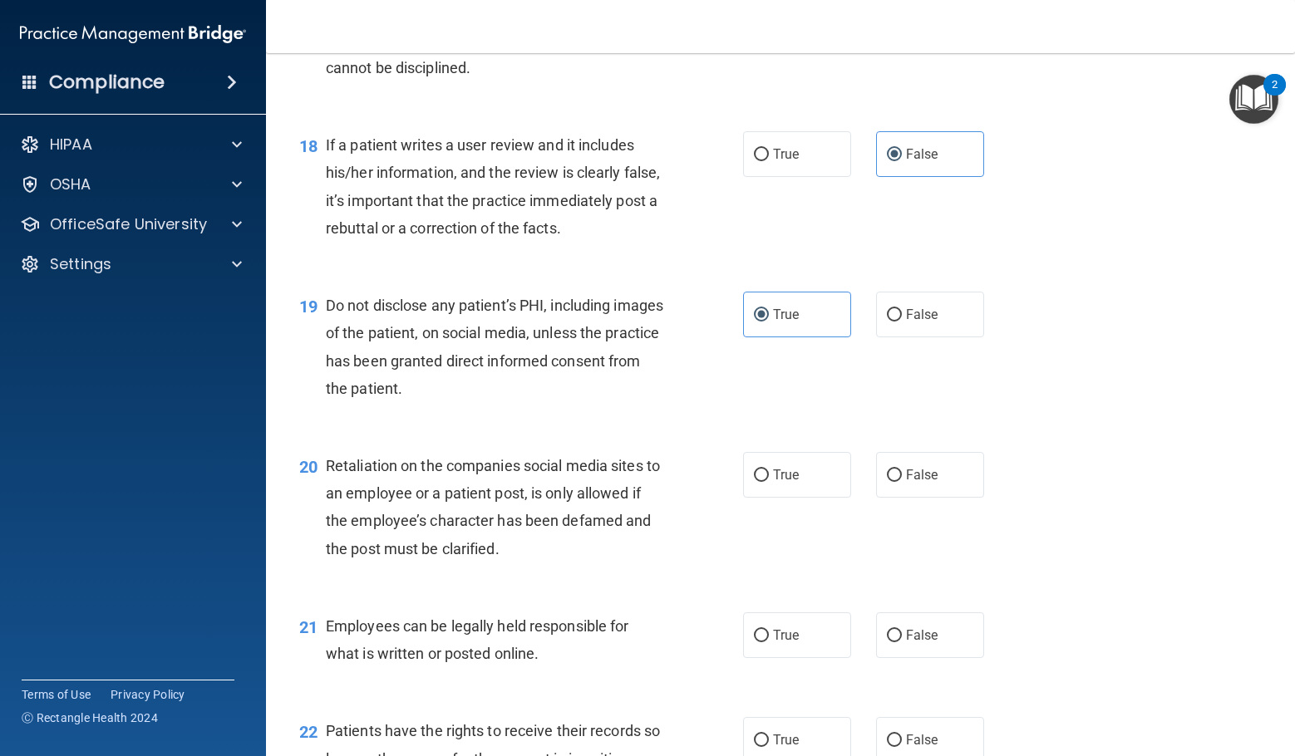
scroll to position [2743, 0]
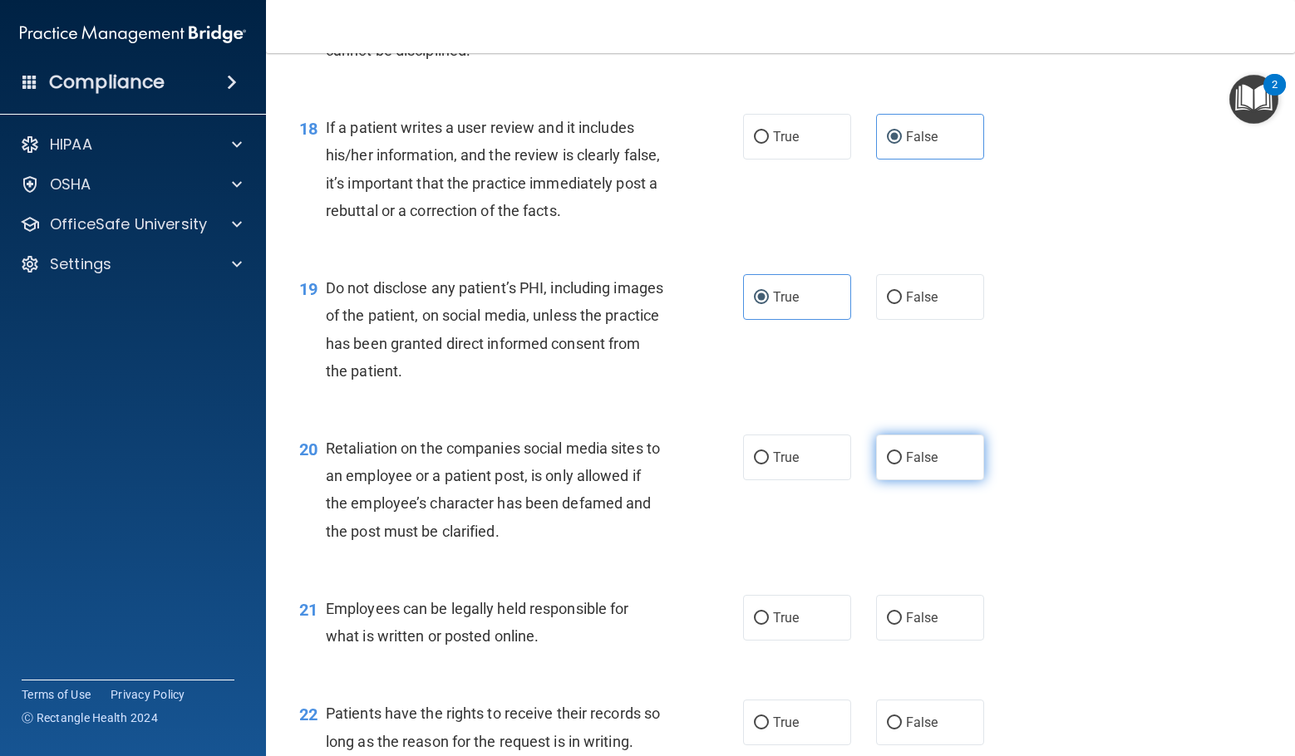
click at [912, 480] on label "False" at bounding box center [930, 458] width 108 height 46
click at [902, 465] on input "False" at bounding box center [894, 458] width 15 height 12
radio input "true"
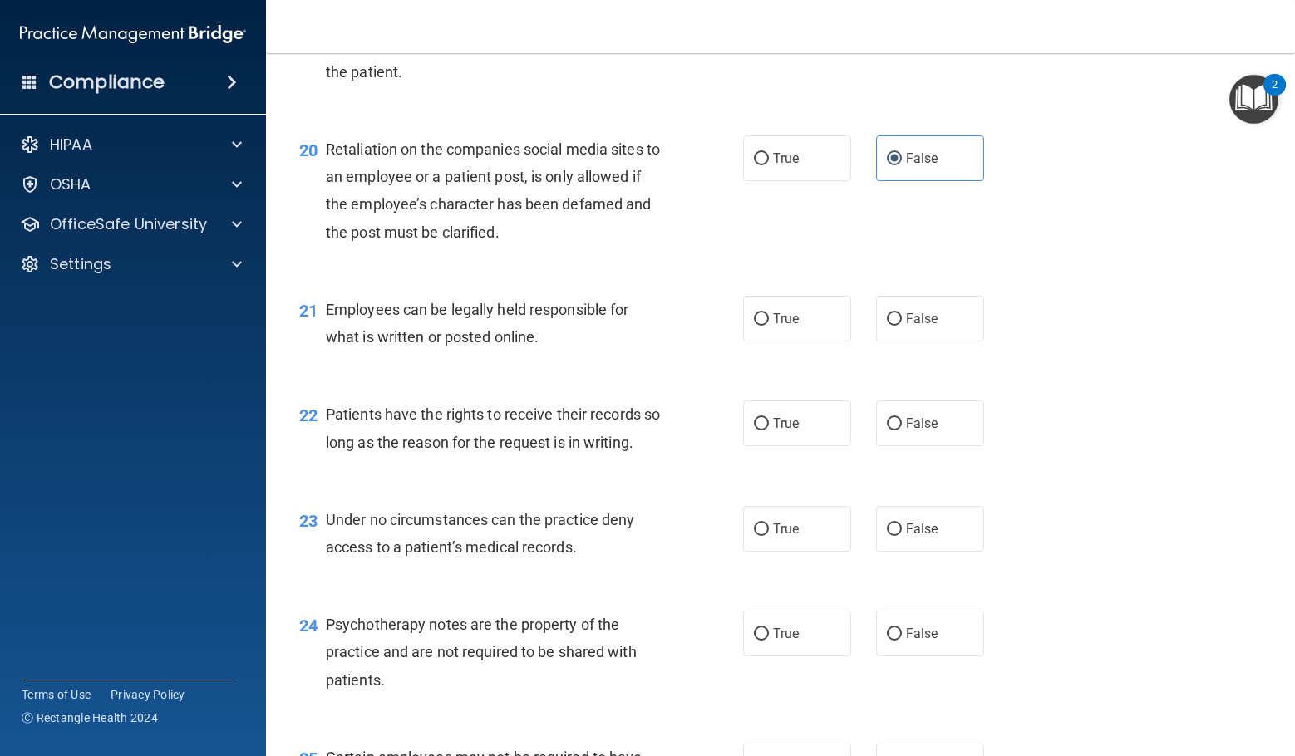
scroll to position [3158, 0]
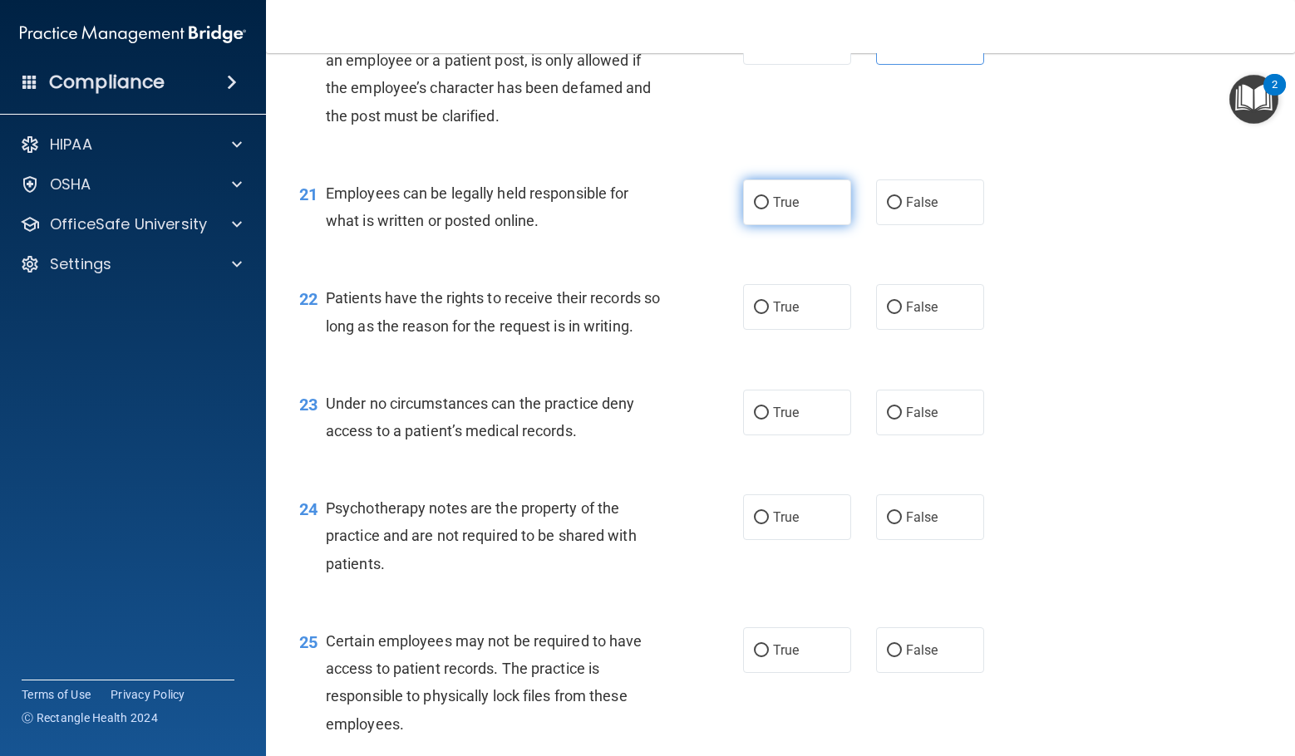
click at [776, 210] on span "True" at bounding box center [786, 202] width 26 height 16
click at [769, 209] on input "True" at bounding box center [761, 203] width 15 height 12
radio input "true"
click at [910, 315] on span "False" at bounding box center [922, 307] width 32 height 16
click at [902, 314] on input "False" at bounding box center [894, 308] width 15 height 12
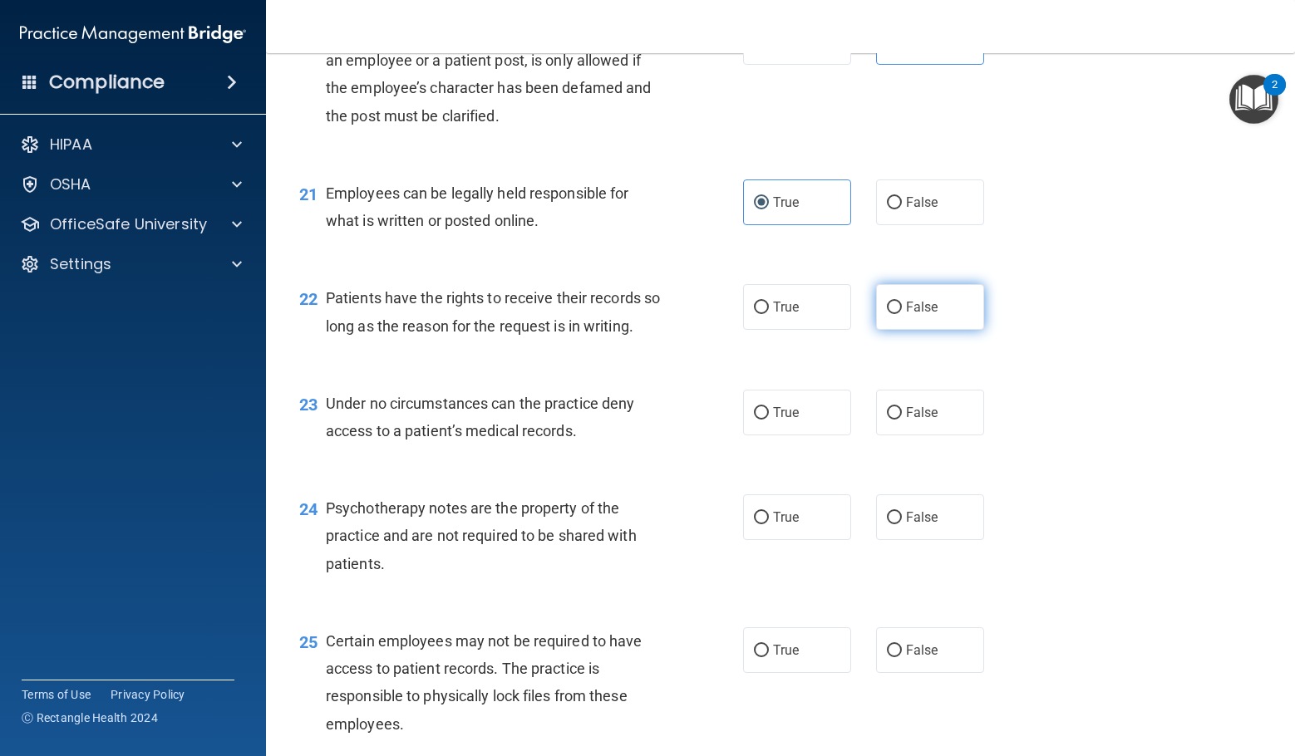
radio input "true"
click at [919, 421] on span "False" at bounding box center [922, 413] width 32 height 16
click at [902, 420] on input "False" at bounding box center [894, 413] width 15 height 12
radio input "true"
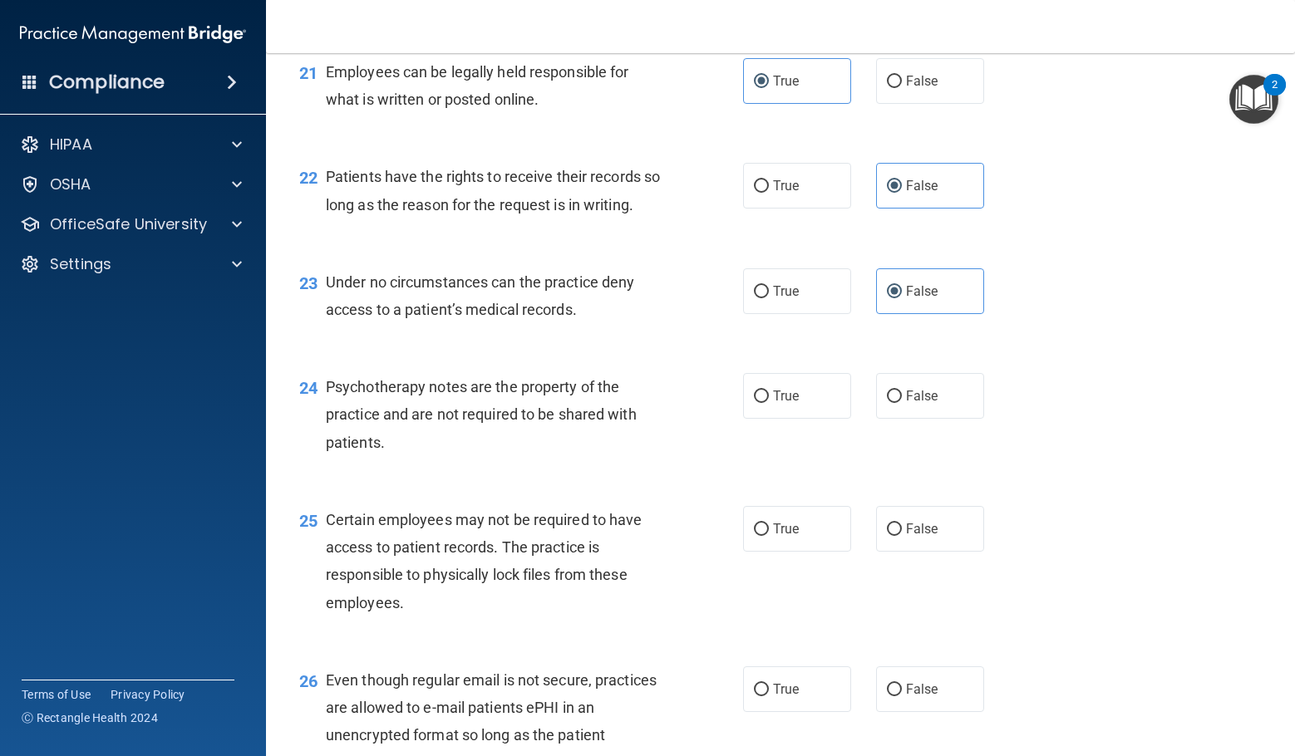
scroll to position [3325, 0]
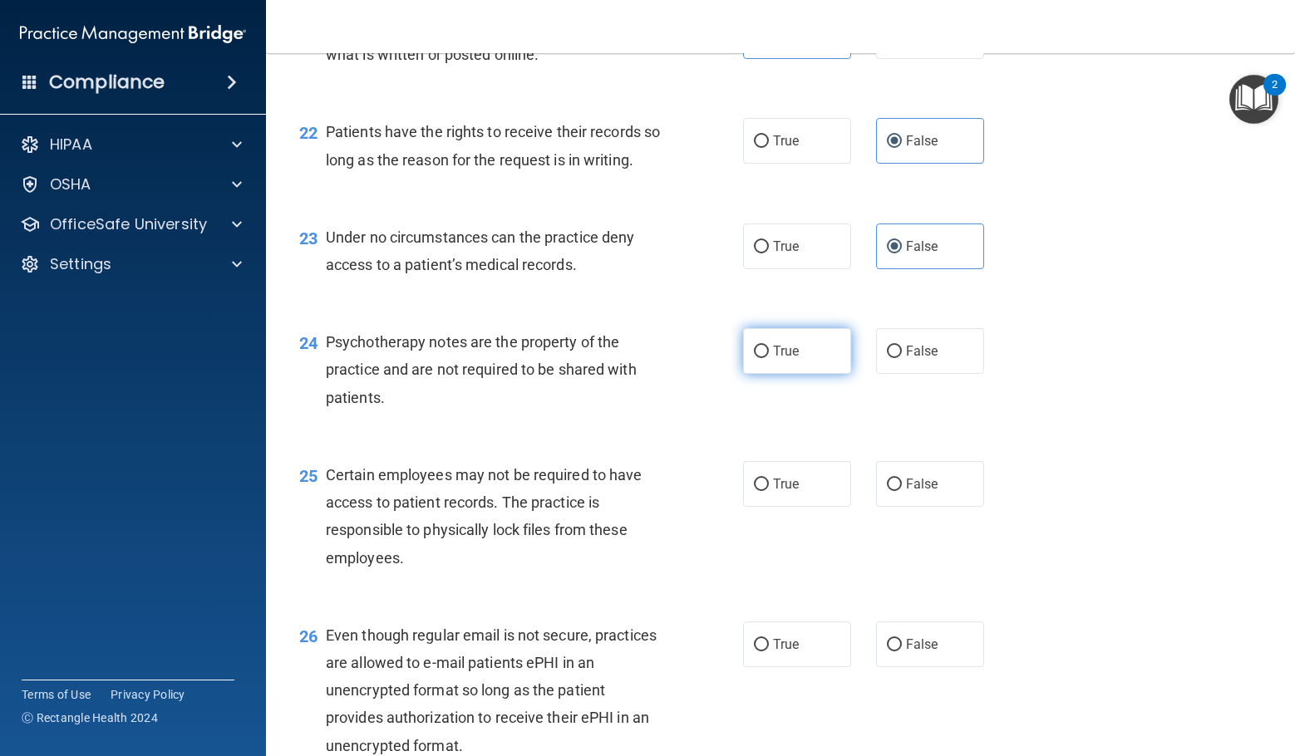
click at [782, 374] on label "True" at bounding box center [797, 351] width 108 height 46
click at [769, 358] on input "True" at bounding box center [761, 352] width 15 height 12
radio input "true"
click at [819, 507] on label "True" at bounding box center [797, 484] width 108 height 46
click at [769, 491] on input "True" at bounding box center [761, 485] width 15 height 12
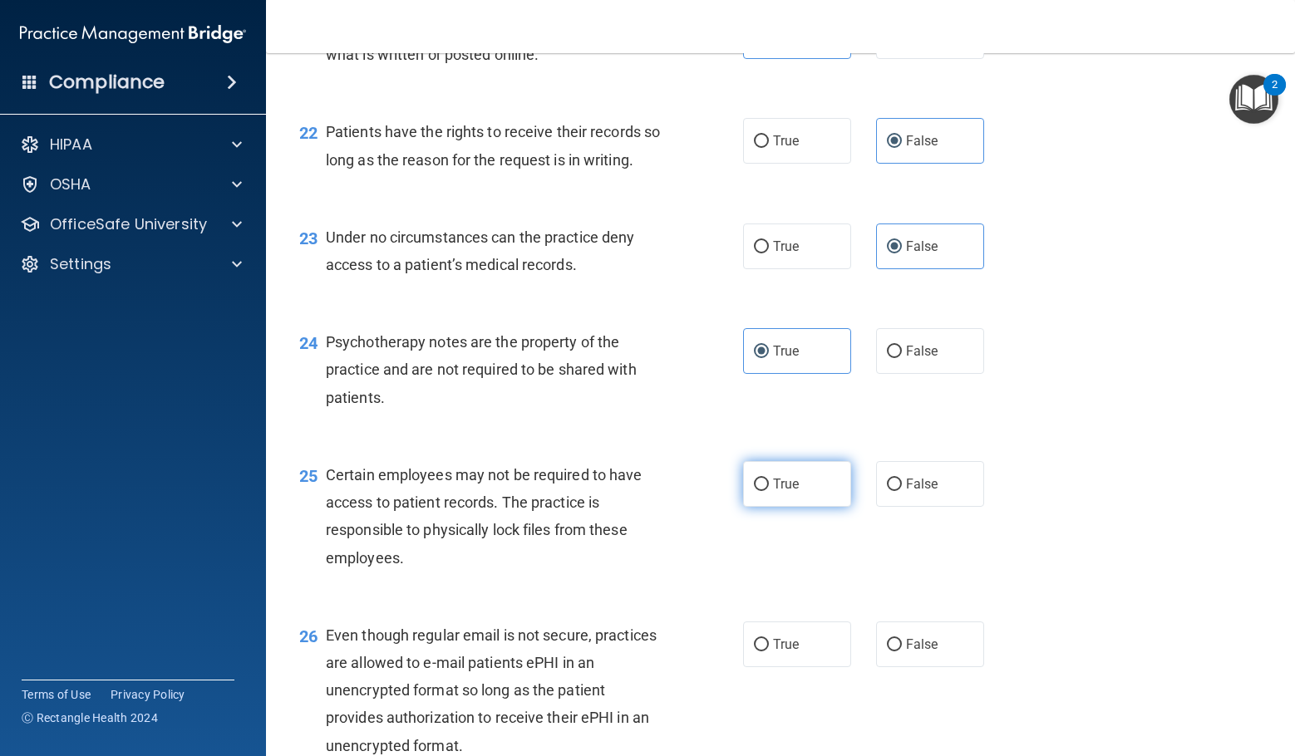
radio input "true"
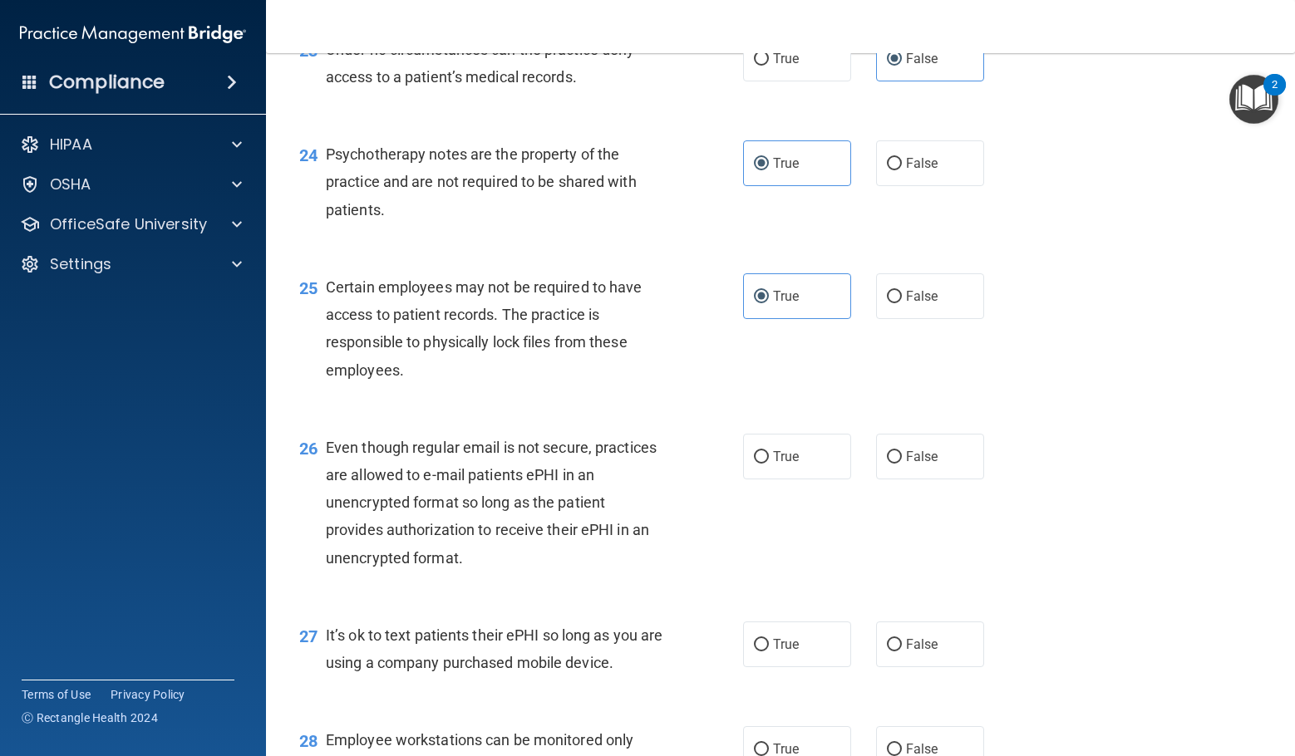
scroll to position [3574, 0]
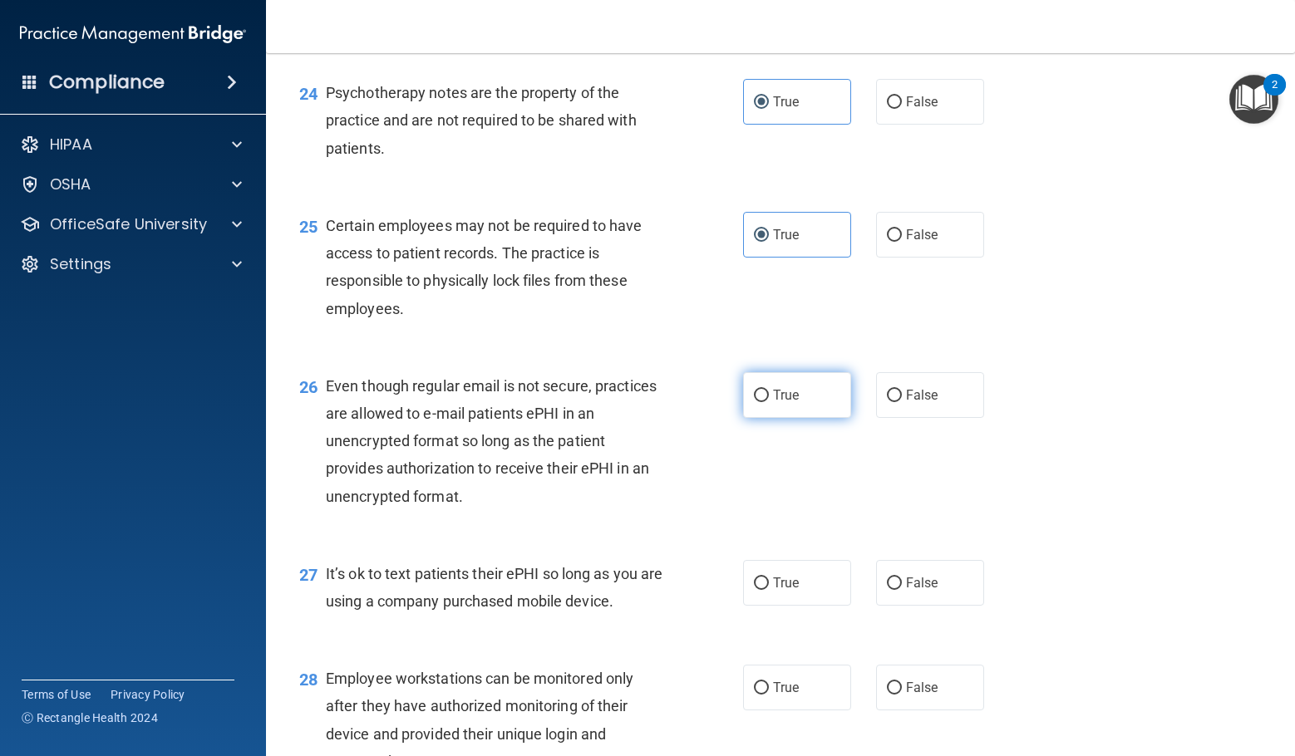
click at [773, 403] on span "True" at bounding box center [786, 395] width 26 height 16
click at [769, 402] on input "True" at bounding box center [761, 396] width 15 height 12
radio input "true"
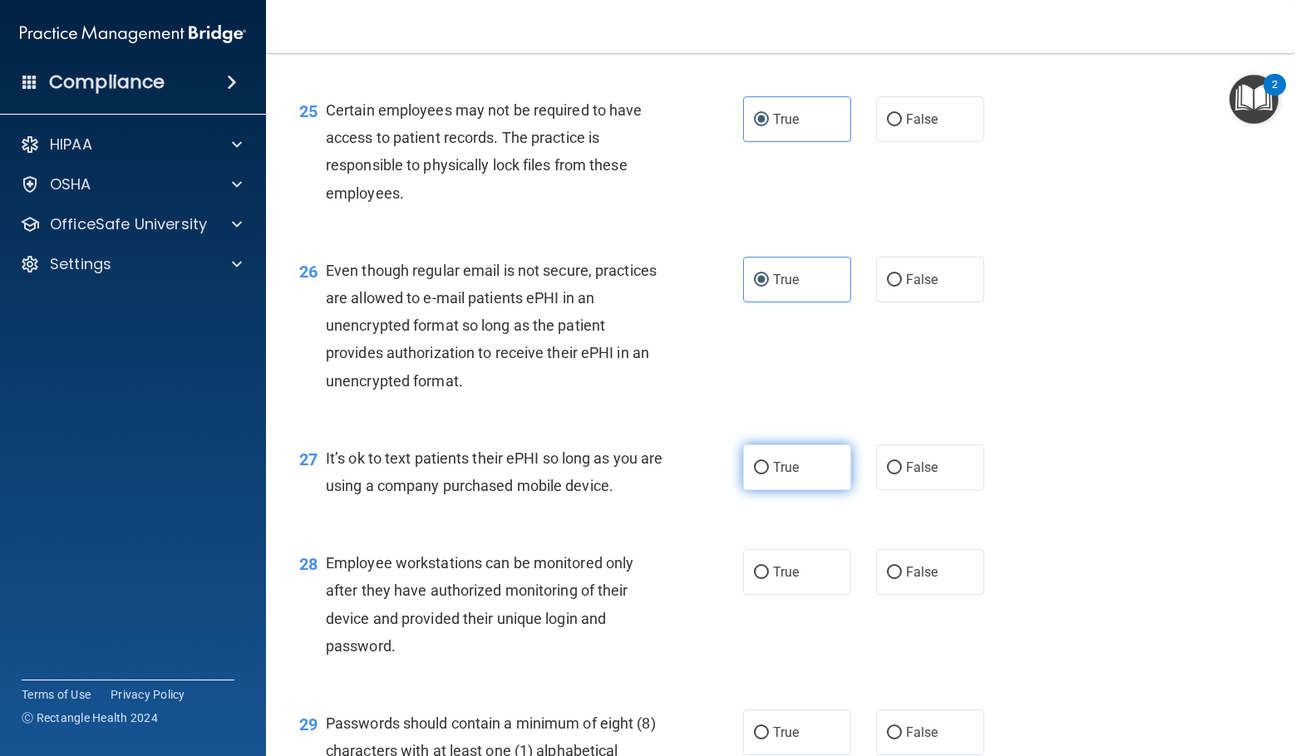
scroll to position [3740, 0]
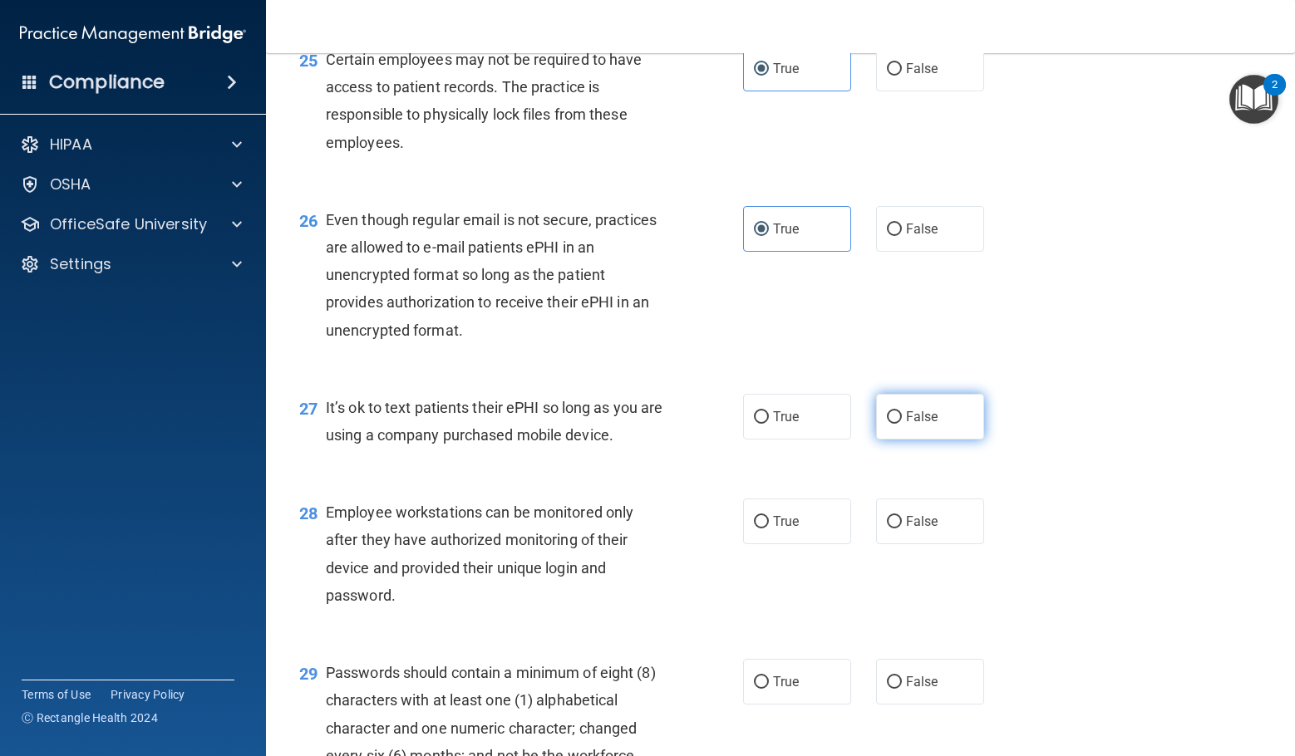
click at [926, 425] on span "False" at bounding box center [922, 417] width 32 height 16
click at [902, 424] on input "False" at bounding box center [894, 417] width 15 height 12
radio input "true"
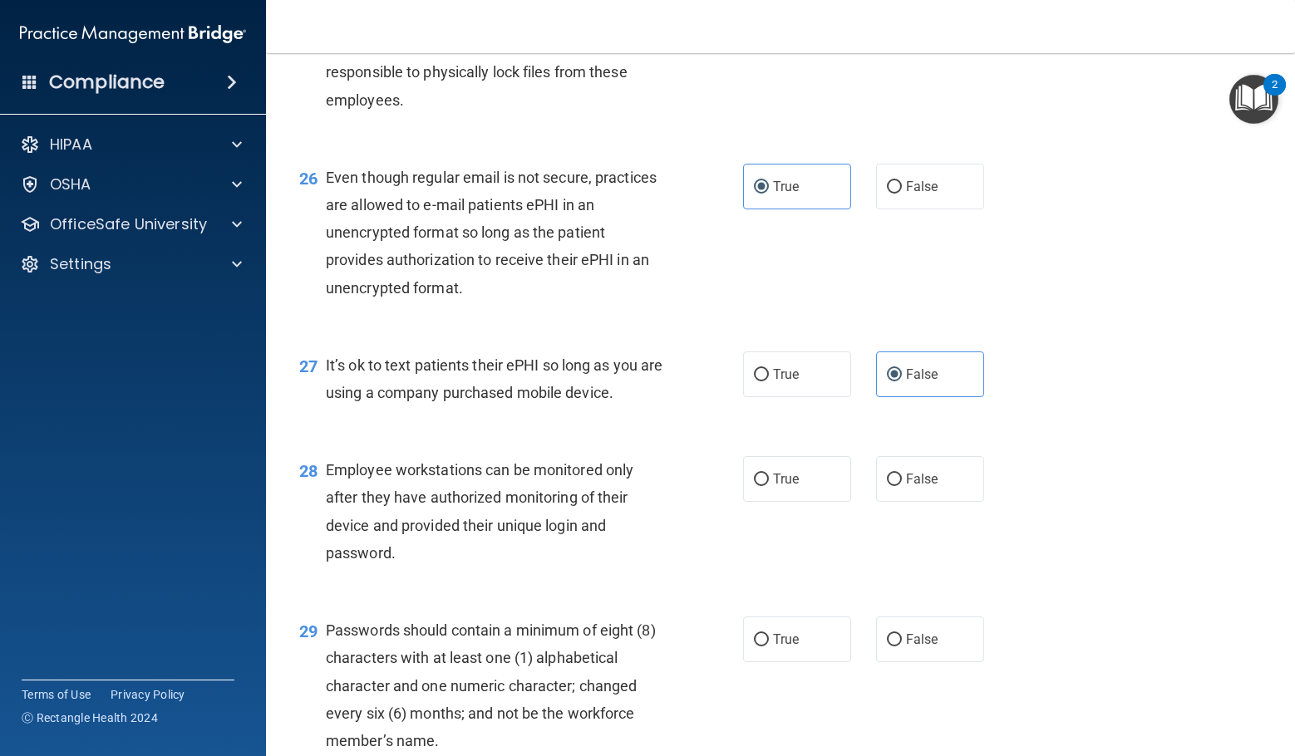
scroll to position [3823, 0]
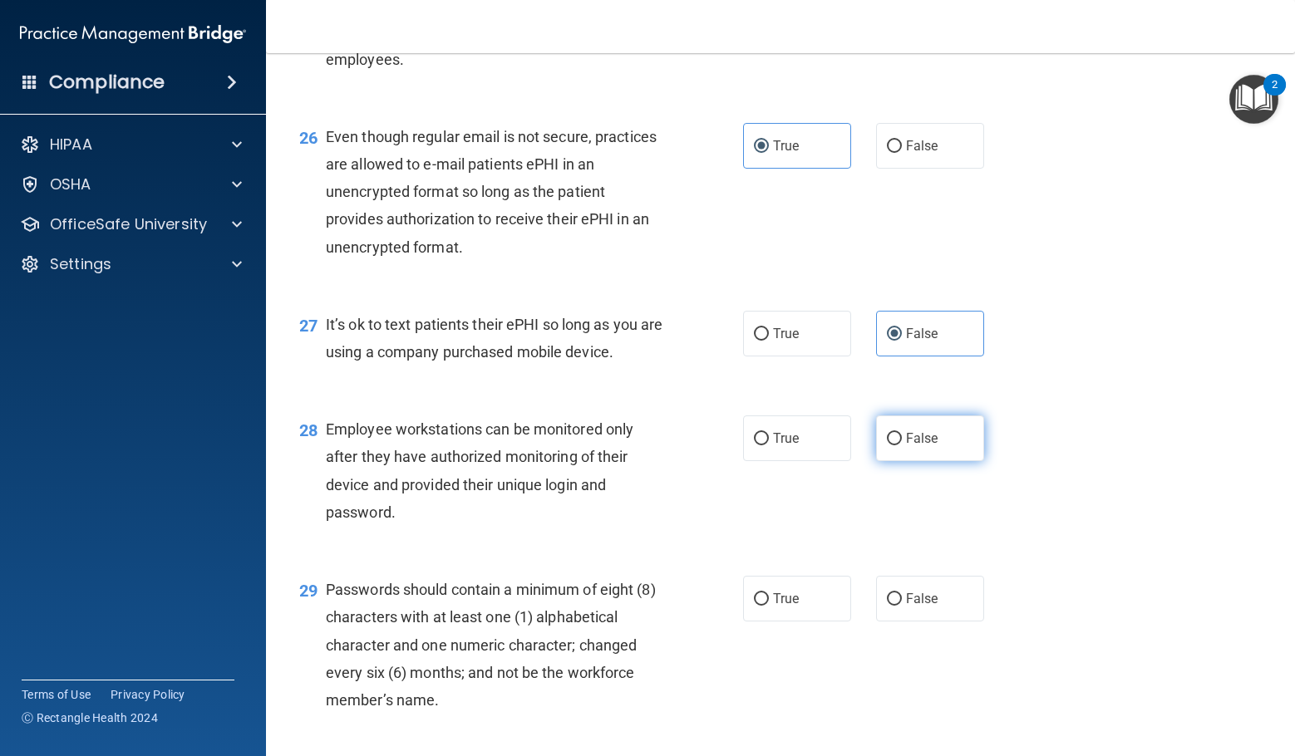
click at [942, 461] on label "False" at bounding box center [930, 439] width 108 height 46
click at [902, 446] on input "False" at bounding box center [894, 439] width 15 height 12
radio input "true"
click at [805, 622] on label "True" at bounding box center [797, 599] width 108 height 46
click at [769, 606] on input "True" at bounding box center [761, 599] width 15 height 12
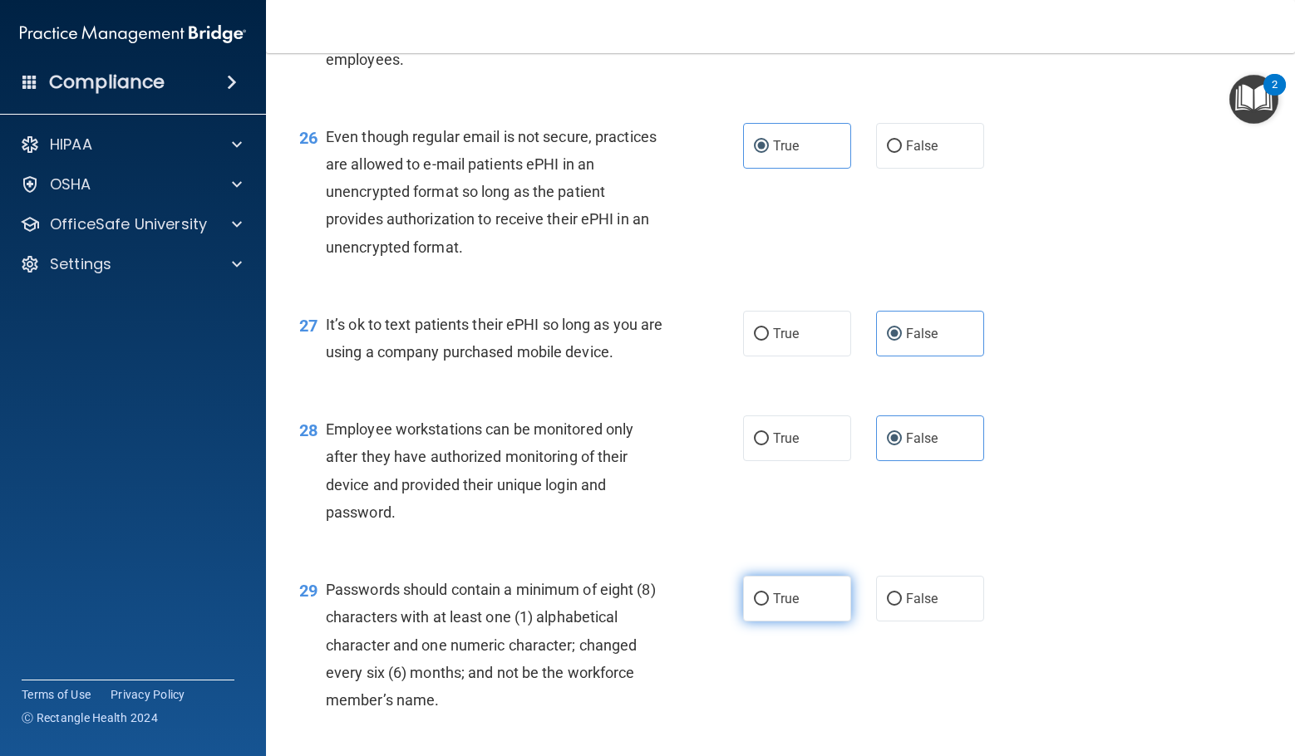
radio input "true"
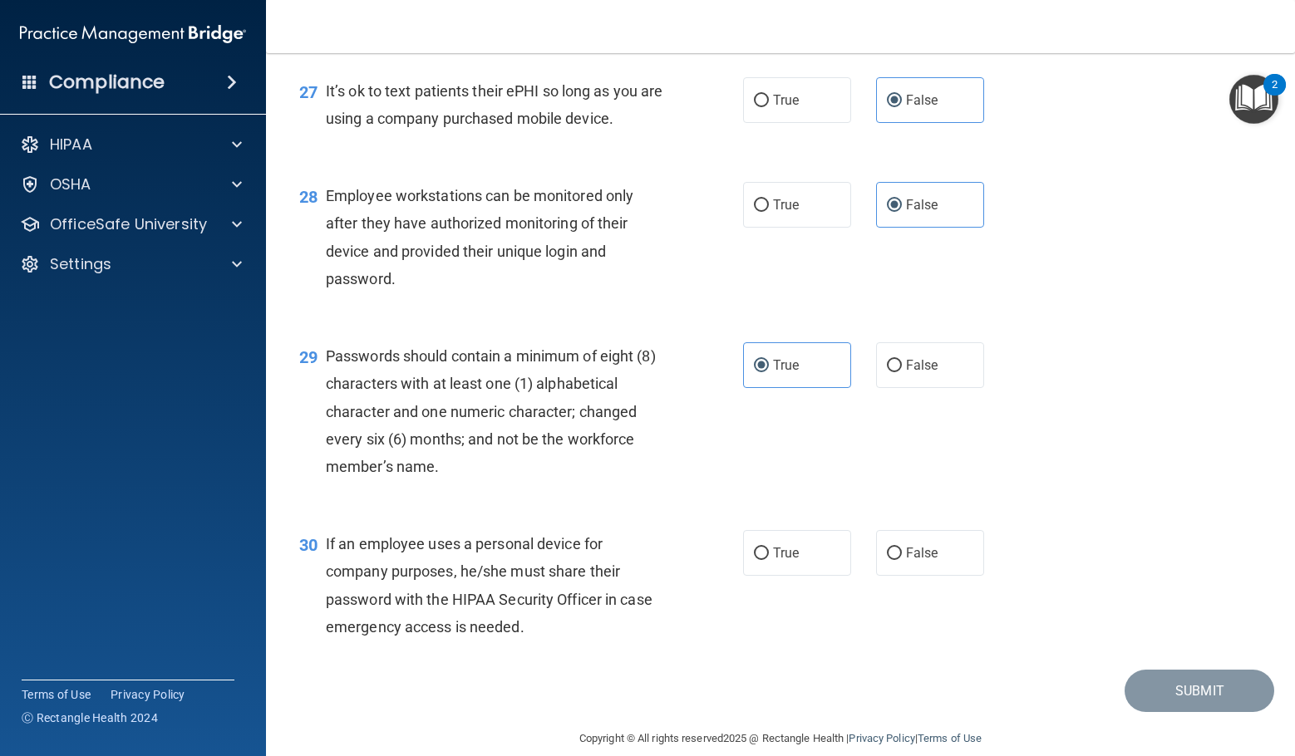
scroll to position [4073, 0]
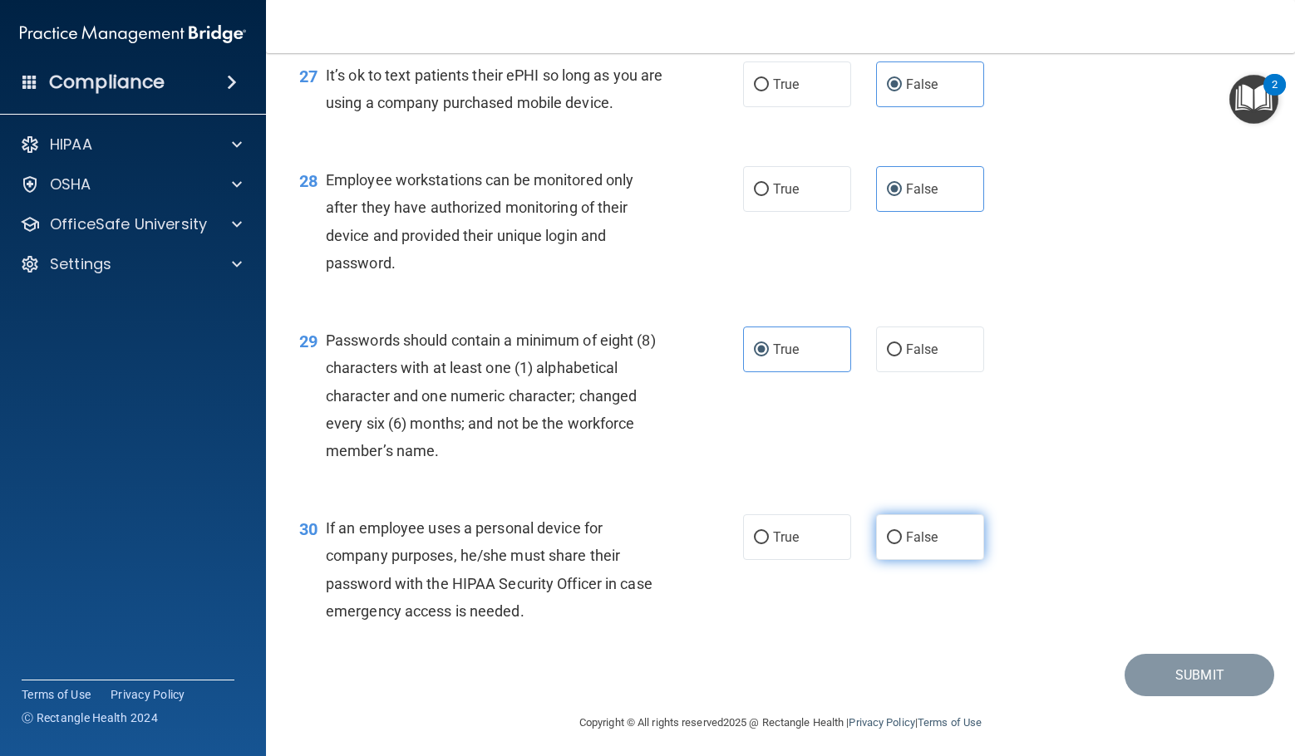
click at [933, 560] on label "False" at bounding box center [930, 538] width 108 height 46
click at [902, 544] on input "False" at bounding box center [894, 538] width 15 height 12
radio input "true"
click at [1211, 697] on button "Submit" at bounding box center [1200, 675] width 150 height 42
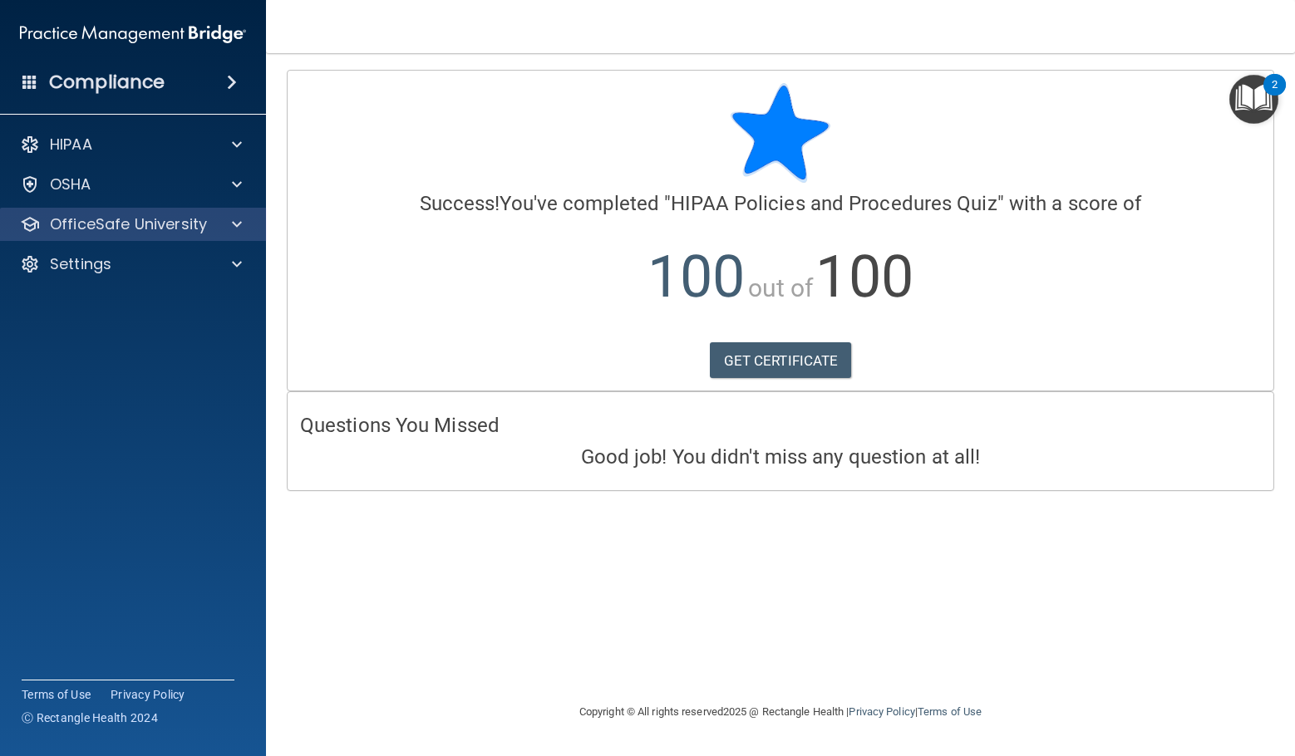
click at [239, 237] on div "OfficeSafe University" at bounding box center [133, 224] width 267 height 33
click at [236, 229] on span at bounding box center [237, 224] width 10 height 20
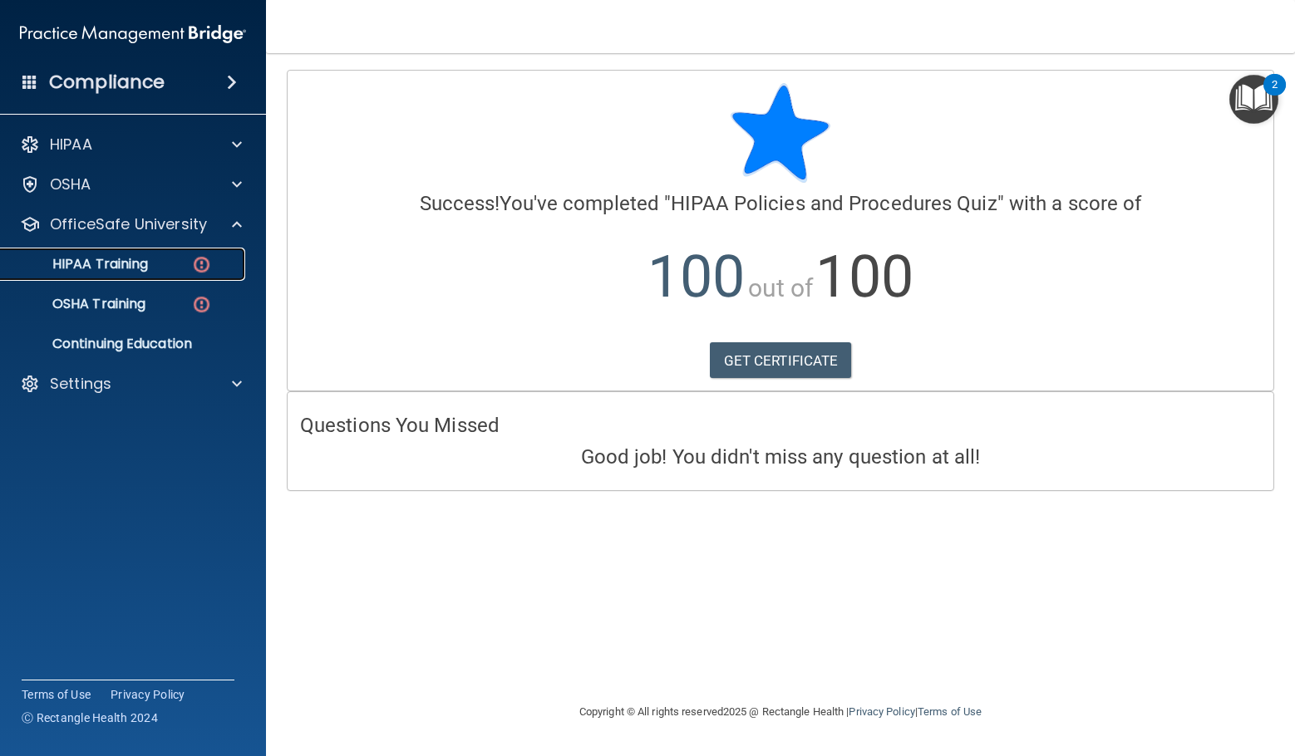
click at [142, 276] on link "HIPAA Training" at bounding box center [114, 264] width 262 height 33
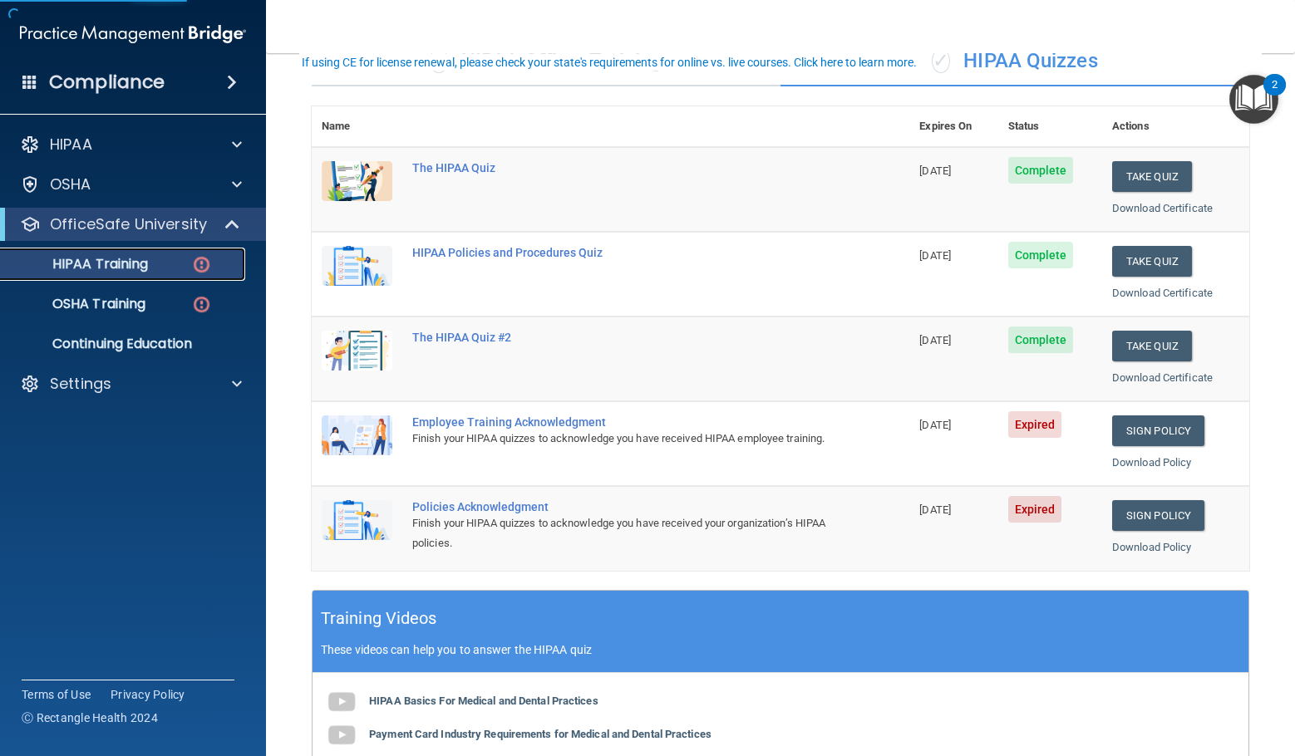
scroll to position [166, 0]
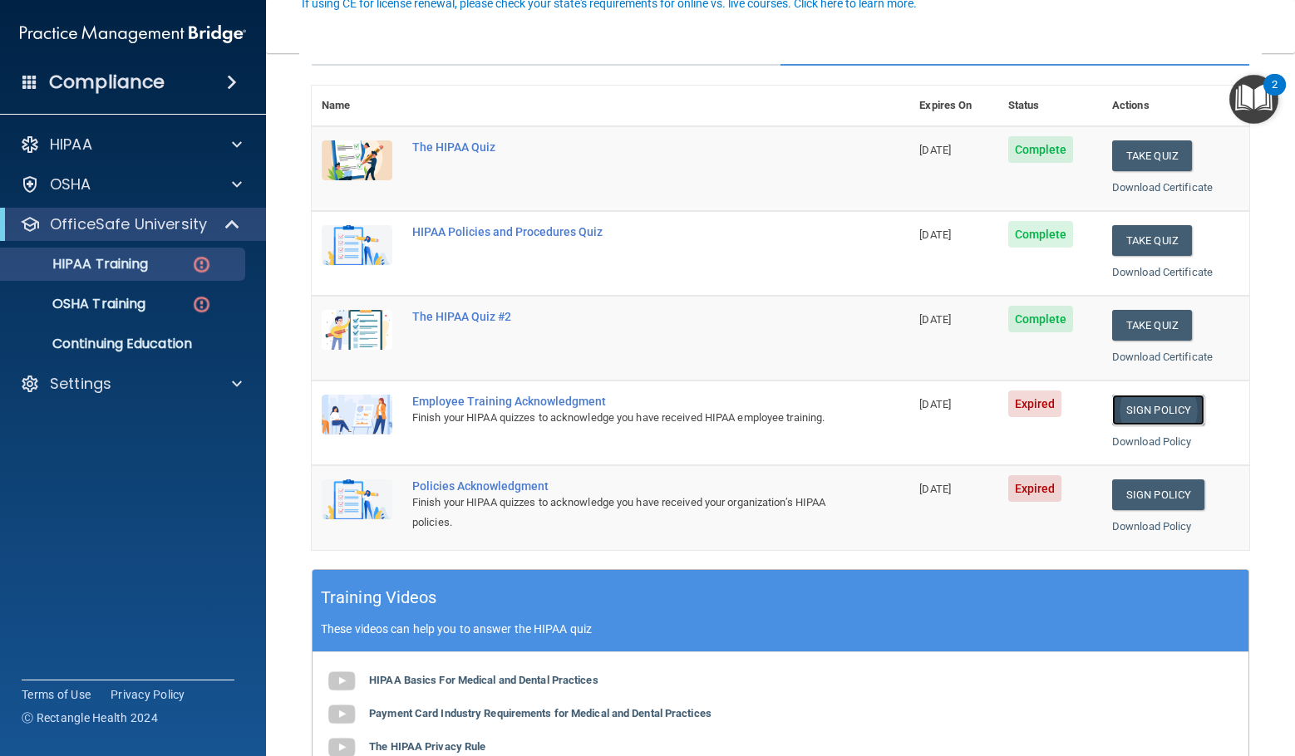
click at [1135, 407] on link "Sign Policy" at bounding box center [1158, 410] width 92 height 31
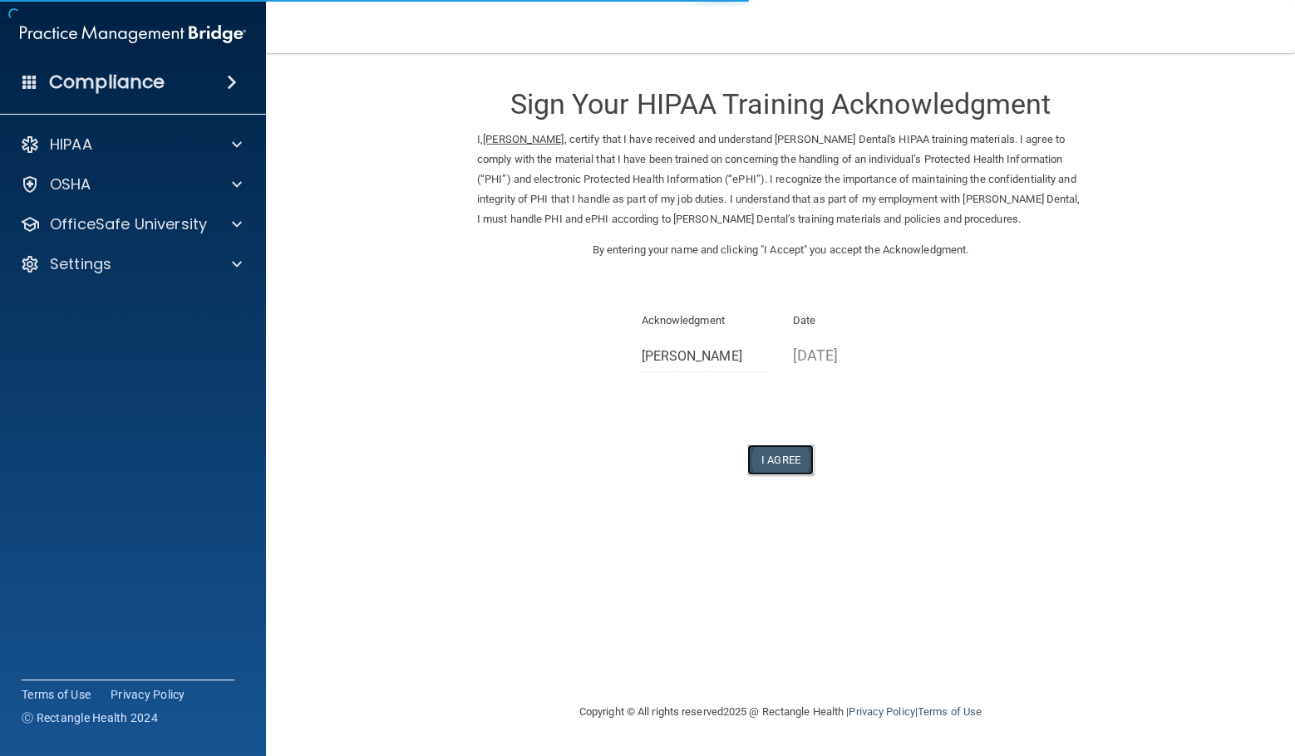
click at [791, 464] on button "I Agree" at bounding box center [780, 460] width 66 height 31
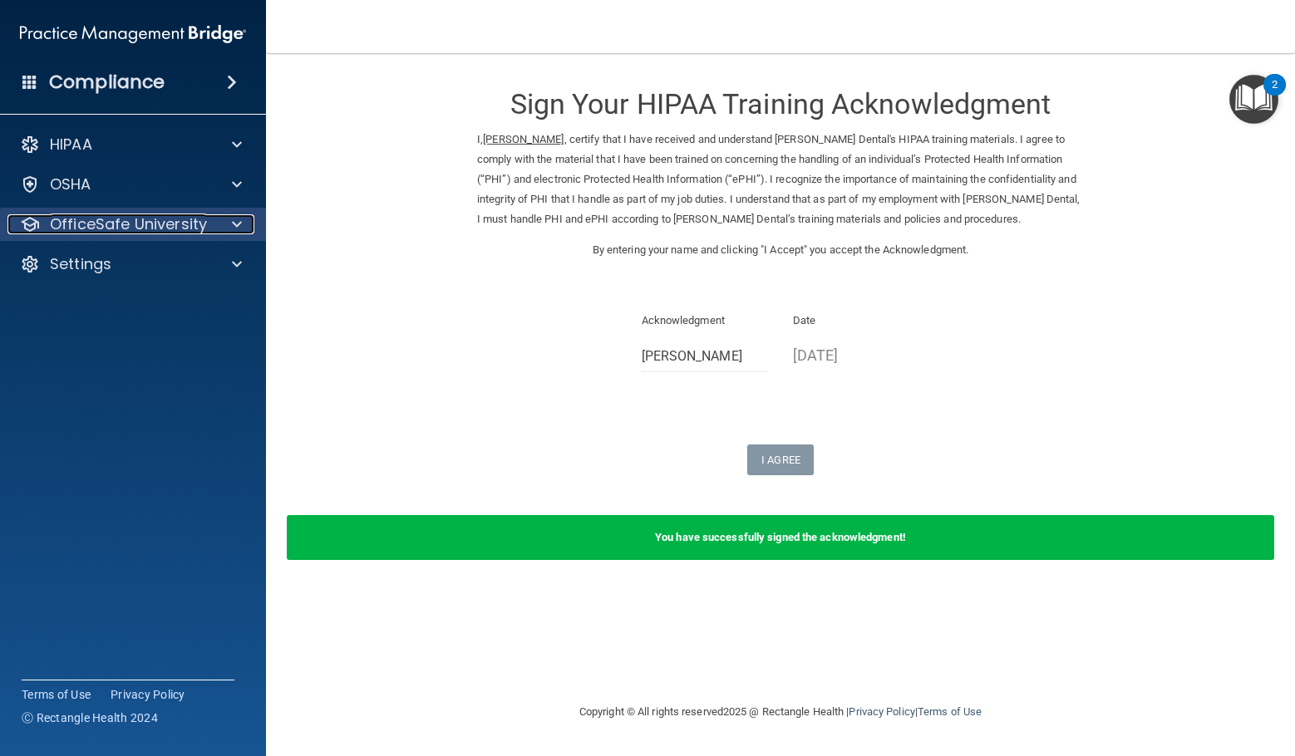
click at [240, 225] on span at bounding box center [237, 224] width 10 height 20
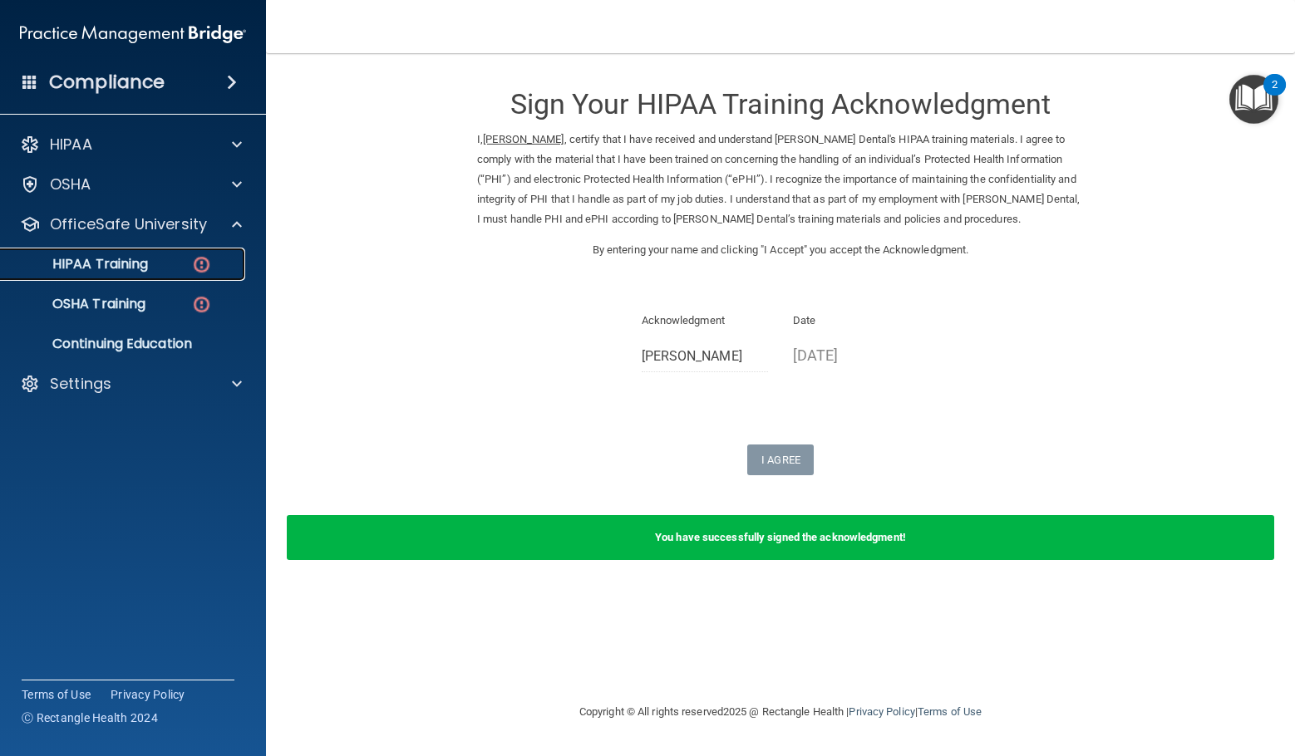
click at [148, 261] on p "HIPAA Training" at bounding box center [79, 264] width 137 height 17
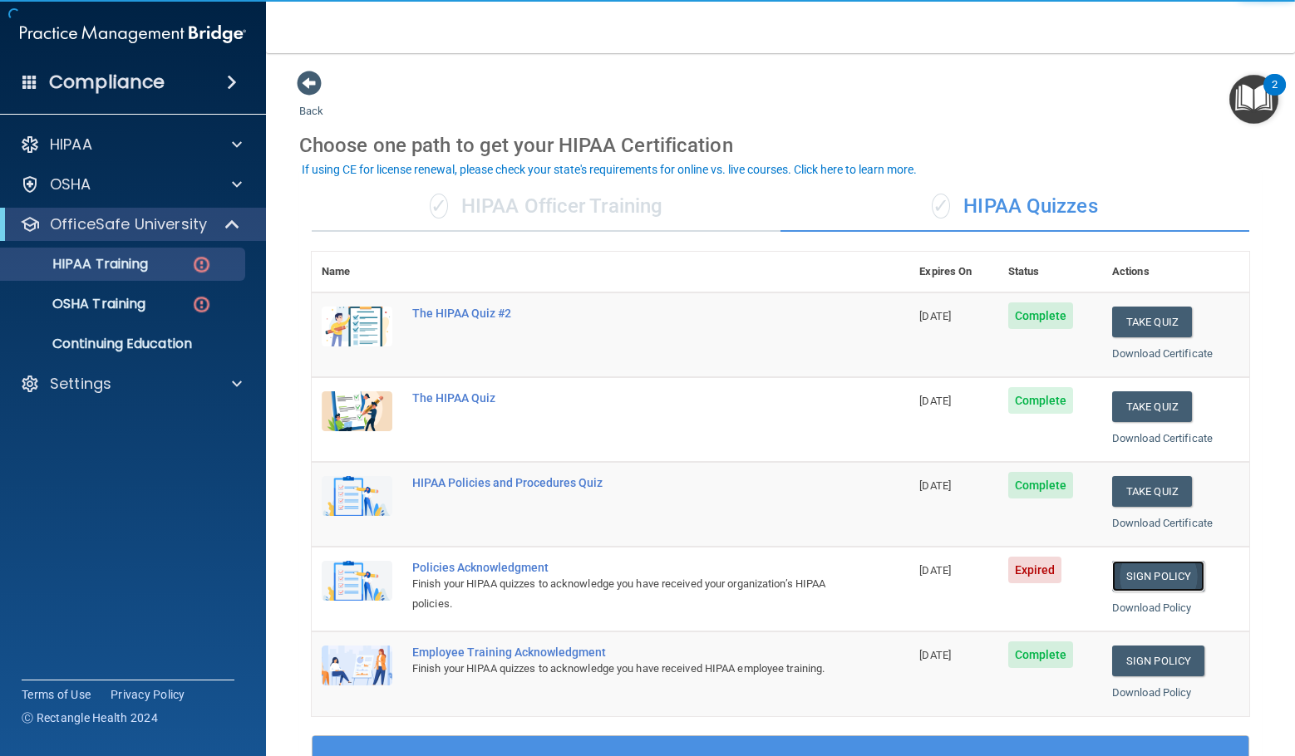
click at [1150, 569] on link "Sign Policy" at bounding box center [1158, 576] width 92 height 31
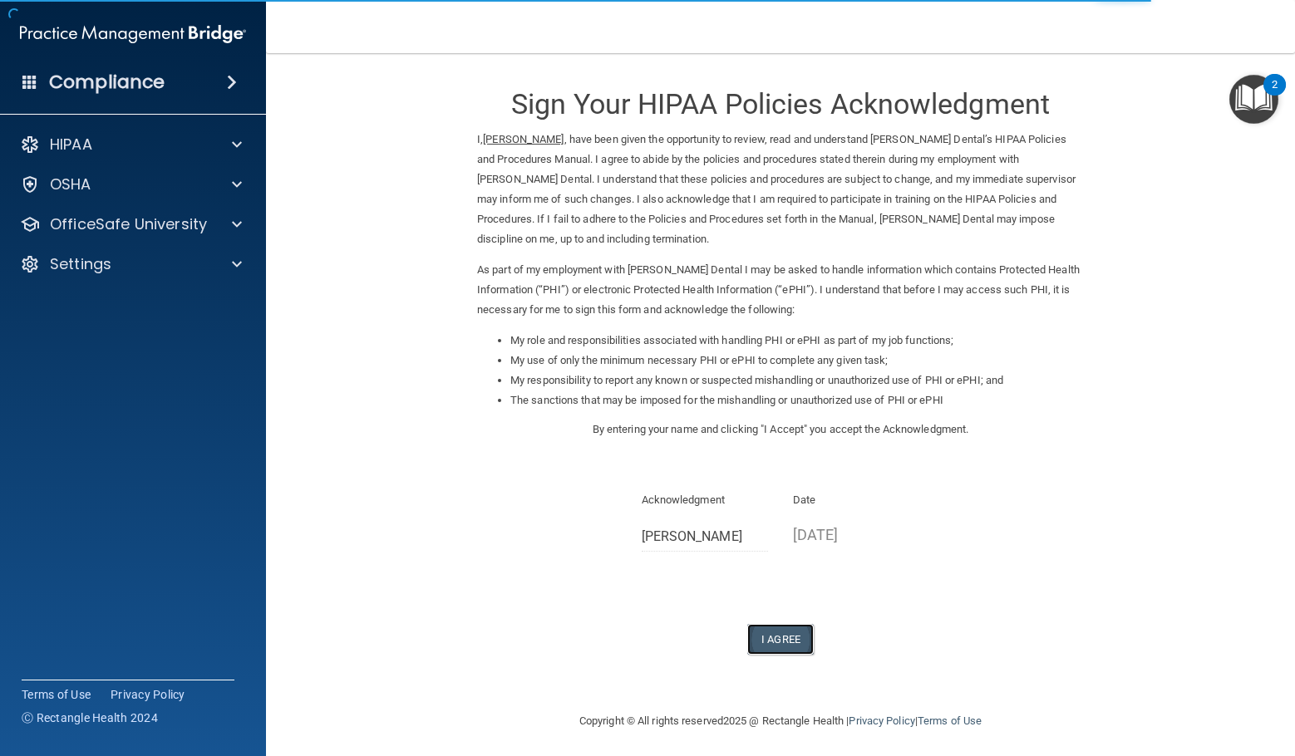
click at [785, 634] on button "I Agree" at bounding box center [780, 639] width 66 height 31
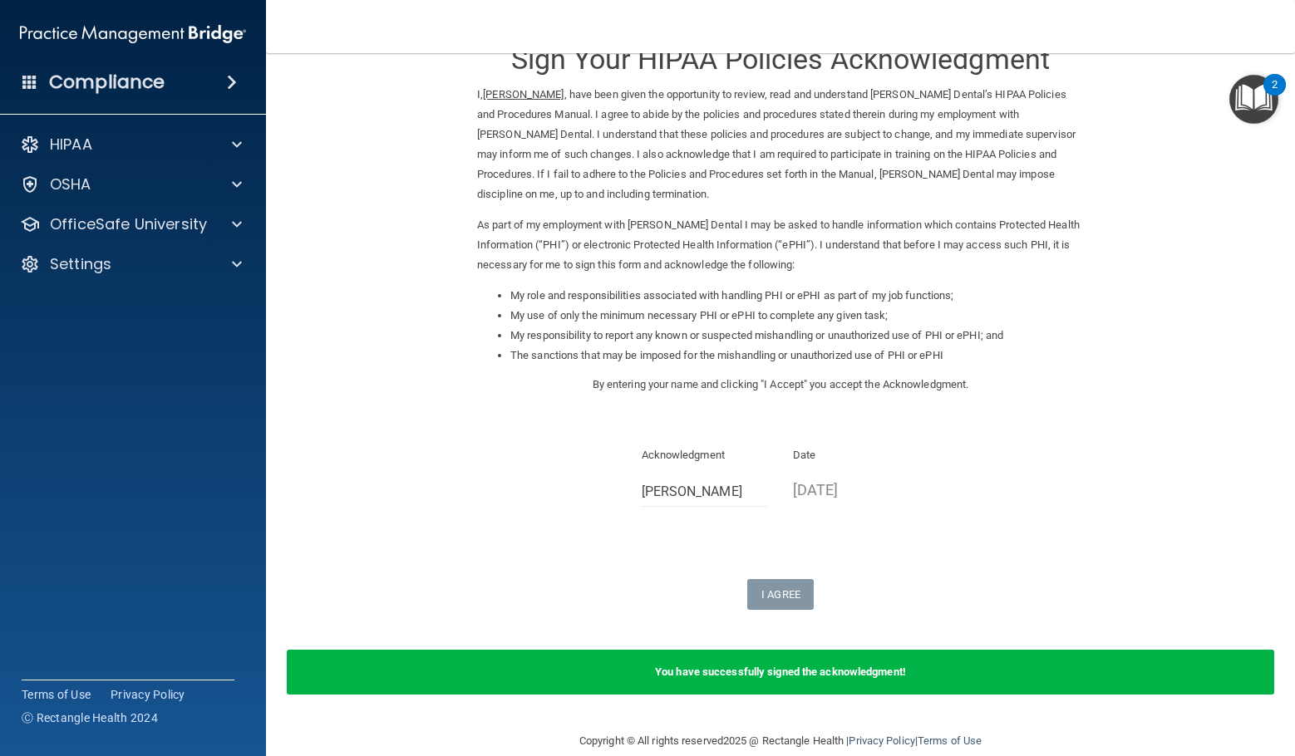
scroll to position [70, 0]
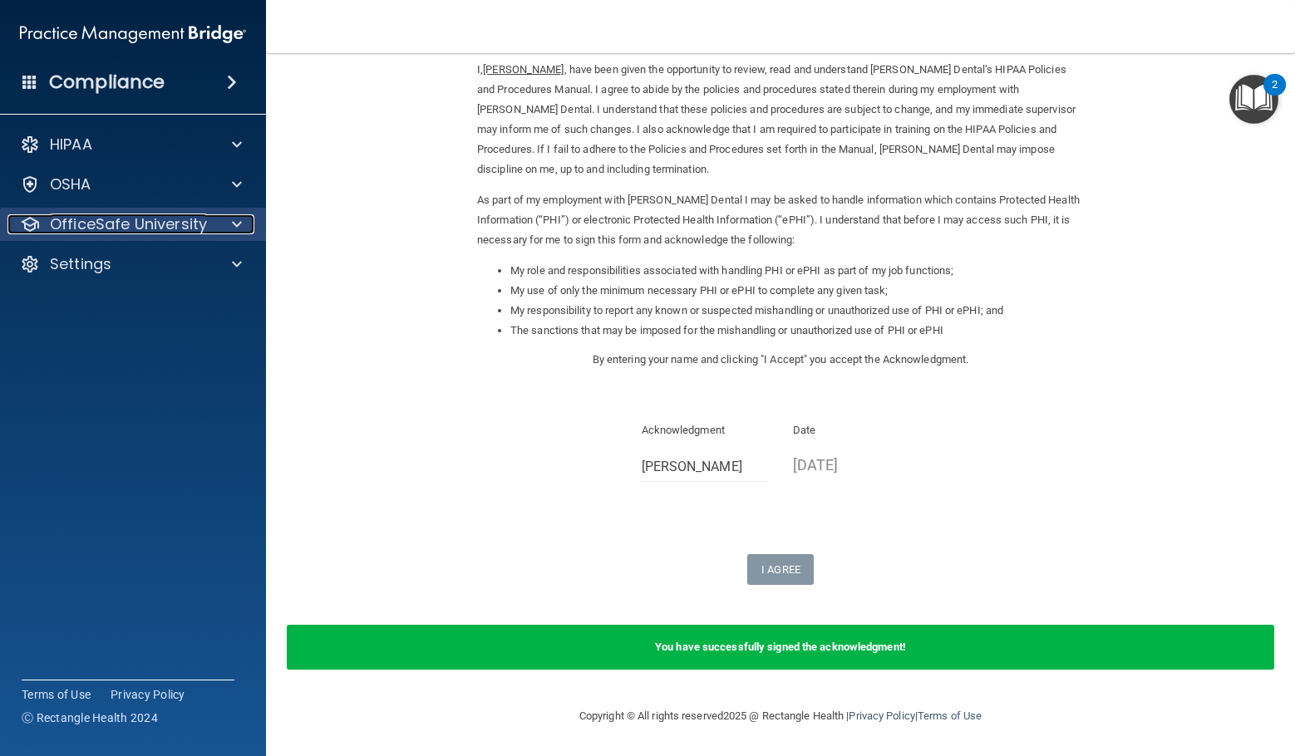
click at [242, 227] on div at bounding box center [235, 224] width 42 height 20
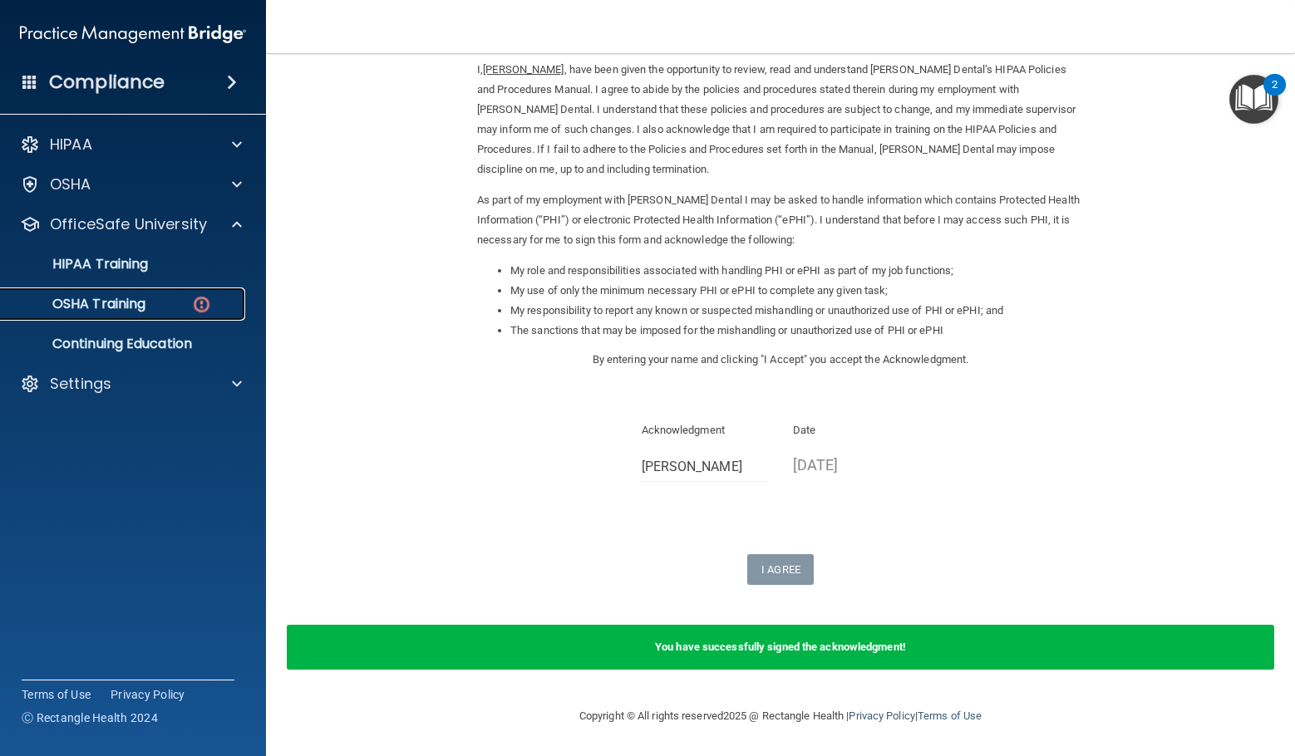
click at [140, 306] on p "OSHA Training" at bounding box center [78, 304] width 135 height 17
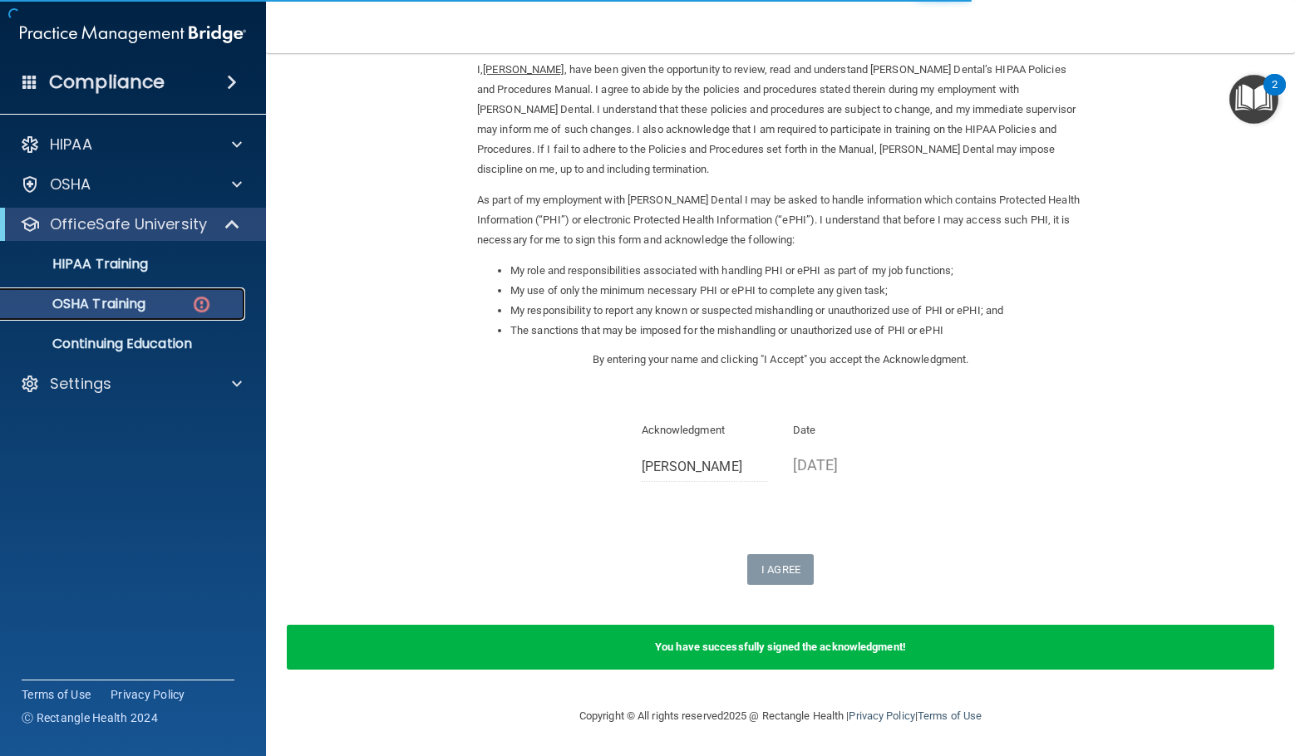
scroll to position [88, 0]
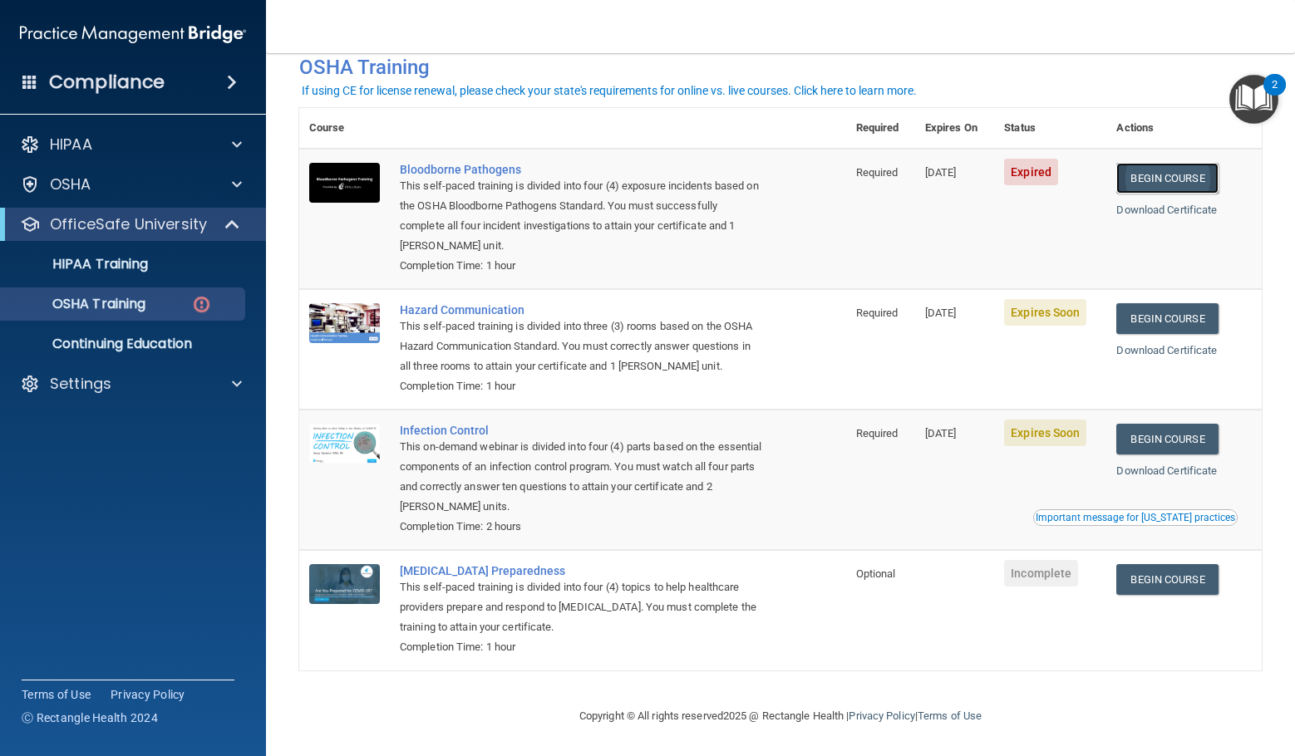
click at [1175, 178] on link "Begin Course" at bounding box center [1166, 178] width 101 height 31
